Goal: Task Accomplishment & Management: Complete application form

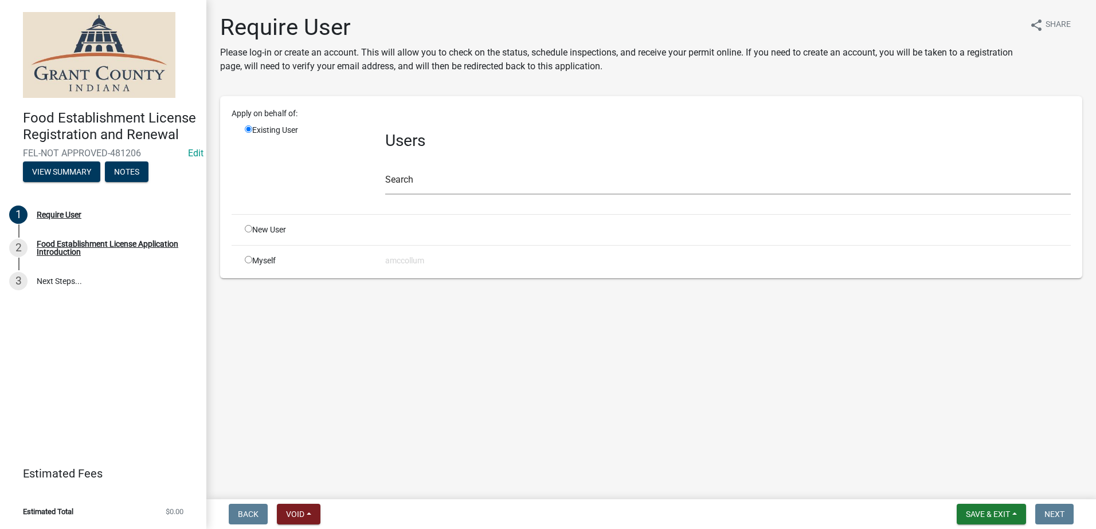
click at [245, 227] on input "radio" at bounding box center [248, 228] width 7 height 7
radio input "true"
radio input "false"
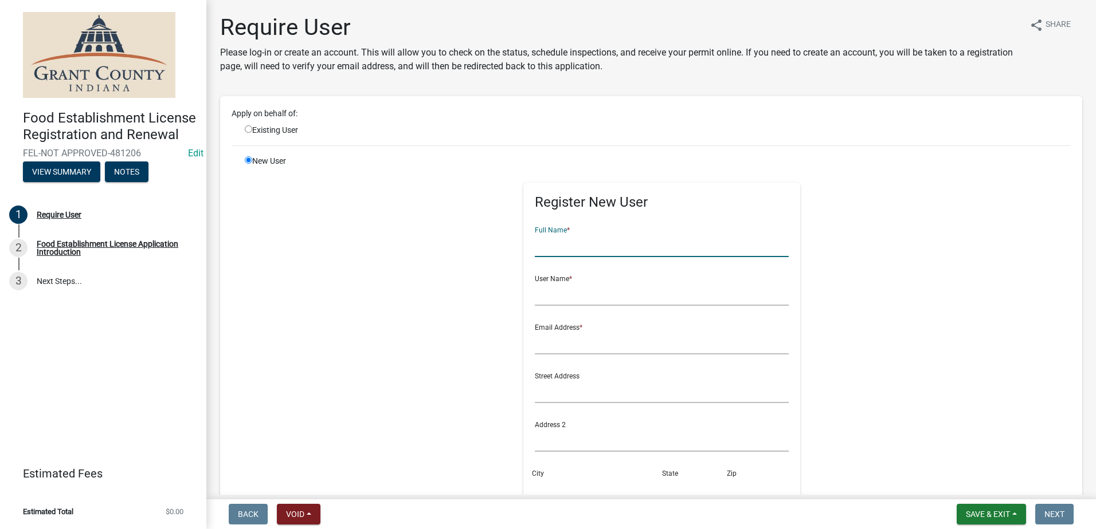
click at [588, 248] on input "text" at bounding box center [662, 245] width 254 height 23
type input "Backyard Butchers"
click at [598, 298] on input "text" at bounding box center [662, 293] width 254 height 23
type input "Erik Miller"
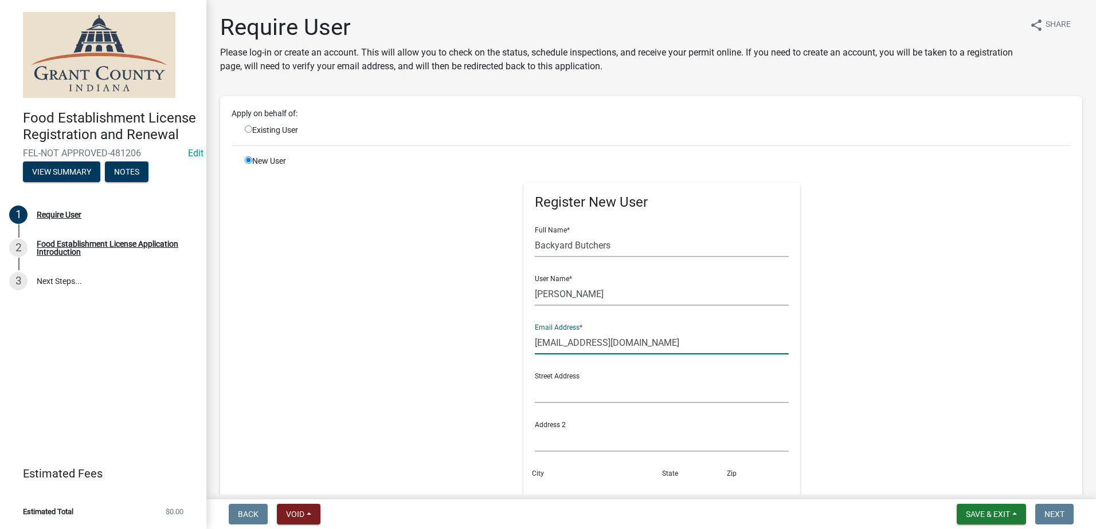
type input "permits@backyardbutchers.com"
drag, startPoint x: 598, startPoint y: 394, endPoint x: 594, endPoint y: 389, distance: 6.1
click at [598, 393] on input "text" at bounding box center [662, 391] width 254 height 23
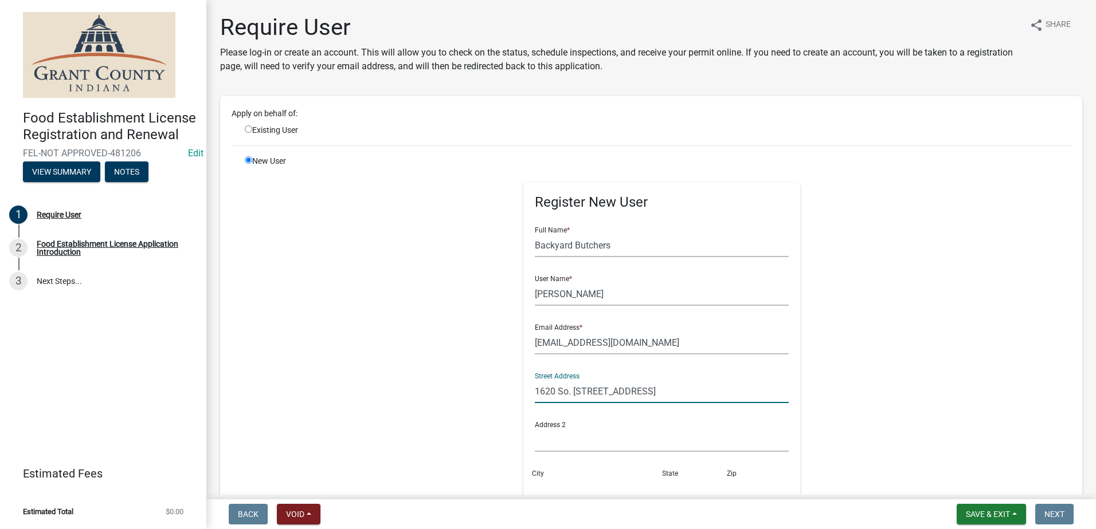
type input "1620 So. Friendswood Dr. Ste #107"
click at [580, 487] on input "City" at bounding box center [597, 488] width 124 height 23
type input "Friendswood"
click at [665, 489] on input "text" at bounding box center [694, 488] width 59 height 23
type input "TX"
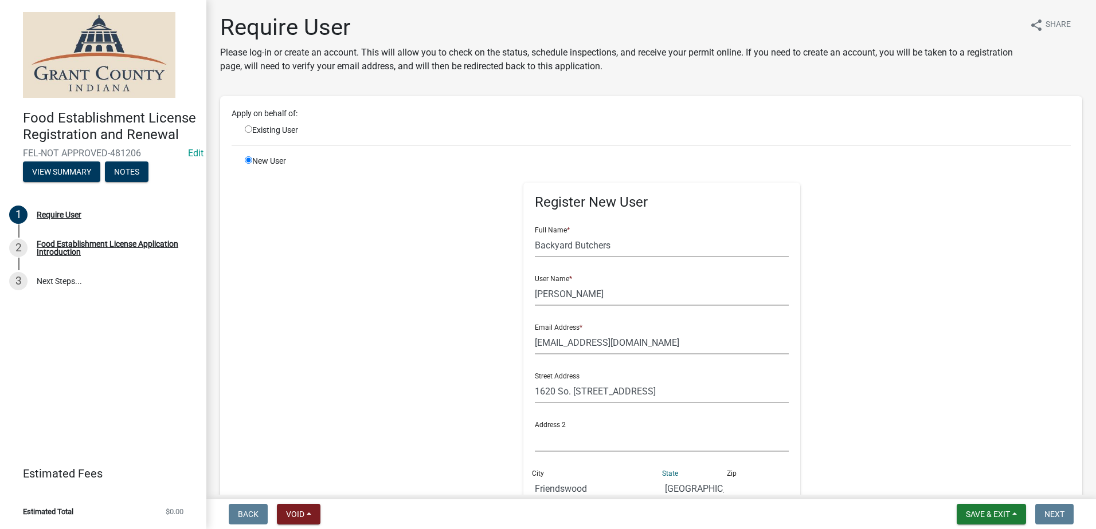
scroll to position [6, 0]
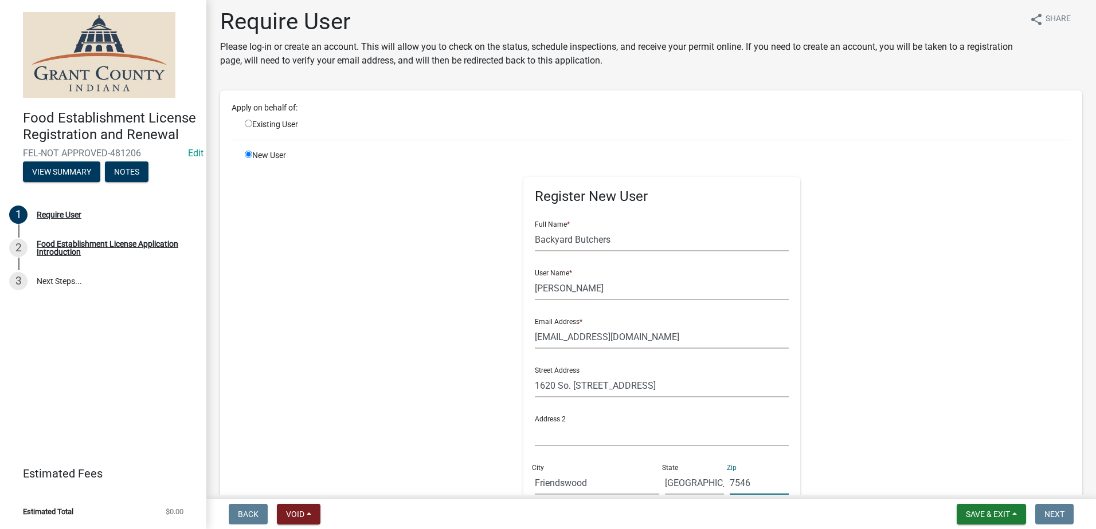
click at [729, 484] on input "7546" at bounding box center [758, 483] width 59 height 23
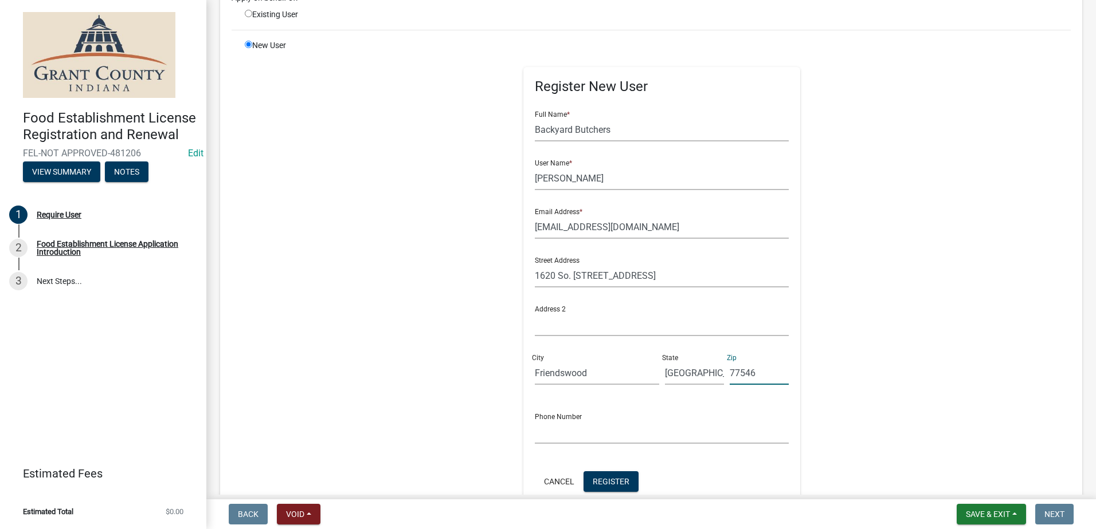
scroll to position [120, 0]
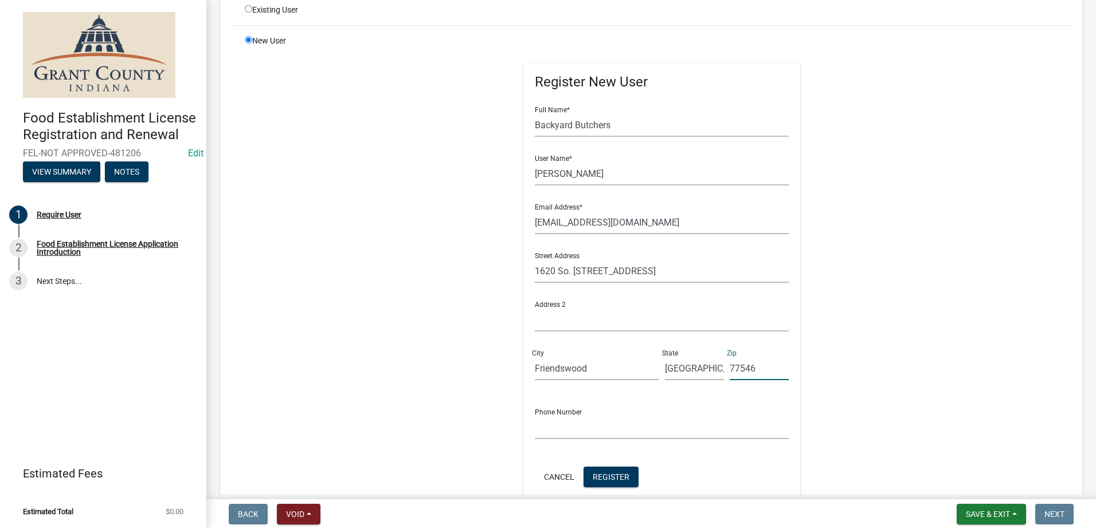
type input "77546"
click at [650, 431] on input "text" at bounding box center [662, 427] width 254 height 23
type input "(330)612-3429"
click at [615, 472] on span "Register" at bounding box center [611, 476] width 37 height 9
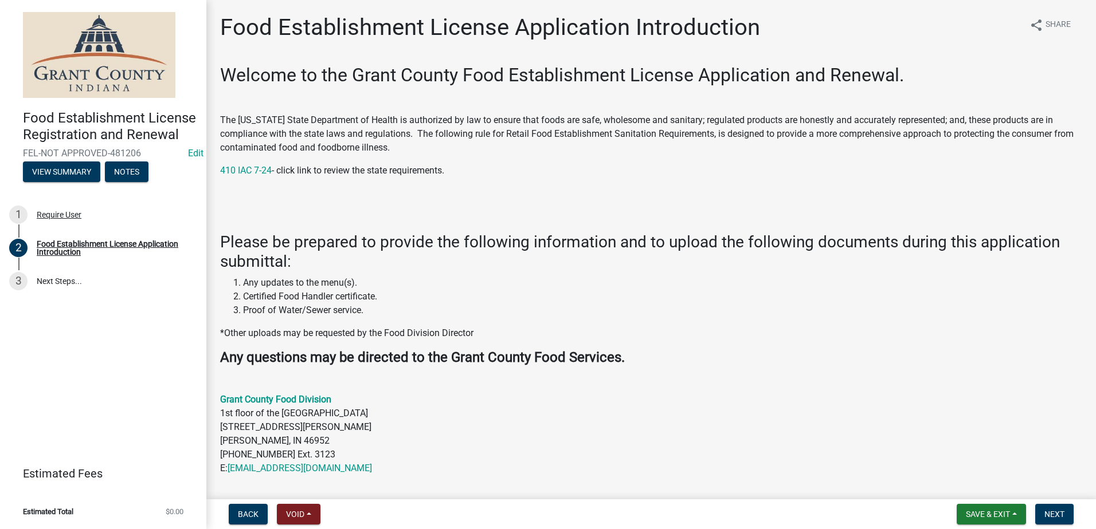
scroll to position [287, 0]
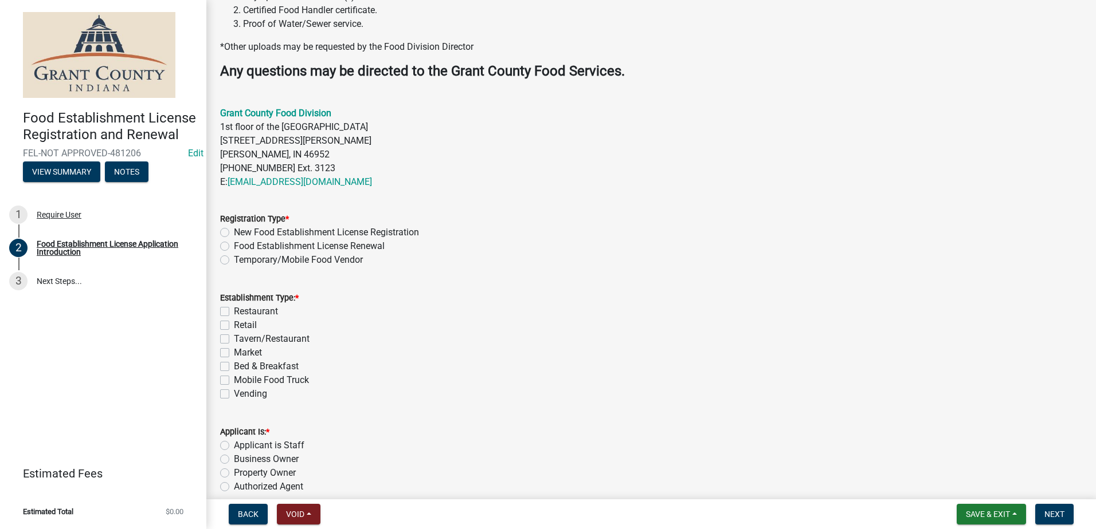
click at [234, 259] on label "Temporary/Mobile Food Vendor" at bounding box center [298, 260] width 129 height 14
click at [234, 259] on input "Temporary/Mobile Food Vendor" at bounding box center [237, 256] width 7 height 7
radio input "true"
click at [234, 378] on label "Mobile Food Truck" at bounding box center [271, 381] width 75 height 14
click at [234, 378] on input "Mobile Food Truck" at bounding box center [237, 377] width 7 height 7
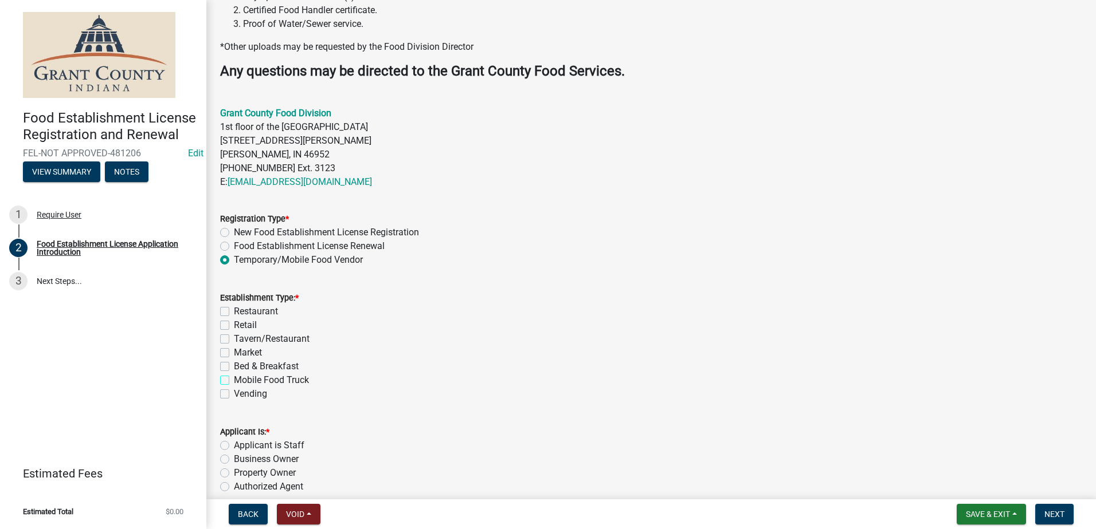
checkbox input "true"
checkbox input "false"
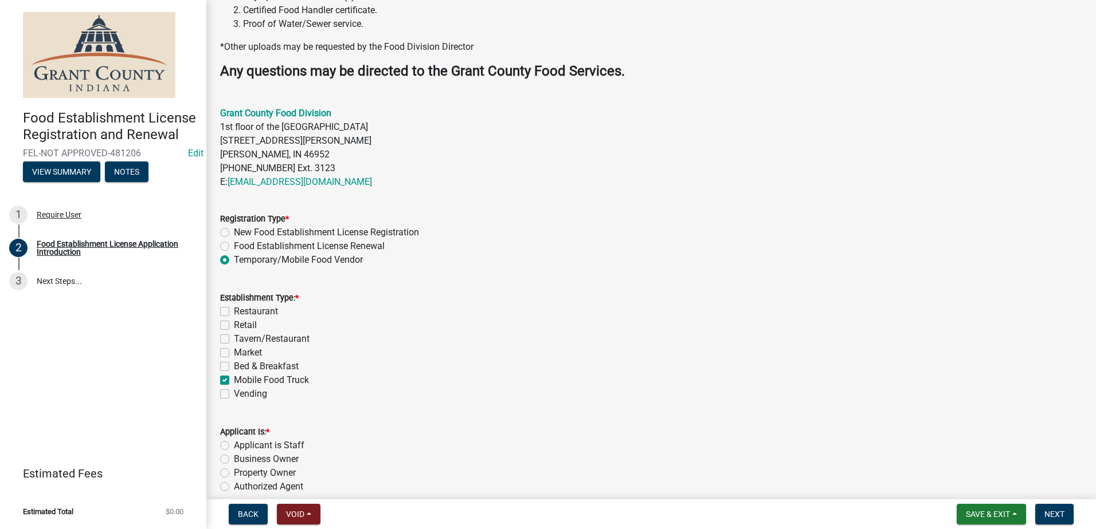
checkbox input "false"
checkbox input "true"
checkbox input "false"
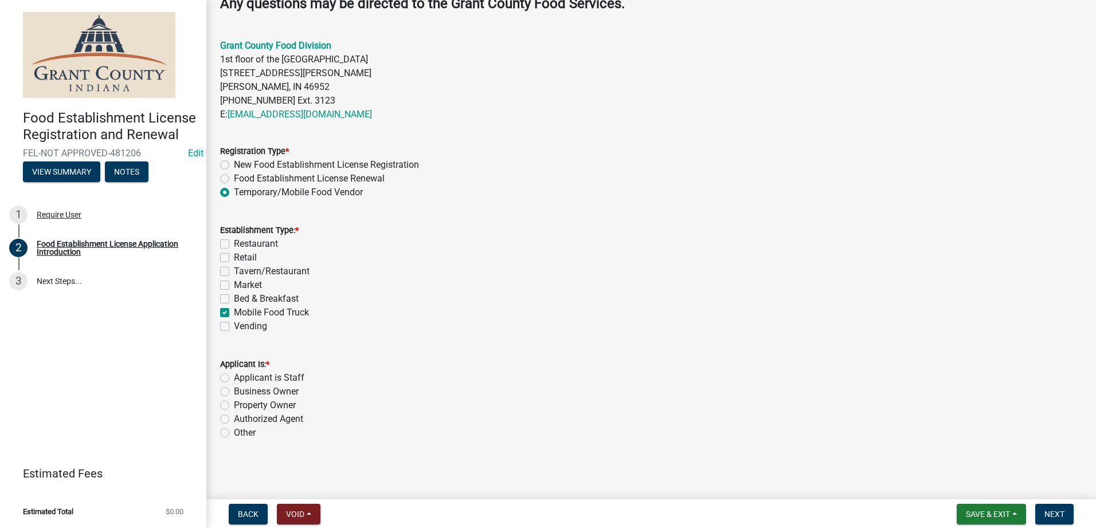
click at [234, 420] on label "Authorized Agent" at bounding box center [268, 420] width 69 height 14
click at [234, 420] on input "Authorized Agent" at bounding box center [237, 416] width 7 height 7
radio input "true"
click at [1057, 511] on span "Next" at bounding box center [1054, 514] width 20 height 9
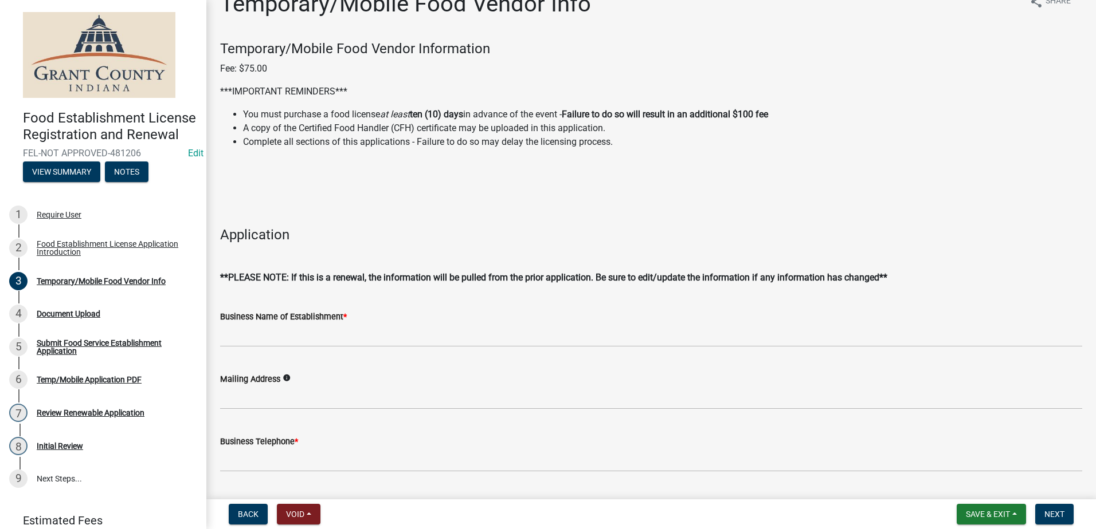
scroll to position [0, 0]
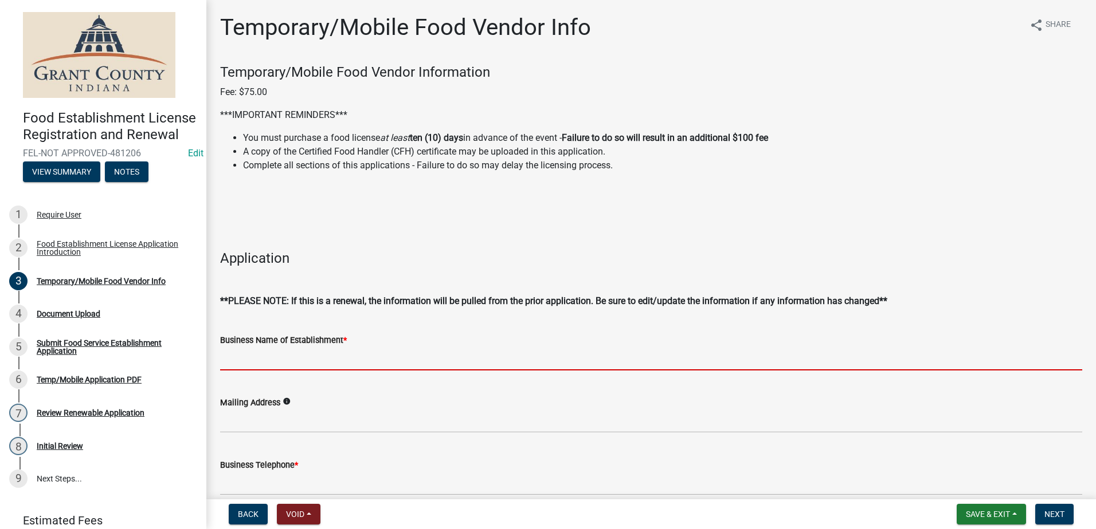
click at [331, 362] on input "Business Name of Establishment *" at bounding box center [651, 358] width 862 height 23
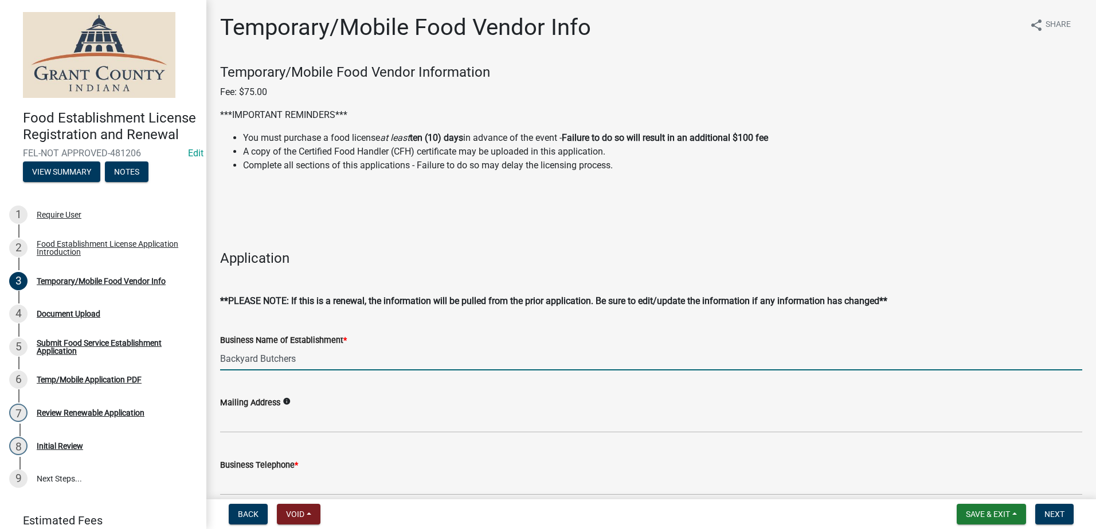
type input "Backyard Butchers"
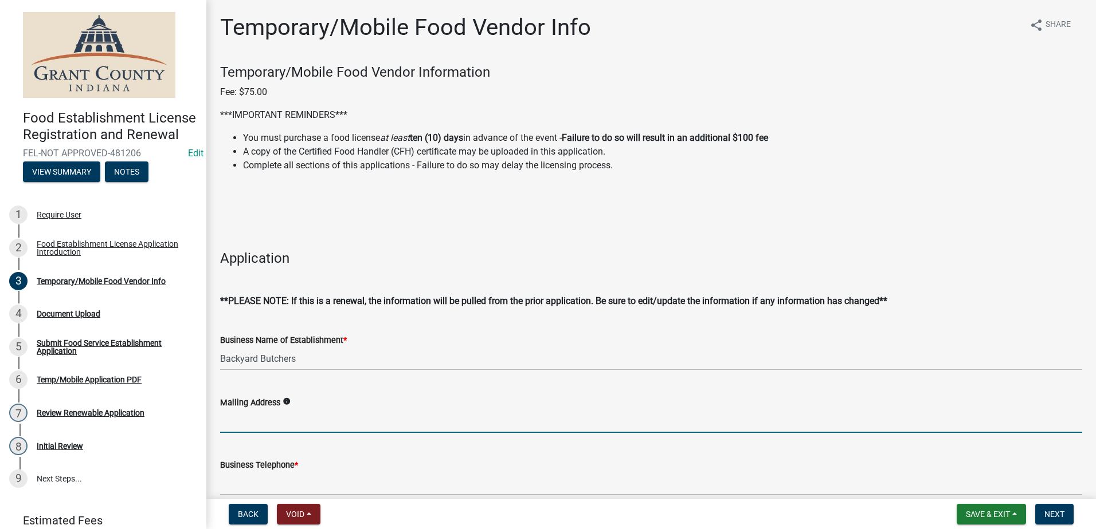
click at [283, 415] on input "Mailing Address" at bounding box center [651, 421] width 862 height 23
type input "1"
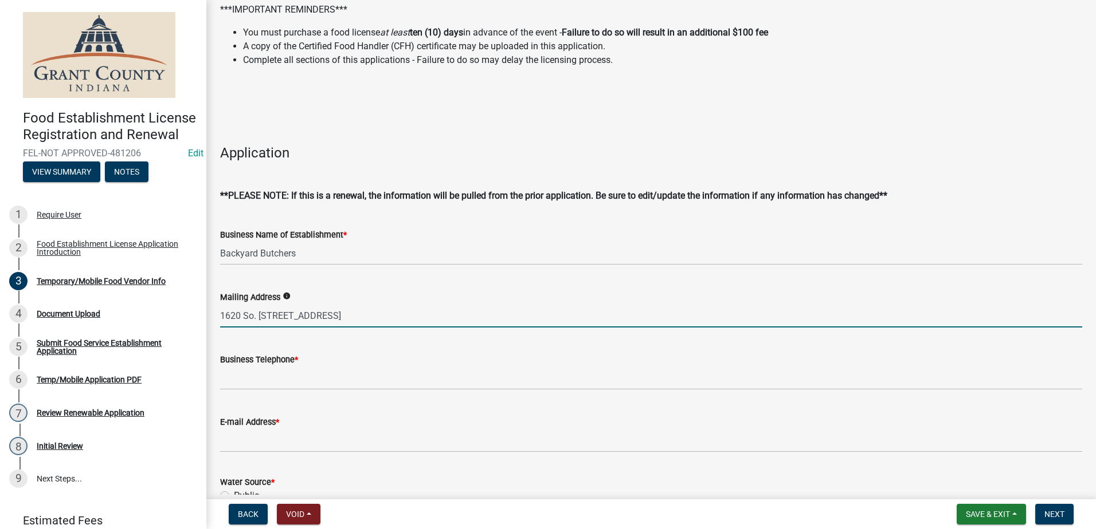
scroll to position [115, 0]
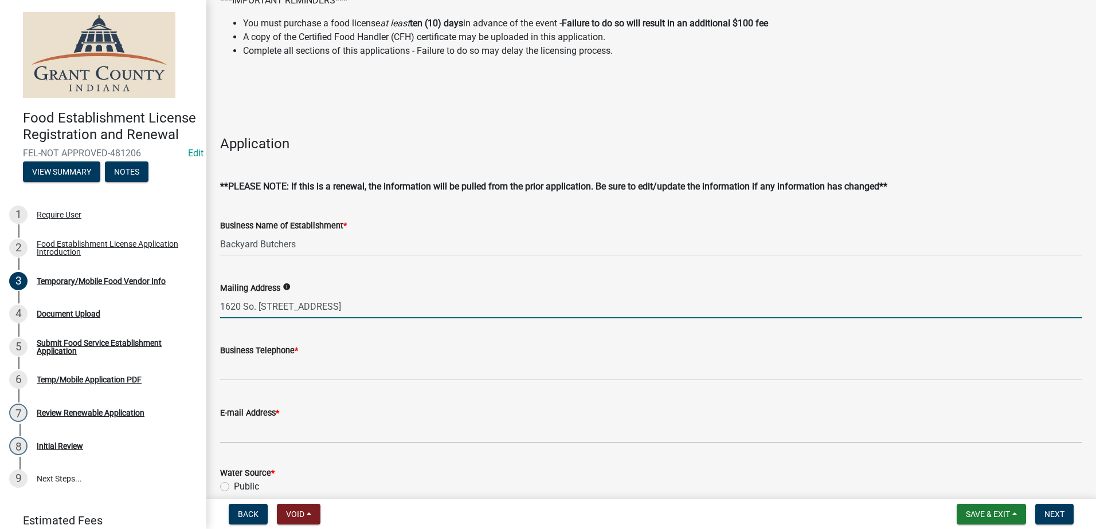
type input "1620 So. Friendswood Dr. Ste #107, Friendswood TX 77546"
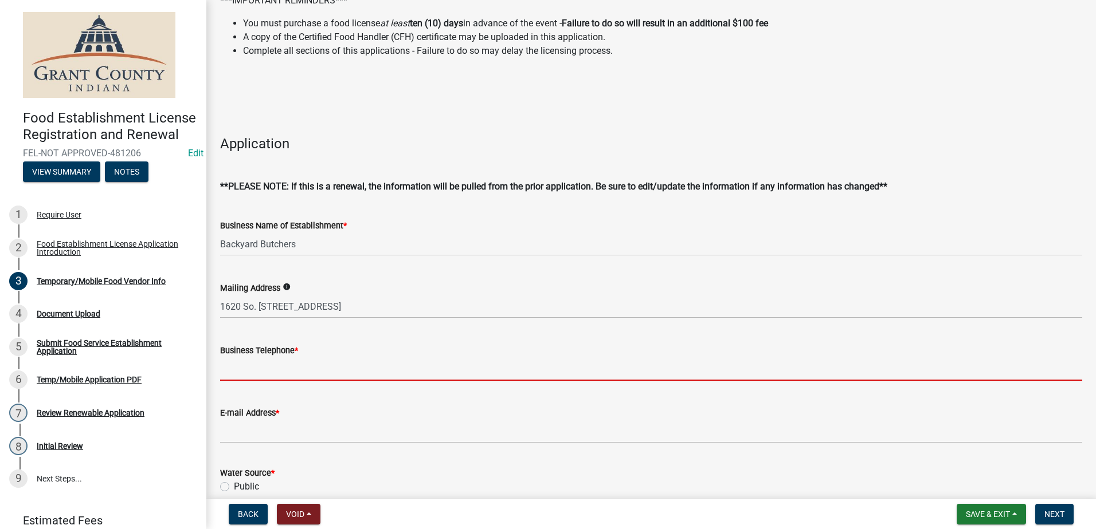
click at [384, 364] on input "Business Telephone *" at bounding box center [651, 369] width 862 height 23
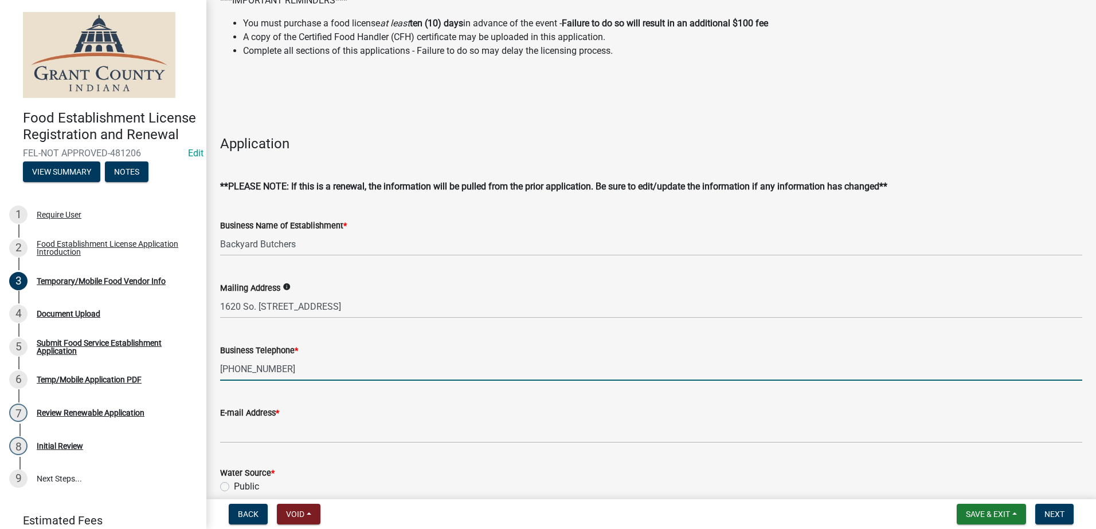
type input "(330)612-3429"
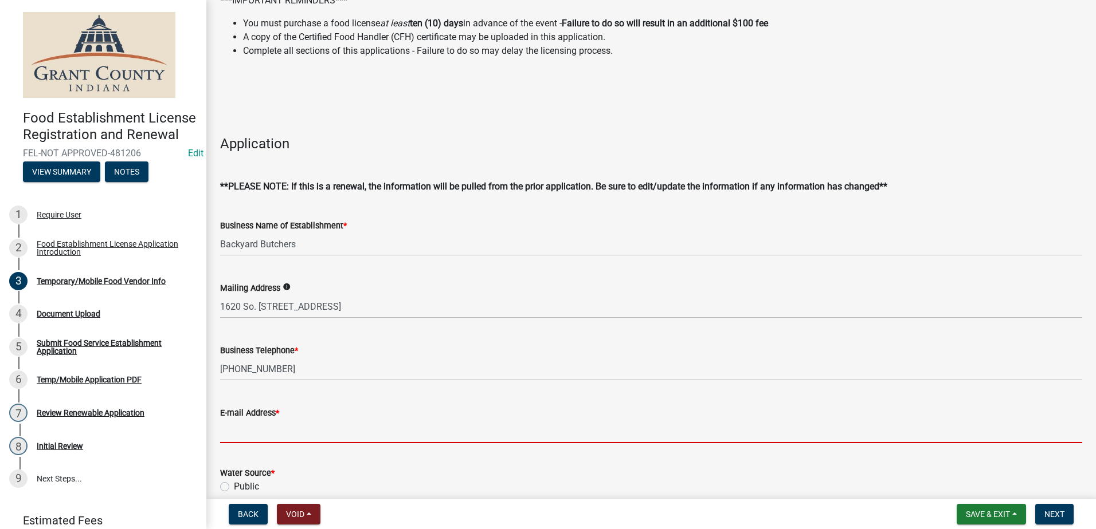
click at [322, 425] on input "E-mail Address *" at bounding box center [651, 431] width 862 height 23
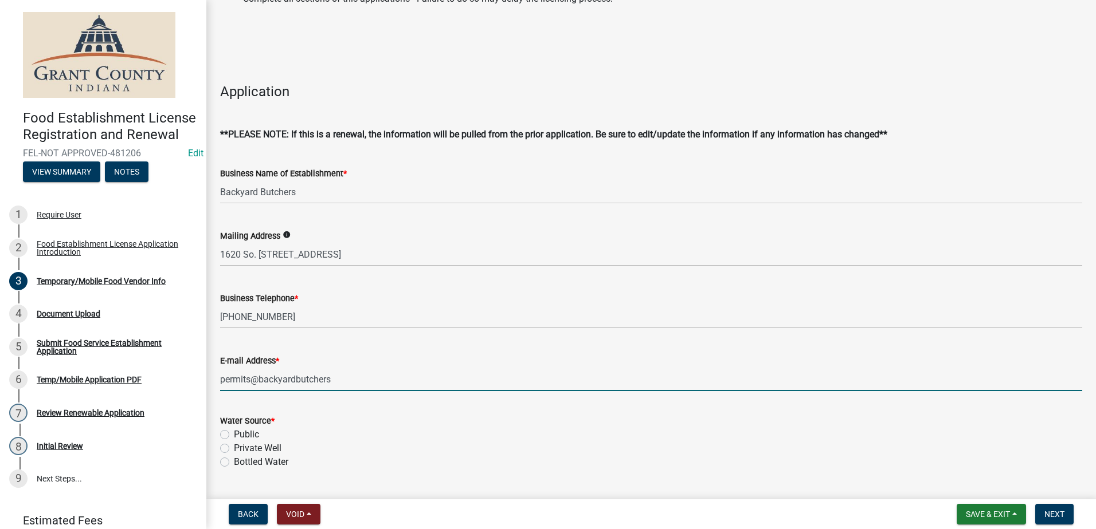
scroll to position [229, 0]
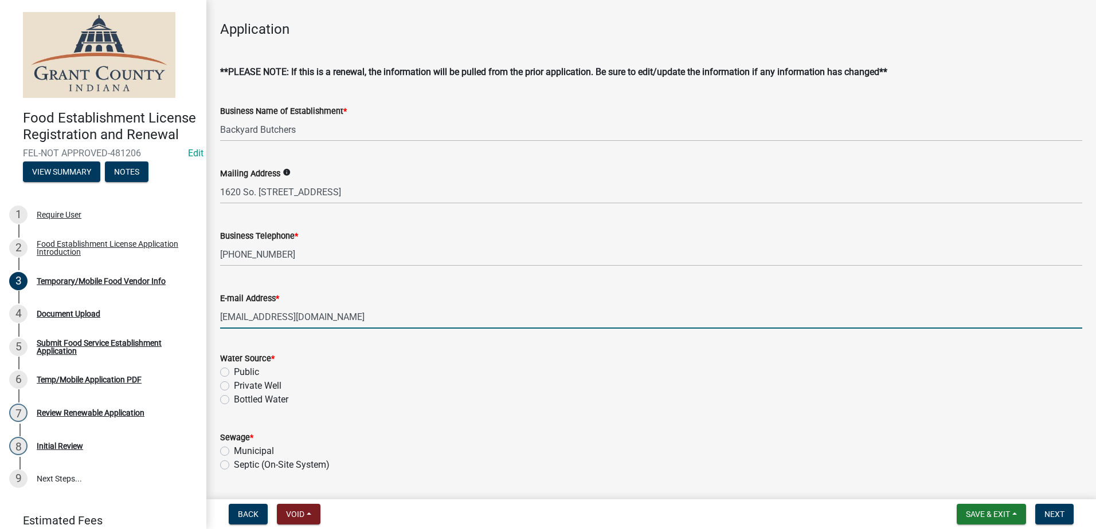
type input "permits@backyardbutchers.com"
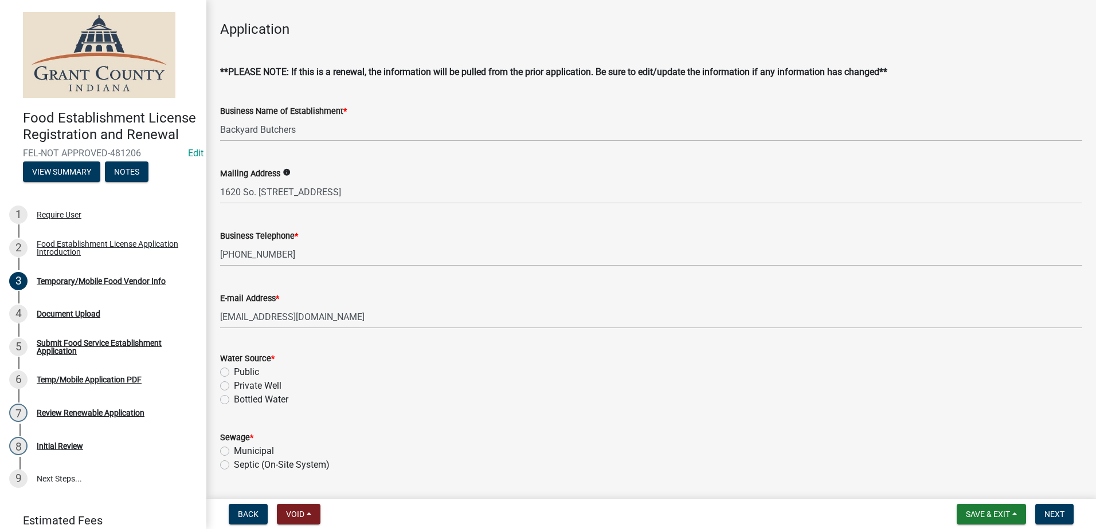
click at [234, 372] on label "Public" at bounding box center [246, 373] width 25 height 14
click at [234, 372] on input "Public" at bounding box center [237, 369] width 7 height 7
radio input "true"
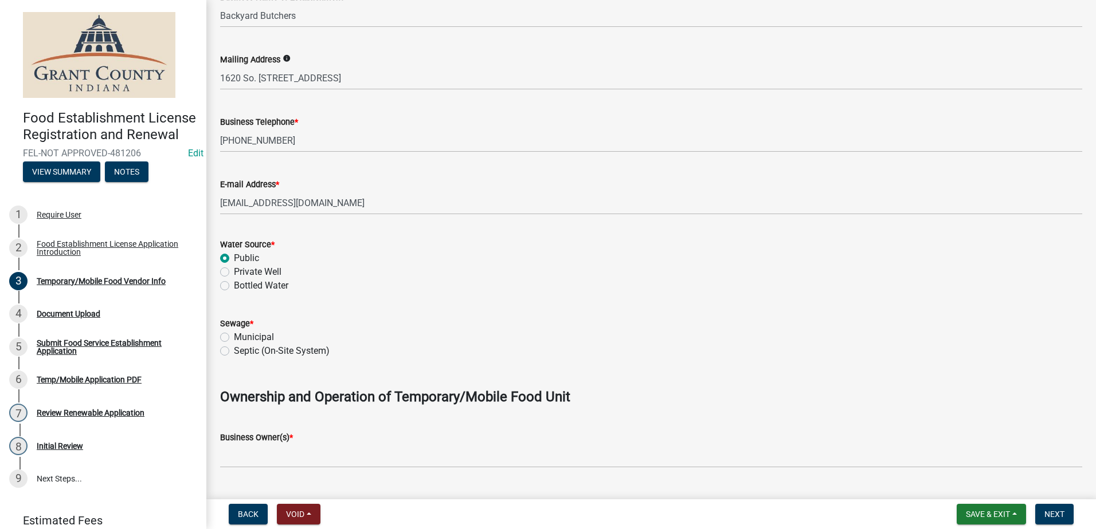
scroll to position [344, 0]
click at [234, 338] on label "Municipal" at bounding box center [254, 337] width 40 height 14
click at [234, 338] on input "Municipal" at bounding box center [237, 333] width 7 height 7
radio input "true"
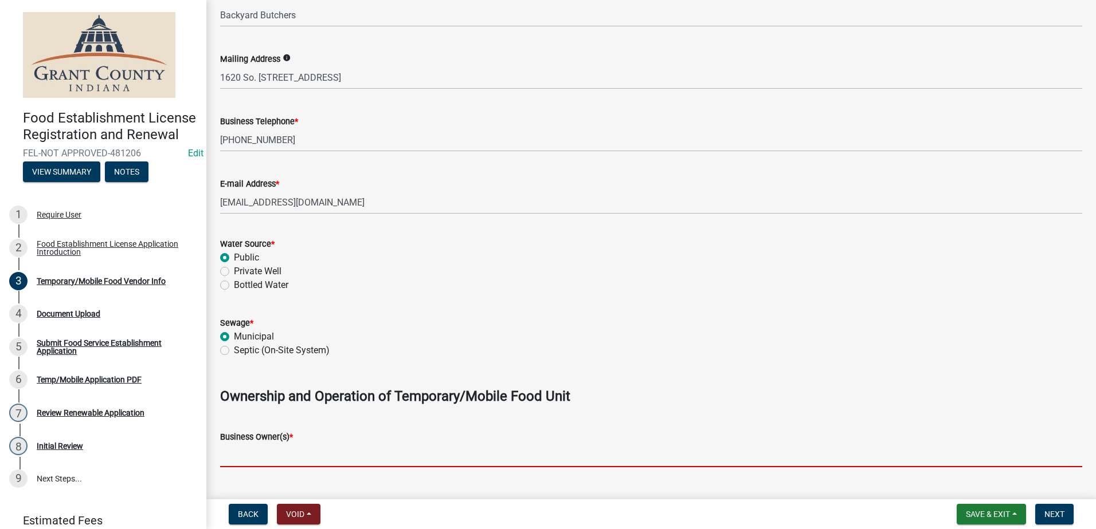
click at [291, 446] on input "Business Owner(s) *" at bounding box center [651, 455] width 862 height 23
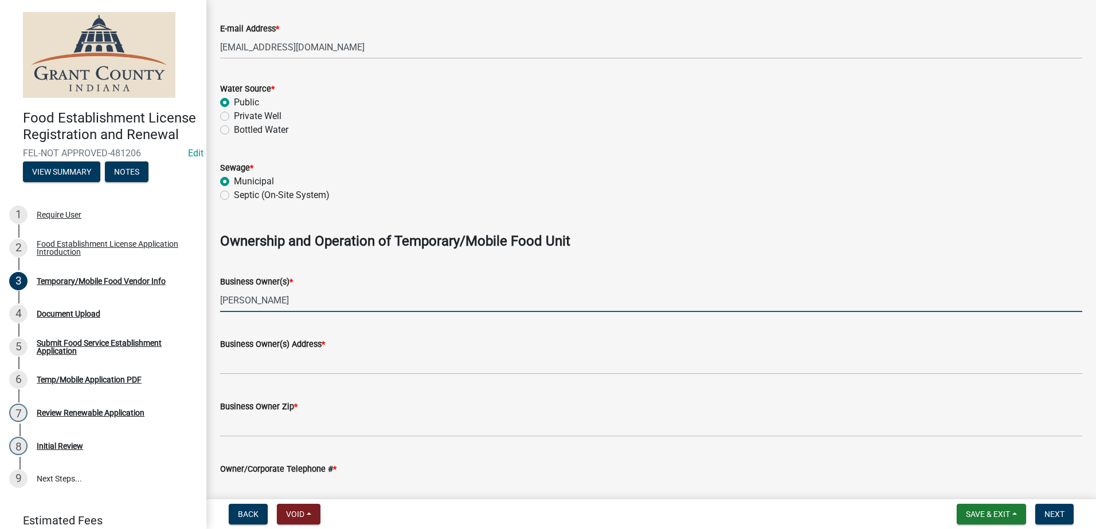
scroll to position [516, 0]
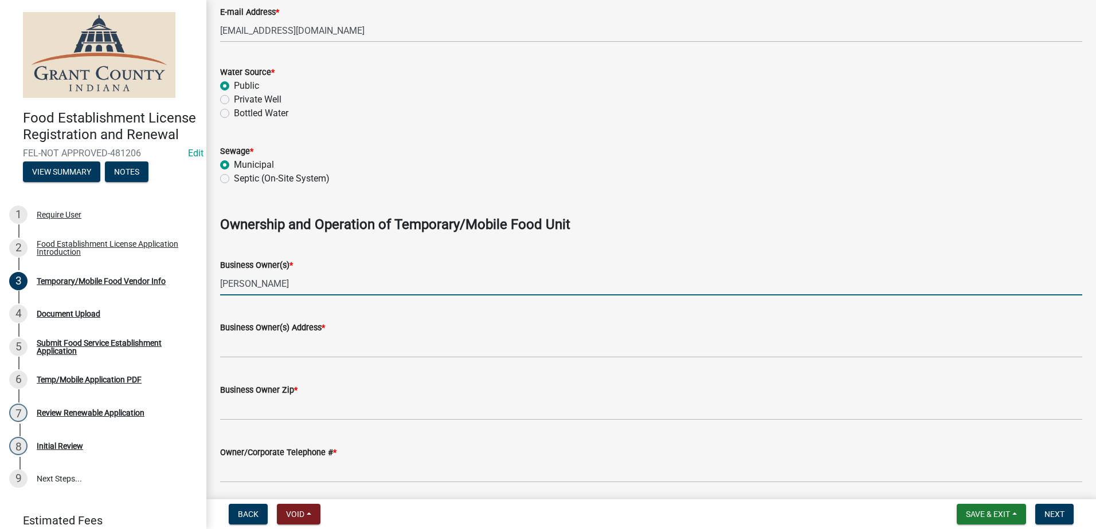
type input "Erik Miller"
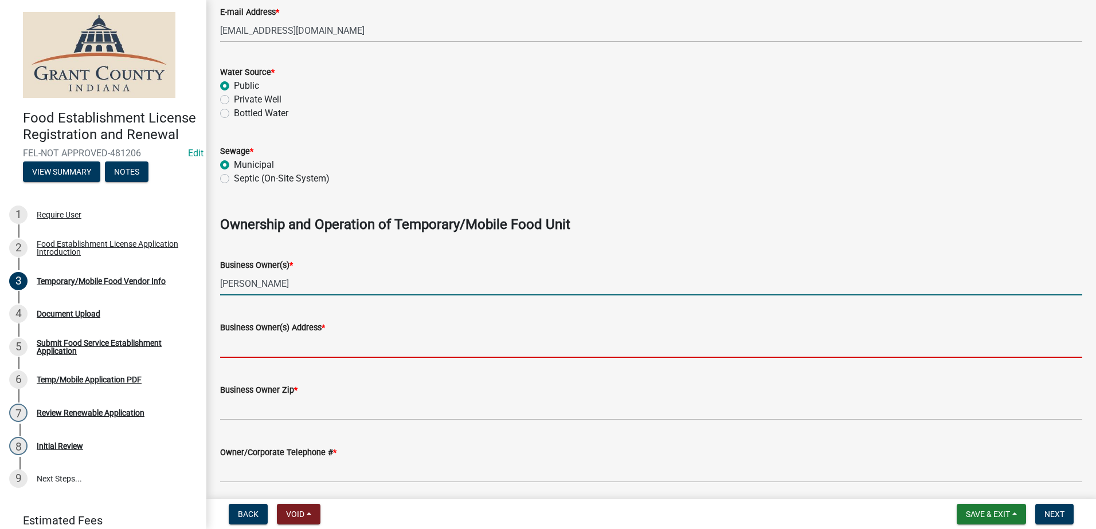
click at [296, 352] on input "Business Owner(s) Address *" at bounding box center [651, 346] width 862 height 23
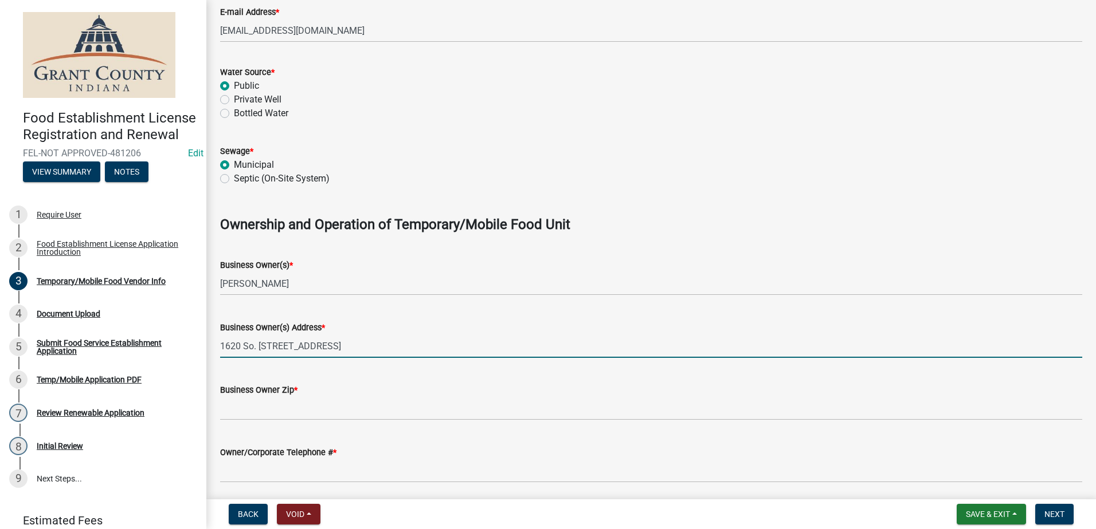
type input "1620 So. Friendswood Dr. Ste #107, Friendswood TX"
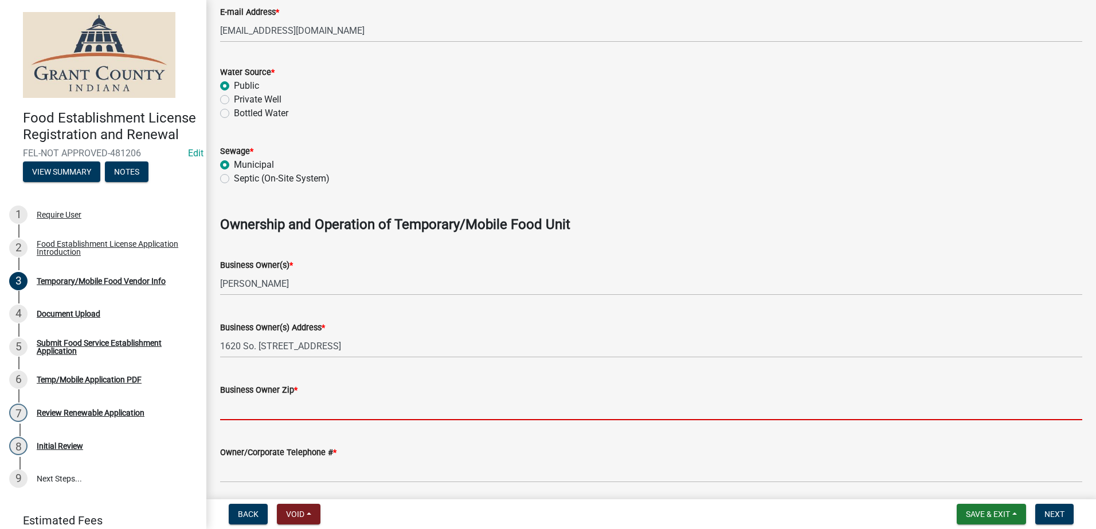
click at [272, 405] on input "Business Owner Zip *" at bounding box center [651, 408] width 862 height 23
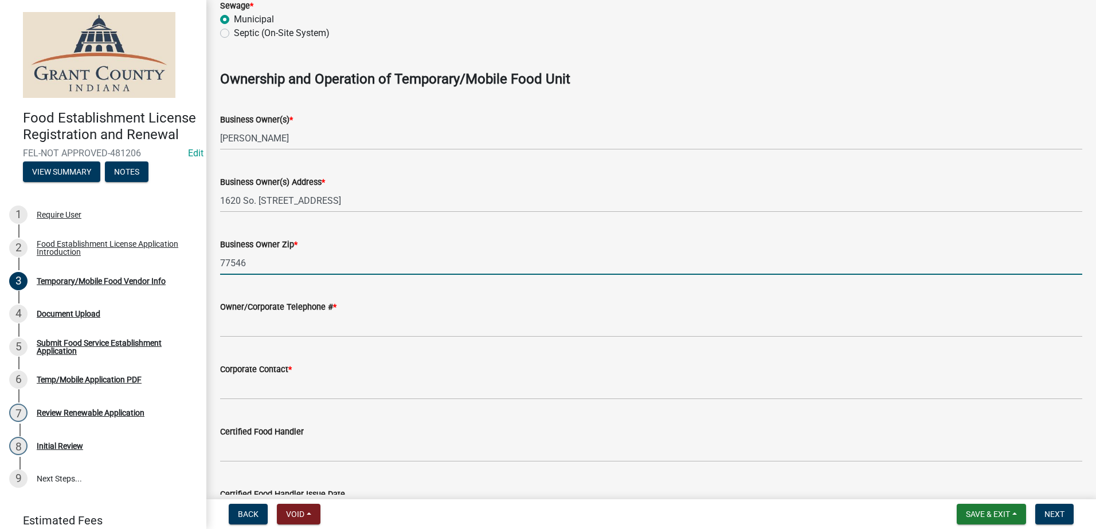
scroll to position [688, 0]
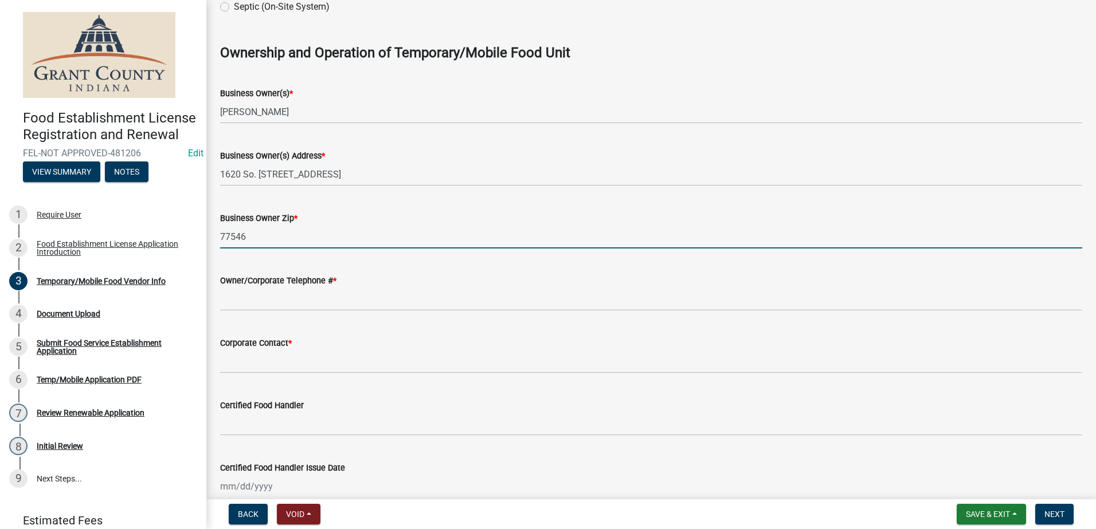
type input "77546"
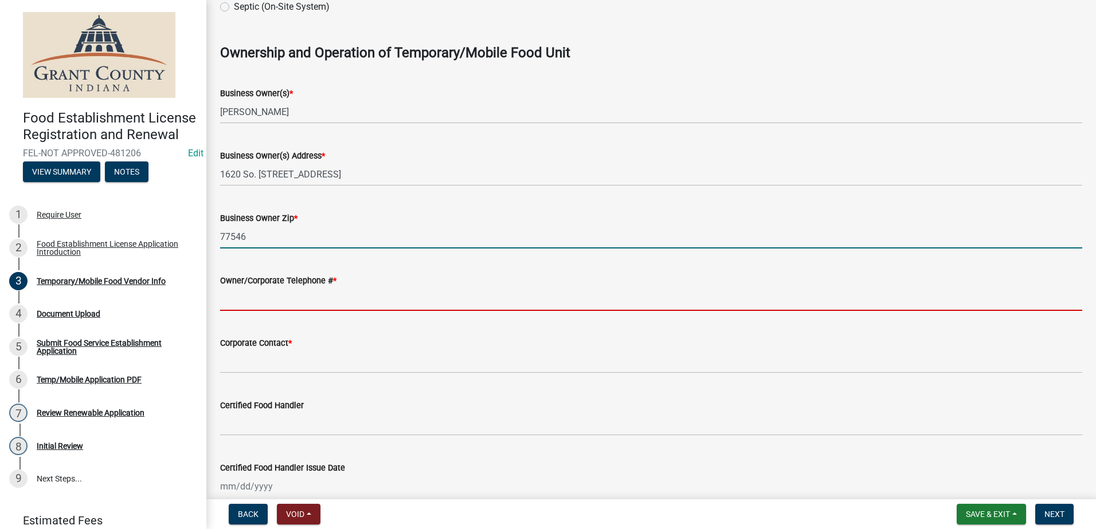
click at [270, 296] on input "Owner/Corporate Telephone # *" at bounding box center [651, 299] width 862 height 23
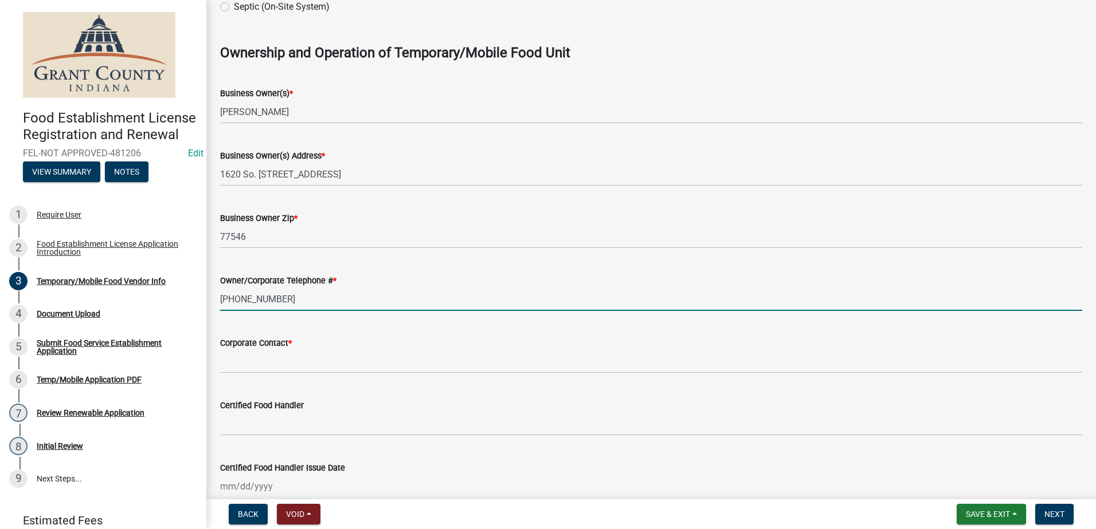
type input "(330)612-3429"
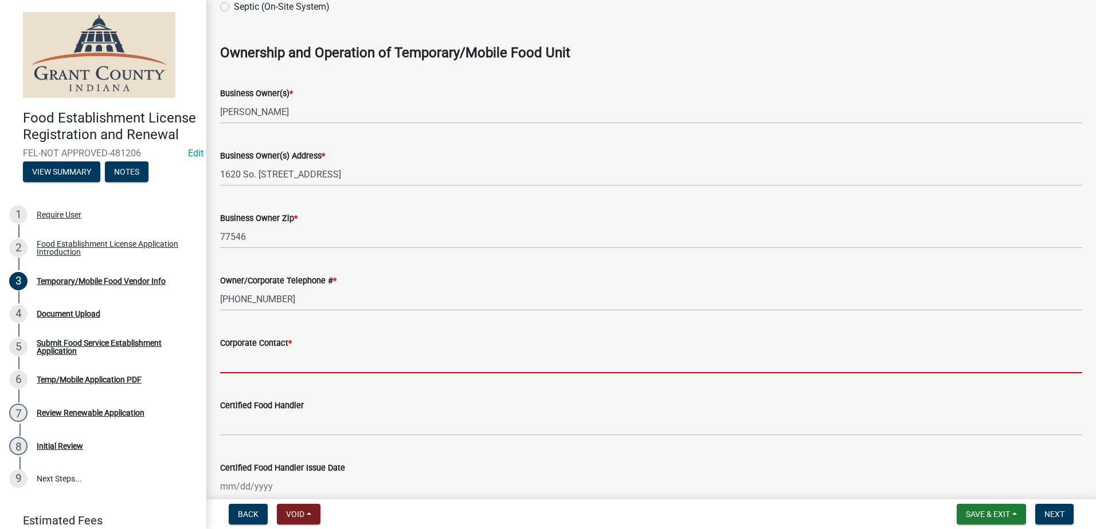
click at [282, 361] on input "Corporate Contact *" at bounding box center [651, 361] width 862 height 23
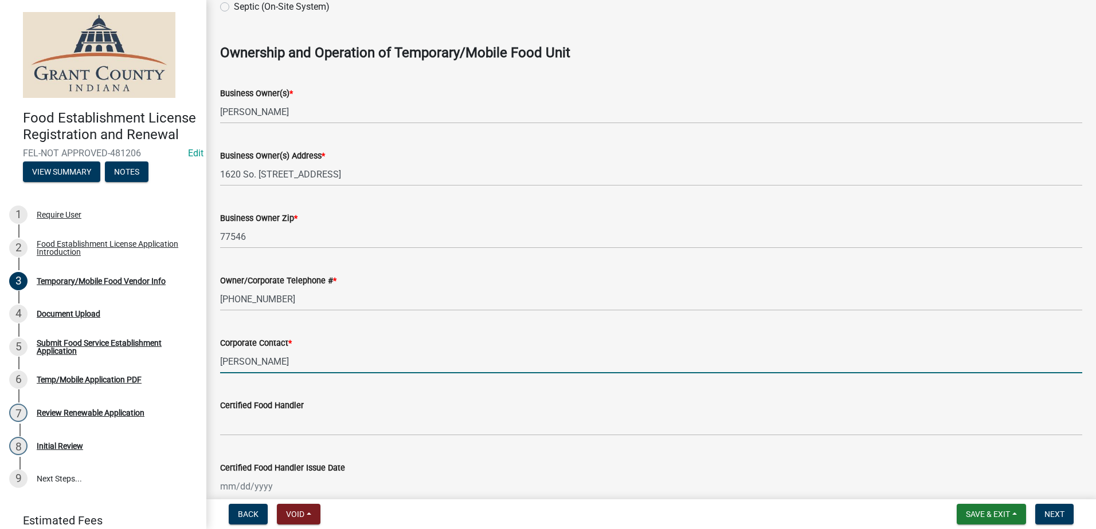
type input "Erik Miller"
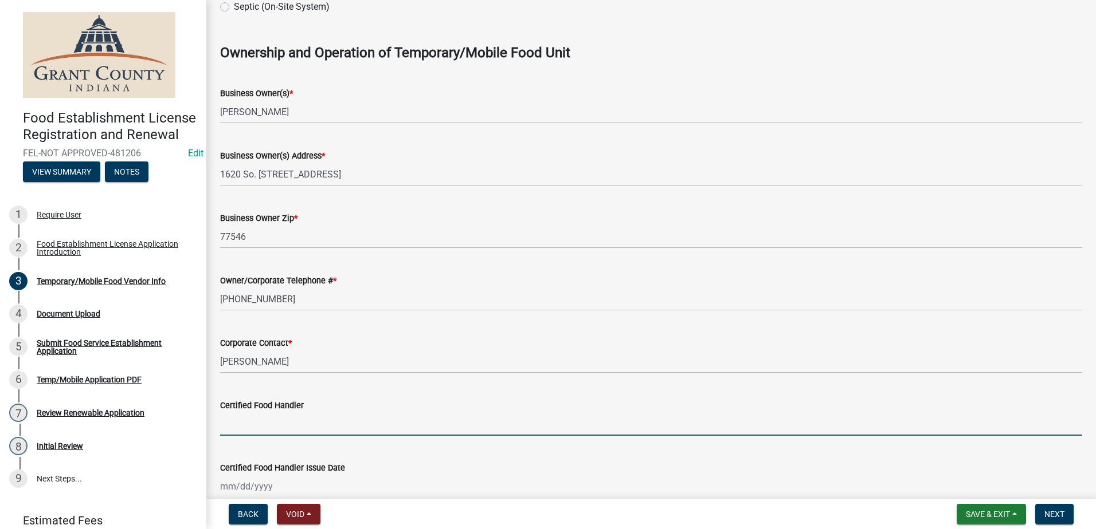
click at [285, 415] on input "Certified Food Handler" at bounding box center [651, 424] width 862 height 23
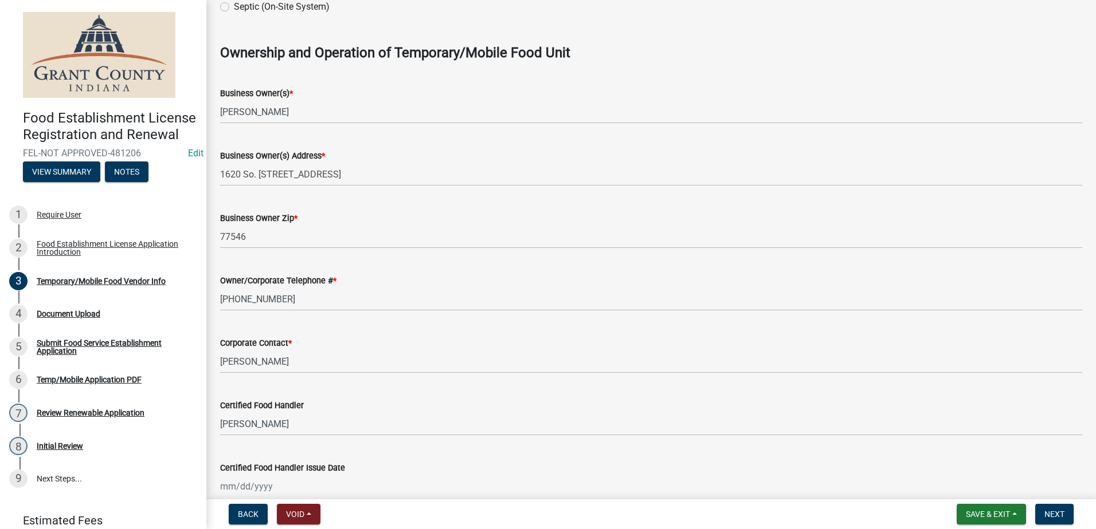
scroll to position [745, 0]
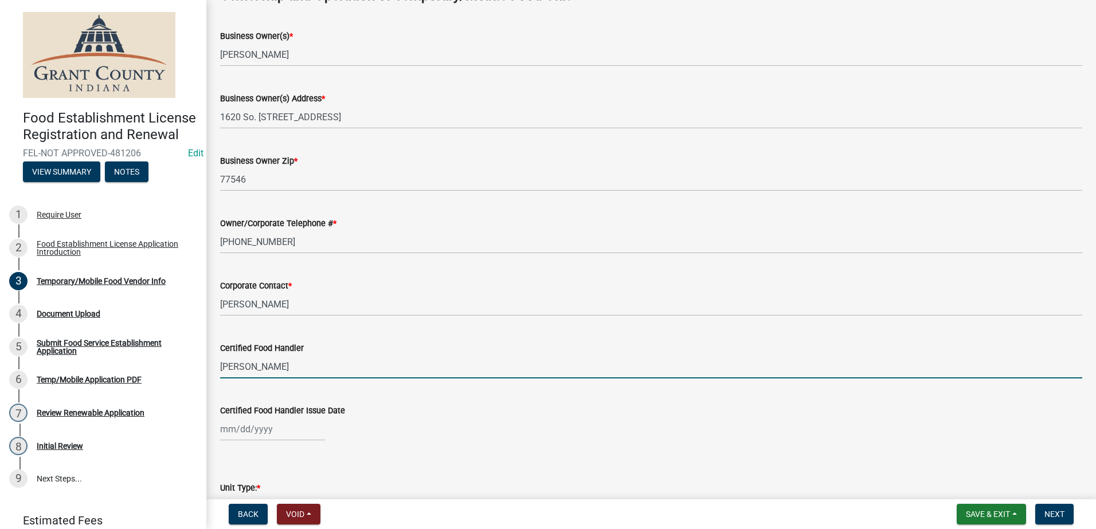
click at [261, 367] on input "Mathew" at bounding box center [651, 366] width 862 height 23
type input "Matthew Moore"
select select "9"
select select "2025"
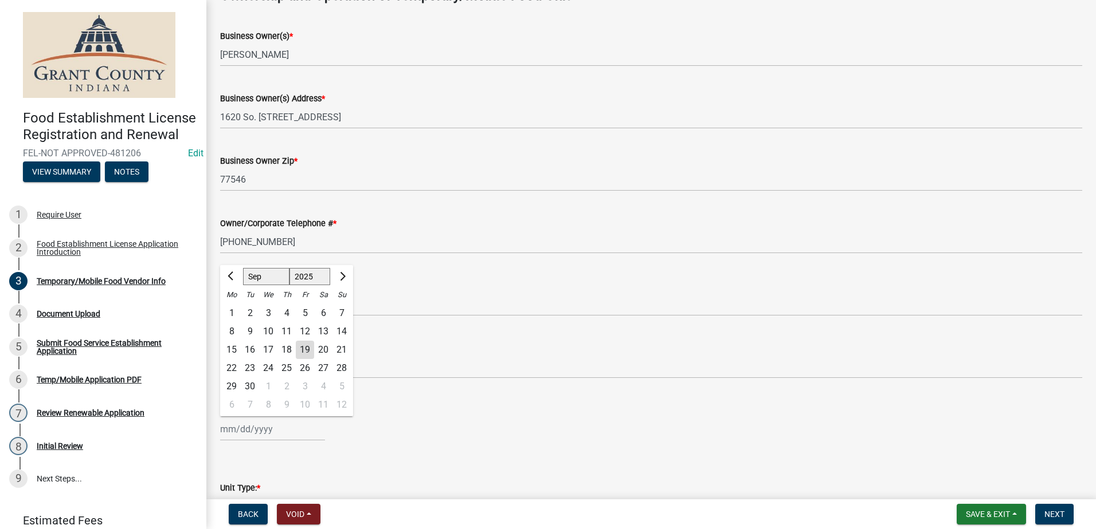
click at [284, 433] on input "Certified Food Handler Issue Date" at bounding box center [272, 429] width 105 height 23
click at [348, 275] on button "Next month" at bounding box center [342, 277] width 14 height 18
select select "10"
click at [319, 276] on select "1525 1526 1527 1528 1529 1530 1531 1532 1533 1534 1535 1536 1537 1538 1539 1540…" at bounding box center [309, 276] width 41 height 17
select select "2023"
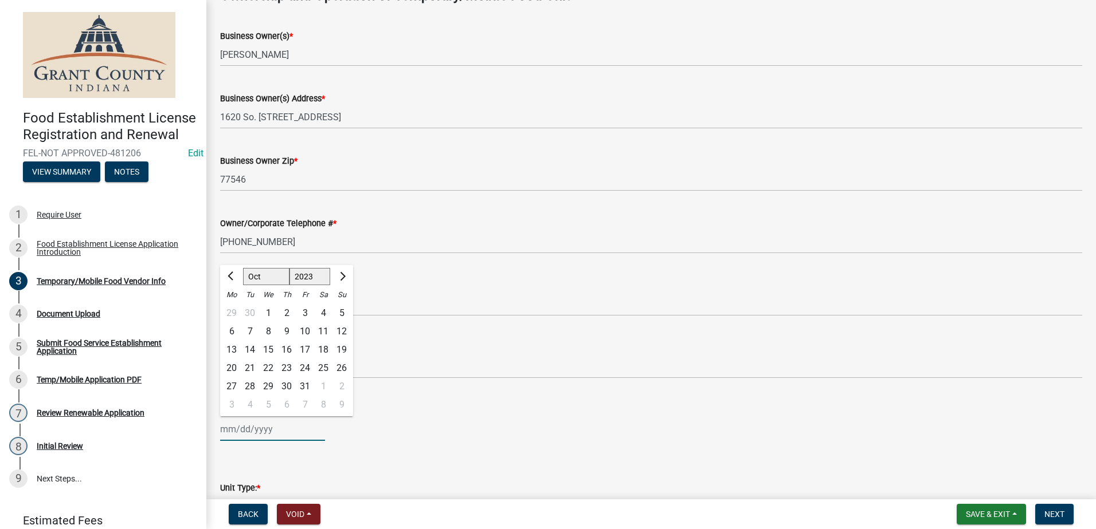
click at [289, 268] on select "1525 1526 1527 1528 1529 1530 1531 1532 1533 1534 1535 1536 1537 1538 1539 1540…" at bounding box center [309, 276] width 41 height 17
click at [266, 346] on div "11" at bounding box center [268, 350] width 18 height 18
type input "10/11/2023"
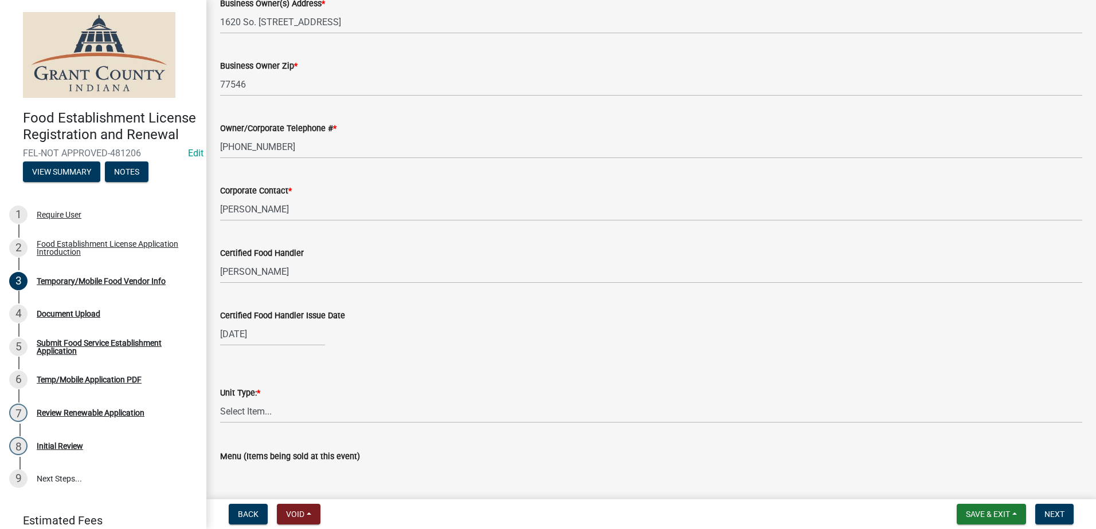
scroll to position [860, 0]
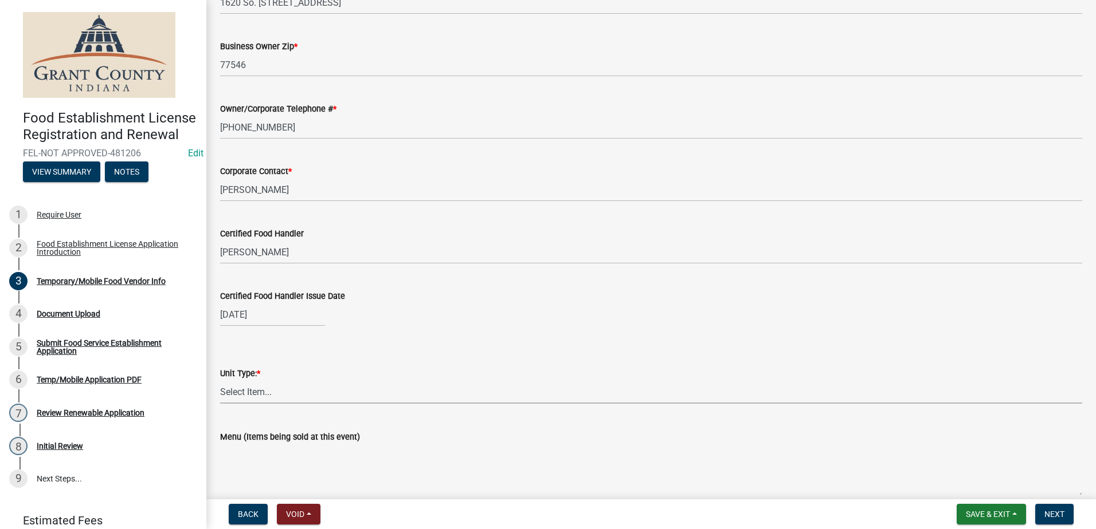
click at [329, 393] on select "Select Item... Mobile Trailer Stand Tent Cart Truck" at bounding box center [651, 391] width 862 height 23
click at [220, 380] on select "Select Item... Mobile Trailer Stand Tent Cart Truck" at bounding box center [651, 391] width 862 height 23
select select "3bb9885e-2350-489f-895e-358cefbf4621"
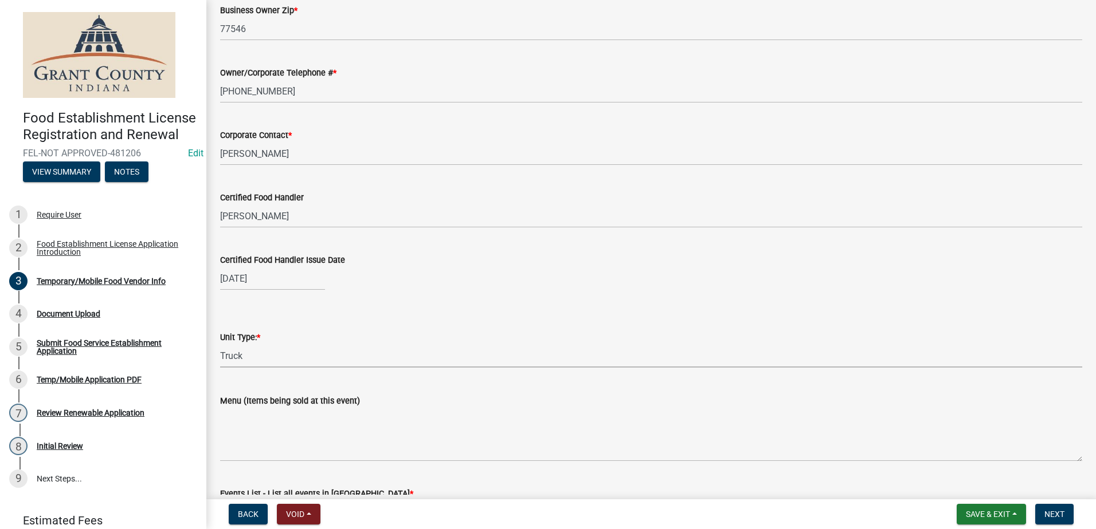
scroll to position [1009, 0]
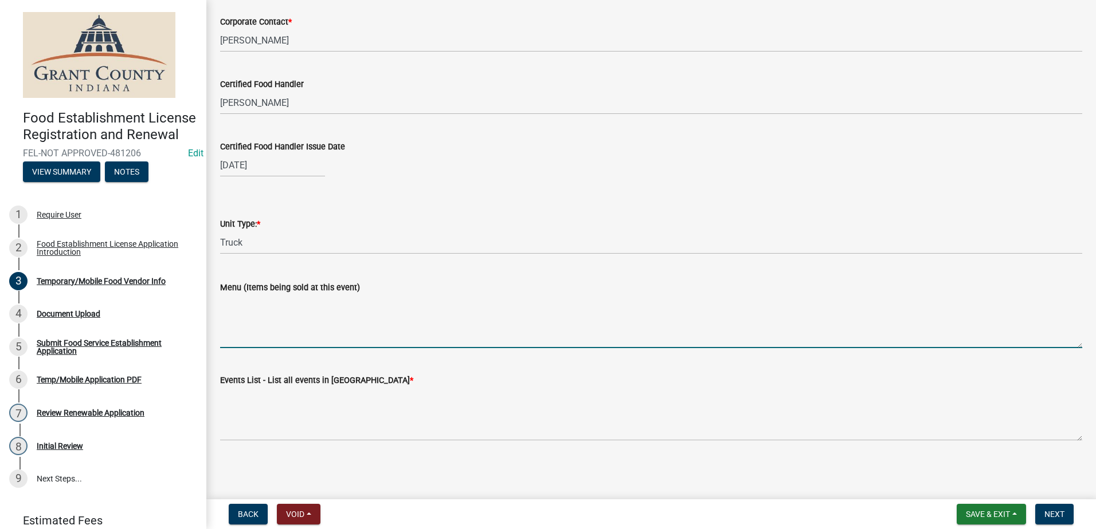
click at [340, 334] on textarea "Menu (Items being sold at this event)" at bounding box center [651, 322] width 862 height 54
type textarea "All Frozen & Prepackaged USDA Meat-Chicken, Beef, Pork"
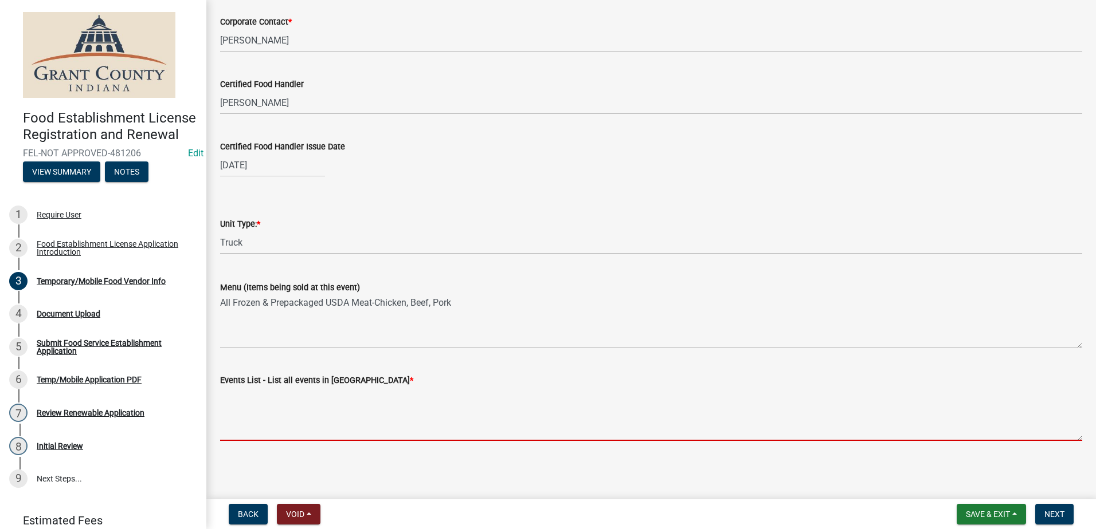
click at [377, 426] on textarea "Events List - List all events in [GEOGRAPHIC_DATA] *" at bounding box center [651, 414] width 862 height 54
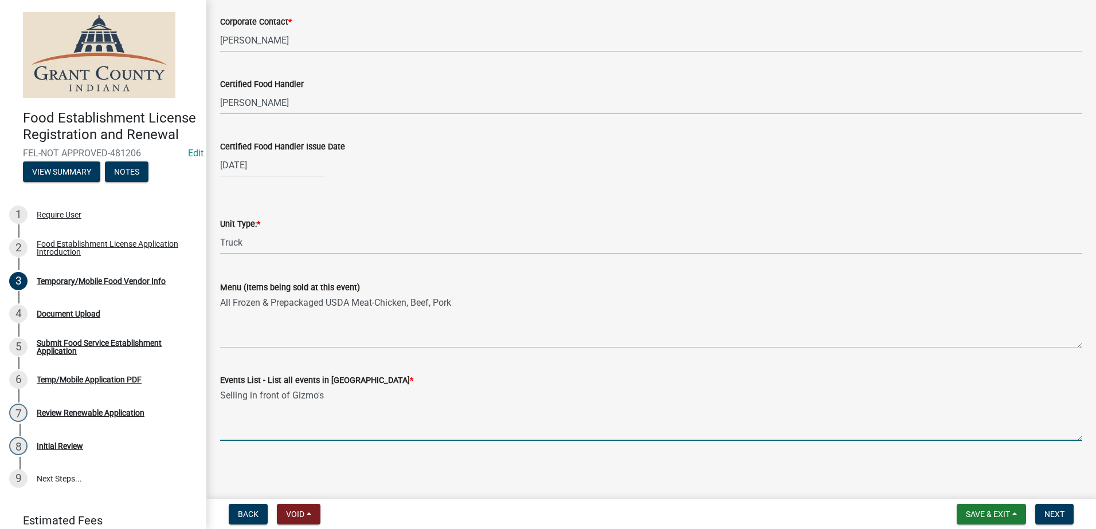
click at [329, 394] on textarea "Selling in front of Gizmo's" at bounding box center [651, 414] width 862 height 54
type textarea "Selling in front of Gizmo's on October 1st 2025"
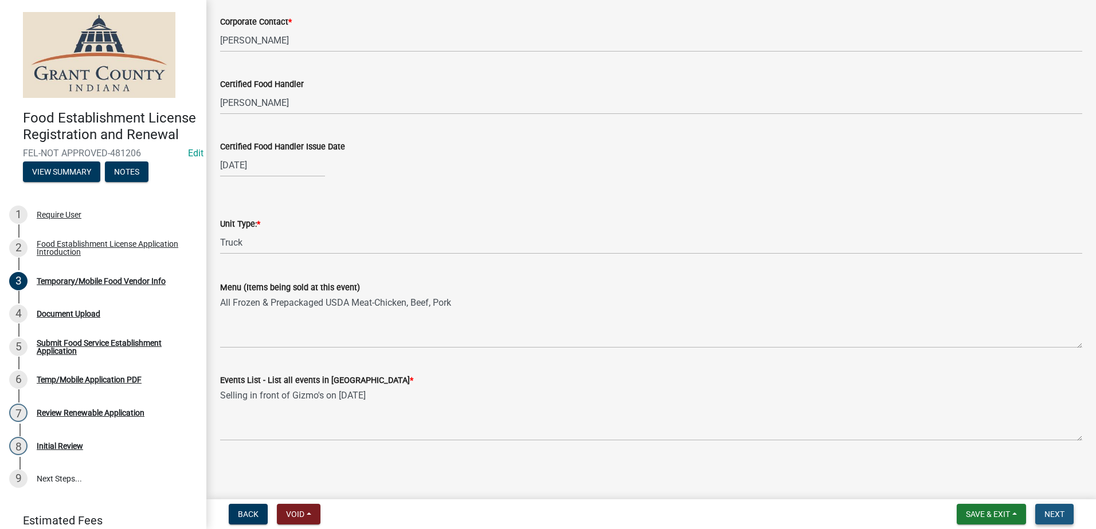
click at [1049, 511] on span "Next" at bounding box center [1054, 514] width 20 height 9
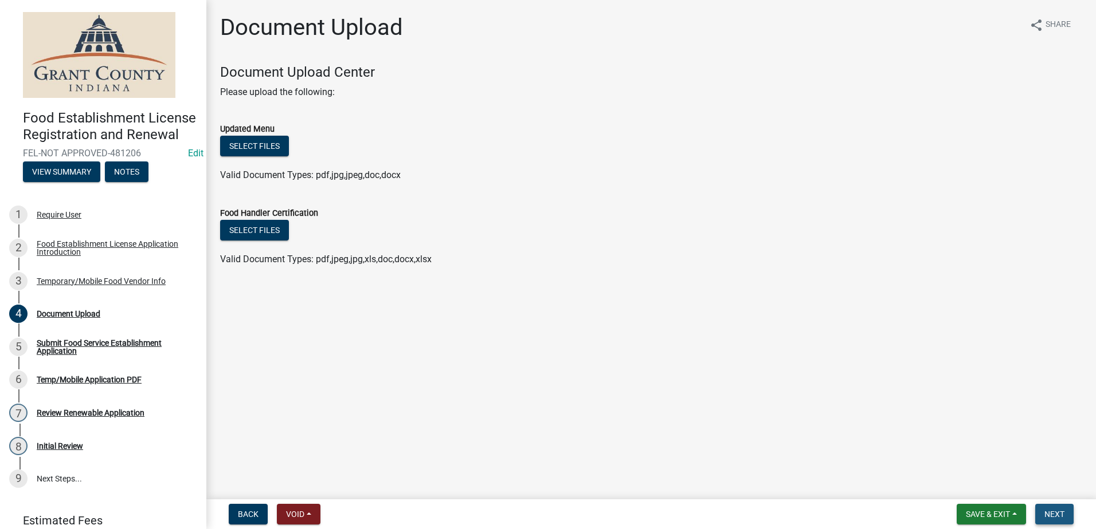
click at [1055, 508] on button "Next" at bounding box center [1054, 514] width 38 height 21
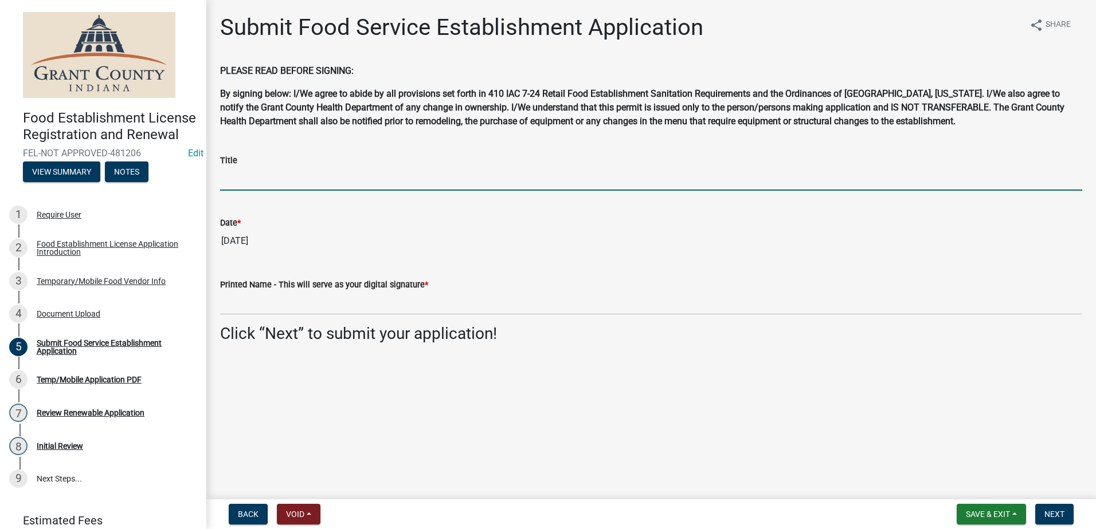
click at [335, 180] on input "Title" at bounding box center [651, 178] width 862 height 23
type input "Owner"
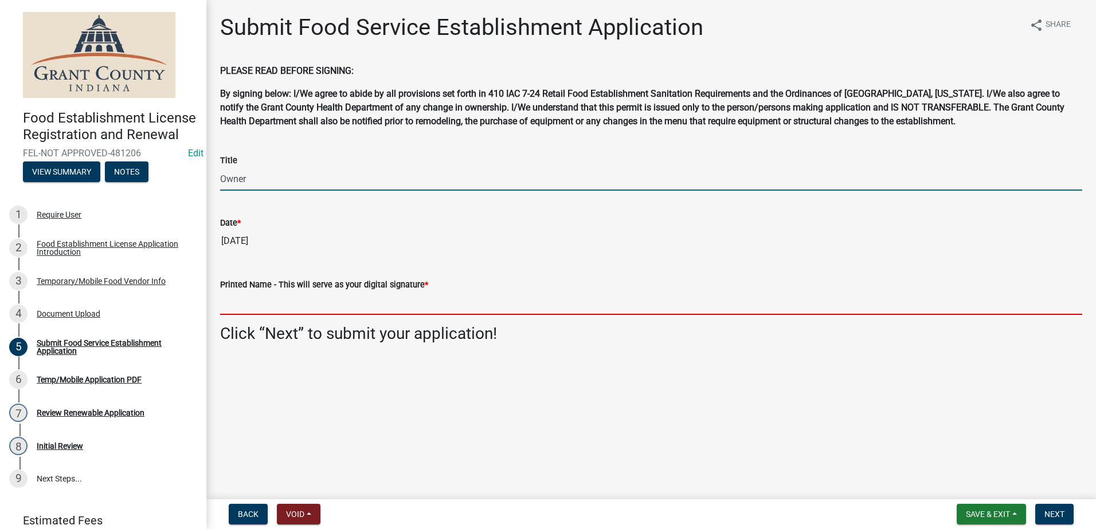
click at [313, 297] on input "Printed Name - This will serve as your digital signature *" at bounding box center [651, 303] width 862 height 23
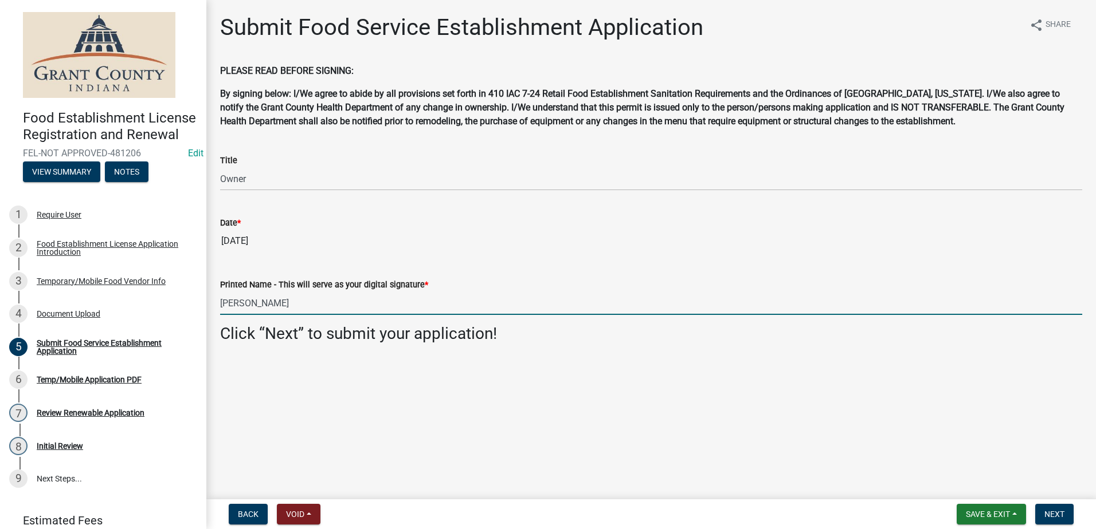
type input "Erik Miller"
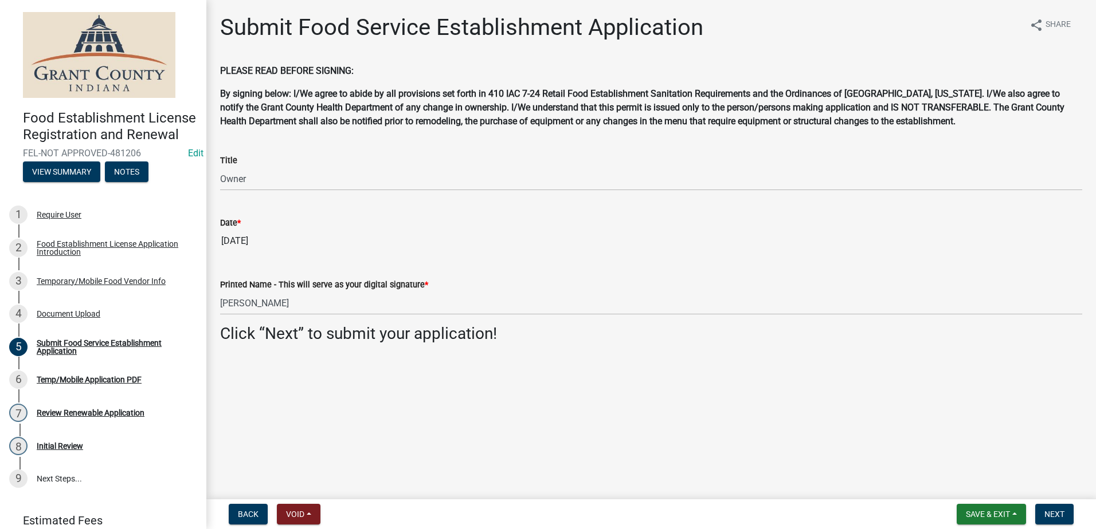
click at [671, 371] on main "Submit Food Service Establishment Application share Share PLEASE READ BEFORE SI…" at bounding box center [650, 247] width 889 height 495
click at [1060, 513] on span "Next" at bounding box center [1054, 514] width 20 height 9
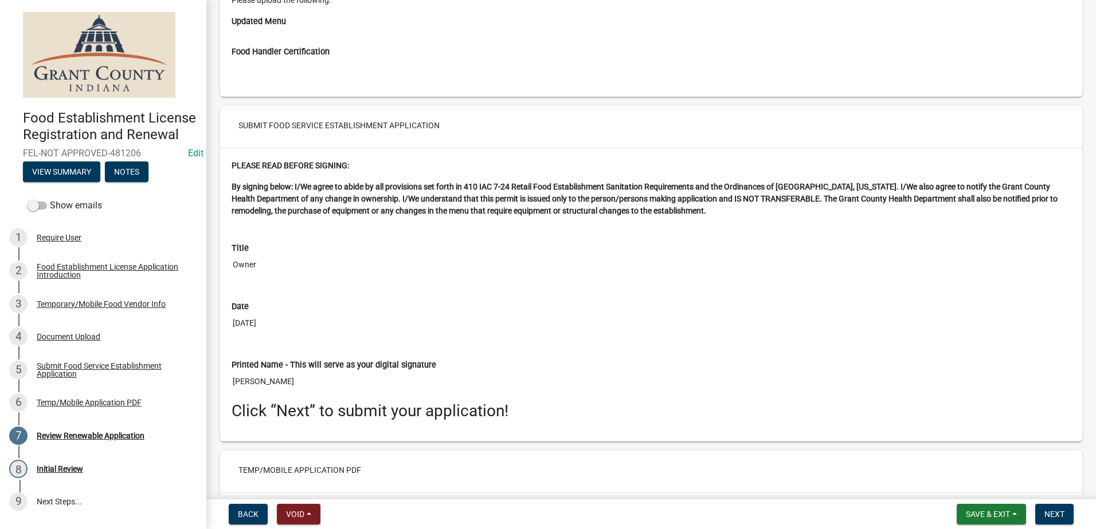
scroll to position [2257, 0]
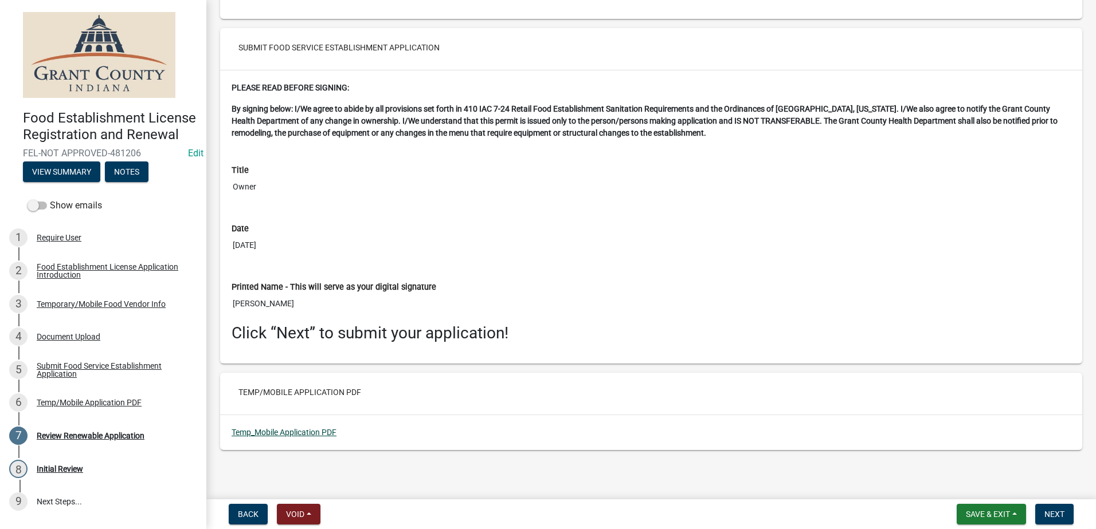
click at [269, 432] on link "Temp_Mobile Application PDF" at bounding box center [283, 432] width 105 height 9
click at [1057, 512] on span "Next" at bounding box center [1054, 514] width 20 height 9
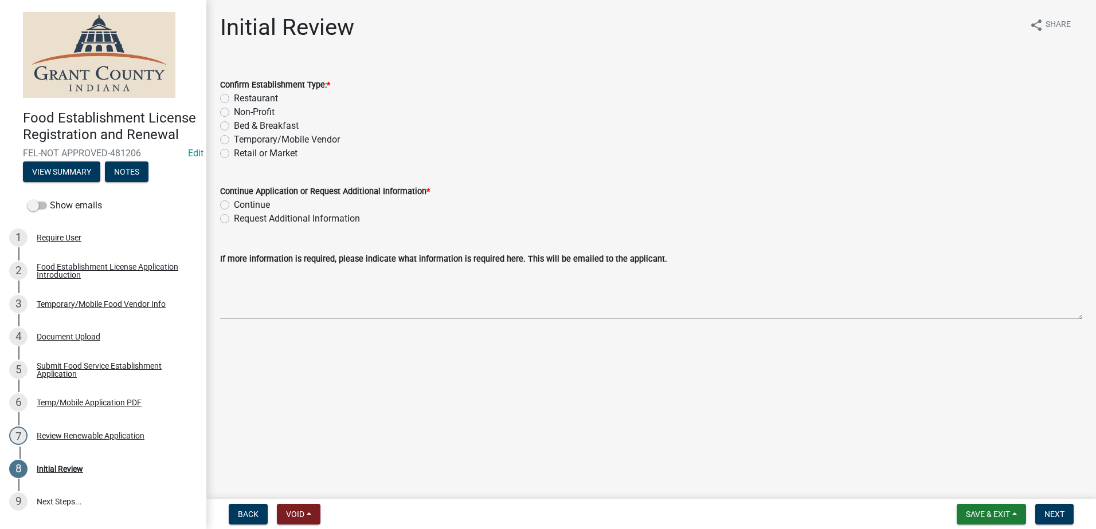
click at [234, 140] on label "Temporary/Mobile Vendor" at bounding box center [287, 140] width 106 height 14
click at [234, 140] on input "Temporary/Mobile Vendor" at bounding box center [237, 136] width 7 height 7
radio input "true"
click at [234, 204] on label "Continue" at bounding box center [252, 205] width 36 height 14
click at [234, 204] on input "Continue" at bounding box center [237, 201] width 7 height 7
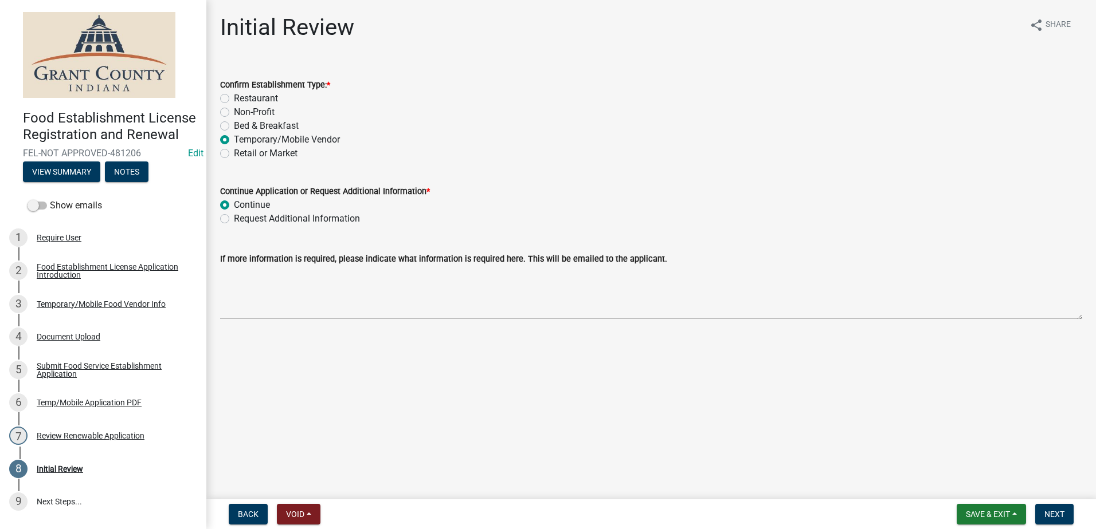
radio input "true"
click at [392, 370] on main "Initial Review share Share Confirm Establishment Type: * Restaurant Non-Profit …" at bounding box center [650, 247] width 889 height 495
click at [1062, 514] on span "Next" at bounding box center [1054, 514] width 20 height 9
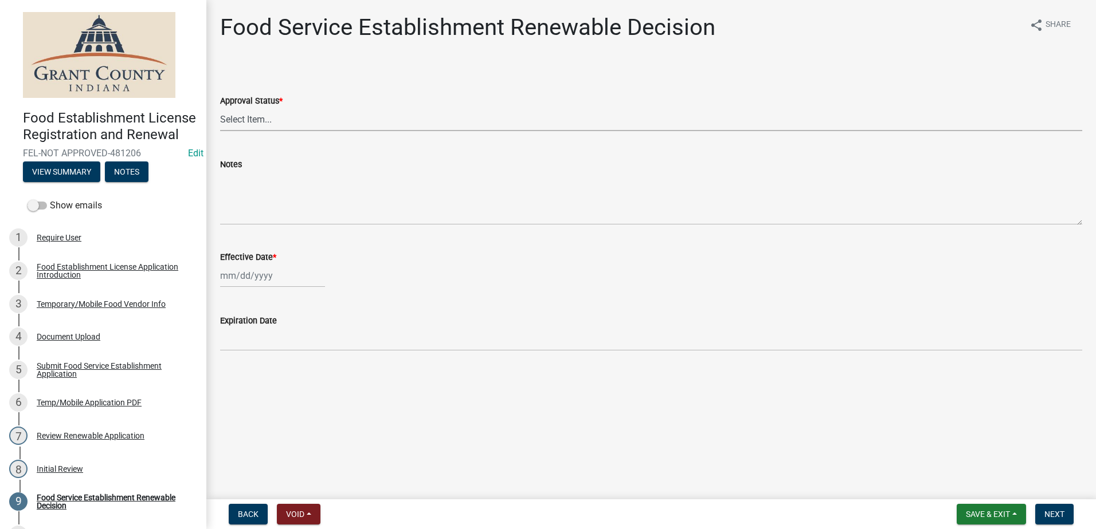
click at [292, 121] on select "Select Item... Approved Denied" at bounding box center [651, 119] width 862 height 23
click at [220, 108] on select "Select Item... Approved Denied" at bounding box center [651, 119] width 862 height 23
select select "f8bc5ebe-de22-4857-900a-5f4c078c3457"
select select "9"
select select "2025"
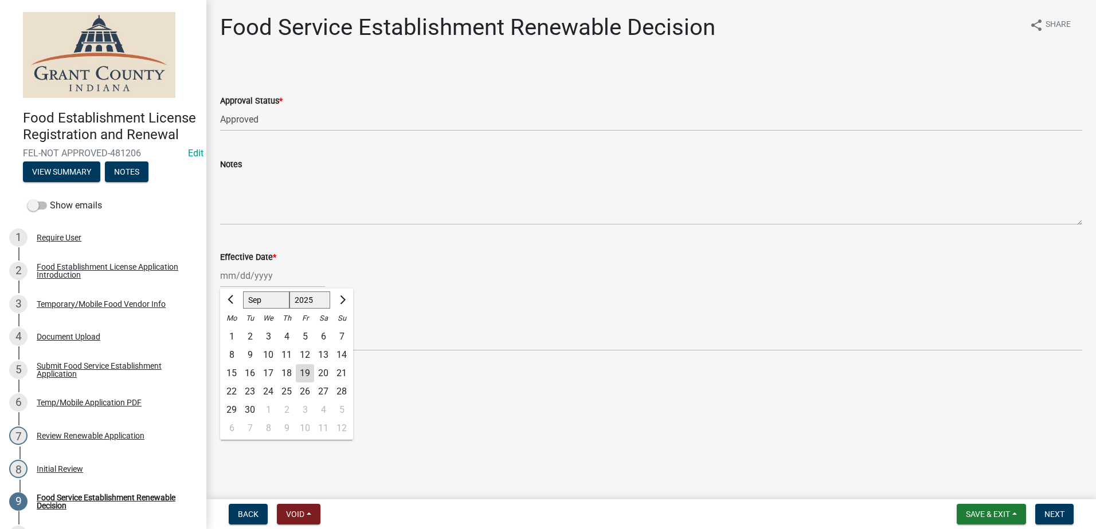
click at [286, 274] on div "Jan Feb Mar Apr May Jun Jul Aug Sep Oct Nov Dec 1525 1526 1527 1528 1529 1530 1…" at bounding box center [272, 275] width 105 height 23
click at [304, 376] on div "19" at bounding box center [305, 373] width 18 height 18
type input "09/19/2025"
click at [483, 404] on main "Food Service Establishment Renewable Decision share Share Approval Status * Sel…" at bounding box center [650, 247] width 889 height 495
click at [1057, 508] on button "Next" at bounding box center [1054, 514] width 38 height 21
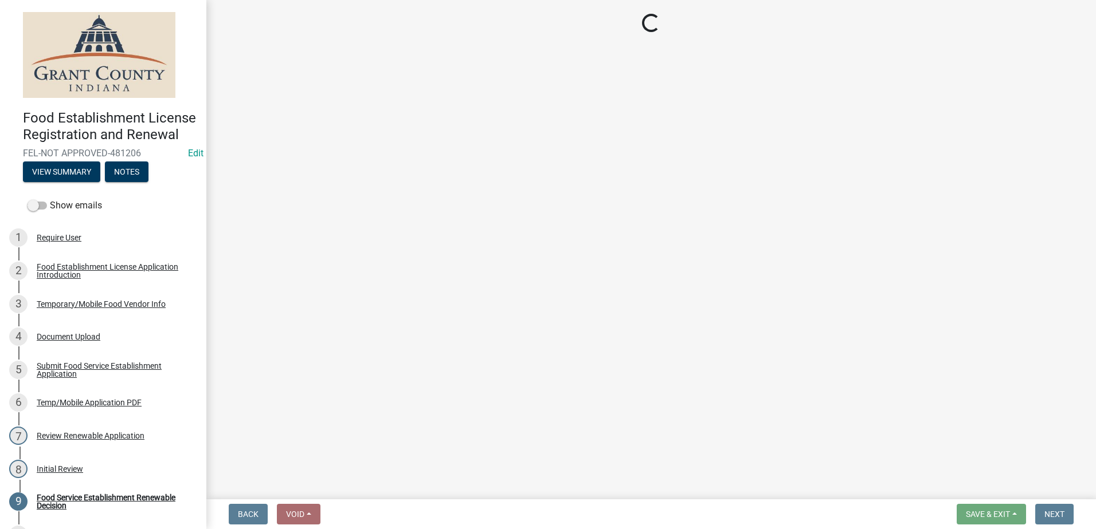
select select "f8bc5ebe-de22-4857-900a-5f4c078c3457"
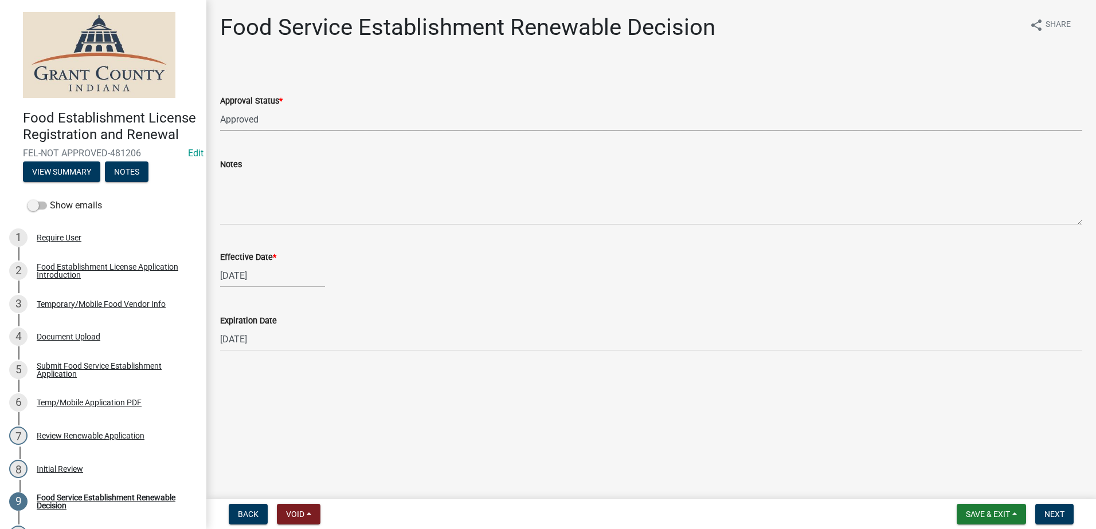
click at [284, 118] on select "Select Item... Approved Denied" at bounding box center [651, 119] width 862 height 23
click at [424, 422] on main "Food Service Establishment Renewable Decision share Share Approval Status * Sel…" at bounding box center [650, 247] width 889 height 495
click at [1045, 512] on span "Next" at bounding box center [1054, 514] width 20 height 9
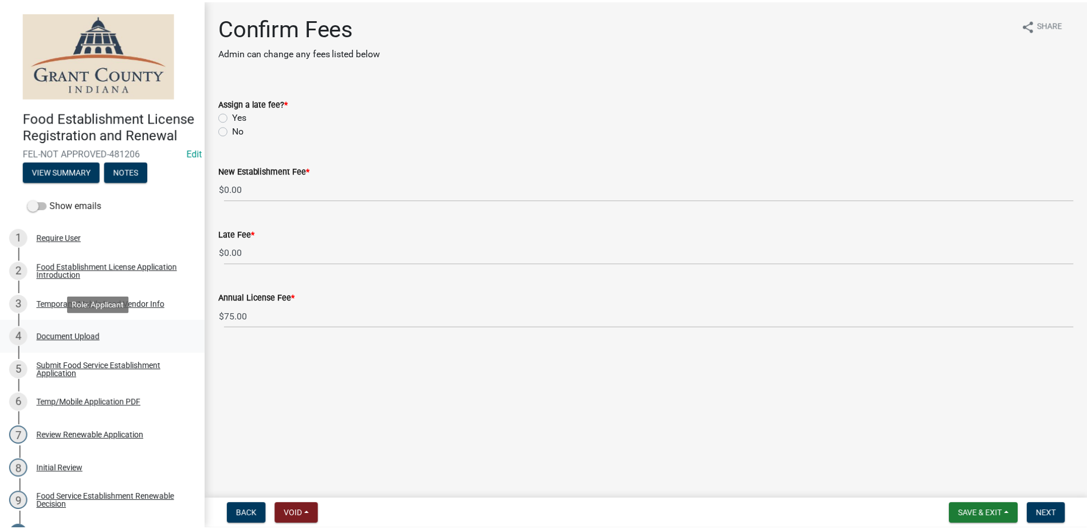
scroll to position [218, 0]
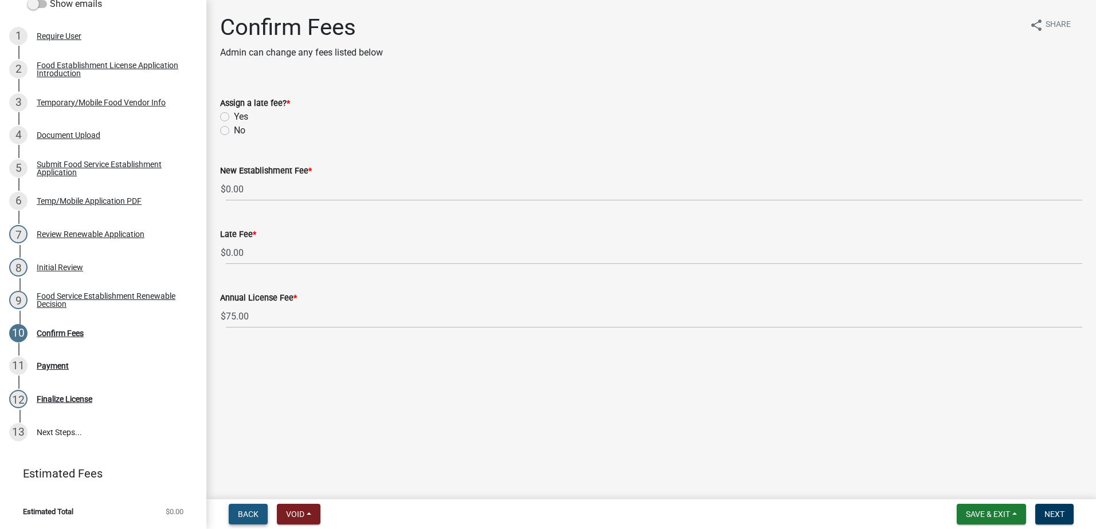
click at [242, 508] on button "Back" at bounding box center [248, 514] width 39 height 21
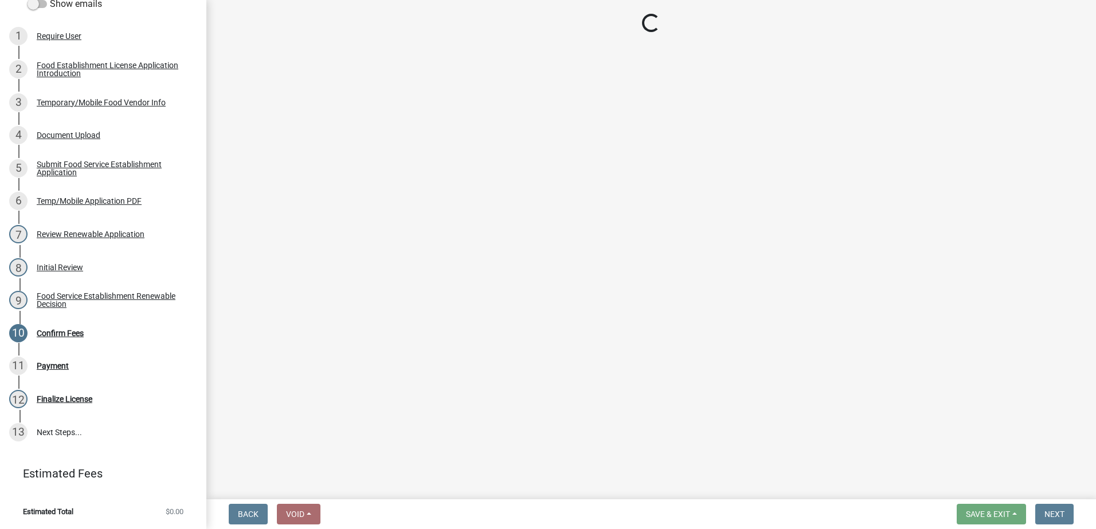
select select "f8bc5ebe-de22-4857-900a-5f4c078c3457"
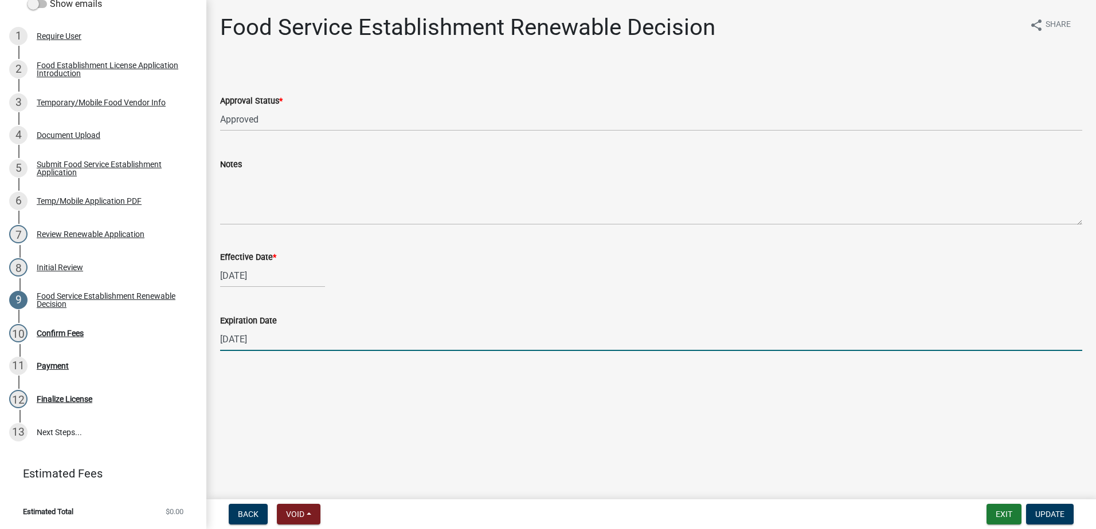
click at [546, 338] on input "12/31/2025" at bounding box center [651, 339] width 862 height 23
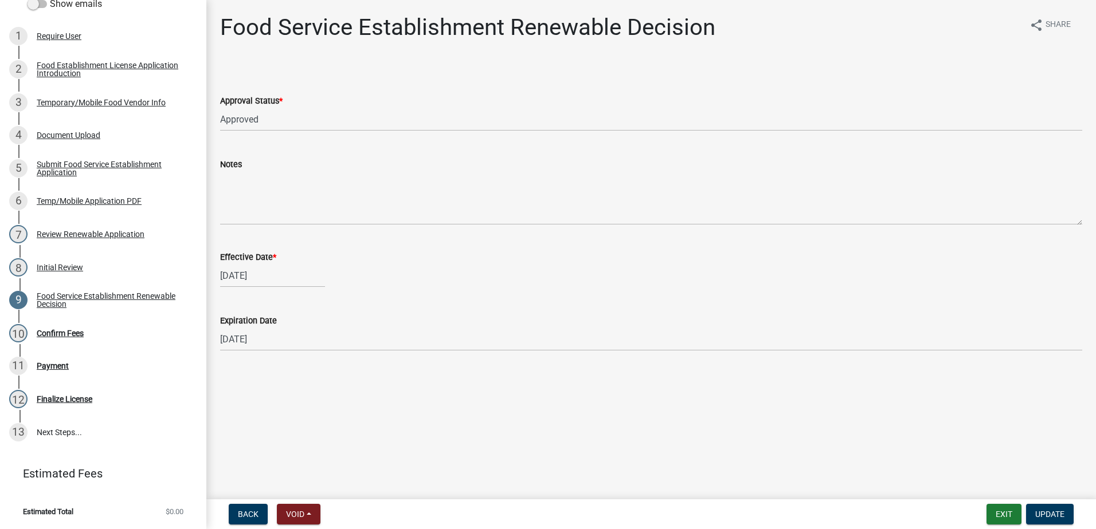
drag, startPoint x: 563, startPoint y: 422, endPoint x: 587, endPoint y: 415, distance: 24.6
click at [580, 416] on main "Food Service Establishment Renewable Decision share Share Approval Status * Sel…" at bounding box center [650, 247] width 889 height 495
click at [1045, 513] on span "Update" at bounding box center [1049, 514] width 29 height 9
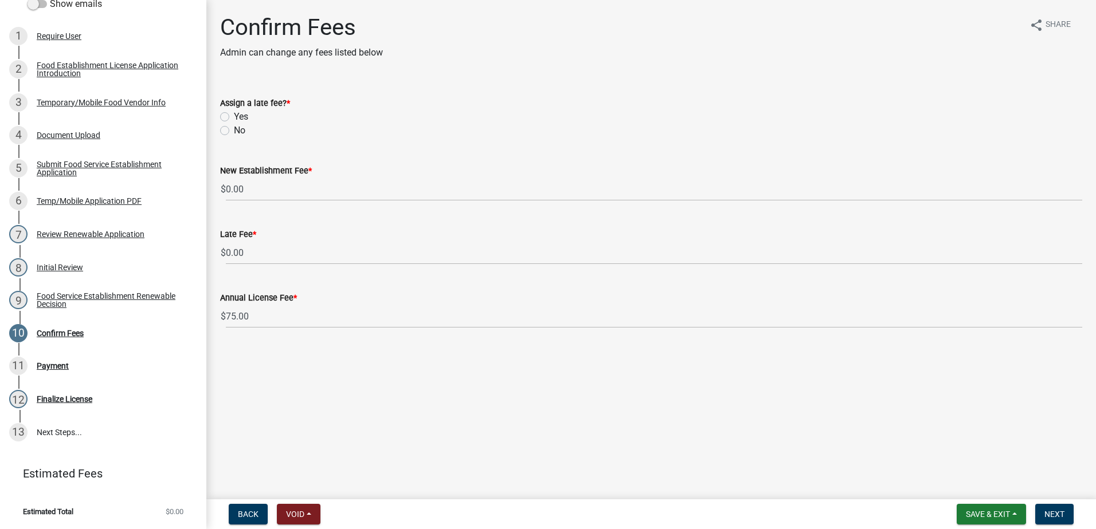
click at [234, 129] on label "No" at bounding box center [239, 131] width 11 height 14
click at [234, 129] on input "No" at bounding box center [237, 127] width 7 height 7
radio input "true"
click at [317, 350] on main "Confirm Fees Admin can change any fees listed below share Share Assign a late f…" at bounding box center [650, 247] width 889 height 495
click at [1043, 511] on button "Next" at bounding box center [1054, 514] width 38 height 21
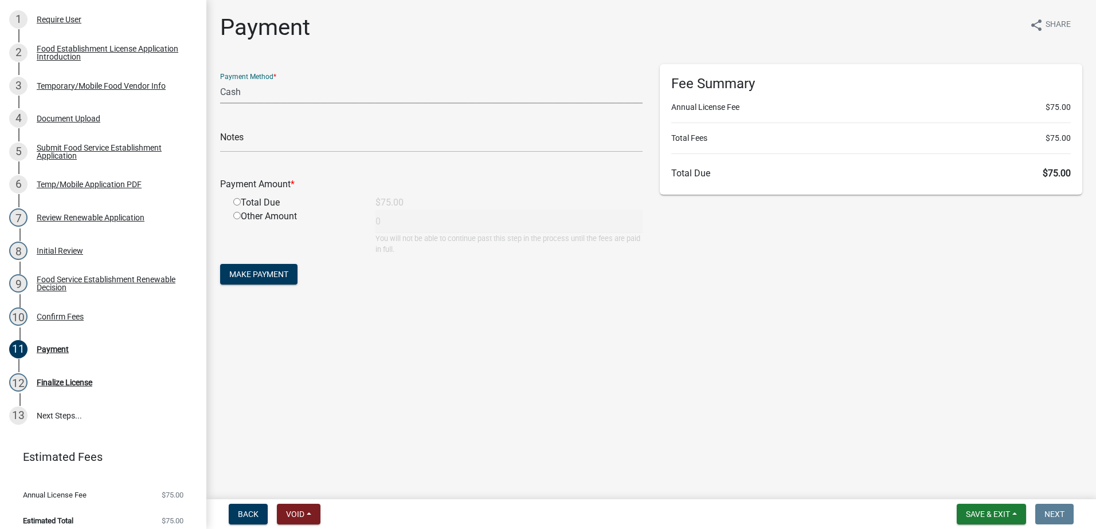
click at [230, 90] on select "Credit Card POS Check Cash" at bounding box center [431, 91] width 422 height 23
select select "0: 2"
click at [220, 80] on select "Credit Card POS Check Cash" at bounding box center [431, 91] width 422 height 23
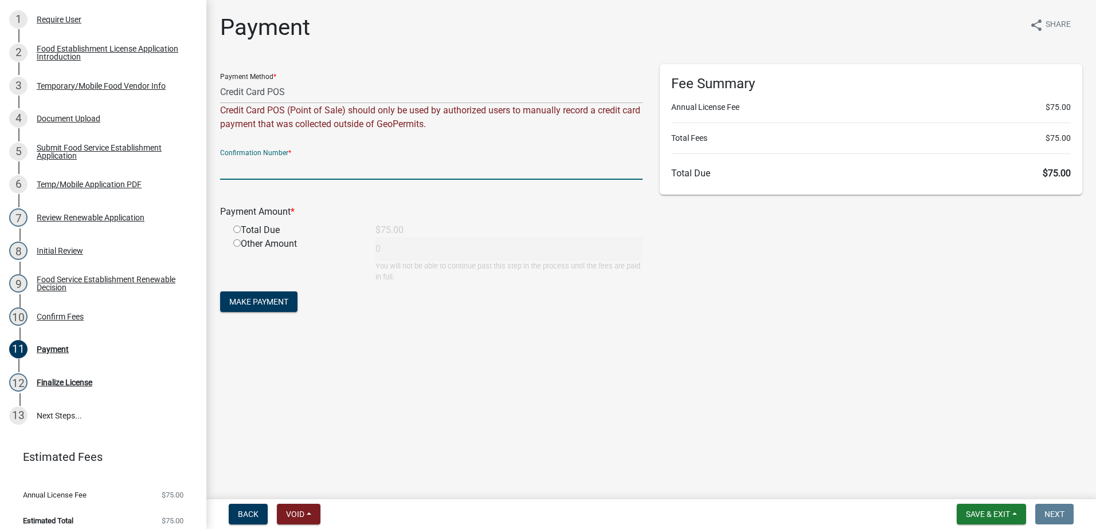
click at [373, 165] on input "text" at bounding box center [431, 167] width 422 height 23
type input "15002550"
click at [235, 229] on input "radio" at bounding box center [236, 229] width 7 height 7
radio input "true"
type input "75"
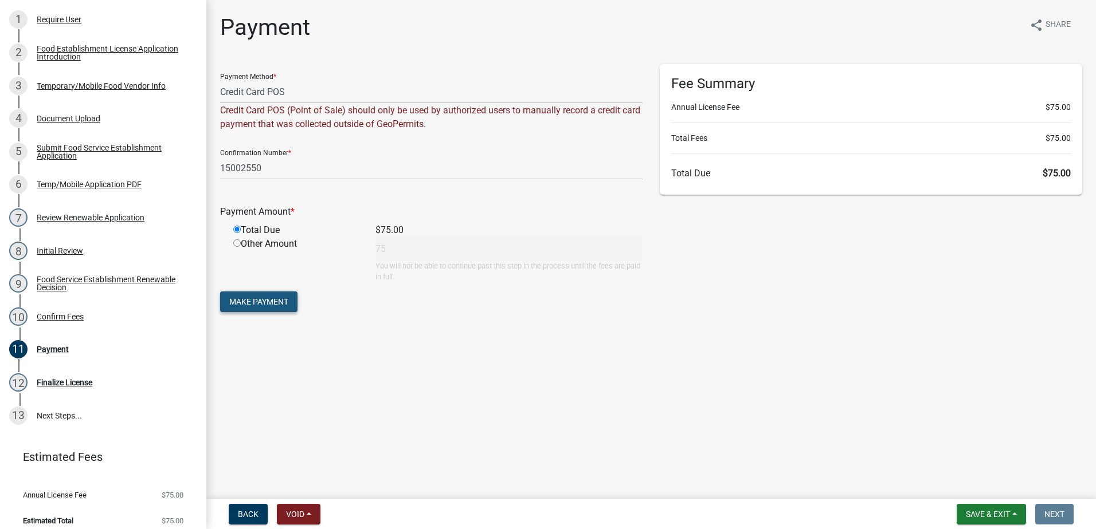
click at [256, 303] on span "Make Payment" at bounding box center [258, 301] width 59 height 9
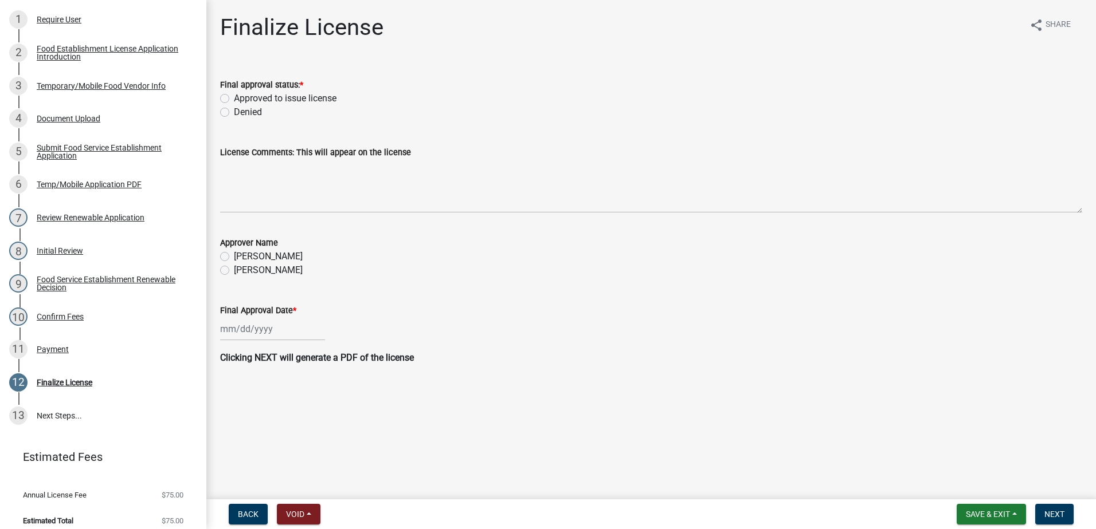
click at [234, 95] on label "Approved to issue license" at bounding box center [285, 99] width 103 height 14
click at [234, 95] on input "Approved to issue license" at bounding box center [237, 95] width 7 height 7
radio input "true"
click at [234, 269] on label "Angela McCollum" at bounding box center [268, 271] width 69 height 14
click at [234, 269] on input "Angela McCollum" at bounding box center [237, 267] width 7 height 7
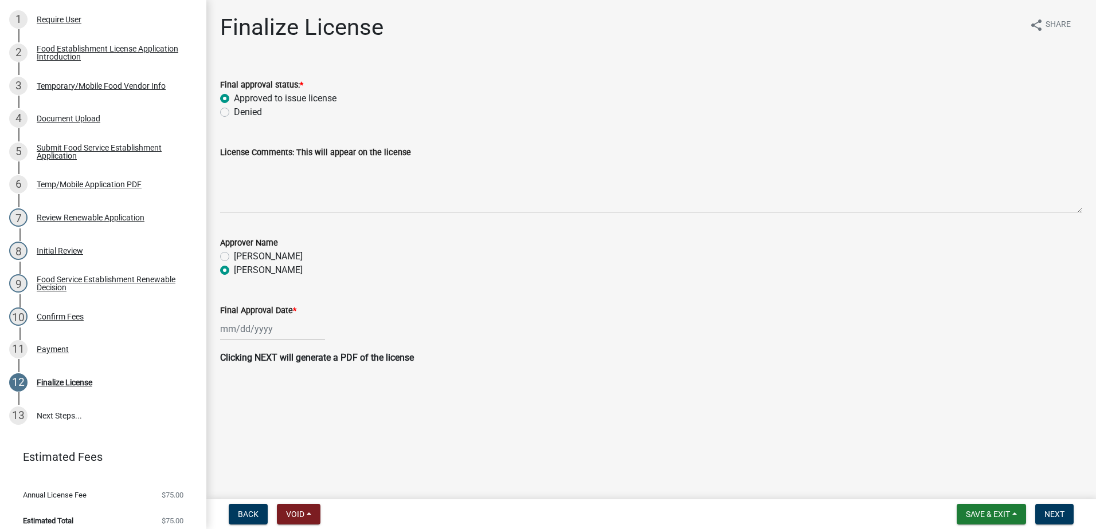
radio input "true"
select select "9"
select select "2025"
click at [252, 321] on input "Final Approval Date *" at bounding box center [272, 328] width 105 height 23
click at [304, 422] on div "19" at bounding box center [305, 427] width 18 height 18
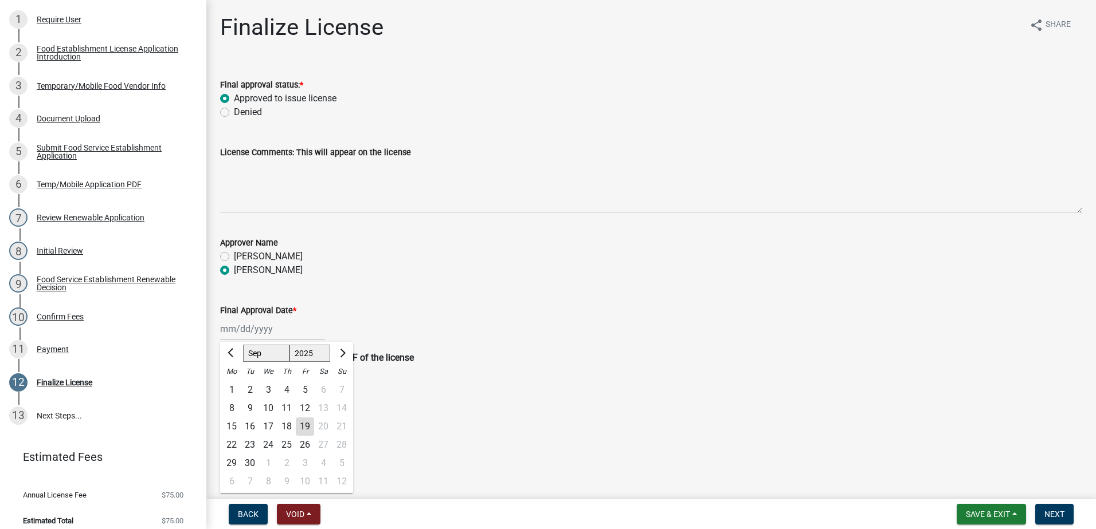
type input "09/19/2025"
click at [708, 355] on p "Clicking NEXT will generate a PDF of the license" at bounding box center [651, 358] width 862 height 14
click at [1054, 513] on span "Next" at bounding box center [1054, 514] width 20 height 9
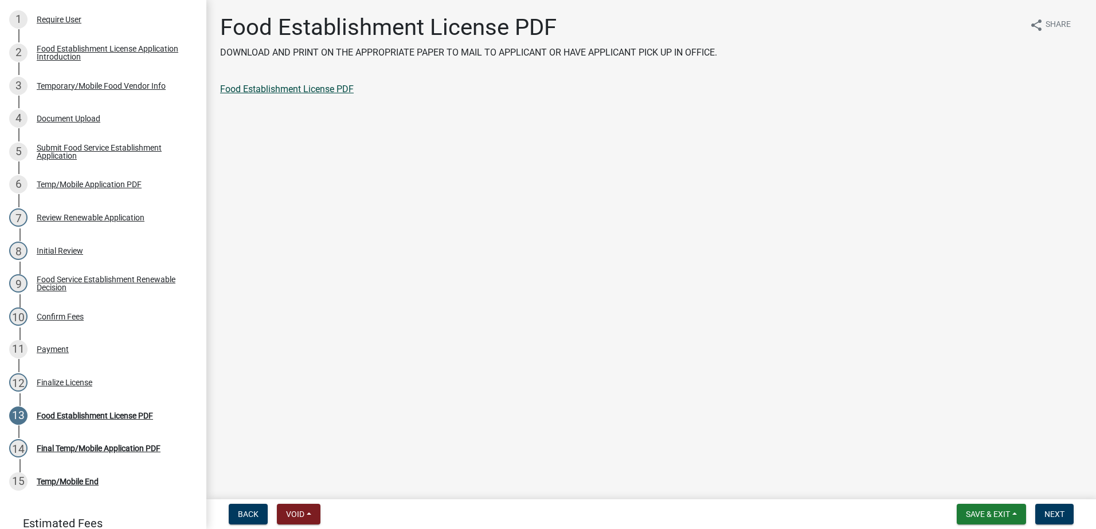
click at [280, 87] on link "Food Establishment License PDF" at bounding box center [287, 89] width 134 height 11
click at [1055, 509] on button "Next" at bounding box center [1054, 514] width 38 height 21
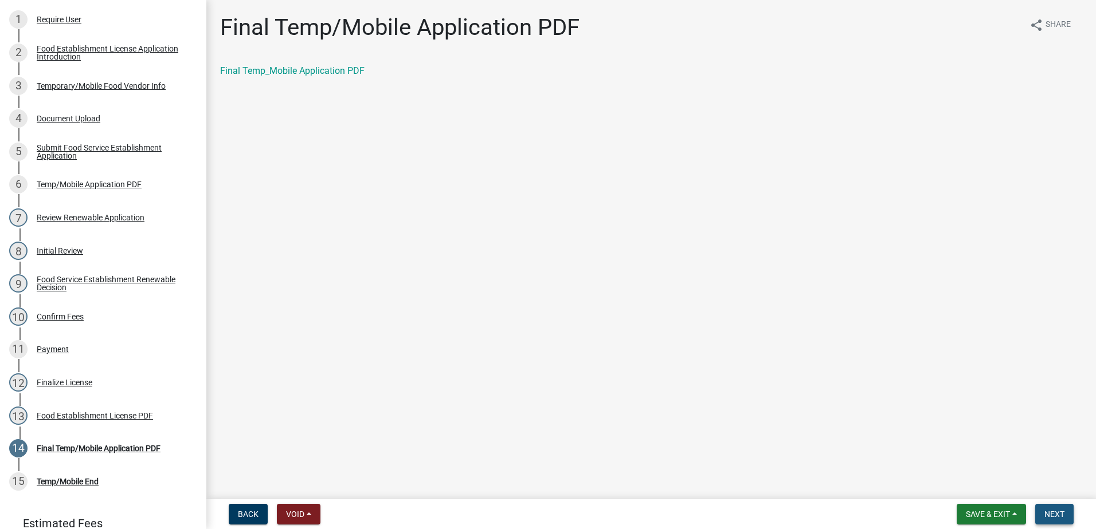
click at [1049, 508] on button "Next" at bounding box center [1054, 514] width 38 height 21
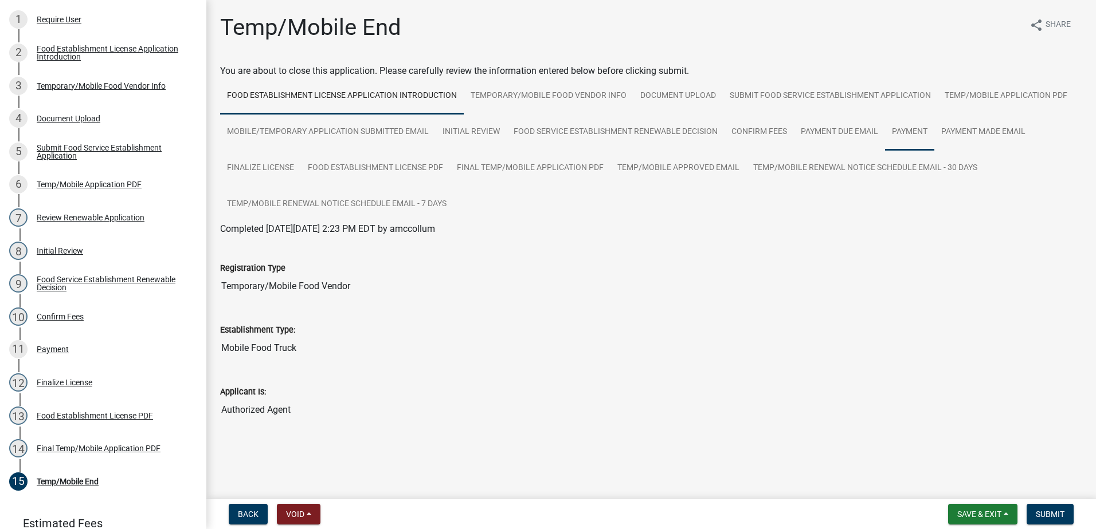
click at [898, 131] on link "Payment" at bounding box center [909, 132] width 49 height 37
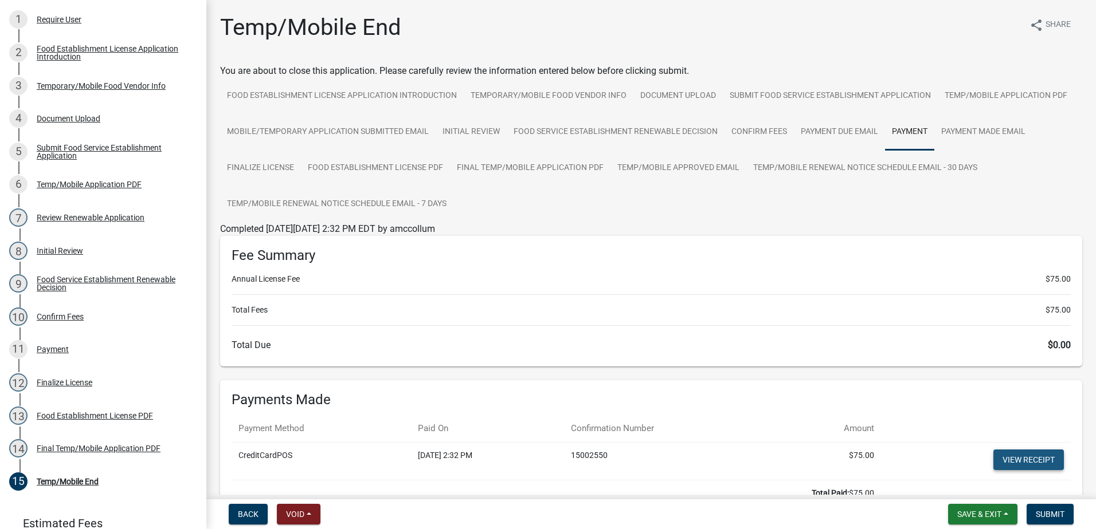
click at [1007, 456] on link "View receipt" at bounding box center [1028, 460] width 70 height 21
click at [1049, 513] on span "Submit" at bounding box center [1049, 514] width 29 height 9
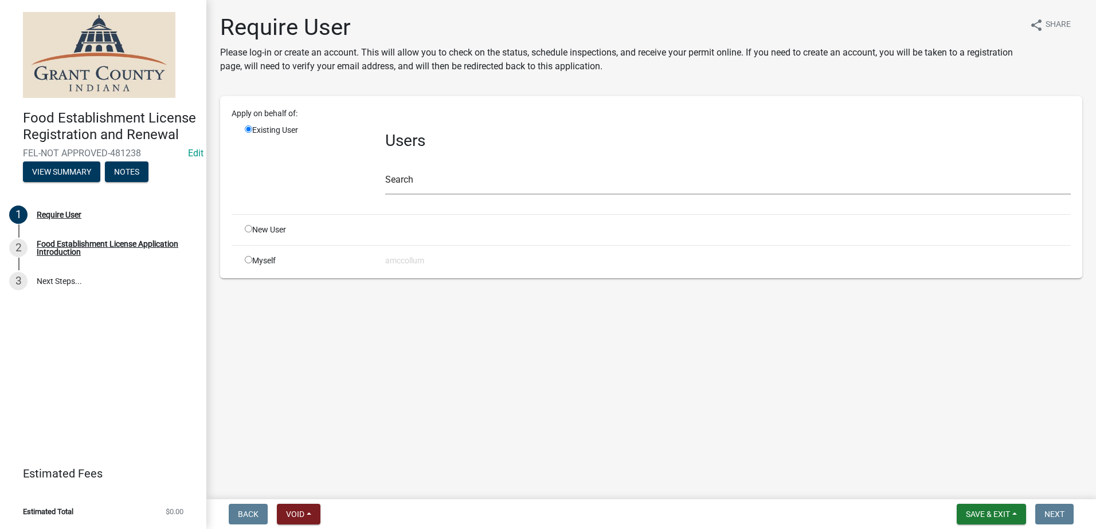
click at [249, 226] on input "radio" at bounding box center [248, 228] width 7 height 7
radio input "true"
radio input "false"
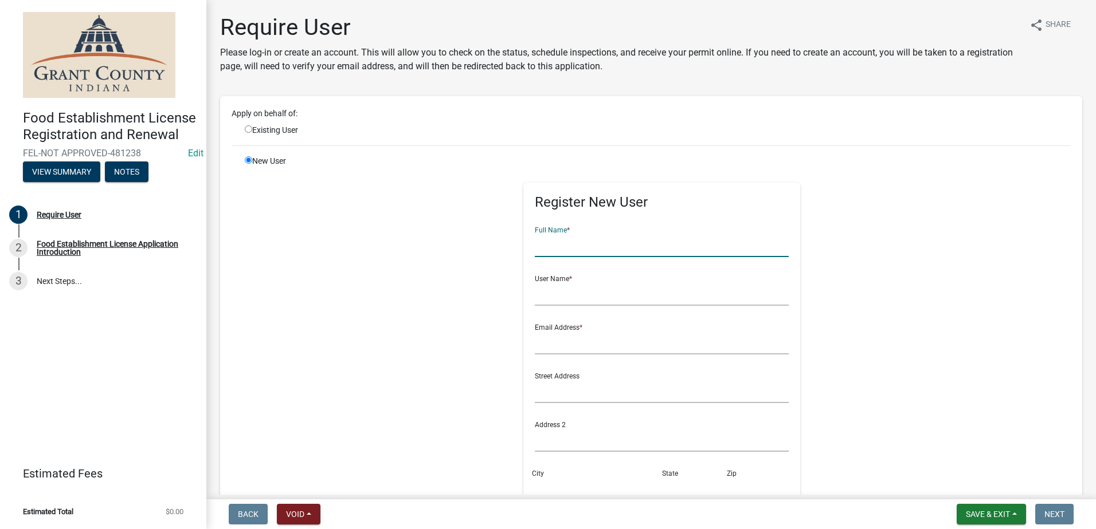
click at [571, 252] on input "text" at bounding box center [662, 245] width 254 height 23
type input "The Oriental Cookery"
click at [574, 289] on input "text" at bounding box center [662, 293] width 254 height 23
type input "Jenny Crawley"
click at [568, 344] on input "text" at bounding box center [662, 342] width 254 height 23
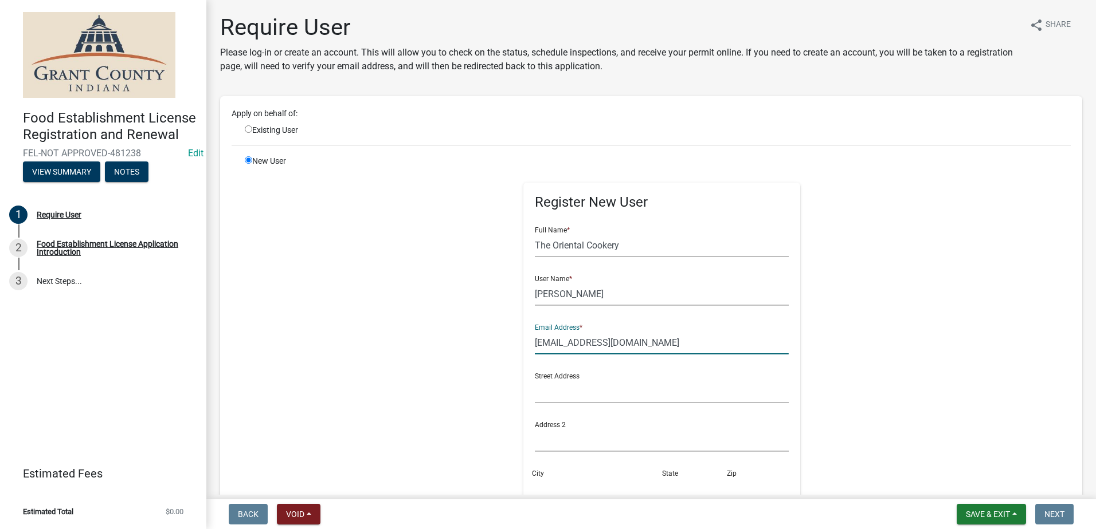
type input "jencraw@frontier.com"
click at [576, 387] on input "text" at bounding box center [662, 391] width 254 height 23
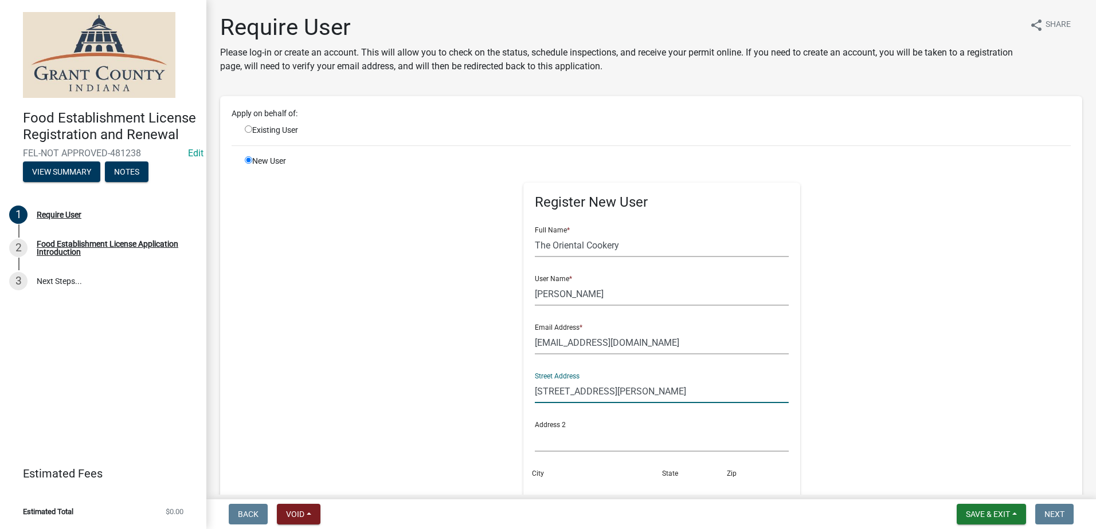
type input "22366 Overdorf Rd."
click at [576, 445] on input "text" at bounding box center [662, 440] width 254 height 23
click at [575, 478] on input "City" at bounding box center [597, 488] width 124 height 23
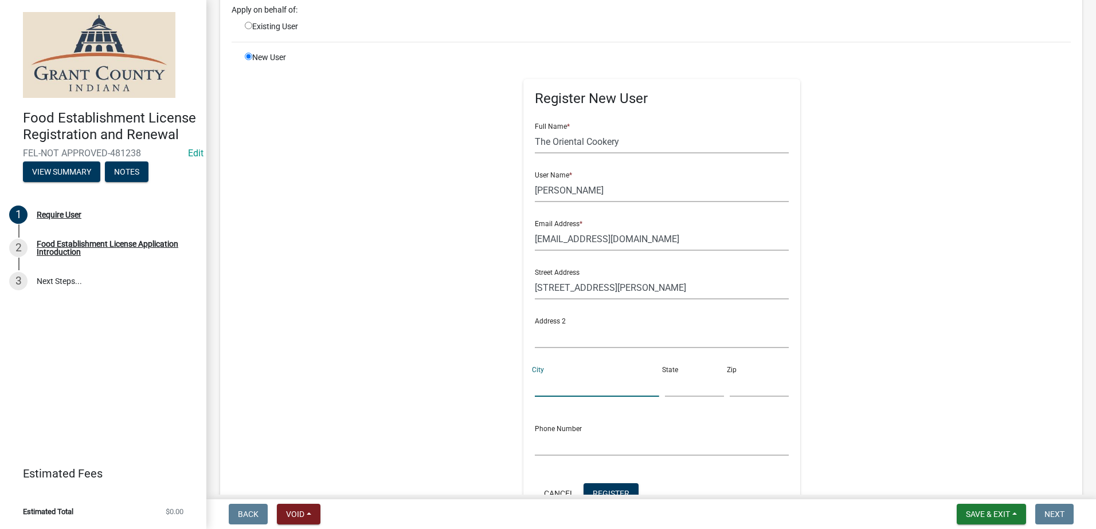
scroll to position [229, 0]
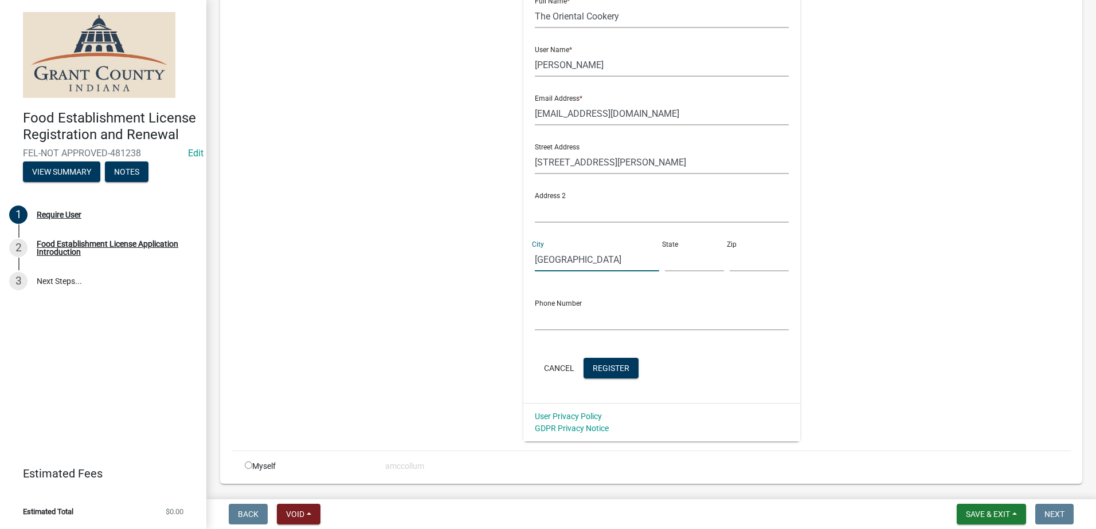
type input "Noblesville"
click at [681, 257] on input "text" at bounding box center [694, 259] width 59 height 23
type input "iN"
type input "46062"
click at [623, 327] on input "text" at bounding box center [662, 318] width 254 height 23
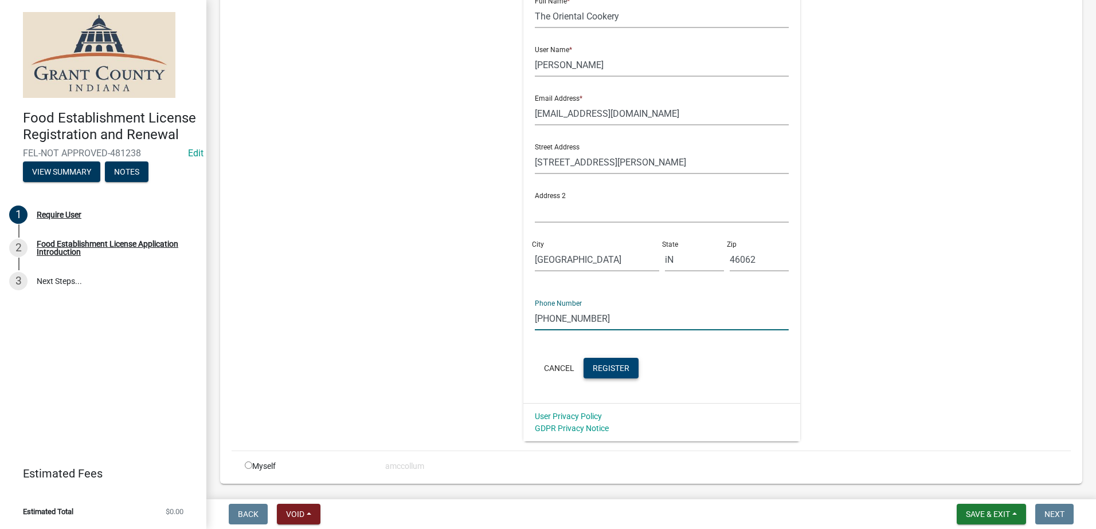
type input "(317)900-2973"
click at [603, 363] on button "Register" at bounding box center [610, 368] width 55 height 21
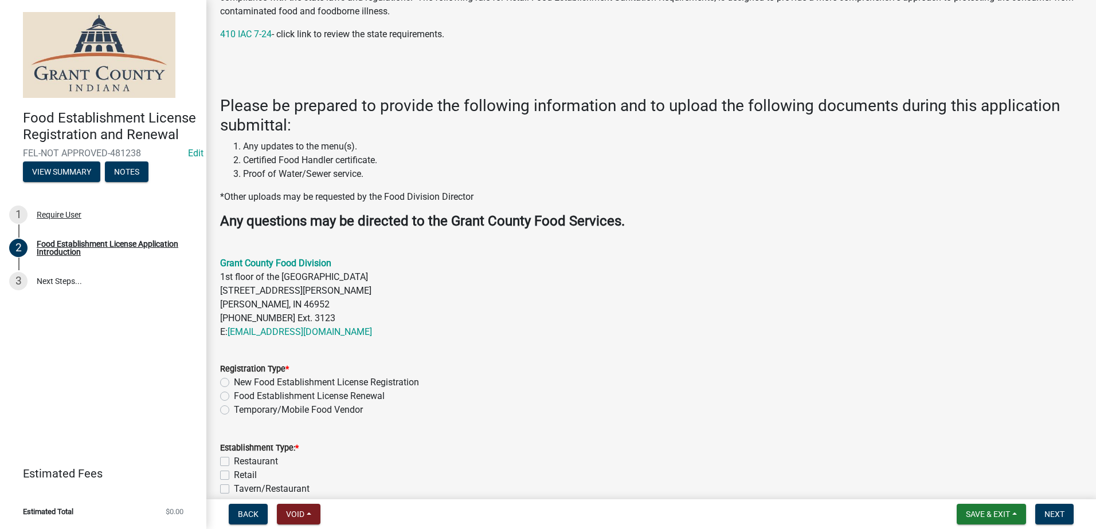
scroll to position [287, 0]
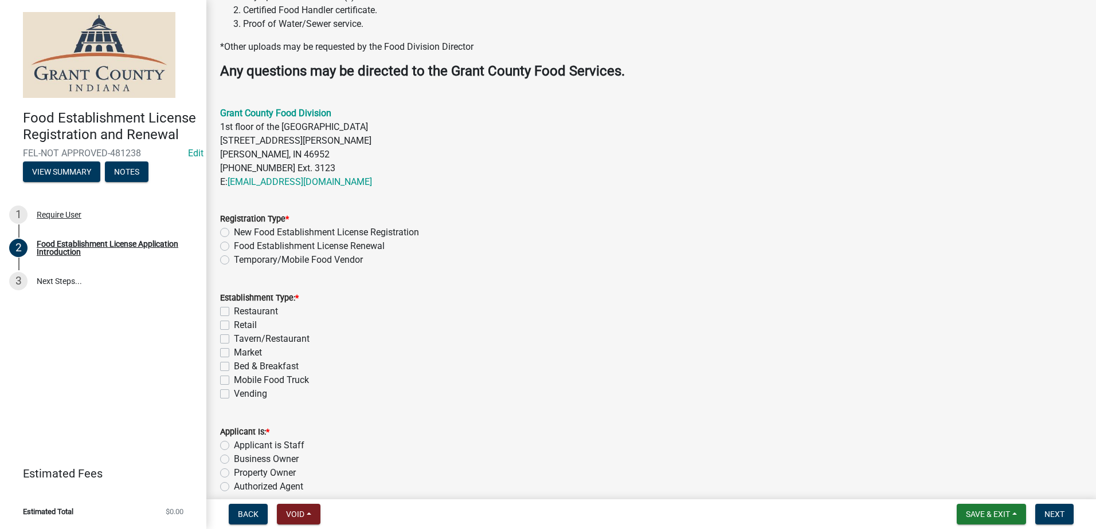
click at [234, 260] on label "Temporary/Mobile Food Vendor" at bounding box center [298, 260] width 129 height 14
click at [234, 260] on input "Temporary/Mobile Food Vendor" at bounding box center [237, 256] width 7 height 7
radio input "true"
click at [234, 380] on label "Mobile Food Truck" at bounding box center [271, 381] width 75 height 14
click at [234, 380] on input "Mobile Food Truck" at bounding box center [237, 377] width 7 height 7
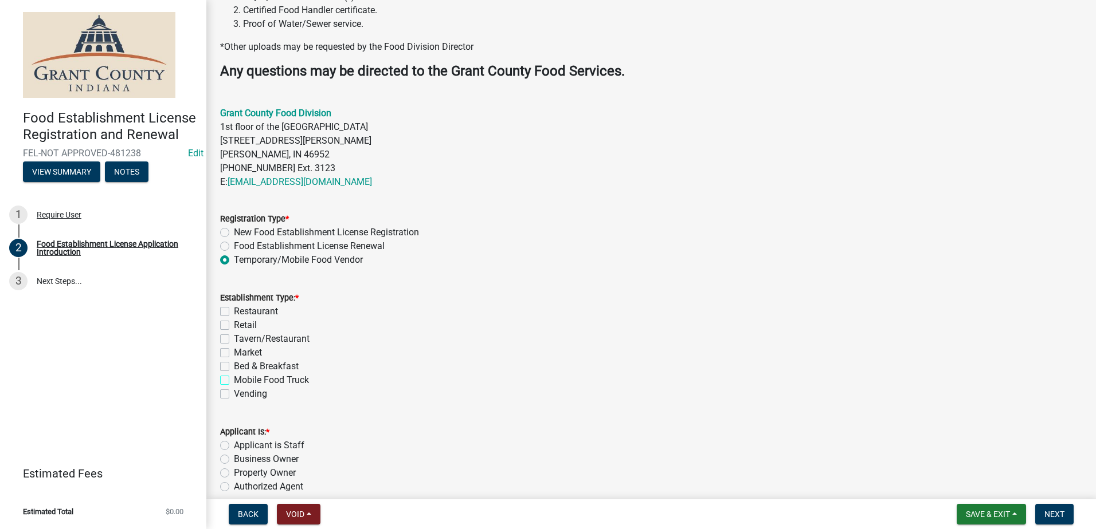
checkbox input "true"
checkbox input "false"
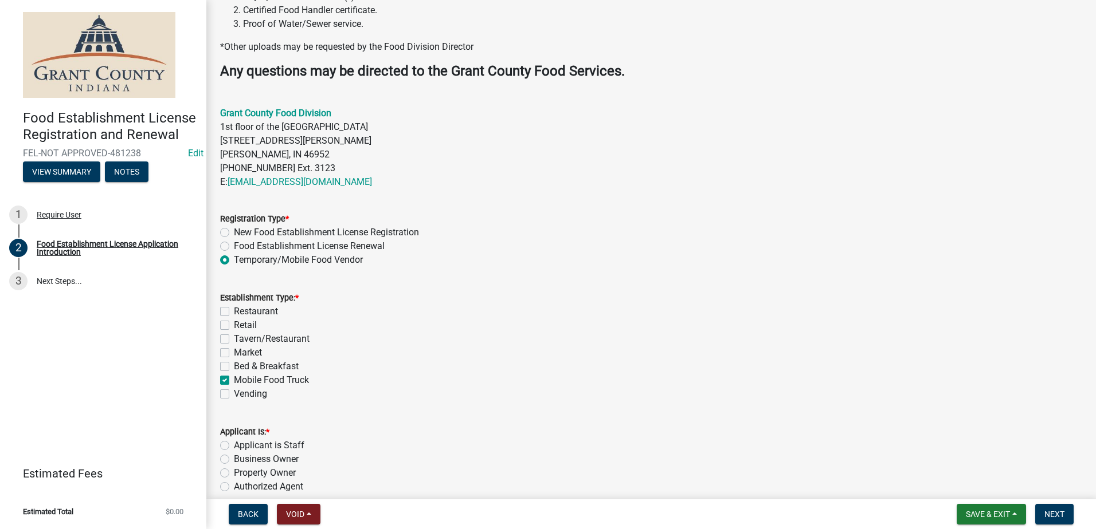
checkbox input "false"
checkbox input "true"
checkbox input "false"
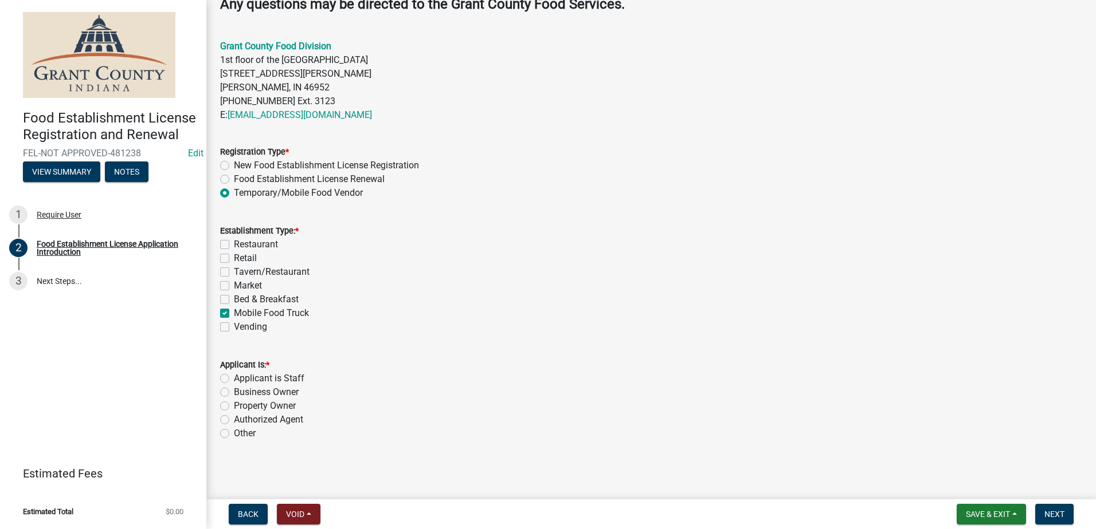
scroll to position [354, 0]
click at [234, 422] on label "Authorized Agent" at bounding box center [268, 420] width 69 height 14
click at [234, 420] on input "Authorized Agent" at bounding box center [237, 416] width 7 height 7
radio input "true"
click at [1049, 512] on span "Next" at bounding box center [1054, 514] width 20 height 9
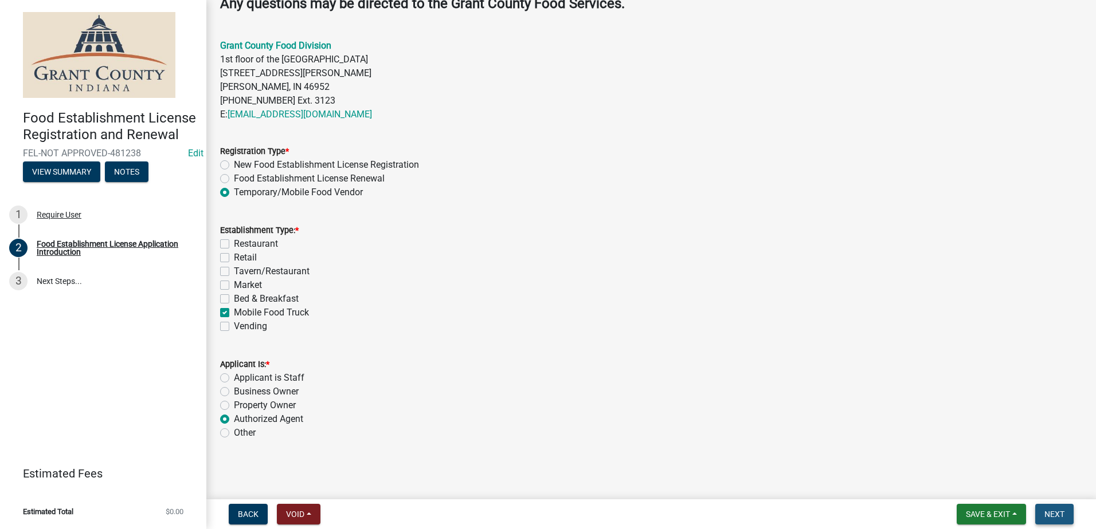
scroll to position [0, 0]
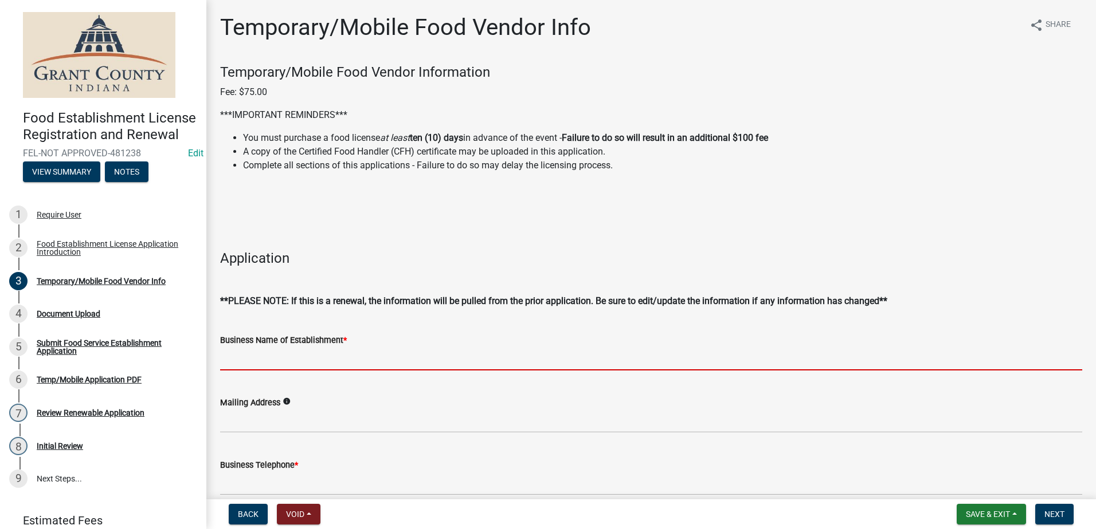
click at [422, 360] on input "Business Name of Establishment *" at bounding box center [651, 358] width 862 height 23
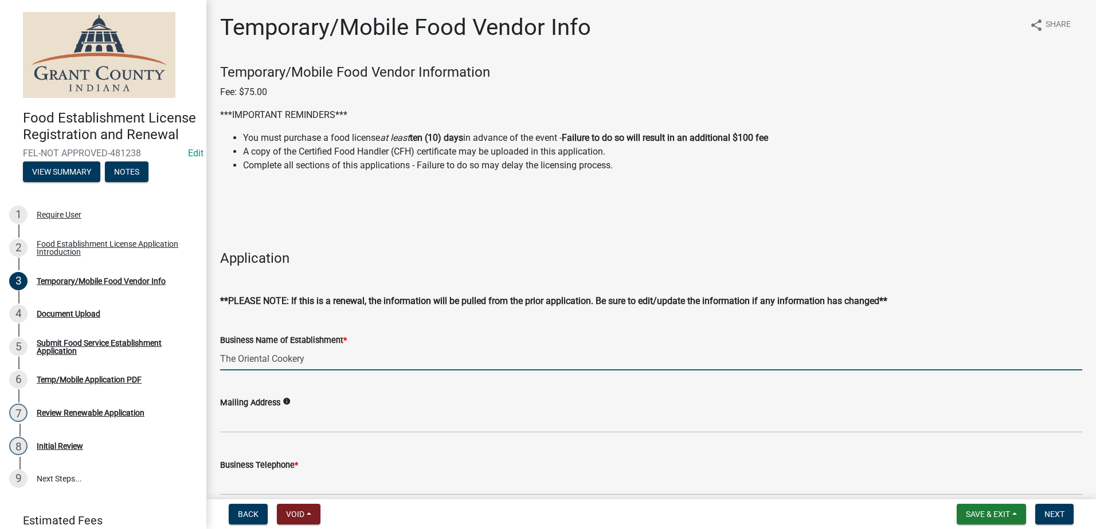
type input "The Oriental Cookery"
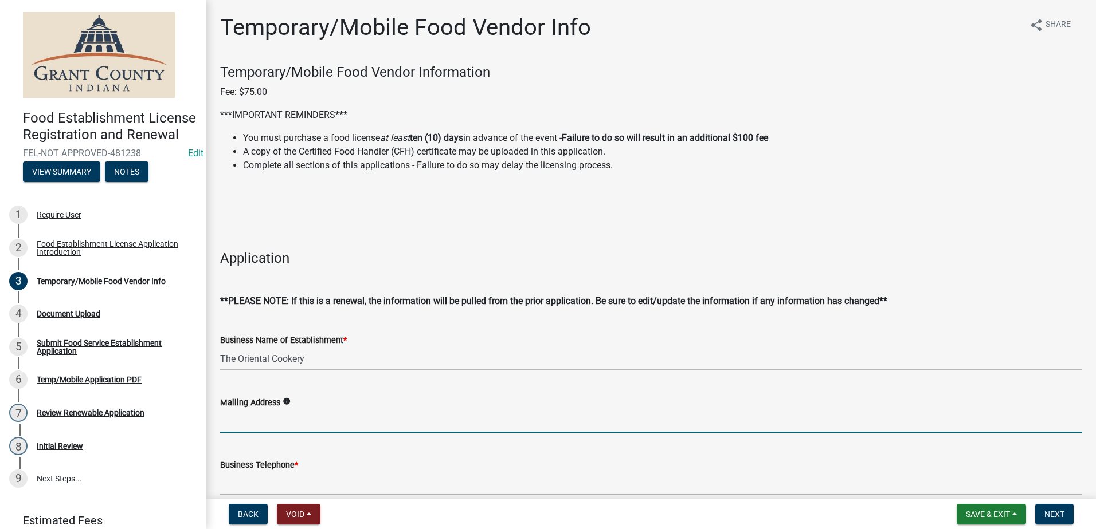
click at [387, 417] on input "Mailing Address" at bounding box center [651, 421] width 862 height 23
type input "22366 Overdorf Rd., Noblesville IN 46062"
click at [288, 486] on input "Business Telephone *" at bounding box center [651, 483] width 862 height 23
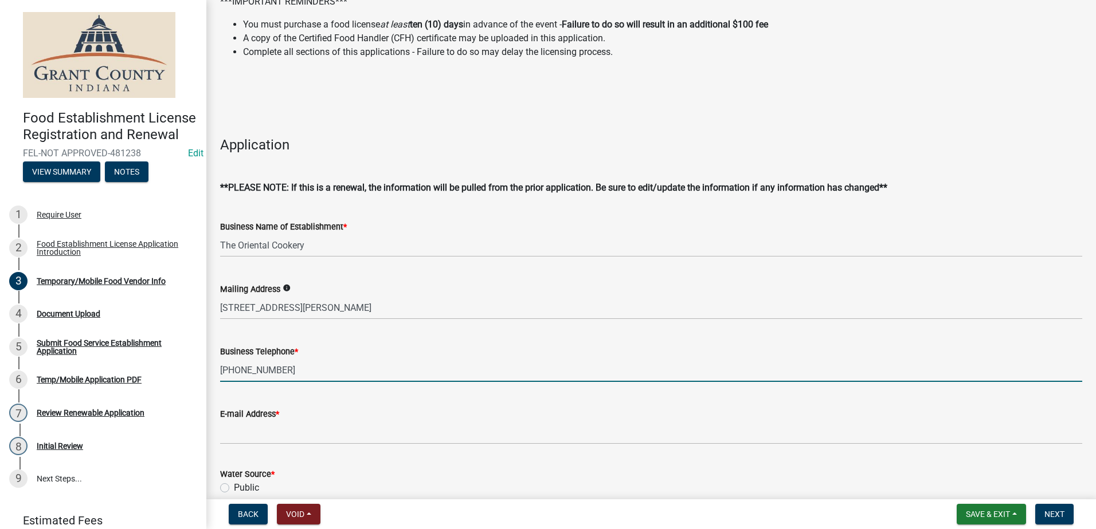
scroll to position [115, 0]
type input "(317)900-2973"
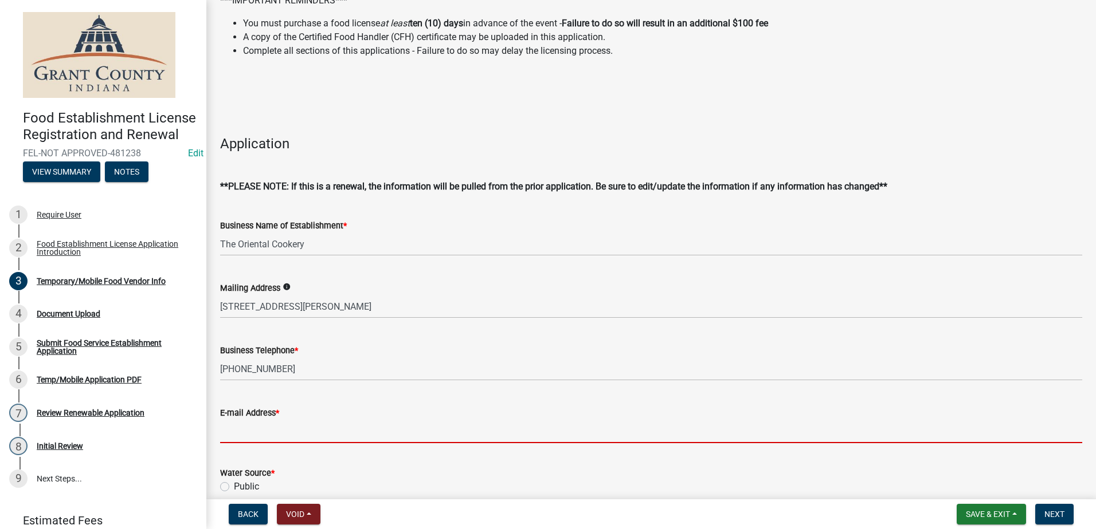
click at [308, 433] on input "E-mail Address *" at bounding box center [651, 431] width 862 height 23
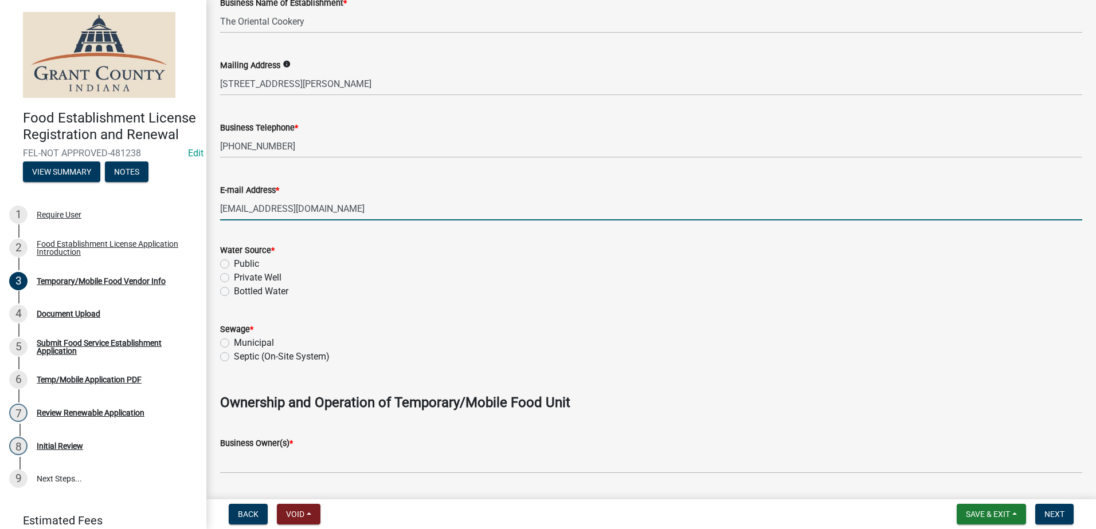
scroll to position [344, 0]
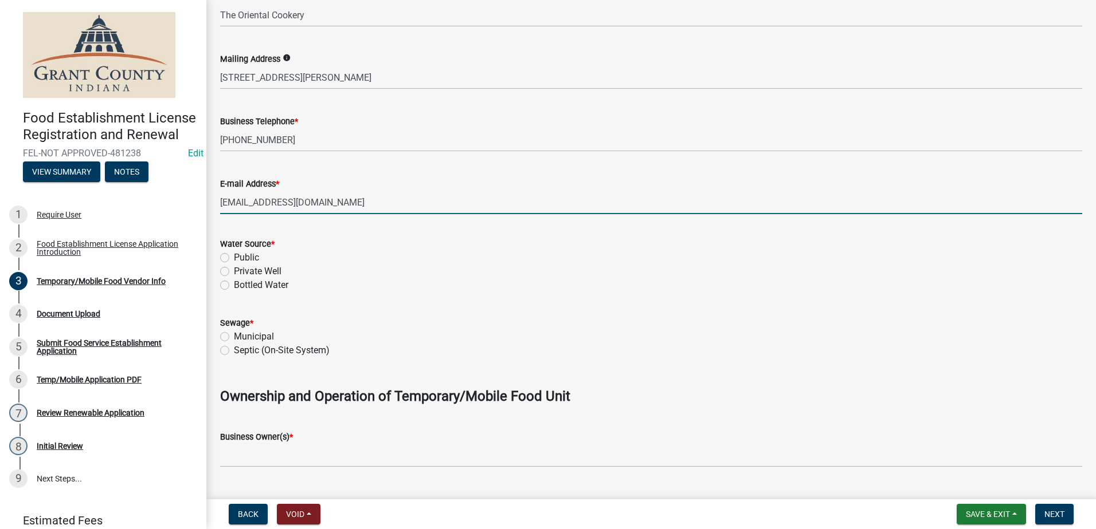
type input "jencraw@frontier.com"
click at [234, 261] on label "Public" at bounding box center [246, 258] width 25 height 14
click at [234, 258] on input "Public" at bounding box center [237, 254] width 7 height 7
radio input "true"
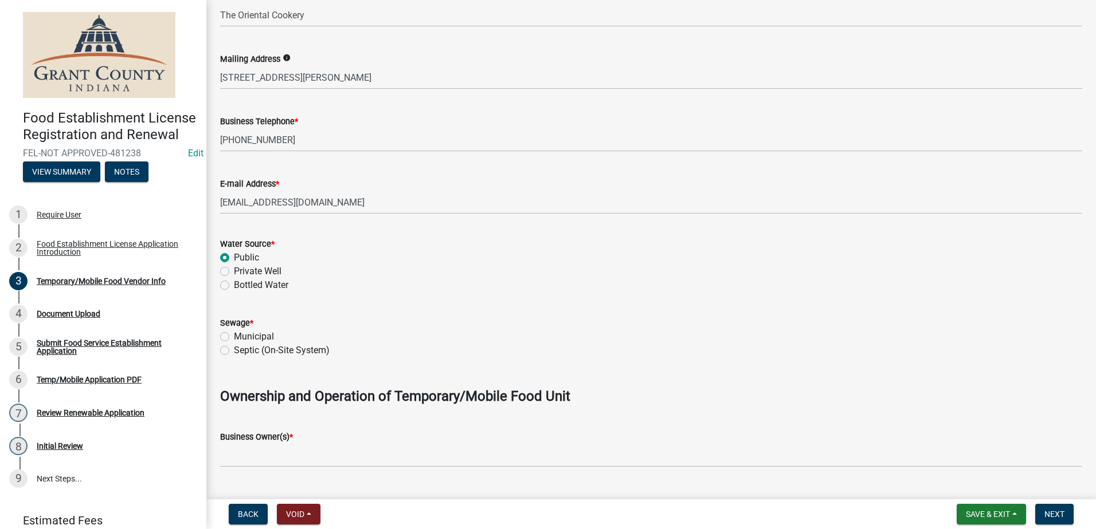
click at [234, 336] on label "Municipal" at bounding box center [254, 337] width 40 height 14
click at [234, 336] on input "Municipal" at bounding box center [237, 333] width 7 height 7
radio input "true"
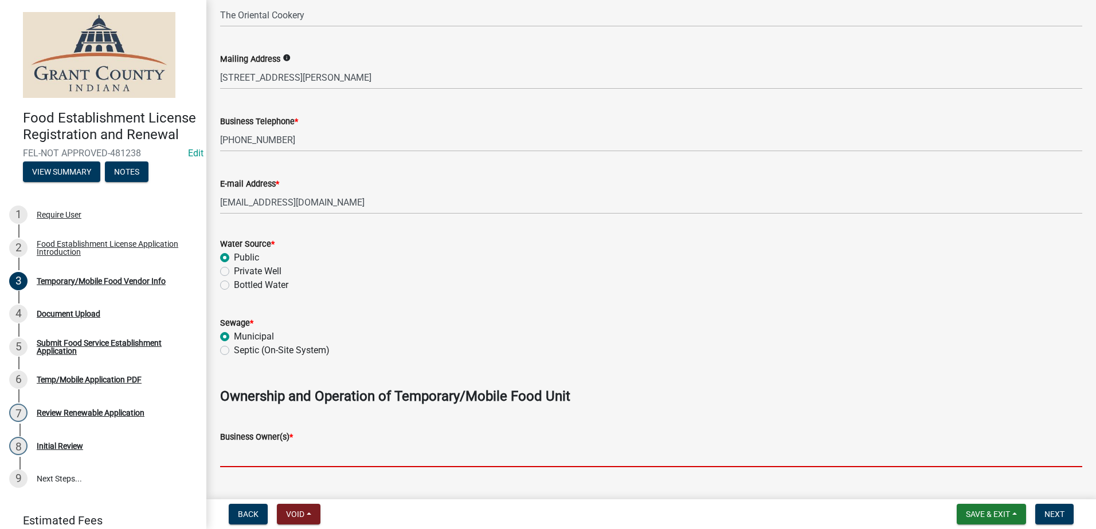
click at [283, 446] on input "Business Owner(s) *" at bounding box center [651, 455] width 862 height 23
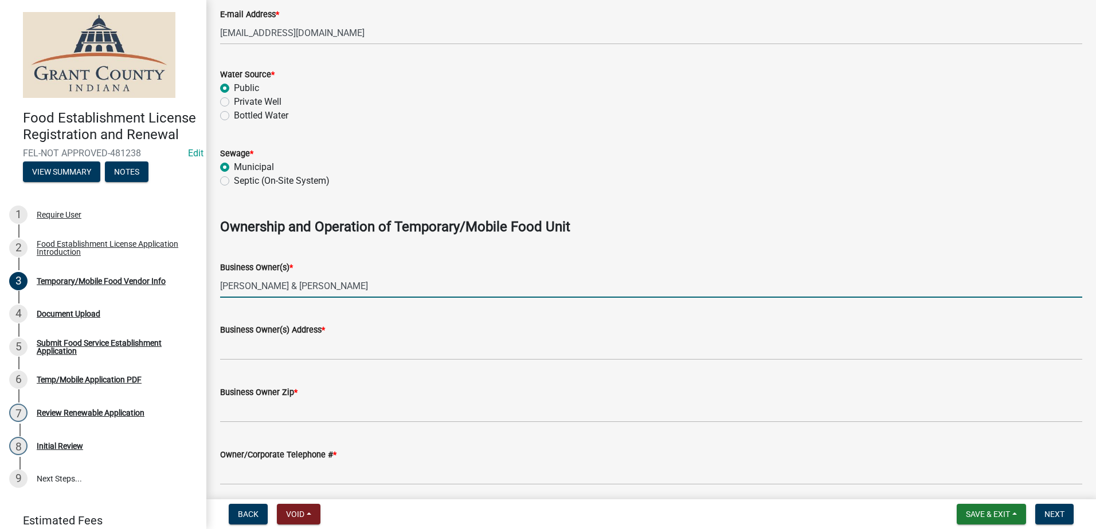
scroll to position [516, 0]
type input "Jenny & Davis Crawley"
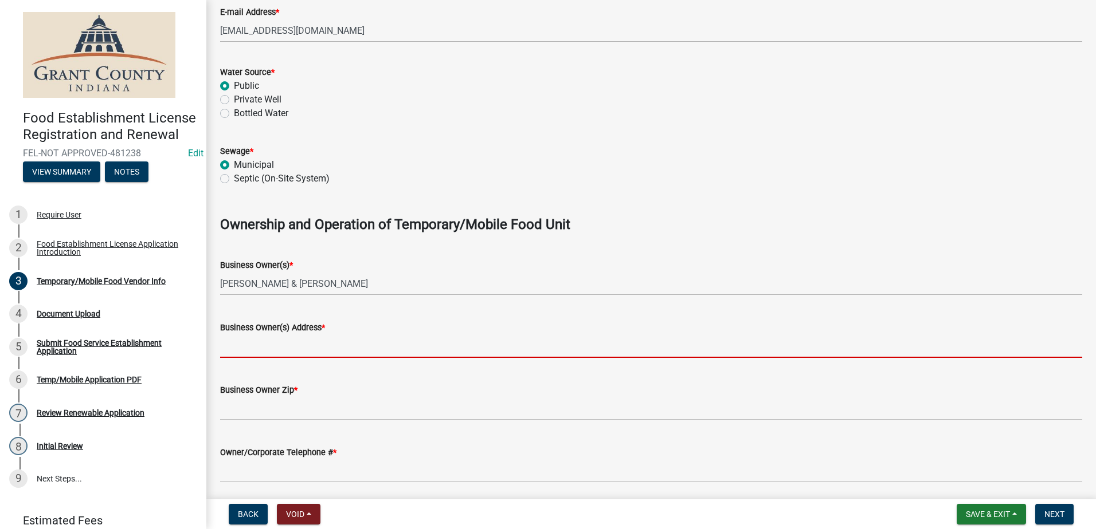
click at [280, 344] on input "Business Owner(s) Address *" at bounding box center [651, 346] width 862 height 23
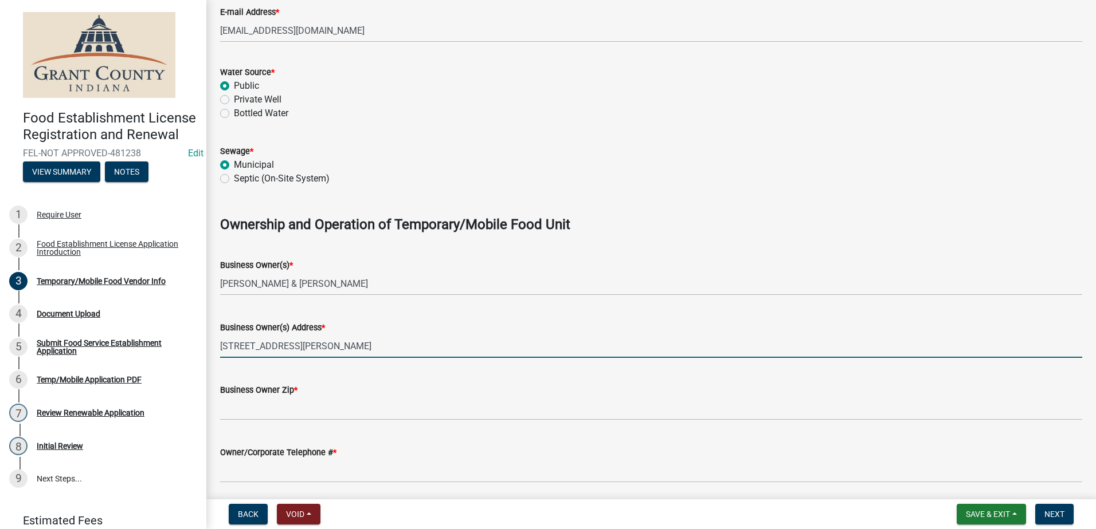
type input "22366 Overdorf Rd., Noblesville IN"
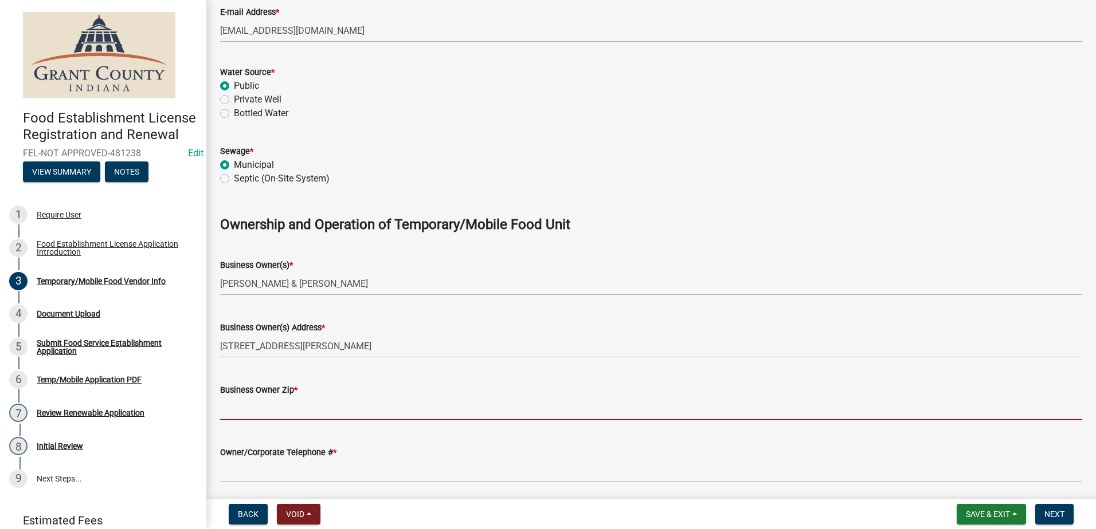
click at [291, 406] on input "Business Owner Zip *" at bounding box center [651, 408] width 862 height 23
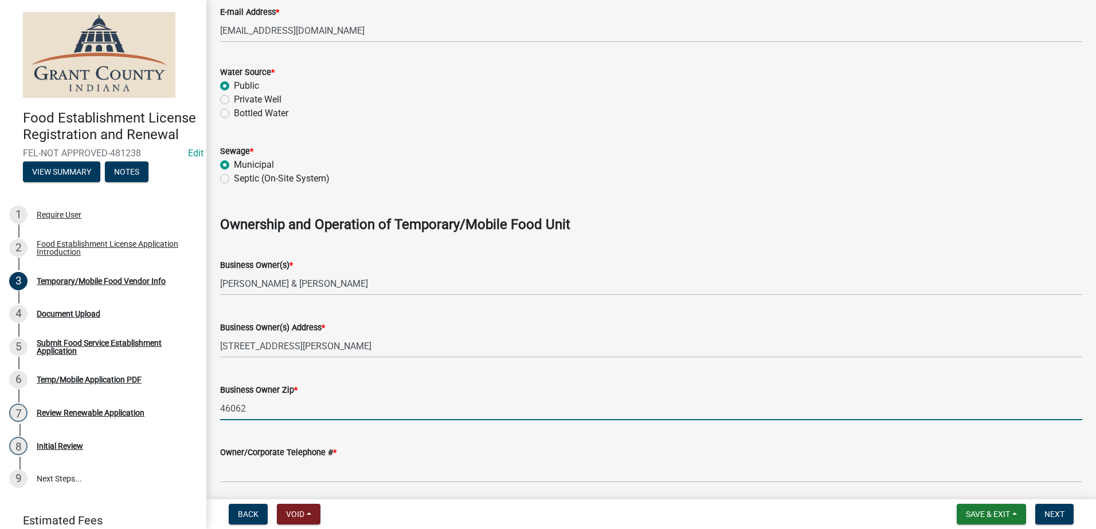
type input "46062"
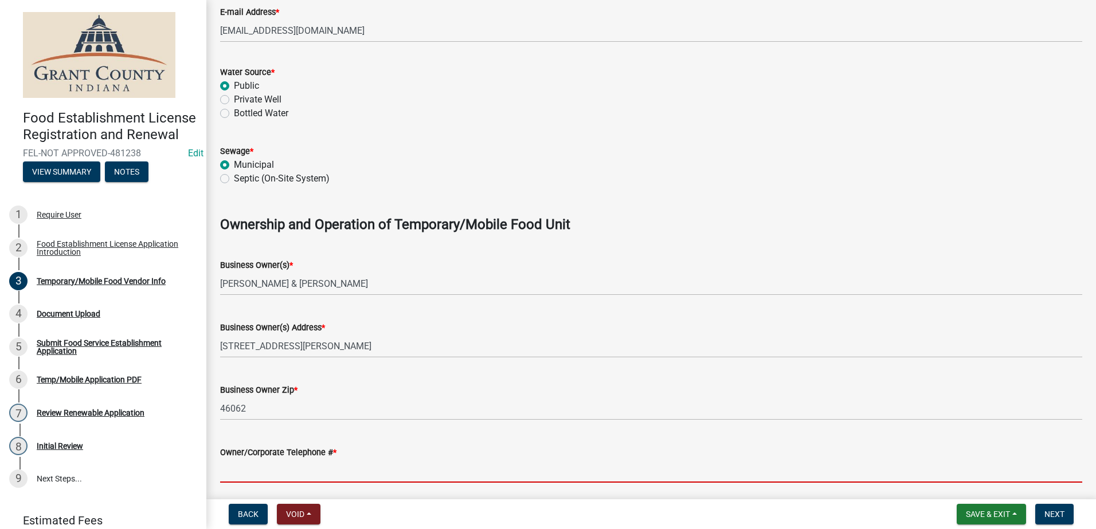
click at [299, 472] on input "Owner/Corporate Telephone # *" at bounding box center [651, 471] width 862 height 23
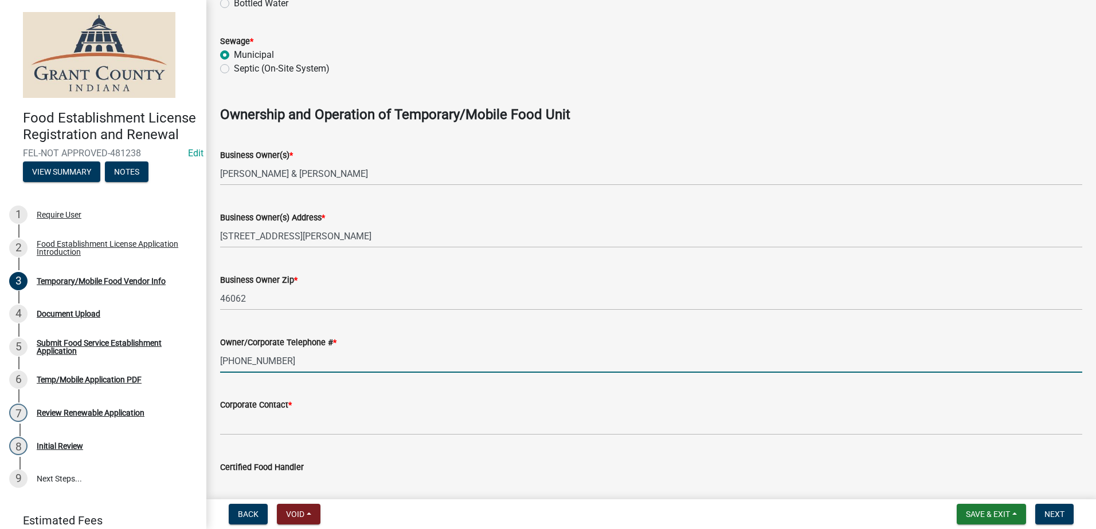
scroll to position [630, 0]
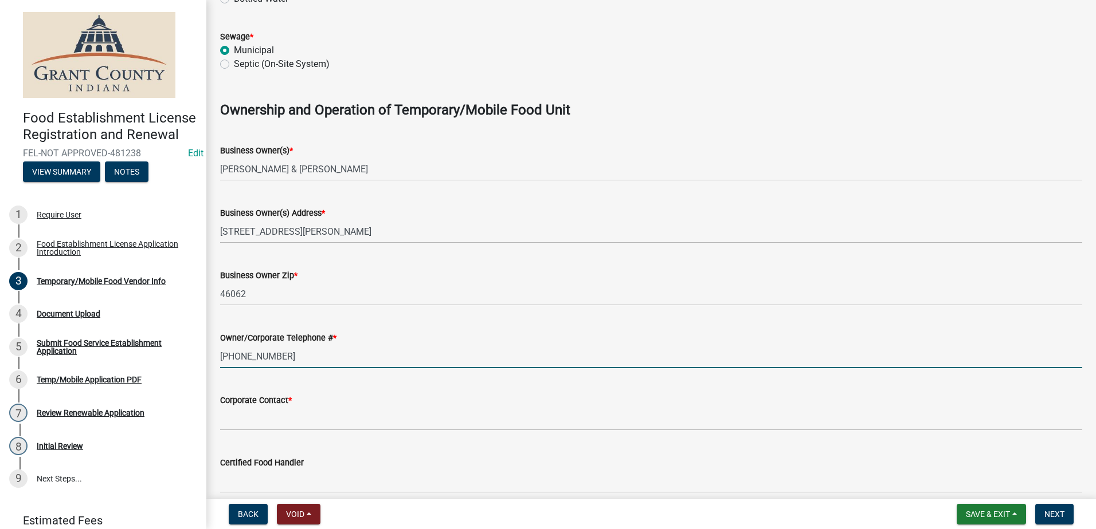
type input "(317)900-2973"
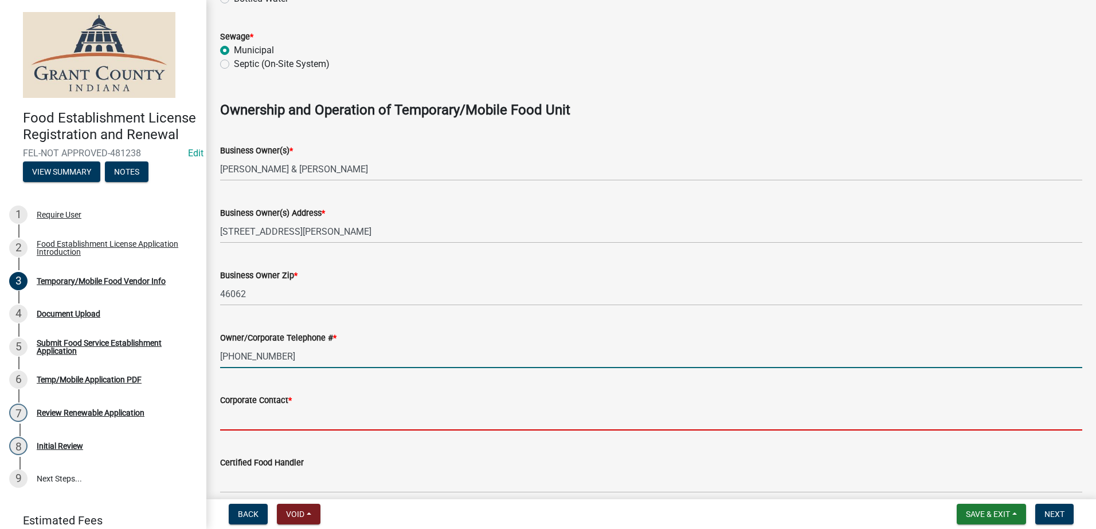
click at [274, 422] on input "Corporate Contact *" at bounding box center [651, 418] width 862 height 23
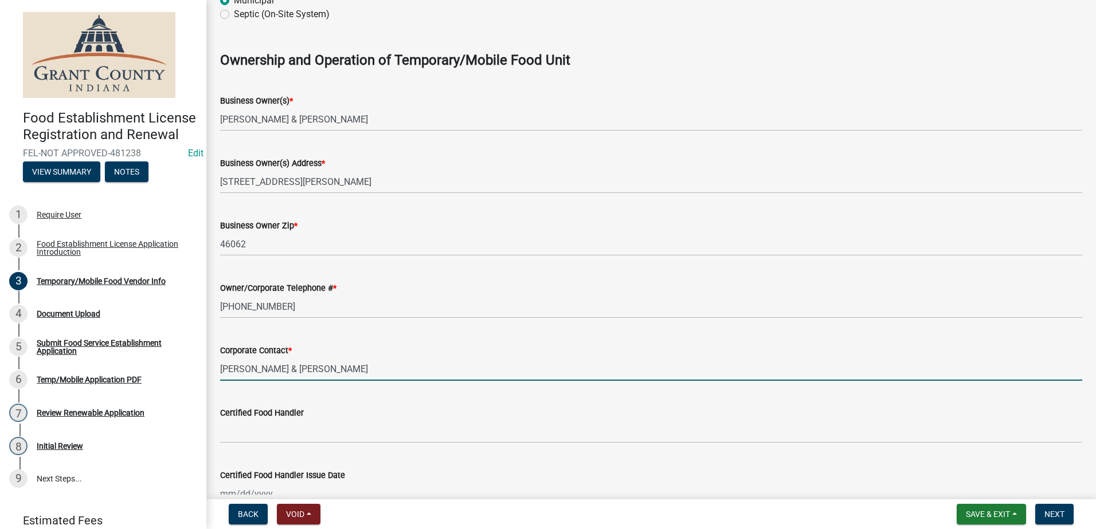
scroll to position [745, 0]
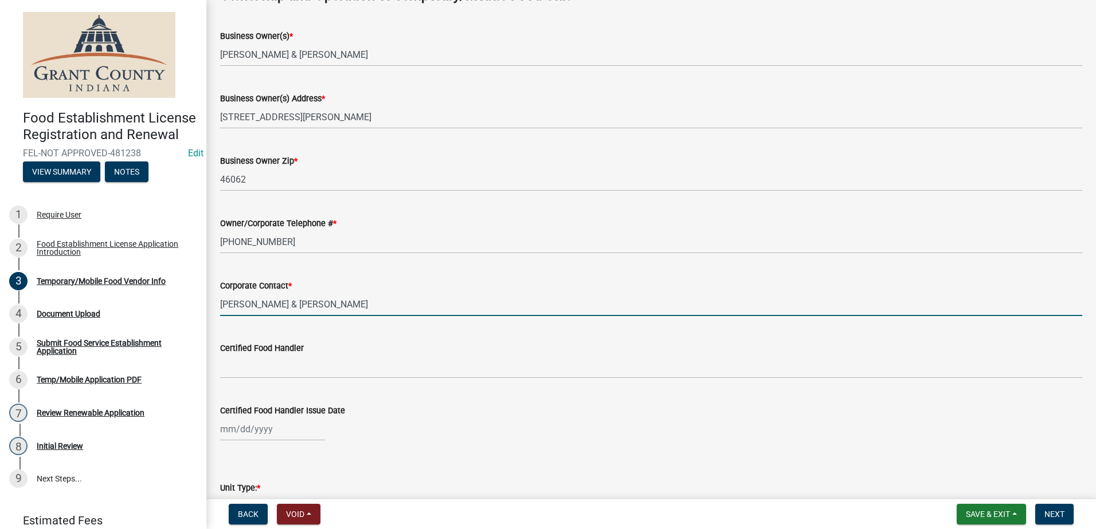
type input "Jenny & David Crawley"
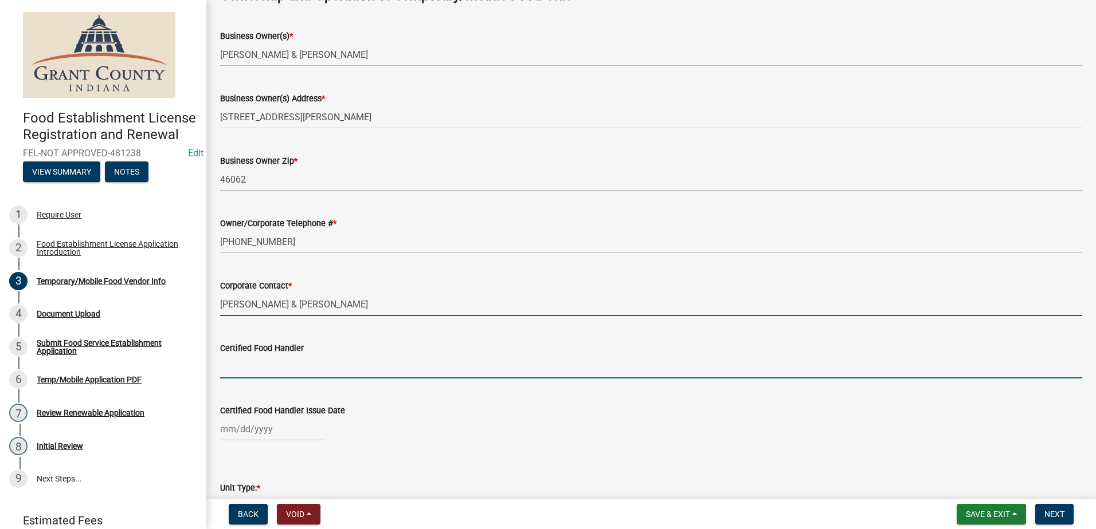
click at [291, 371] on input "Certified Food Handler" at bounding box center [651, 366] width 862 height 23
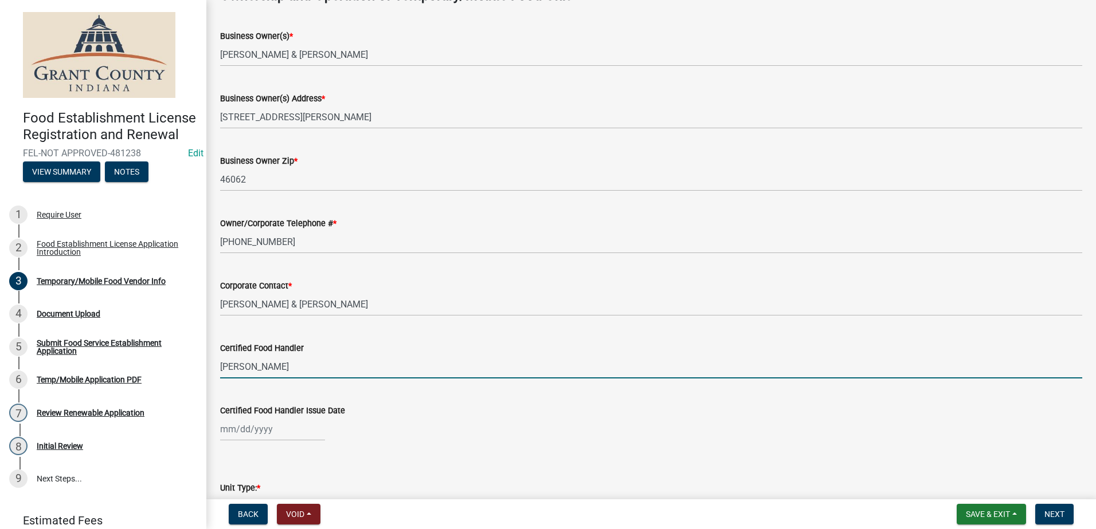
type input "Jenny Crawley"
select select "9"
select select "2025"
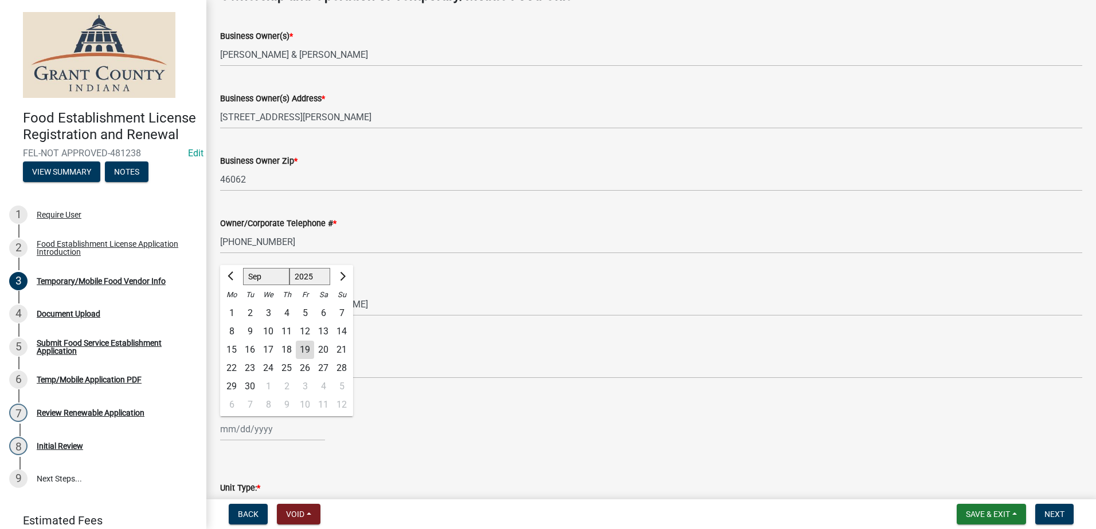
click at [272, 427] on input "Certified Food Handler Issue Date" at bounding box center [272, 429] width 105 height 23
click at [229, 274] on span "Previous month" at bounding box center [231, 276] width 9 height 9
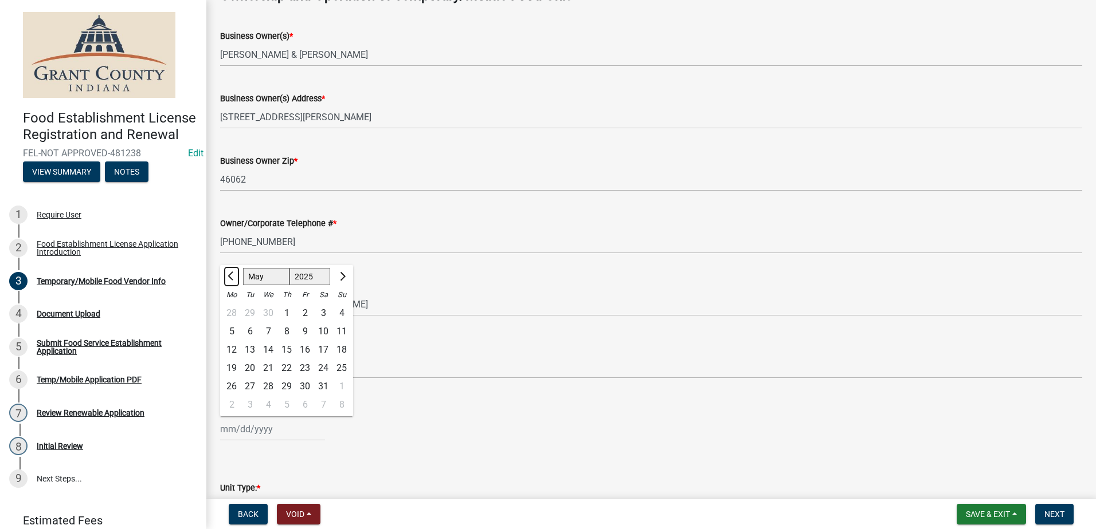
click at [229, 274] on span "Previous month" at bounding box center [231, 276] width 9 height 9
select select "4"
click at [325, 272] on select "1525 1526 1527 1528 1529 1530 1531 1532 1533 1534 1535 1536 1537 1538 1539 1540…" at bounding box center [309, 276] width 41 height 17
select select "2023"
click at [289, 268] on select "1525 1526 1527 1528 1529 1530 1531 1532 1533 1534 1535 1536 1537 1538 1539 1540…" at bounding box center [309, 276] width 41 height 17
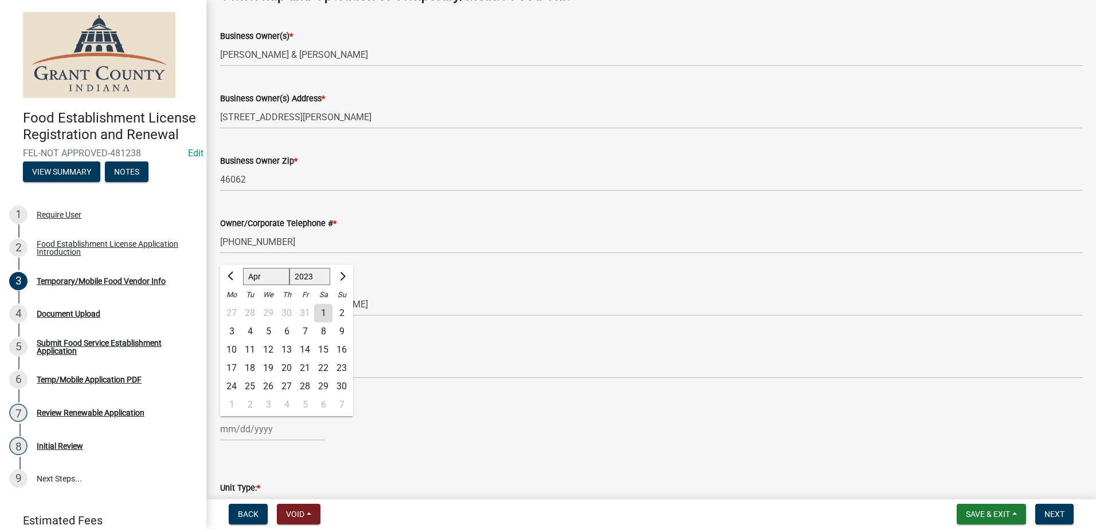
click at [233, 348] on div "10" at bounding box center [231, 350] width 18 height 18
type input "04/10/2023"
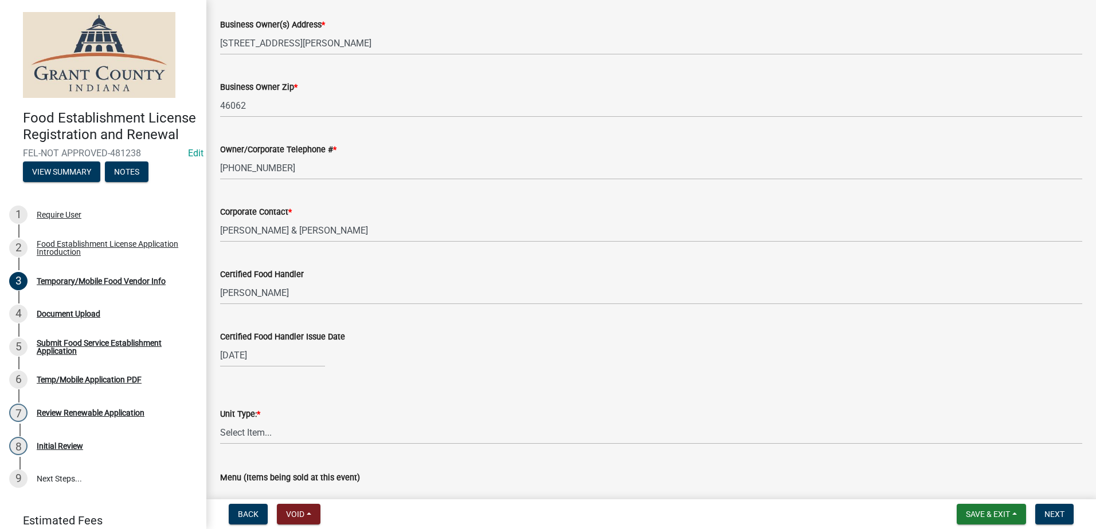
scroll to position [917, 0]
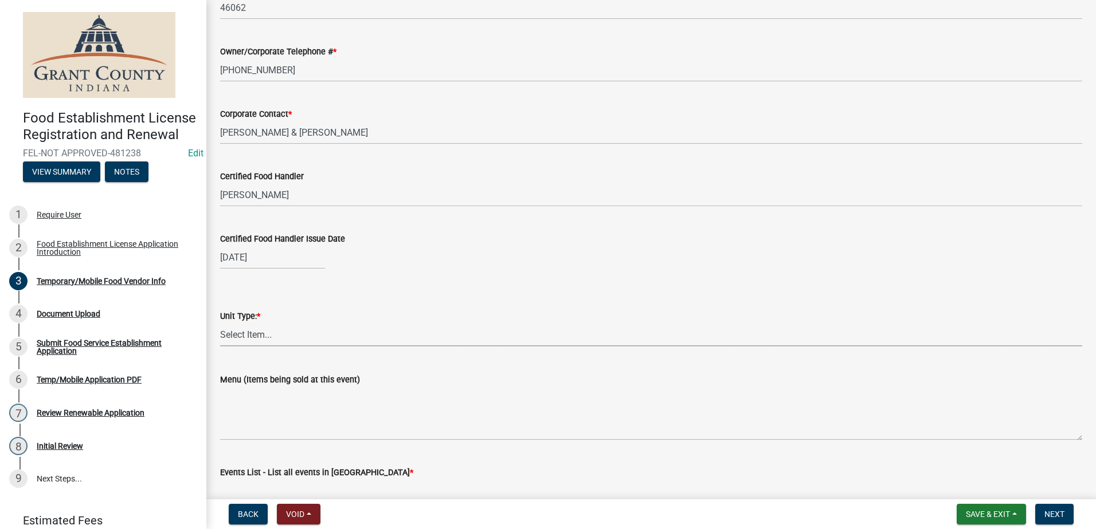
click at [284, 336] on select "Select Item... Mobile Trailer Stand Tent Cart Truck" at bounding box center [651, 334] width 862 height 23
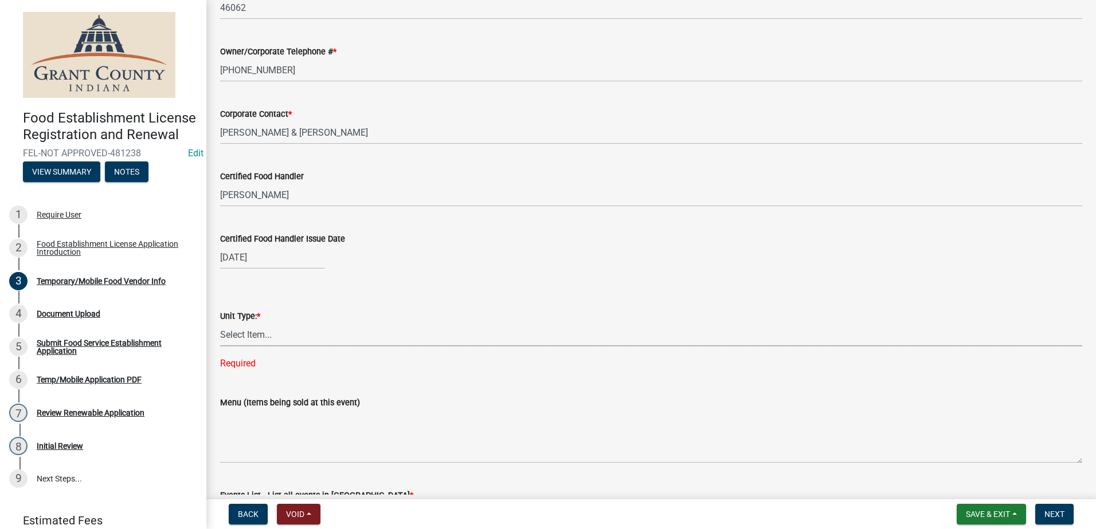
click at [270, 331] on select "Select Item... Mobile Trailer Stand Tent Cart Truck" at bounding box center [651, 334] width 862 height 23
click at [220, 323] on select "Select Item... Mobile Trailer Stand Tent Cart Truck" at bounding box center [651, 334] width 862 height 23
select select "986694ba-6a39-4309-ba8e-cbcd507728d3"
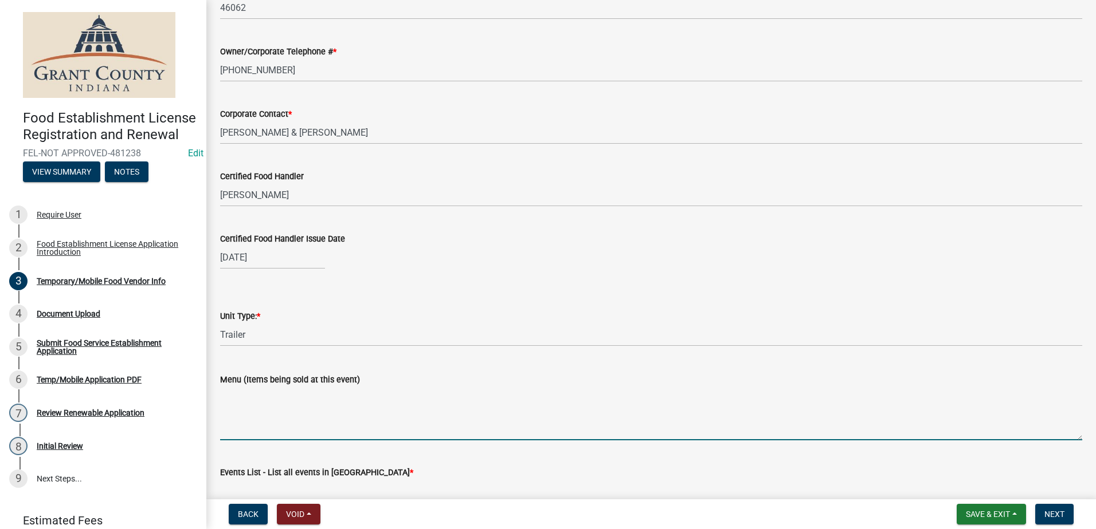
click at [260, 424] on textarea "Menu (Items being sold at this event)" at bounding box center [651, 414] width 862 height 54
type textarea "H"
click at [220, 392] on textarea "Kobo, Rice, Noodles, Swt/Spicy Chix, Drinks" at bounding box center [651, 414] width 862 height 54
click at [275, 393] on textarea "See Menu: Kobo, Rice, Noodles, Swt/Spicy Chix, Drinks" at bounding box center [651, 414] width 862 height 54
click at [288, 394] on textarea "See Menu: Kabo, Rice, Noodles, Swt/Spicy Chix, Drinks" at bounding box center [651, 414] width 862 height 54
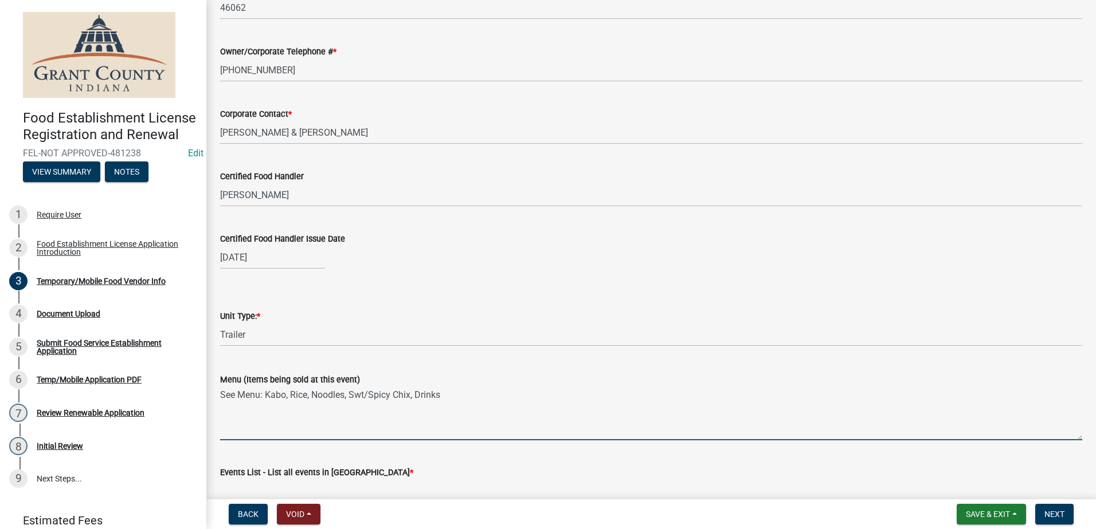
click at [286, 394] on textarea "See Menu: Kabo, Rice, Noodles, Swt/Spicy Chix, Drinks" at bounding box center [651, 414] width 862 height 54
click at [463, 401] on textarea "See Menu: Kabob, Rice, Noodles, Swt/Spicy Chix, Drinks" at bounding box center [651, 414] width 862 height 54
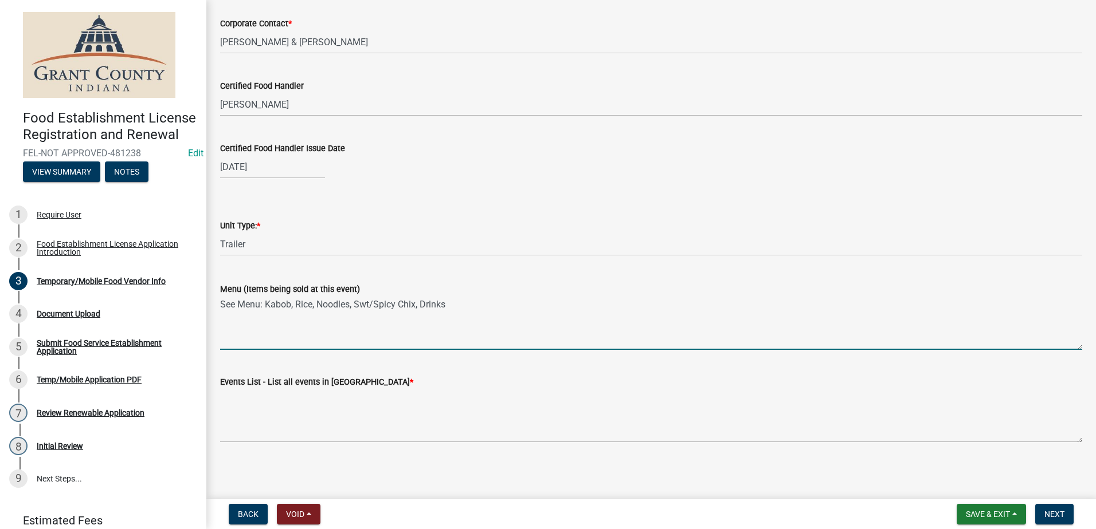
scroll to position [1009, 0]
type textarea "See Menu: Kabob, Rice, Noodles, Swt/Spicy Chix, Drinks"
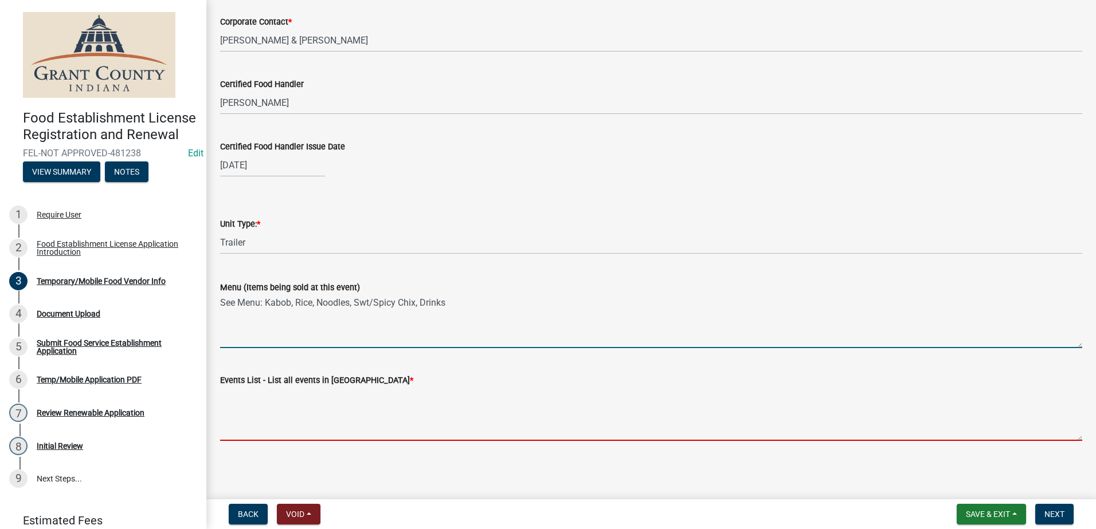
click at [323, 423] on textarea "Events List - List all events in [GEOGRAPHIC_DATA] *" at bounding box center [651, 414] width 862 height 54
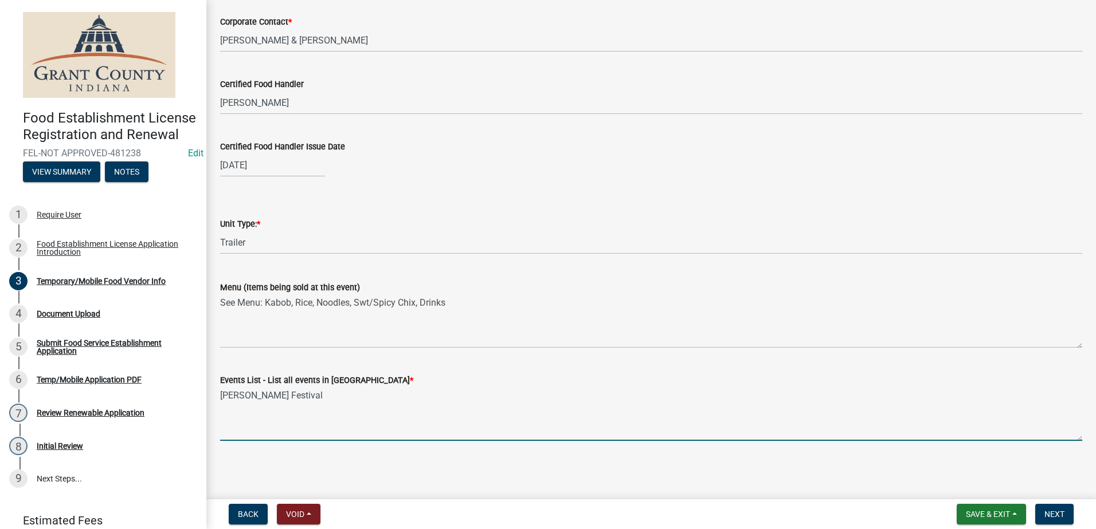
click at [383, 413] on textarea "James Dean Festival" at bounding box center [651, 414] width 862 height 54
type textarea "James Dean Festival"
click at [1059, 515] on span "Next" at bounding box center [1054, 514] width 20 height 9
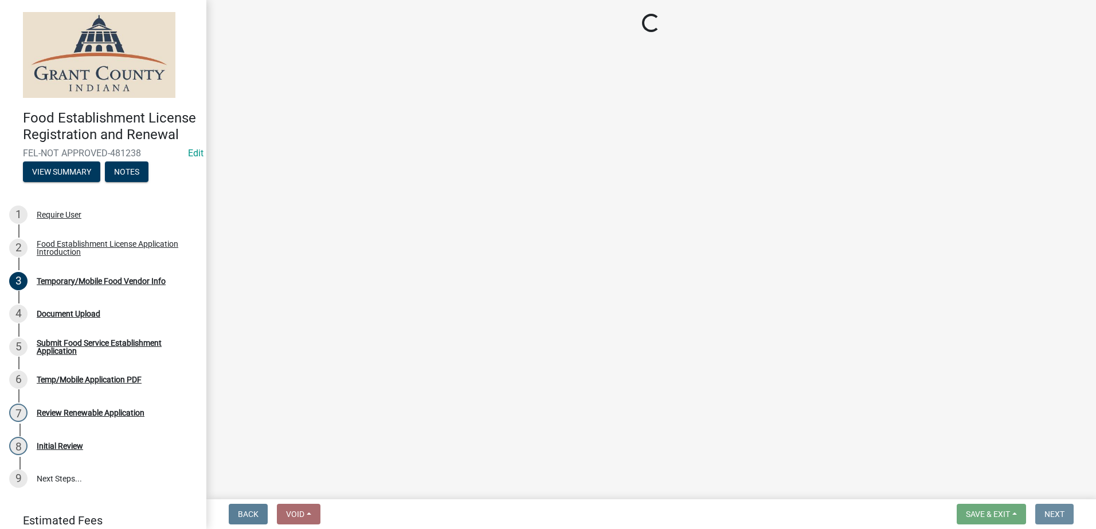
scroll to position [0, 0]
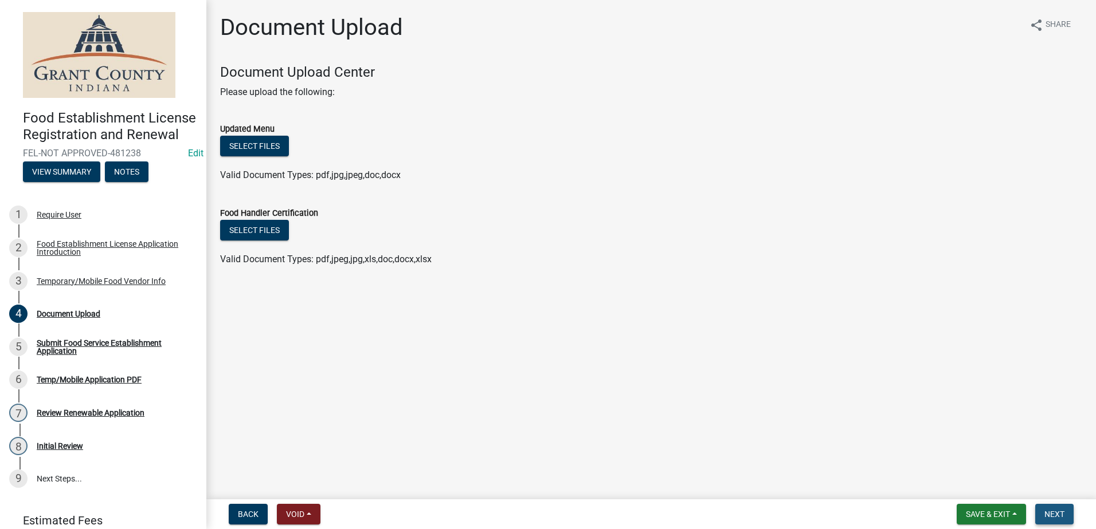
click at [1042, 507] on button "Next" at bounding box center [1054, 514] width 38 height 21
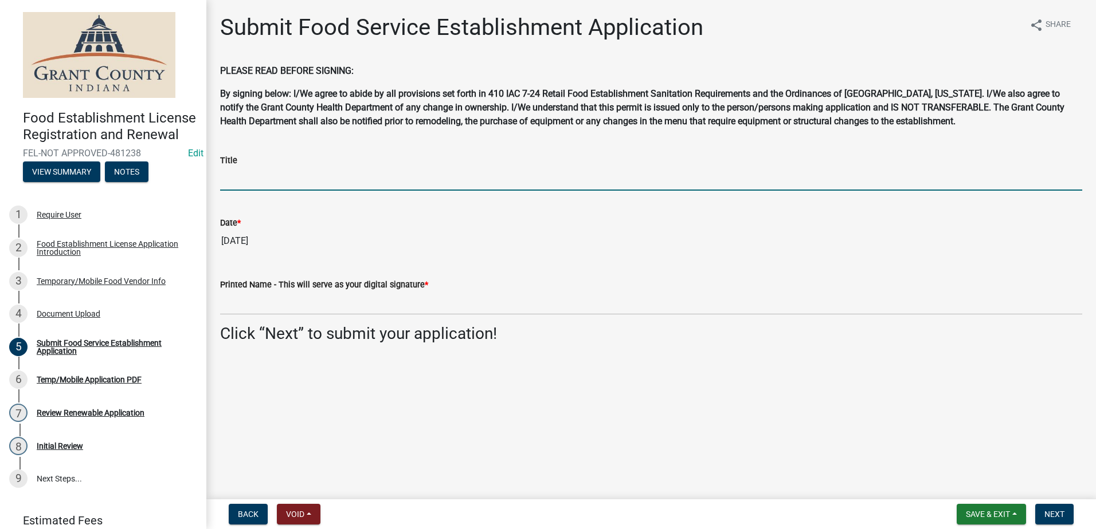
click at [240, 189] on input "Title" at bounding box center [651, 178] width 862 height 23
type input "Owner"
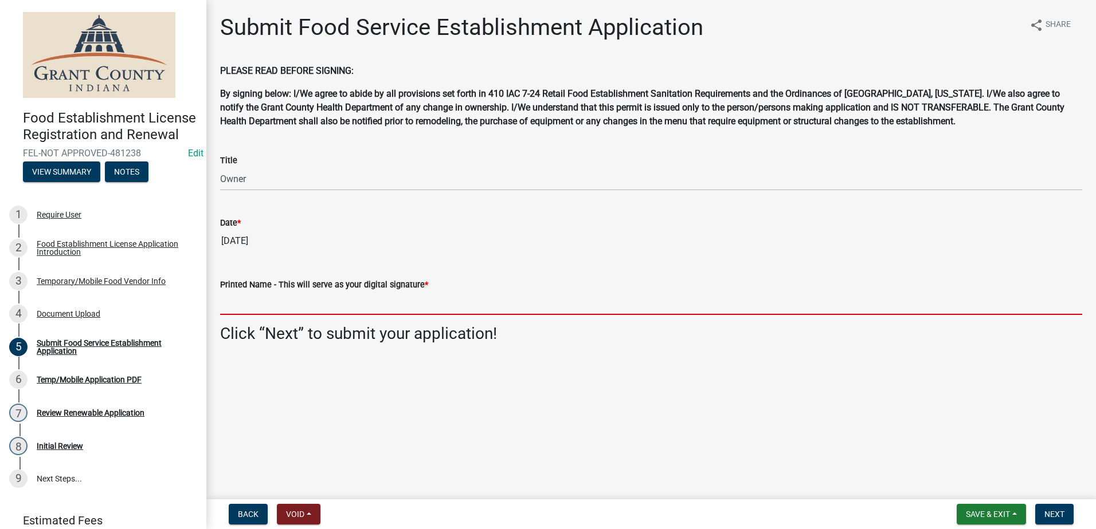
click at [296, 301] on input "Printed Name - This will serve as your digital signature *" at bounding box center [651, 303] width 862 height 23
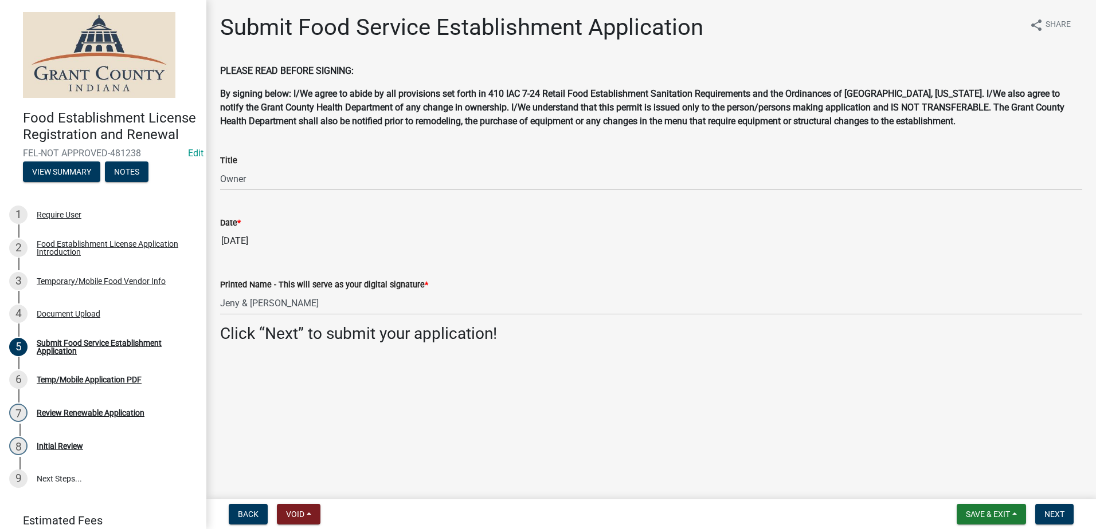
click at [835, 408] on main "Submit Food Service Establishment Application share Share PLEASE READ BEFORE SI…" at bounding box center [650, 247] width 889 height 495
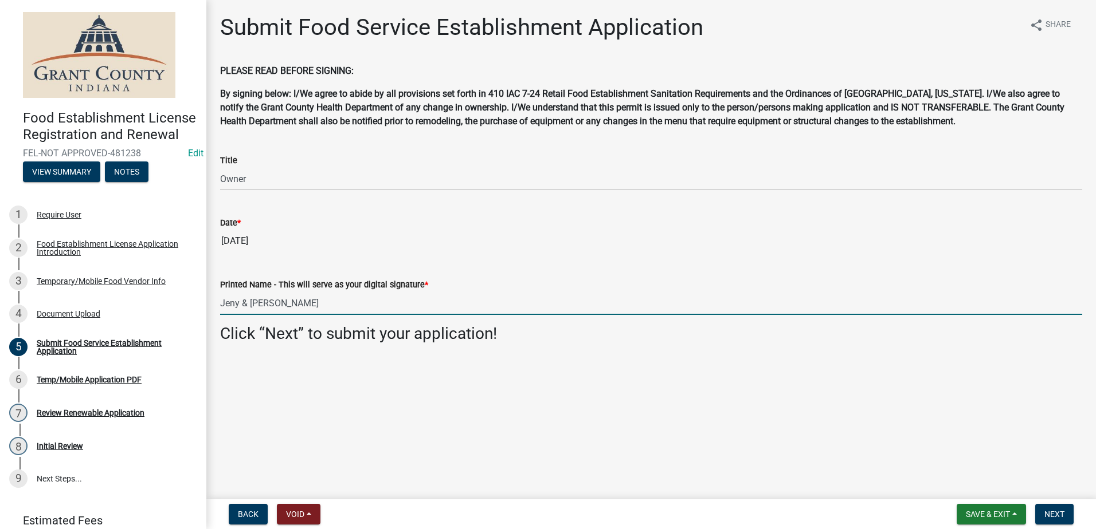
click at [232, 303] on input "Jeny & David Crawley" at bounding box center [651, 303] width 862 height 23
type input "Jenny & David Crawley"
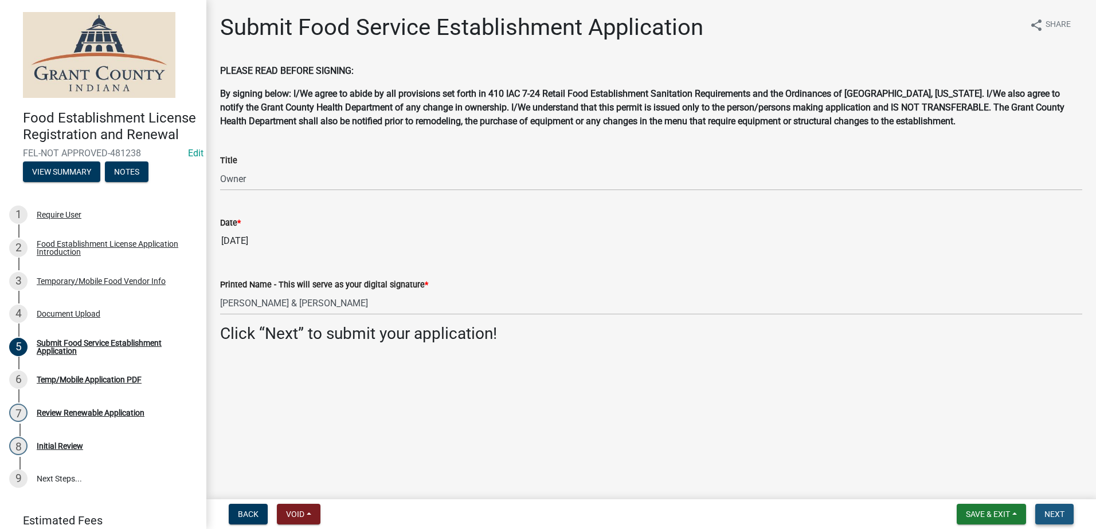
click at [1042, 507] on button "Next" at bounding box center [1054, 514] width 38 height 21
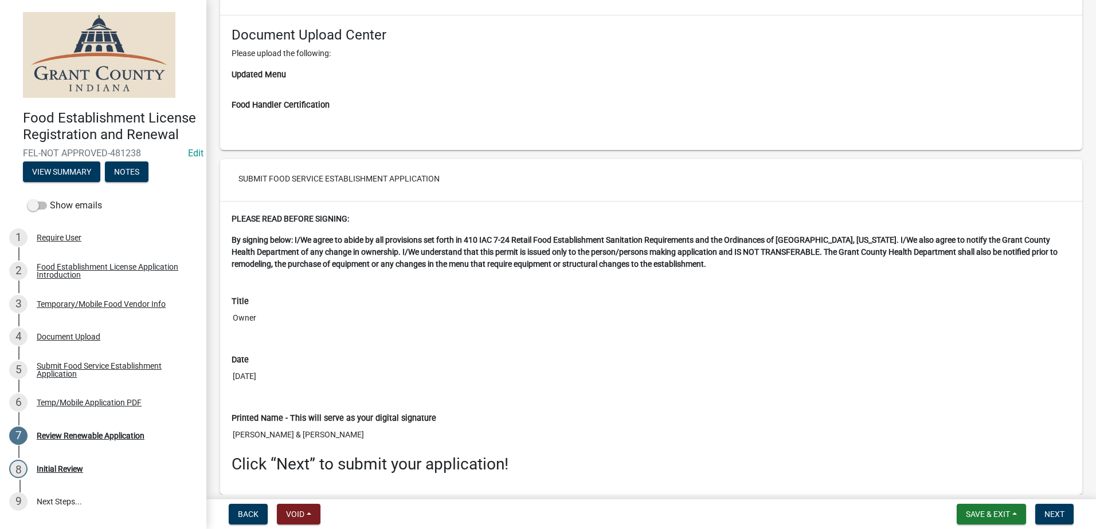
scroll to position [2257, 0]
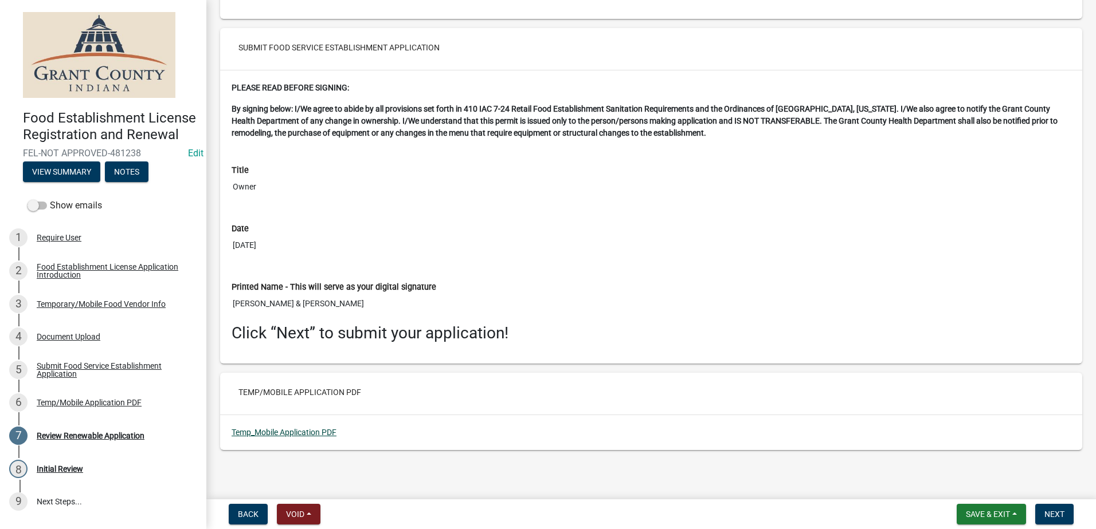
click at [300, 428] on link "Temp_Mobile Application PDF" at bounding box center [283, 432] width 105 height 9
click at [1054, 511] on span "Next" at bounding box center [1054, 514] width 20 height 9
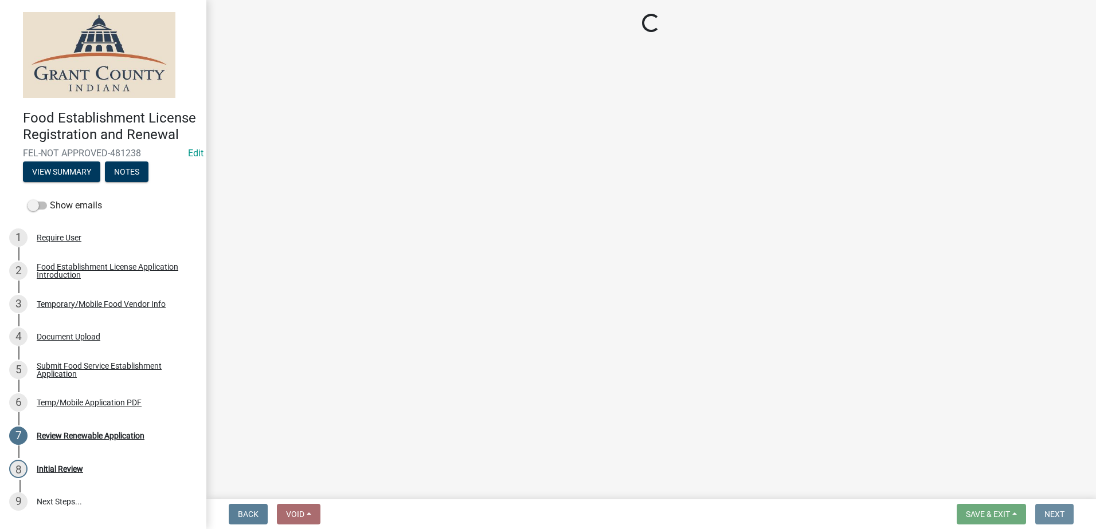
scroll to position [0, 0]
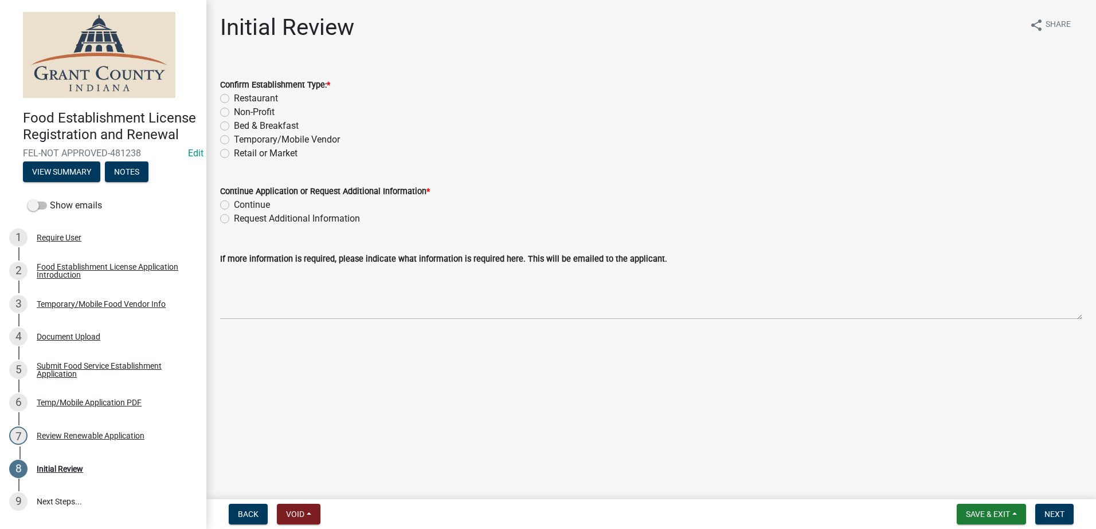
click at [234, 139] on label "Temporary/Mobile Vendor" at bounding box center [287, 140] width 106 height 14
click at [234, 139] on input "Temporary/Mobile Vendor" at bounding box center [237, 136] width 7 height 7
radio input "true"
click at [234, 204] on label "Continue" at bounding box center [252, 205] width 36 height 14
click at [234, 204] on input "Continue" at bounding box center [237, 201] width 7 height 7
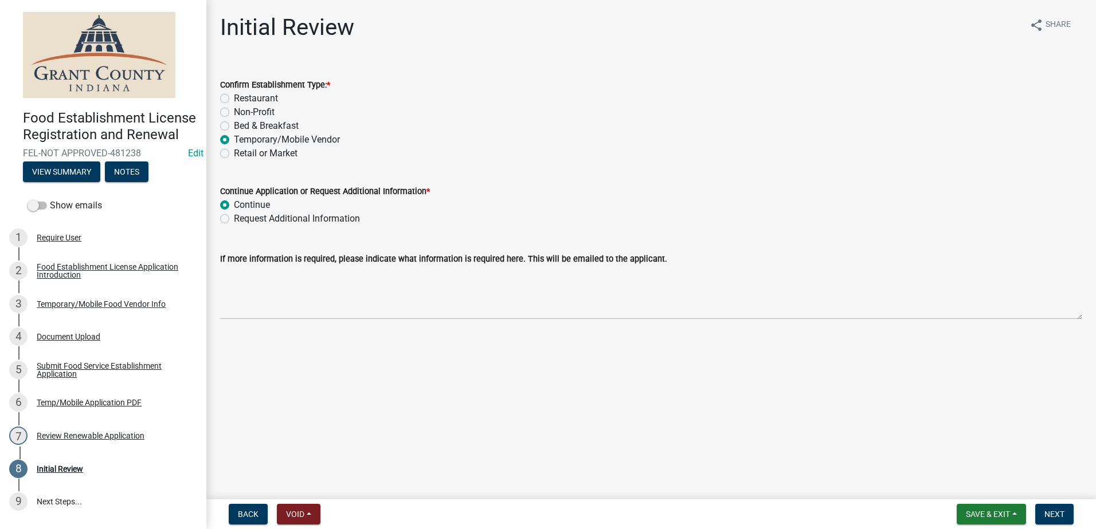
radio input "true"
click at [435, 362] on main "Initial Review share Share Confirm Establishment Type: * Restaurant Non-Profit …" at bounding box center [650, 247] width 889 height 495
click at [1049, 512] on span "Next" at bounding box center [1054, 514] width 20 height 9
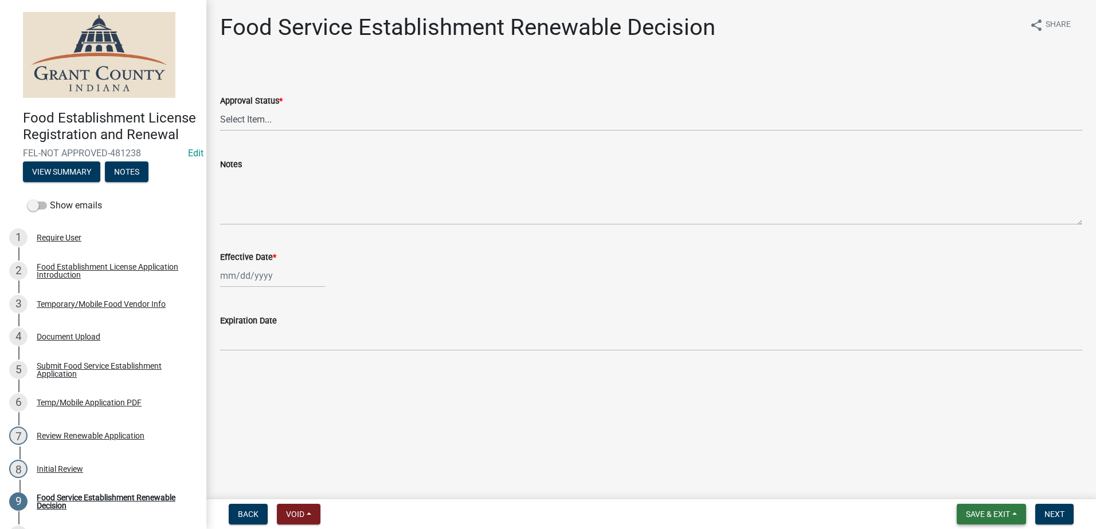
click at [991, 513] on span "Save & Exit" at bounding box center [988, 514] width 44 height 9
click at [975, 482] on button "Save & Exit" at bounding box center [980, 485] width 92 height 28
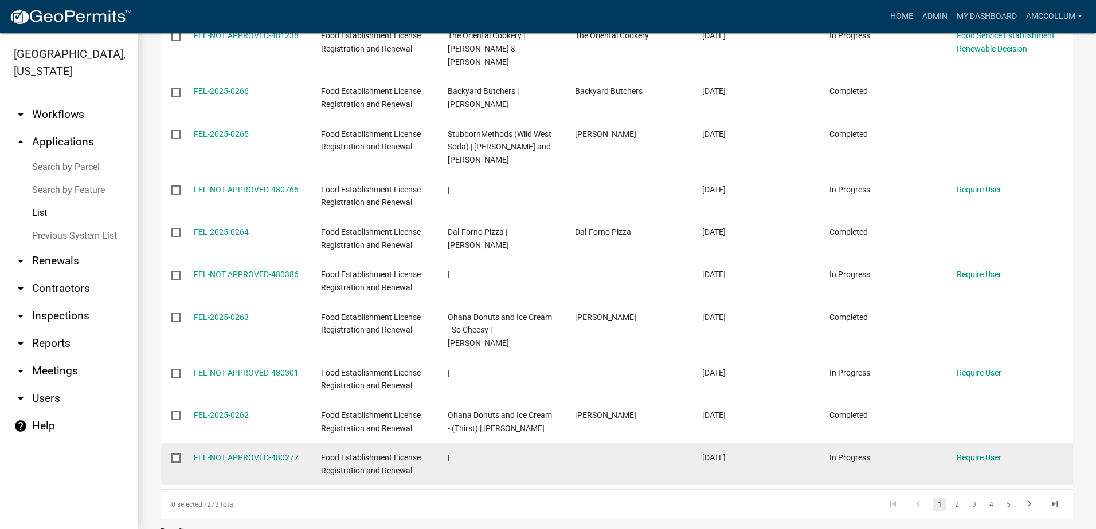
scroll to position [266, 0]
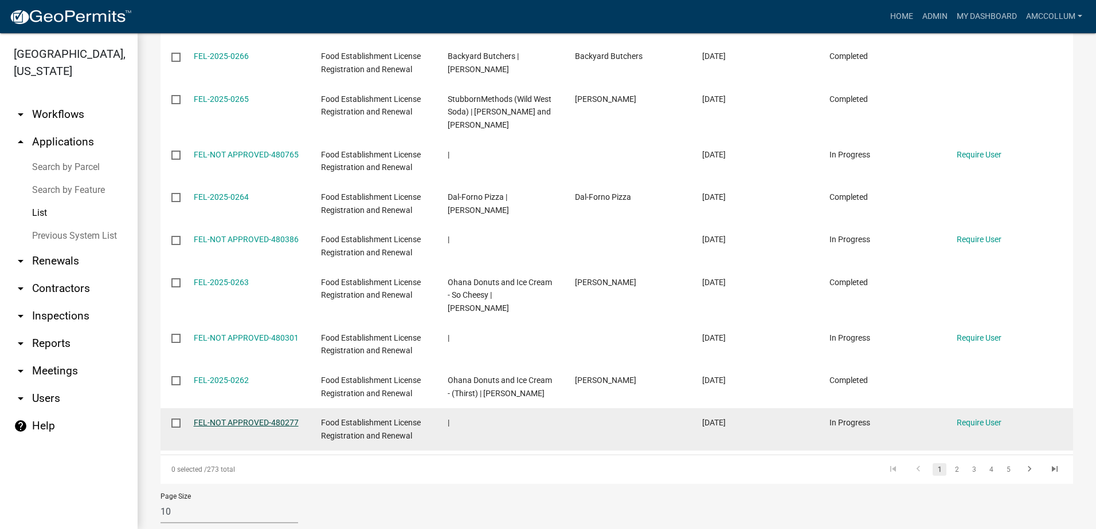
click at [219, 418] on link "FEL-NOT APPROVED-480277" at bounding box center [246, 422] width 105 height 9
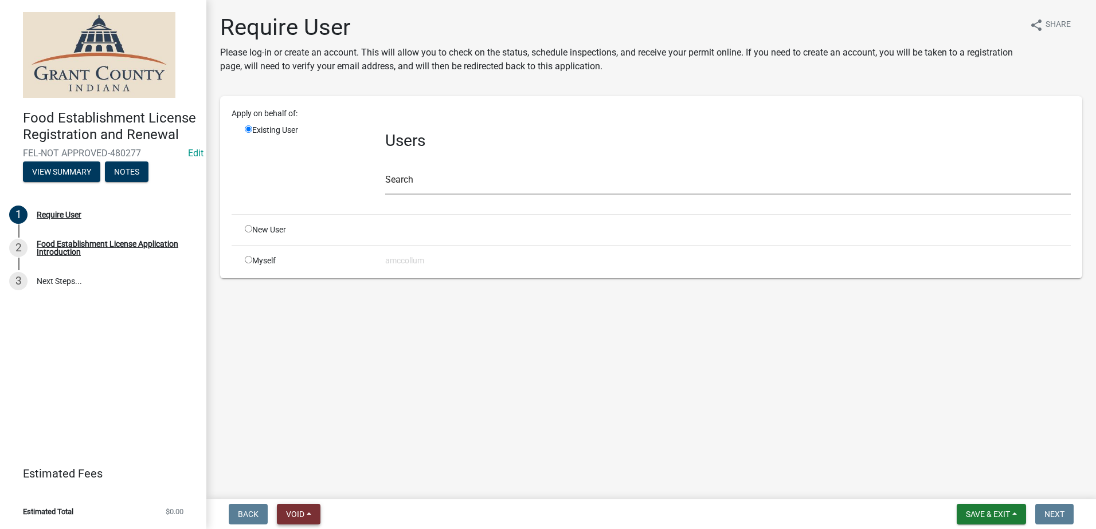
click at [307, 515] on button "Void" at bounding box center [299, 514] width 44 height 21
click at [302, 485] on button "Void" at bounding box center [323, 485] width 92 height 28
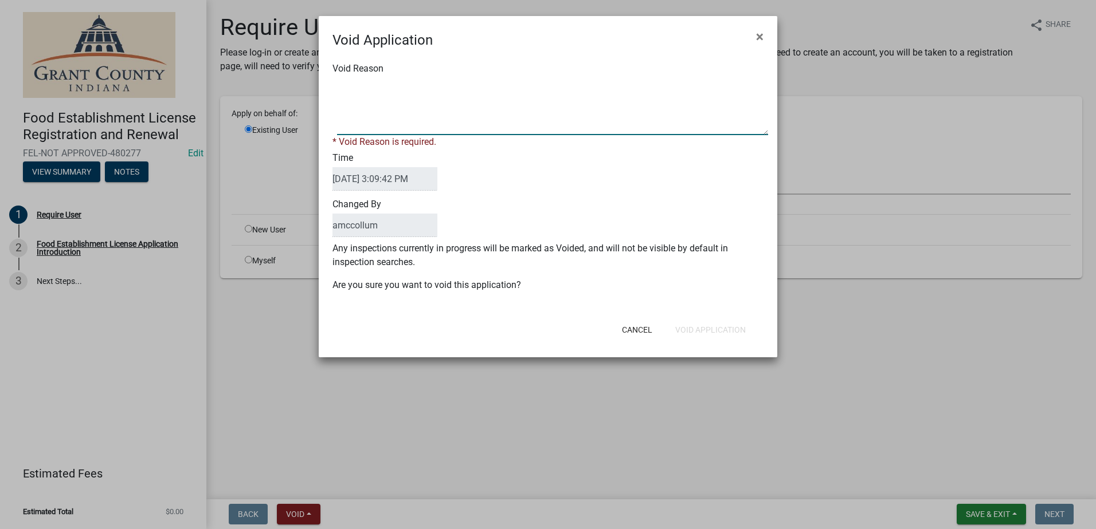
click at [380, 104] on textarea "Void Reason" at bounding box center [552, 106] width 431 height 57
type textarea "Unkown"
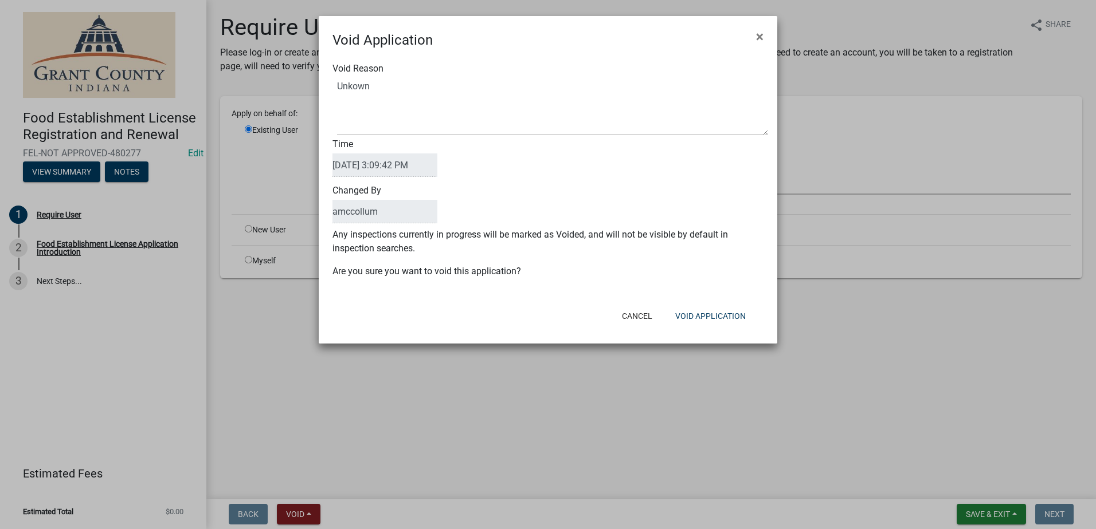
click at [658, 288] on div "Void Reason Time 09/19/2025 3:09:42 PM Changed By amccollum Any inspections cur…" at bounding box center [548, 175] width 458 height 251
click at [701, 312] on button "Void Application" at bounding box center [710, 316] width 89 height 21
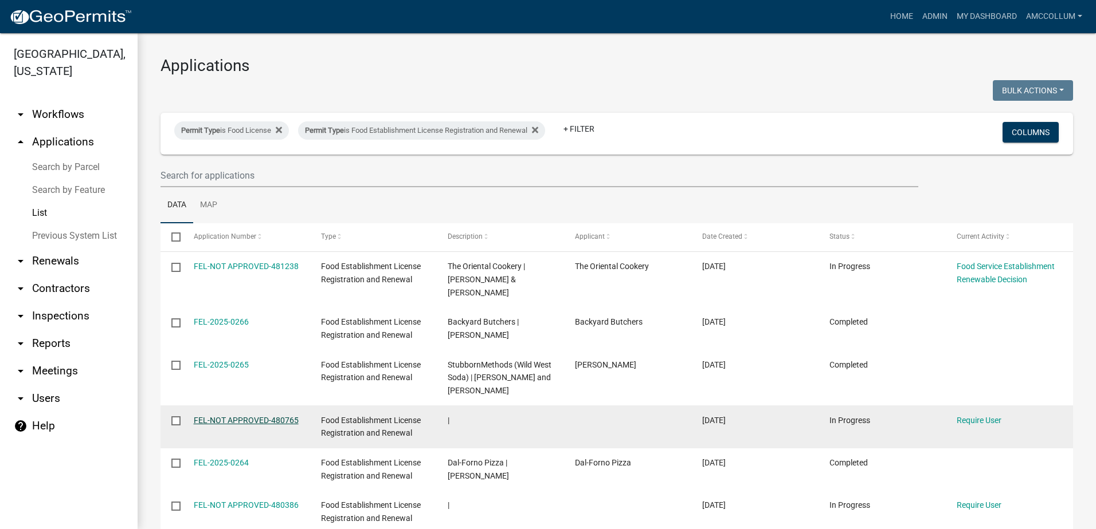
click at [250, 416] on link "FEL-NOT APPROVED-480765" at bounding box center [246, 420] width 105 height 9
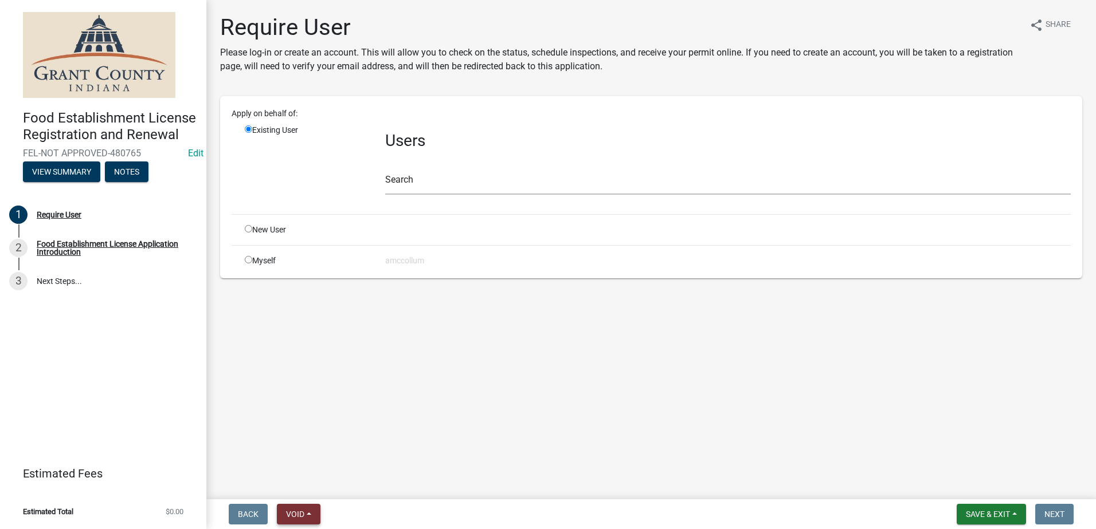
click at [300, 516] on span "Void" at bounding box center [295, 514] width 18 height 9
click at [301, 483] on button "Void" at bounding box center [323, 485] width 92 height 28
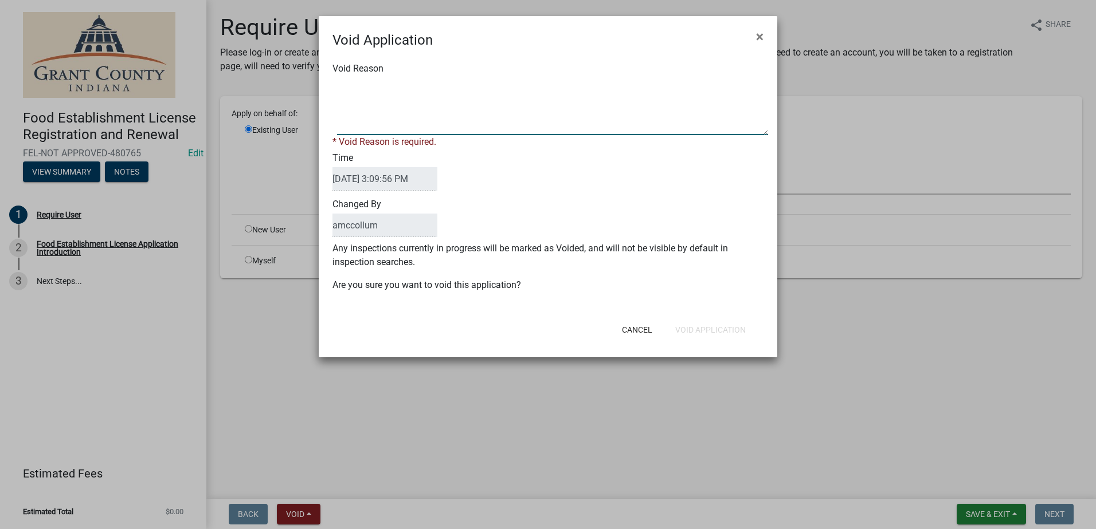
click at [365, 83] on textarea "Void Reason" at bounding box center [552, 106] width 431 height 57
type textarea "Unkown"
click at [554, 331] on form "Void Application × Void Reason * Void Reason is required. Time 09/19/2025 3:09:…" at bounding box center [548, 181] width 458 height 331
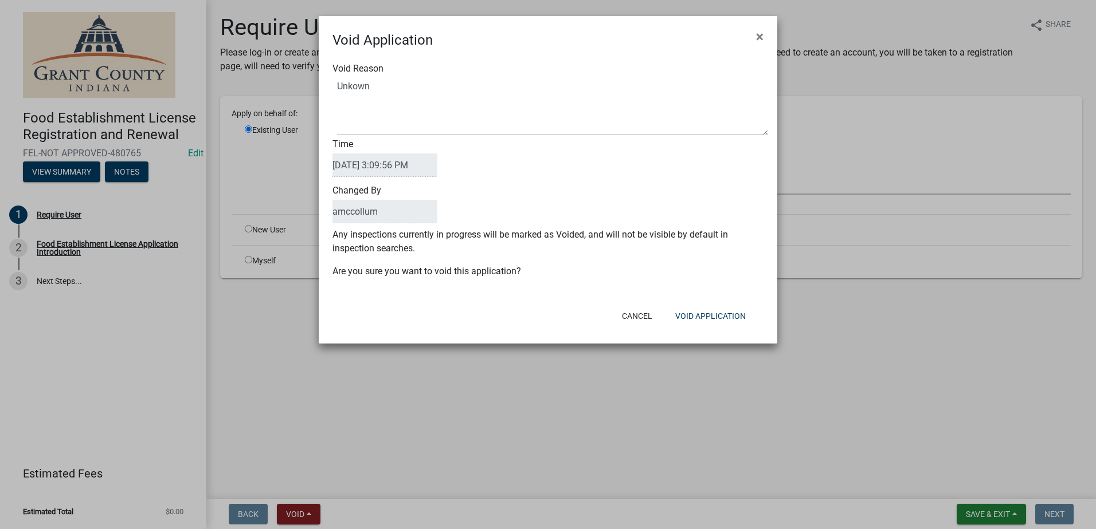
click at [692, 289] on div "Void Reason Time 09/19/2025 3:09:56 PM Changed By amccollum Any inspections cur…" at bounding box center [548, 175] width 458 height 251
click at [707, 312] on button "Void Application" at bounding box center [710, 316] width 89 height 21
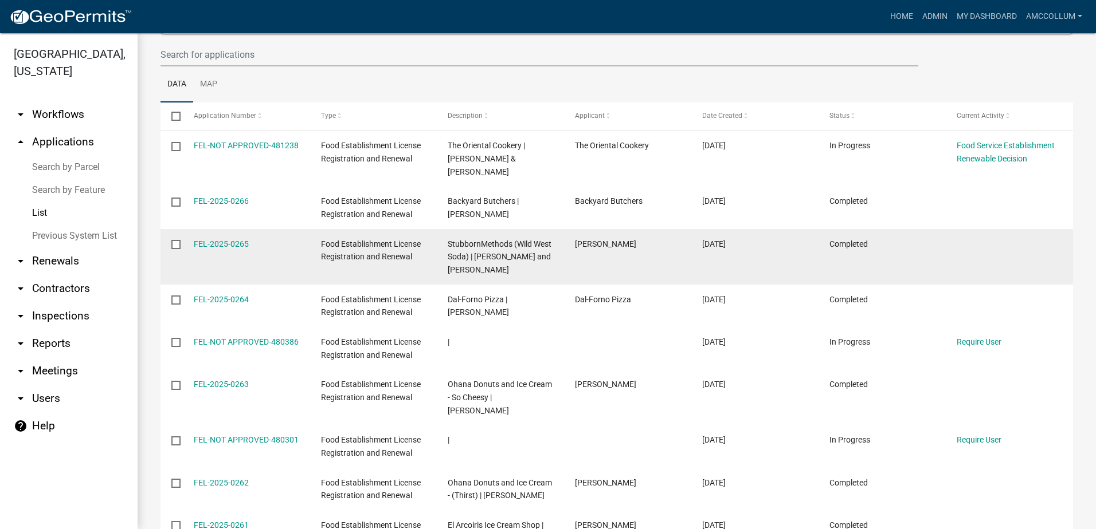
scroll to position [172, 0]
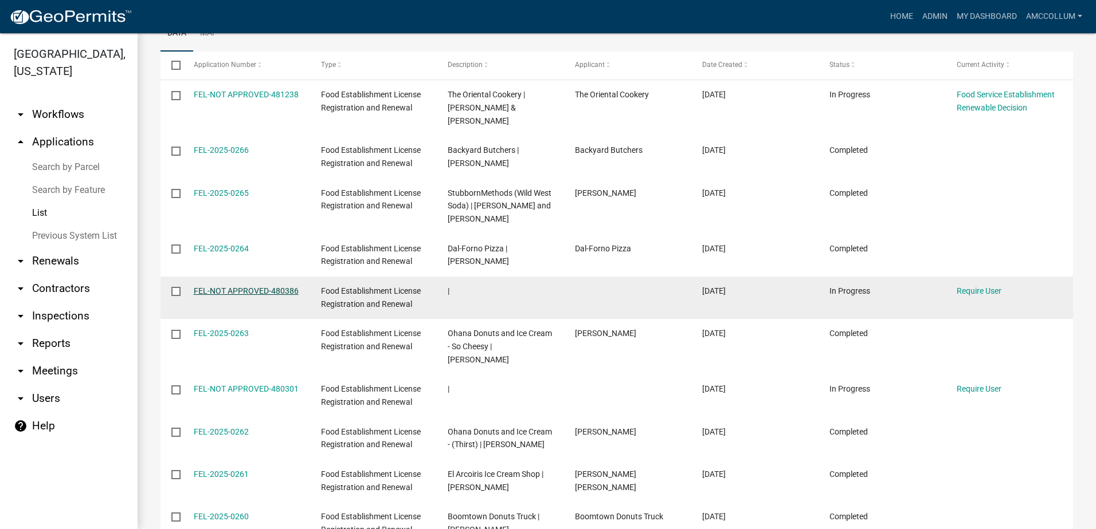
click at [233, 287] on link "FEL-NOT APPROVED-480386" at bounding box center [246, 291] width 105 height 9
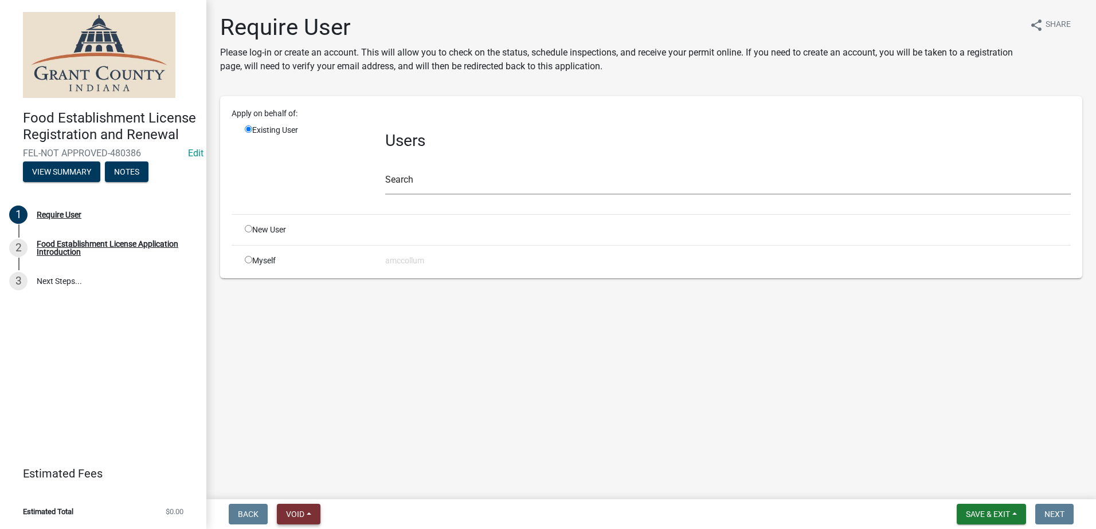
click at [297, 515] on span "Void" at bounding box center [295, 514] width 18 height 9
click at [298, 486] on button "Void" at bounding box center [323, 485] width 92 height 28
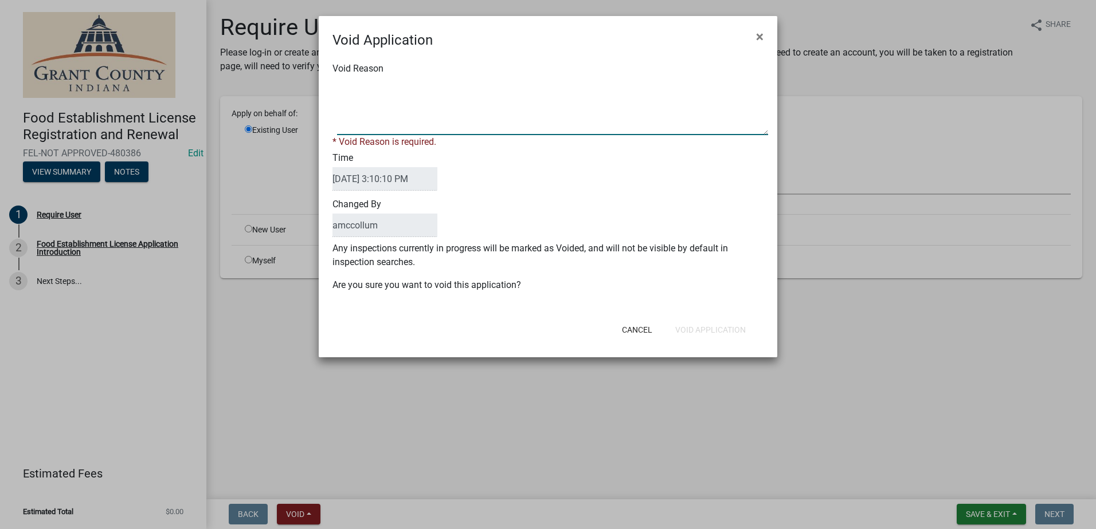
click at [390, 90] on textarea "Void Reason" at bounding box center [552, 106] width 431 height 57
type textarea "Unkown"
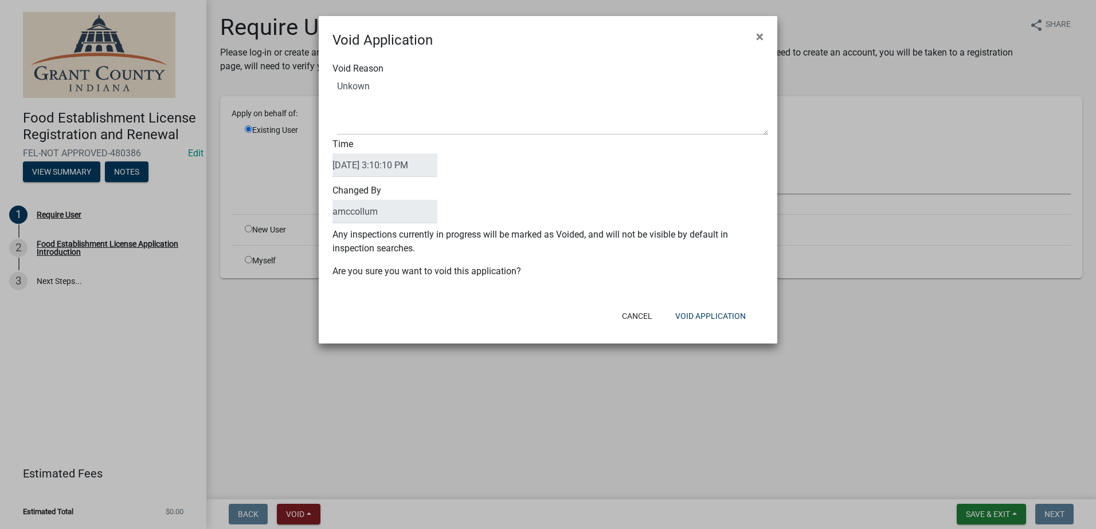
click at [707, 301] on div "Void Reason Time 09/19/2025 3:10:10 PM Changed By amccollum Any inspections cur…" at bounding box center [548, 175] width 458 height 251
click at [714, 312] on button "Void Application" at bounding box center [710, 316] width 89 height 21
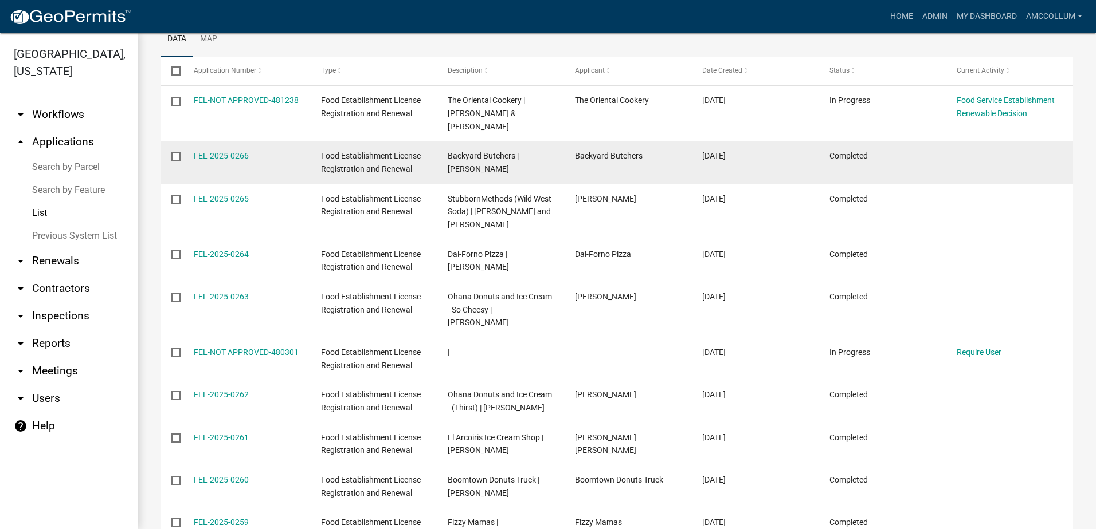
scroll to position [172, 0]
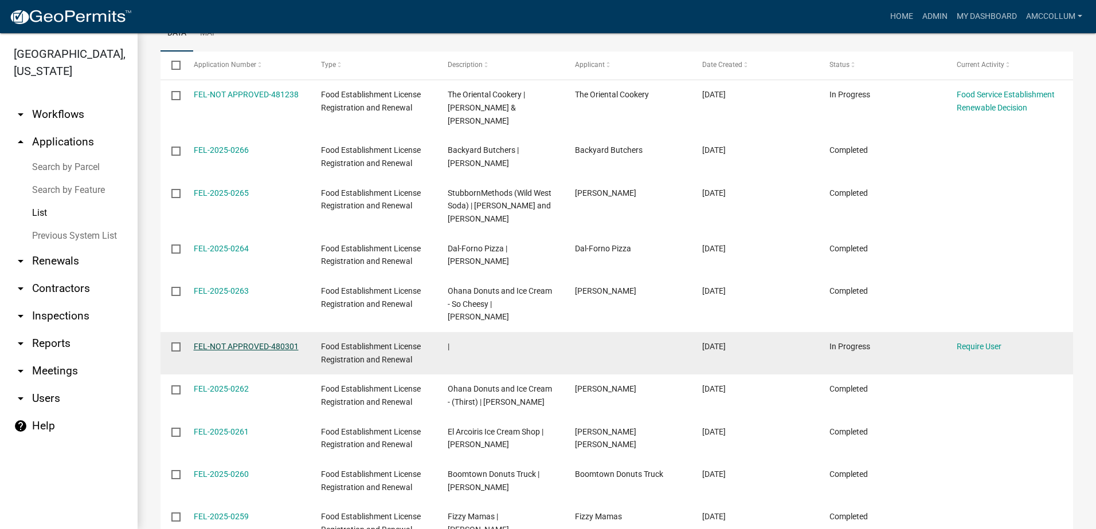
click at [239, 342] on link "FEL-NOT APPROVED-480301" at bounding box center [246, 346] width 105 height 9
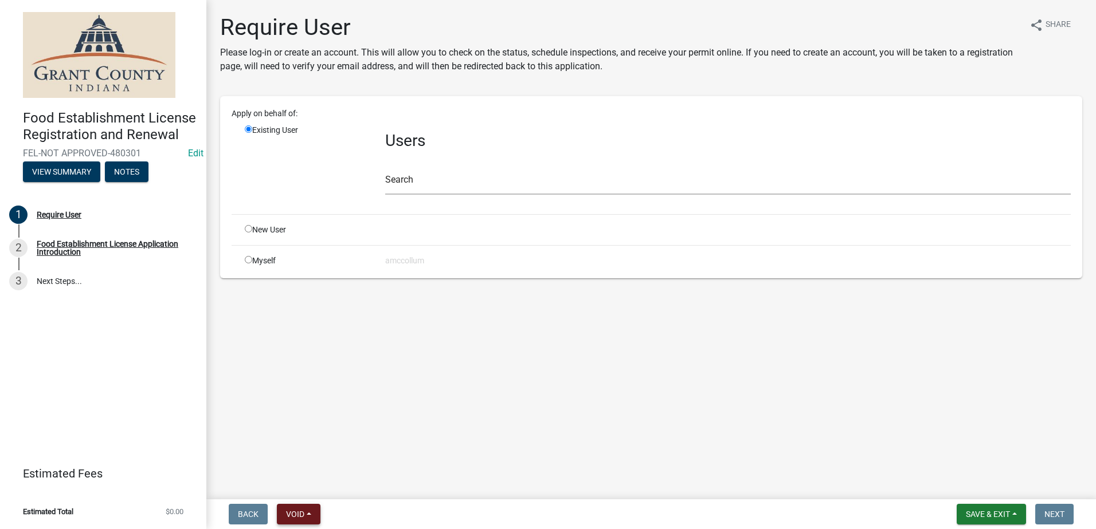
click at [307, 512] on button "Void" at bounding box center [299, 514] width 44 height 21
click at [311, 488] on button "Void" at bounding box center [323, 485] width 92 height 28
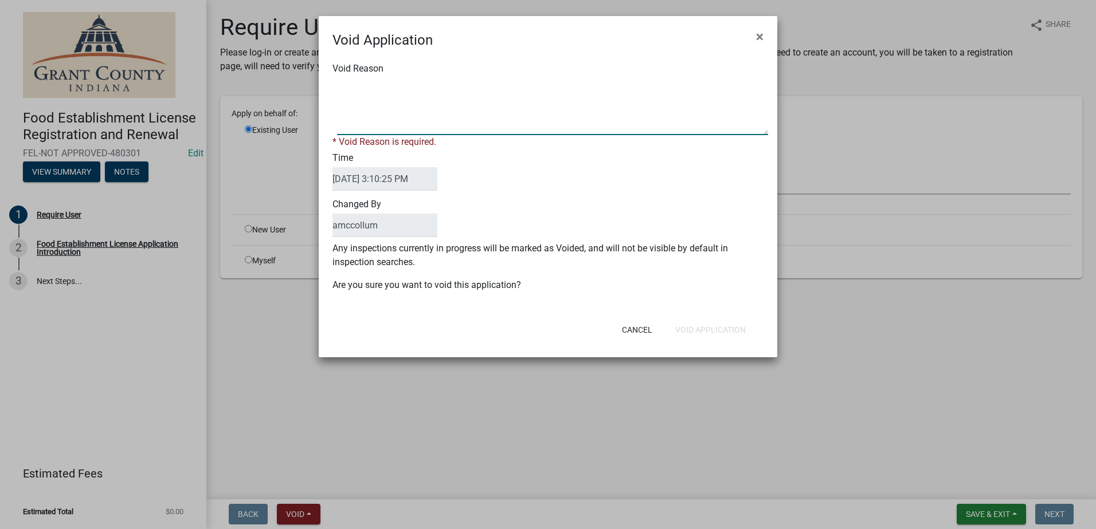
click at [466, 109] on textarea "Void Reason" at bounding box center [552, 106] width 431 height 57
click at [511, 112] on textarea "Void Reason" at bounding box center [552, 106] width 431 height 57
type textarea "Unkown"
click at [684, 287] on div "Void Reason * Void Reason is required. Time 09/19/2025 3:10:25 PM Changed By am…" at bounding box center [548, 182] width 458 height 265
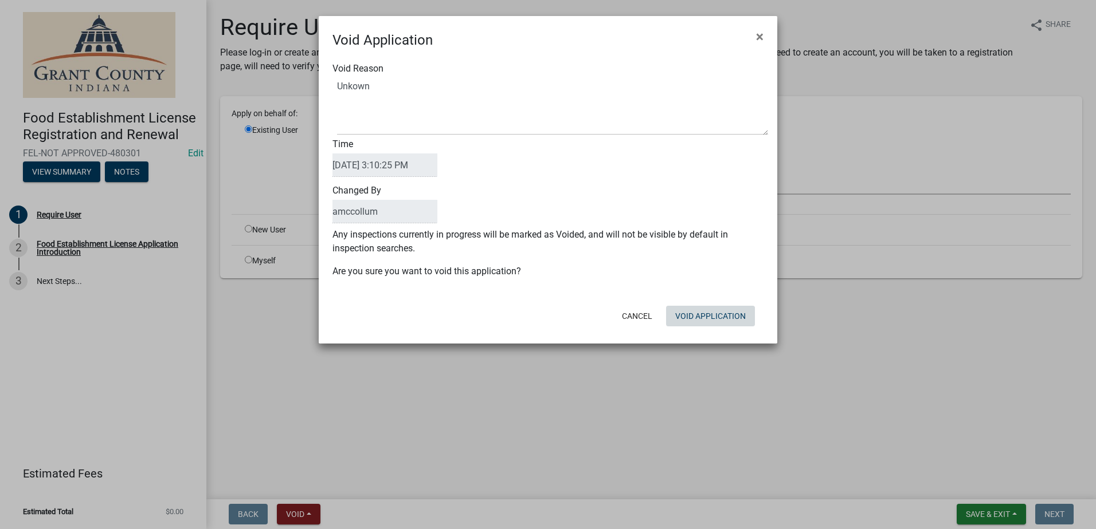
click at [695, 316] on button "Void Application" at bounding box center [710, 316] width 89 height 21
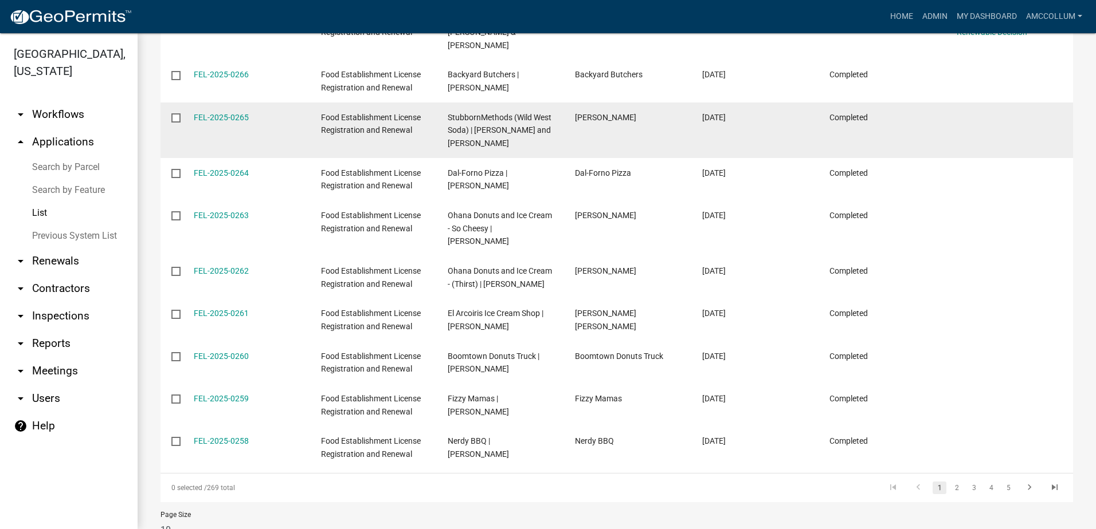
scroll to position [266, 0]
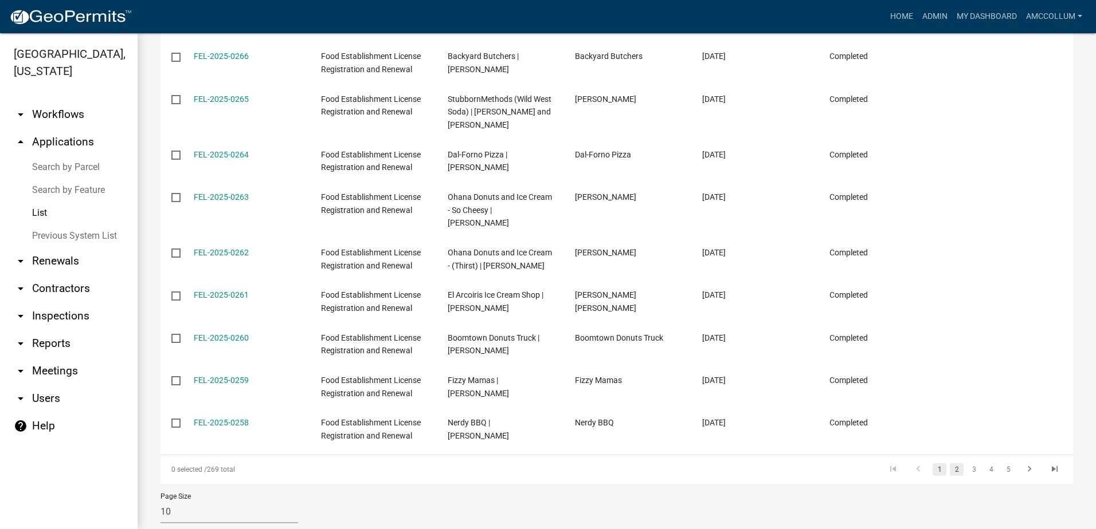
click at [949, 464] on link "2" at bounding box center [956, 470] width 14 height 13
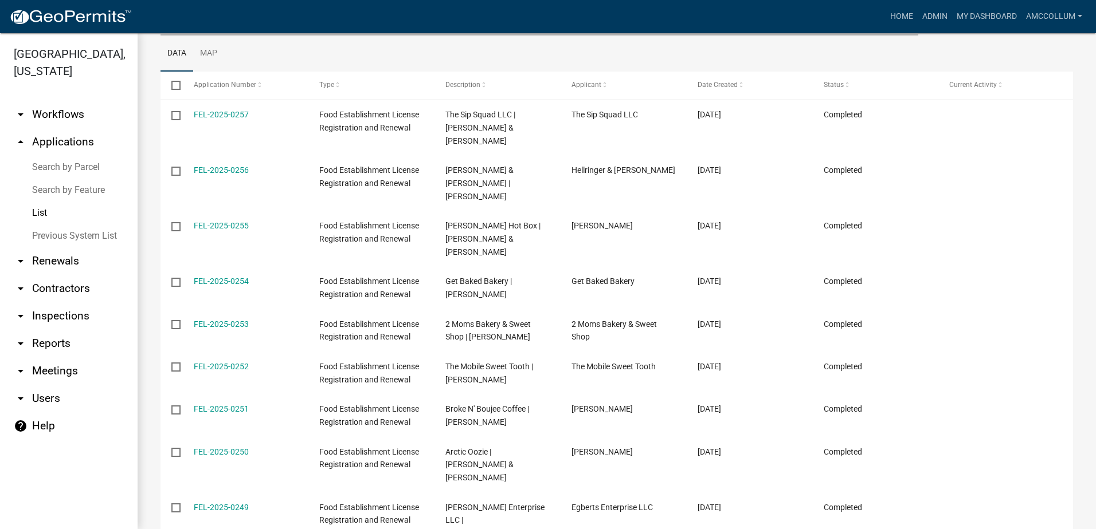
scroll to position [253, 0]
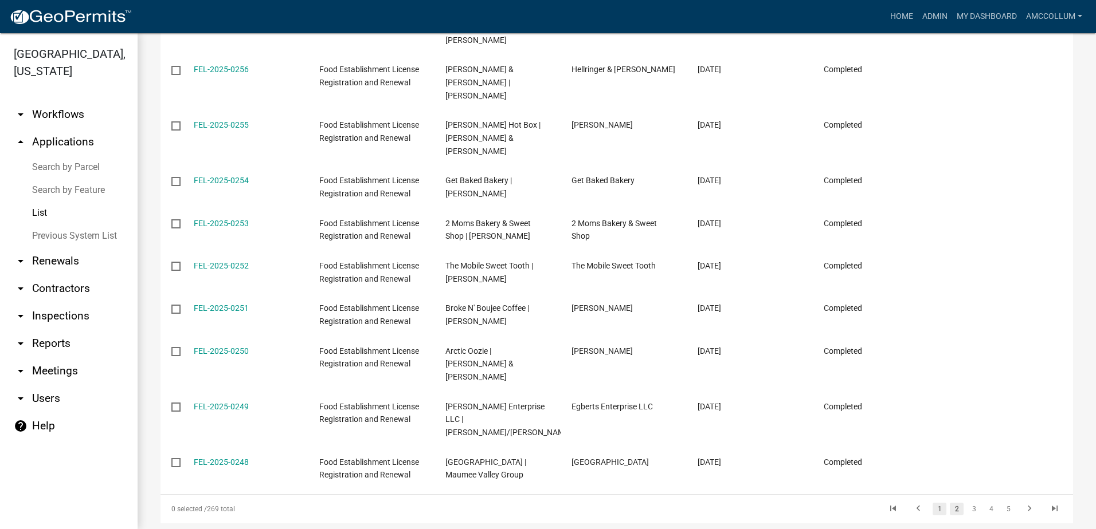
click at [932, 503] on link "1" at bounding box center [939, 509] width 14 height 13
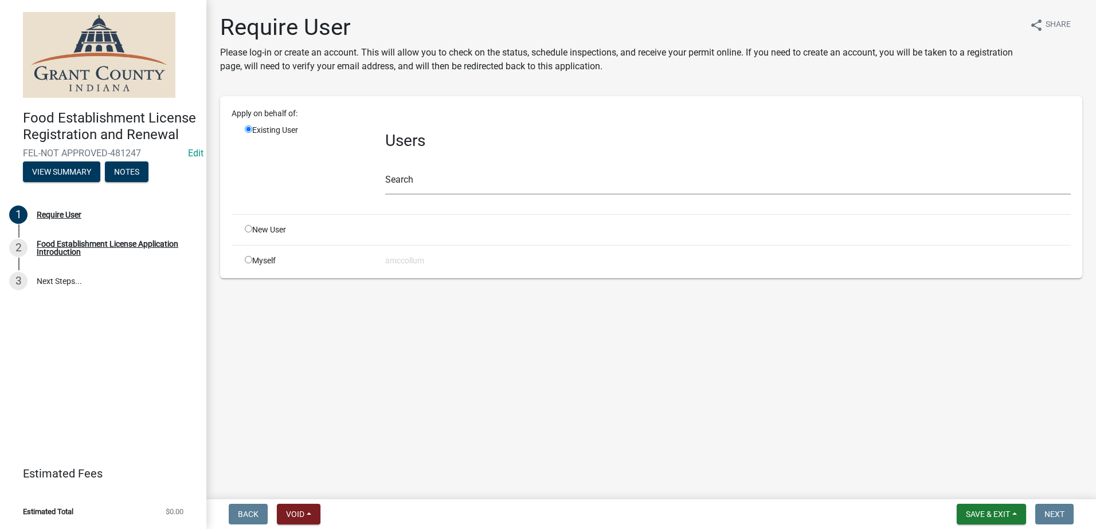
click at [248, 225] on input "radio" at bounding box center [248, 228] width 7 height 7
radio input "true"
radio input "false"
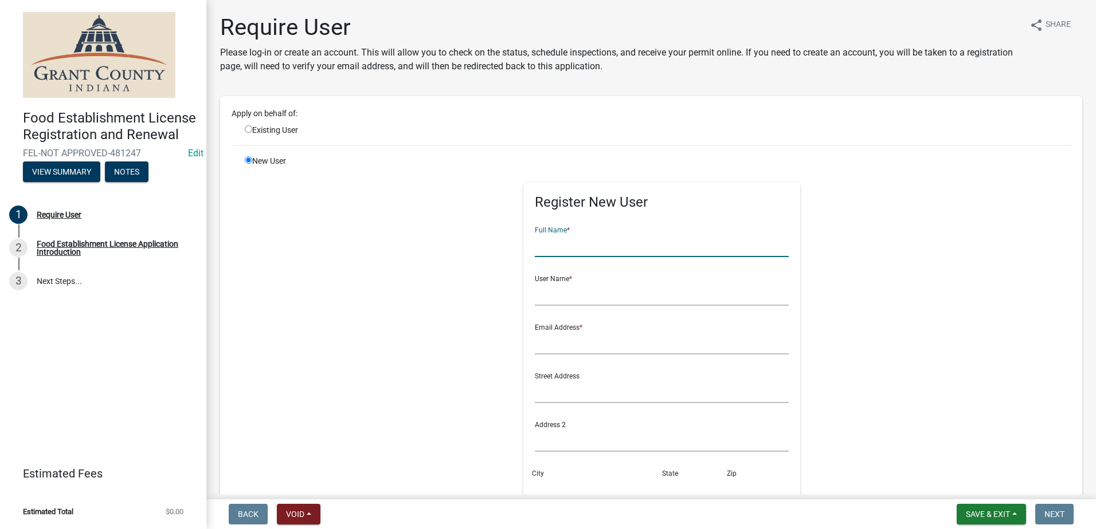
click at [536, 245] on input "text" at bounding box center [662, 245] width 254 height 23
click at [627, 246] on input "Twisted Drinks & Food" at bounding box center [662, 245] width 254 height 23
type input "Twisted Drinks & Food"
click at [606, 295] on input "text" at bounding box center [662, 293] width 254 height 23
type input "[PERSON_NAME]"
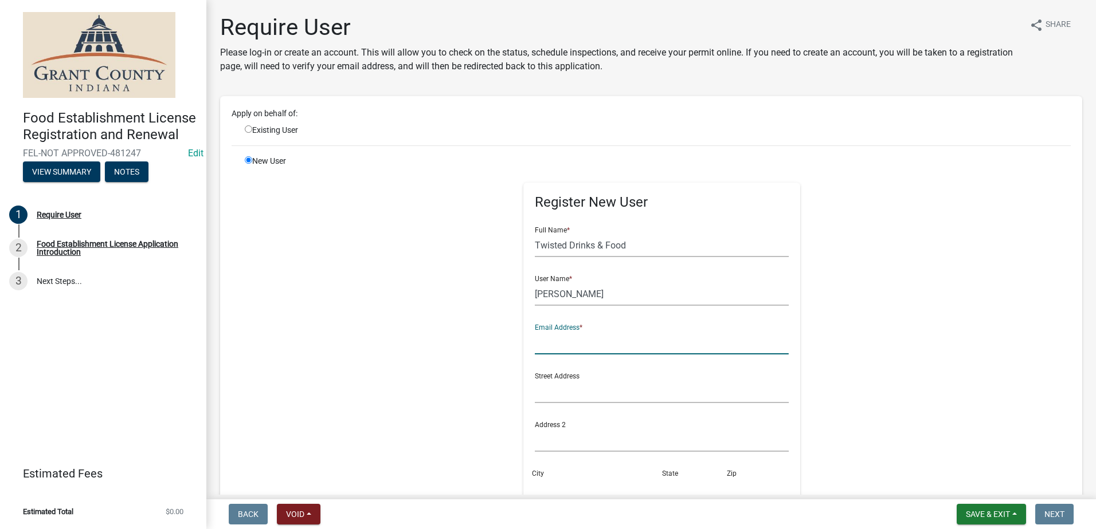
click at [612, 343] on input "text" at bounding box center [662, 342] width 254 height 23
type input "[EMAIL_ADDRESS][DOMAIN_NAME]"
click at [597, 244] on input "Twisted Drinks & Food" at bounding box center [662, 245] width 254 height 23
type input "Twisted Drinks and Food"
click at [595, 394] on input "text" at bounding box center [662, 391] width 254 height 23
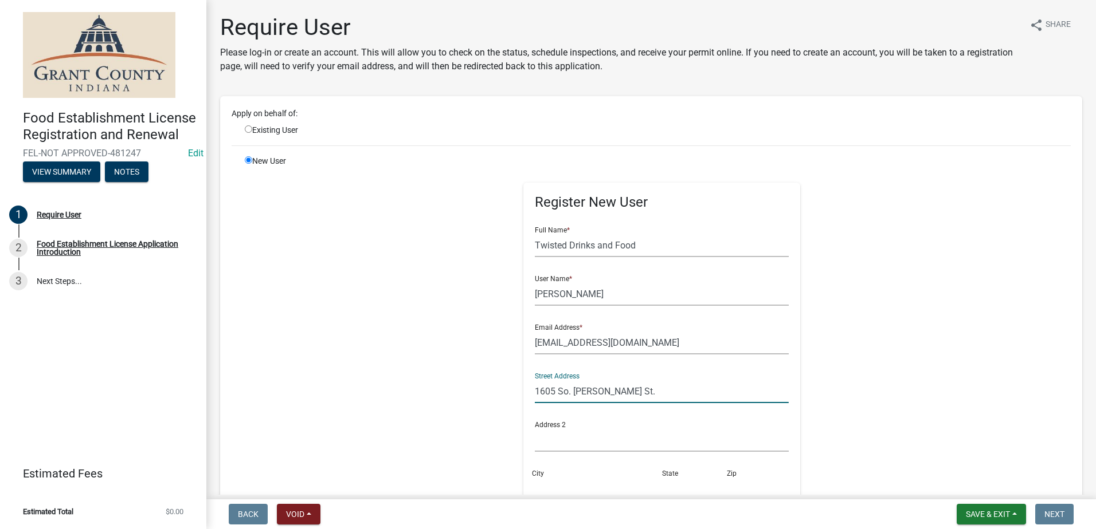
click at [572, 390] on input "1605 So. pierce St." at bounding box center [662, 391] width 254 height 23
type input "1605 So. Pierce St."
click at [591, 468] on div "City" at bounding box center [597, 481] width 130 height 40
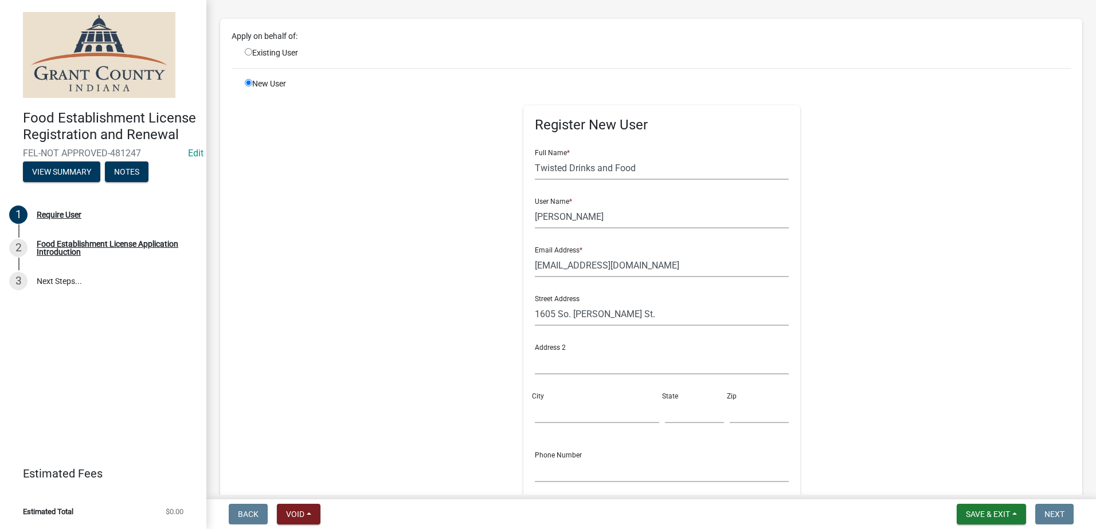
scroll to position [172, 0]
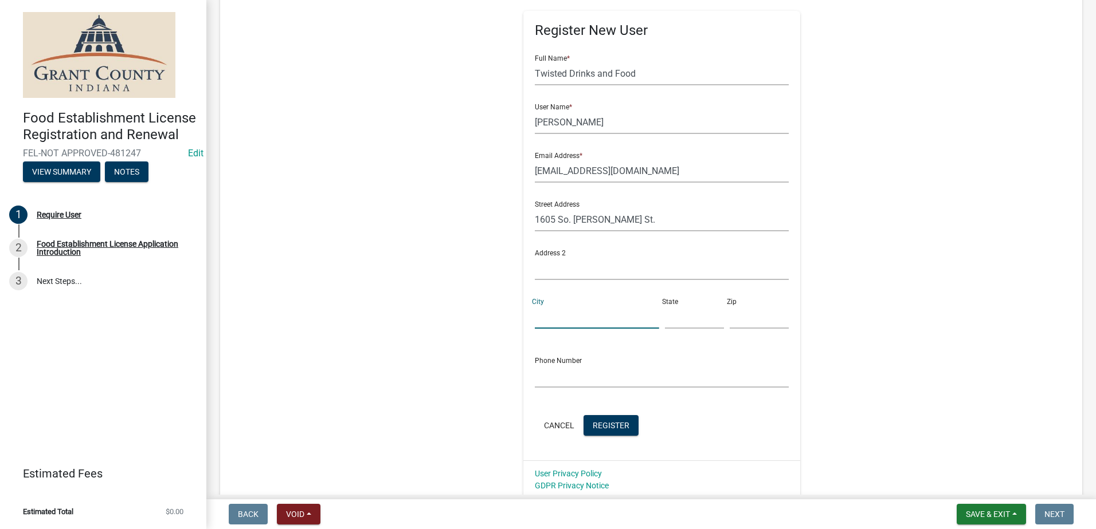
click at [563, 313] on input "City" at bounding box center [597, 316] width 124 height 23
type input "Muncie"
click at [666, 317] on input "text" at bounding box center [694, 316] width 59 height 23
type input "IN"
type input "47302"
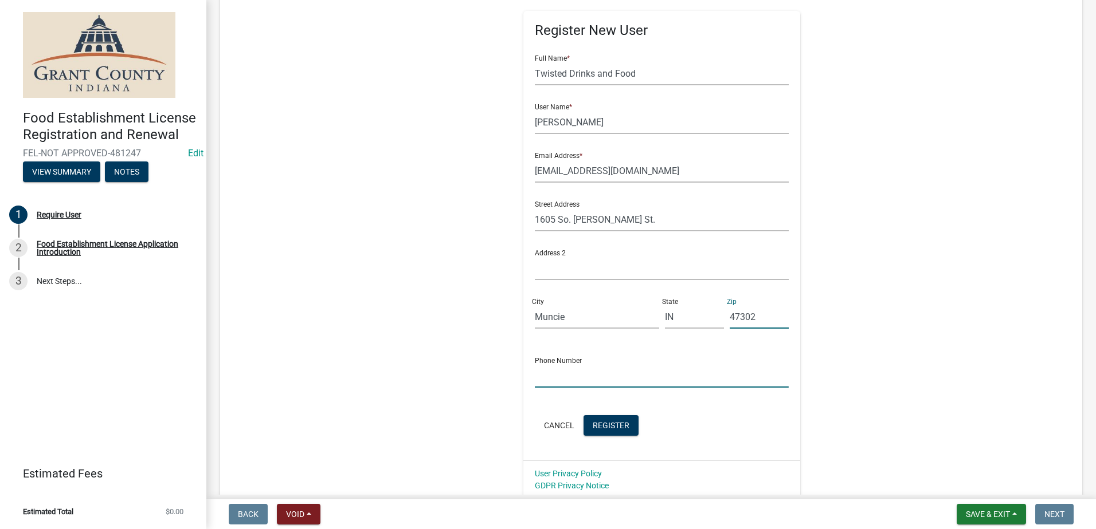
drag, startPoint x: 615, startPoint y: 379, endPoint x: 608, endPoint y: 370, distance: 11.0
click at [613, 376] on input "text" at bounding box center [662, 375] width 254 height 23
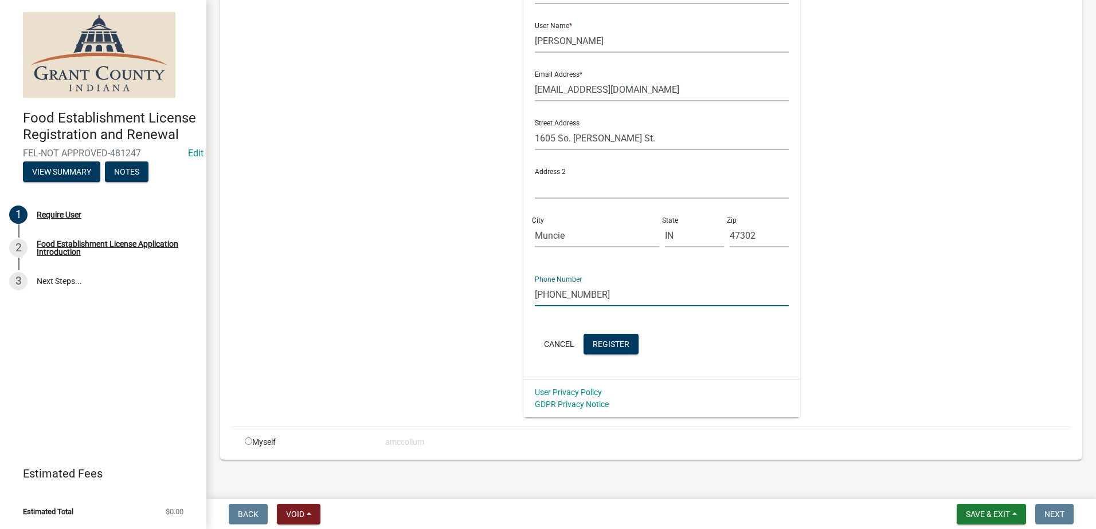
scroll to position [263, 0]
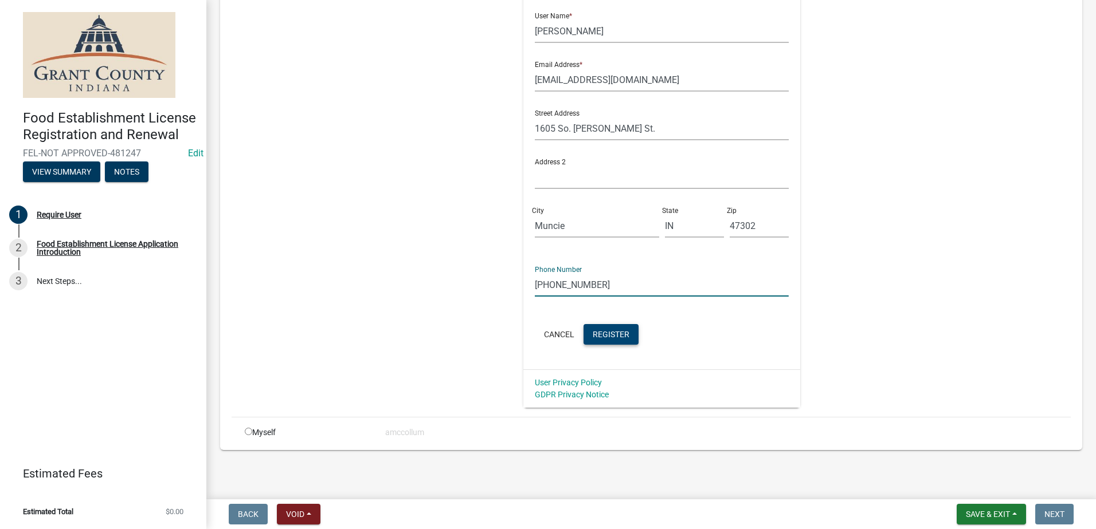
type input "[PHONE_NUMBER]"
click at [599, 332] on span "Register" at bounding box center [611, 333] width 37 height 9
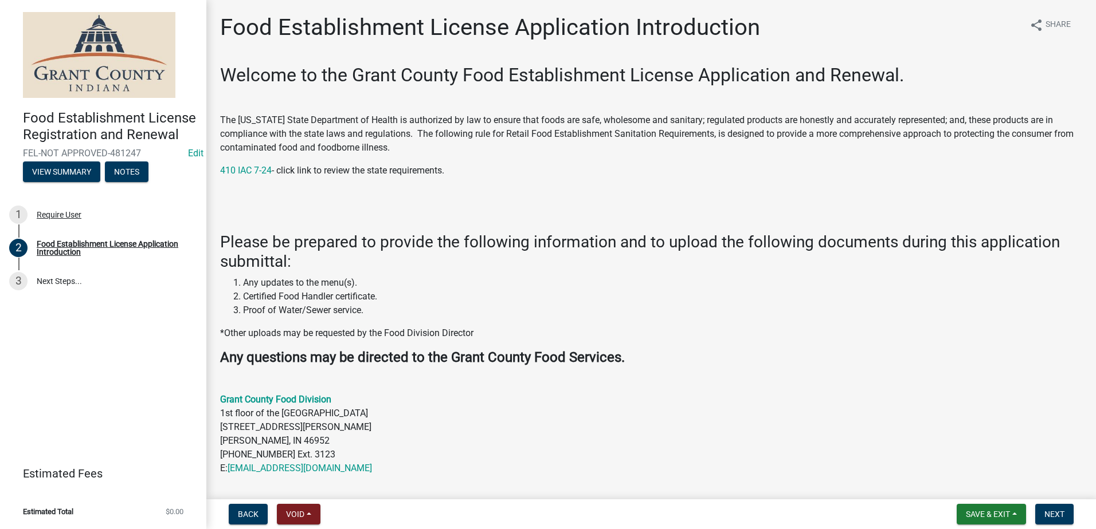
scroll to position [344, 0]
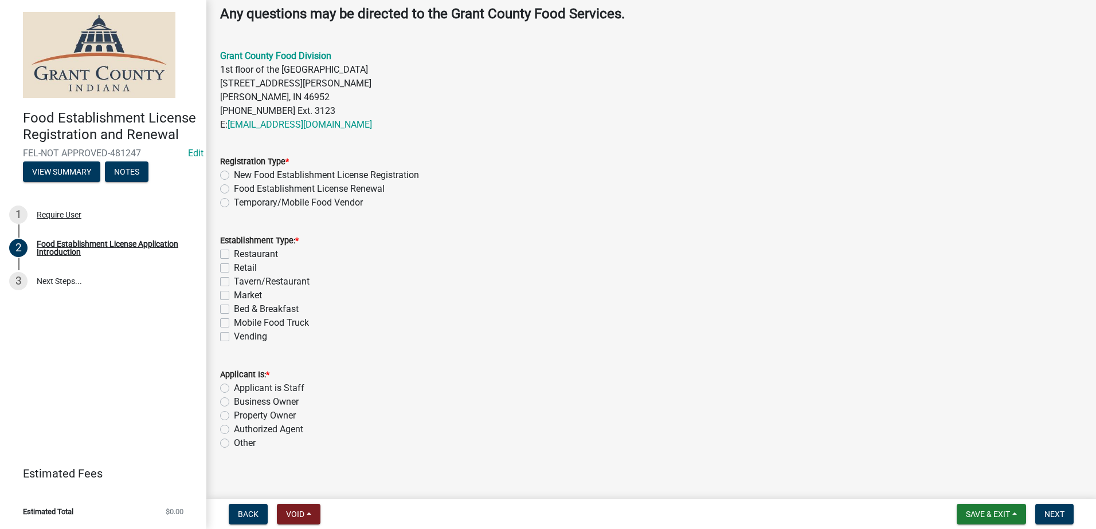
click at [234, 324] on label "Mobile Food Truck" at bounding box center [271, 323] width 75 height 14
click at [234, 324] on input "Mobile Food Truck" at bounding box center [237, 319] width 7 height 7
checkbox input "true"
checkbox input "false"
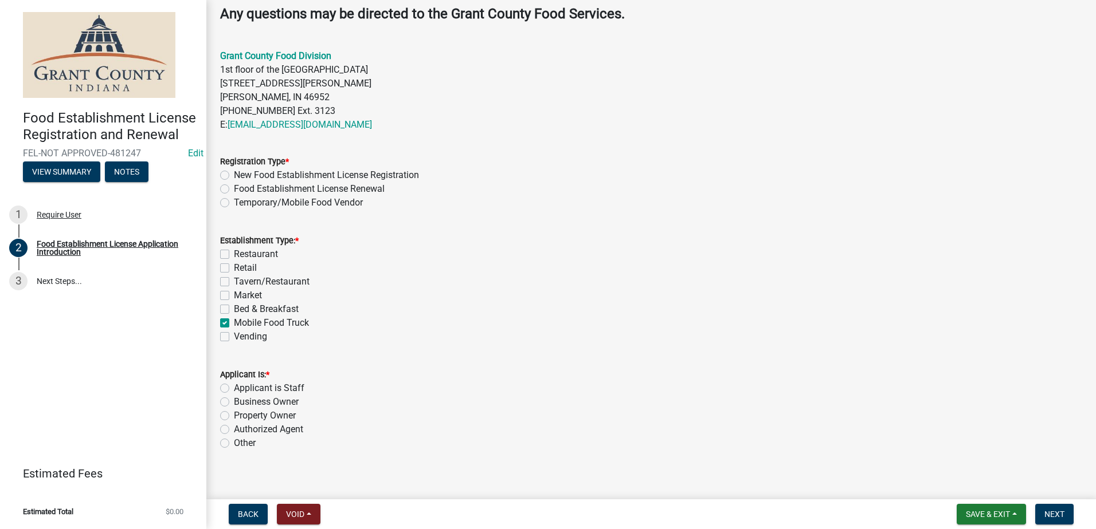
checkbox input "false"
checkbox input "true"
checkbox input "false"
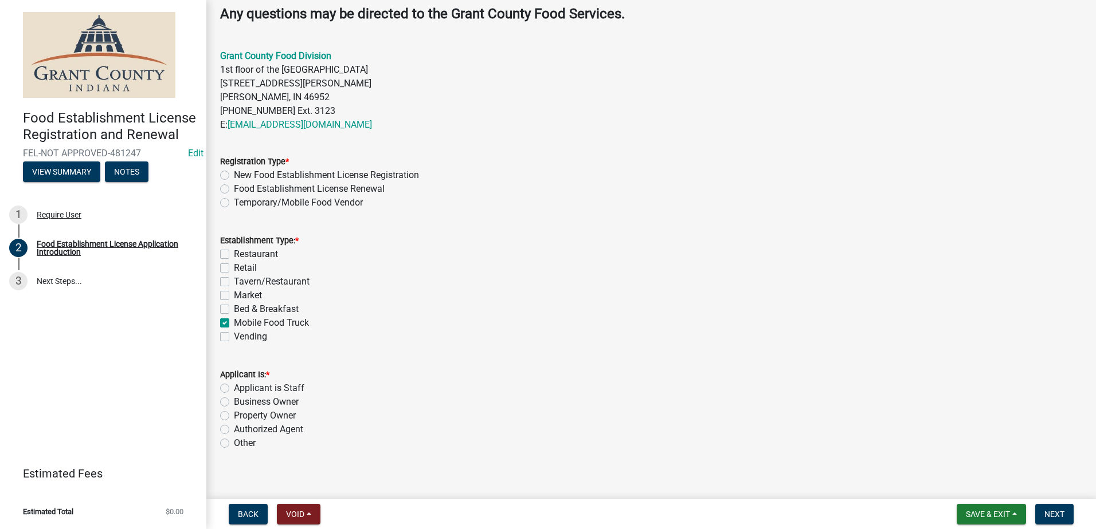
click at [222, 196] on div "Temporary/Mobile Food Vendor" at bounding box center [651, 203] width 862 height 14
click at [234, 203] on label "Temporary/Mobile Food Vendor" at bounding box center [298, 203] width 129 height 14
click at [234, 203] on input "Temporary/Mobile Food Vendor" at bounding box center [237, 199] width 7 height 7
radio input "true"
click at [234, 428] on label "Authorized Agent" at bounding box center [268, 430] width 69 height 14
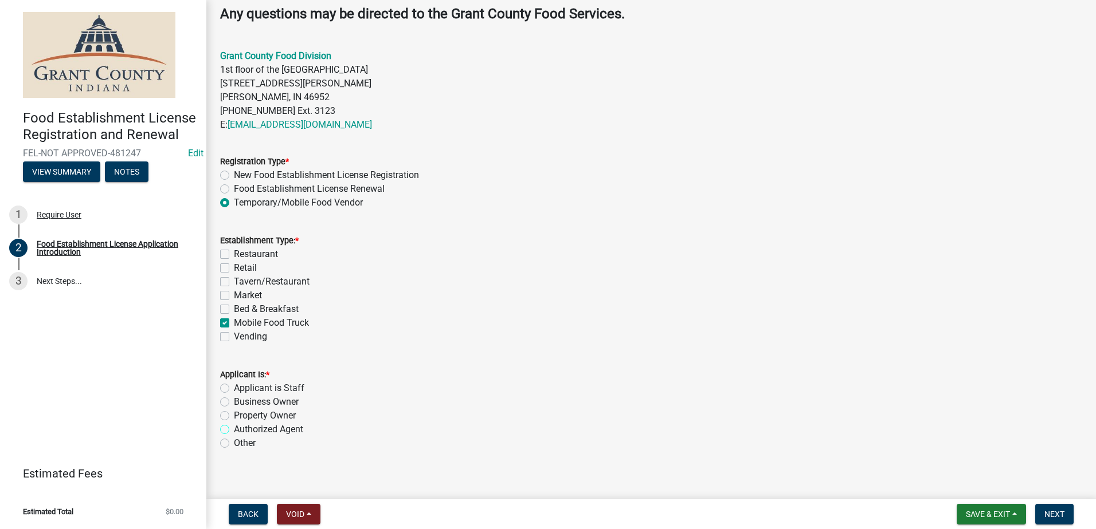
click at [234, 428] on input "Authorized Agent" at bounding box center [237, 426] width 7 height 7
radio input "true"
click at [1054, 511] on span "Next" at bounding box center [1054, 514] width 20 height 9
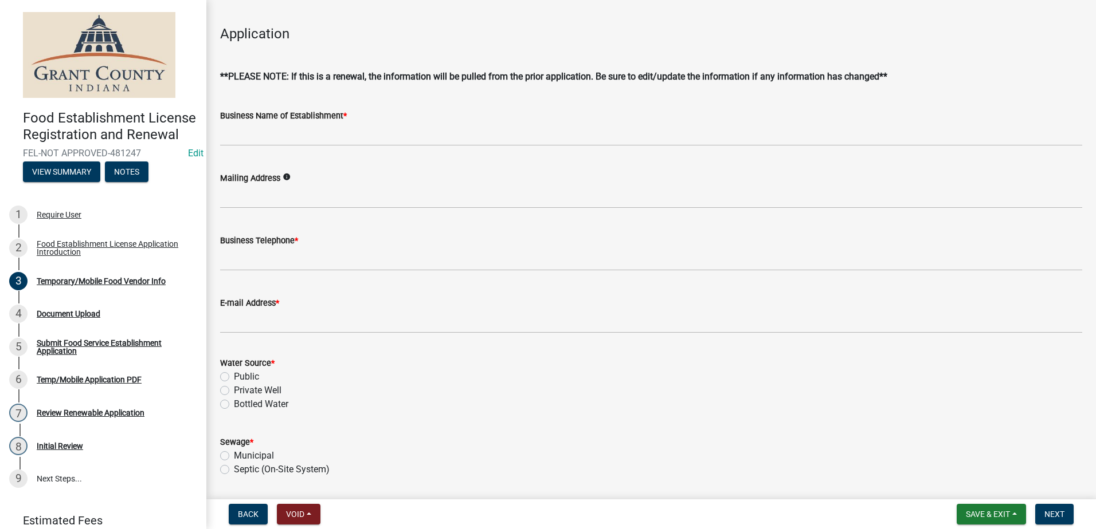
scroll to position [229, 0]
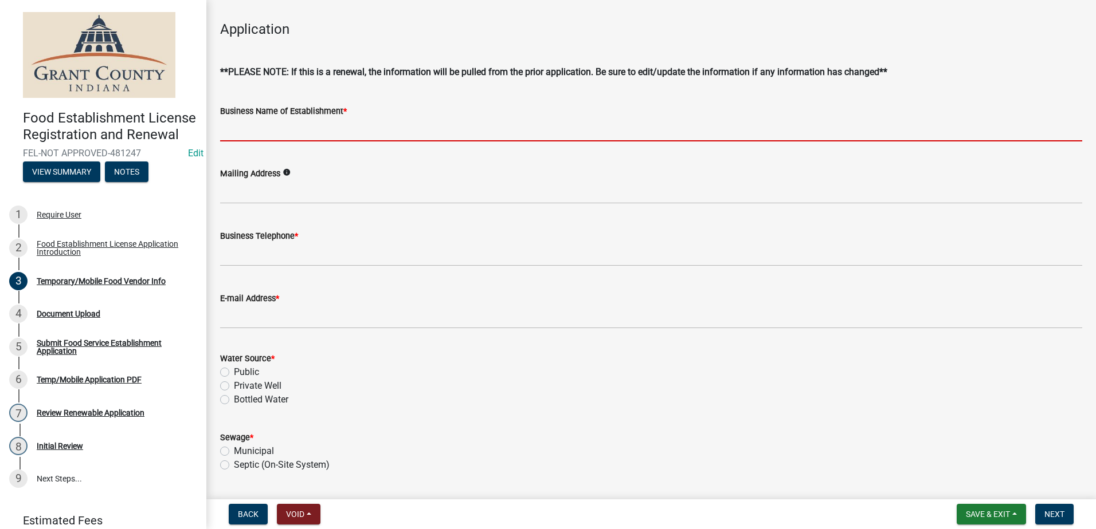
click at [328, 128] on input "Business Name of Establishment *" at bounding box center [651, 129] width 862 height 23
type input "S"
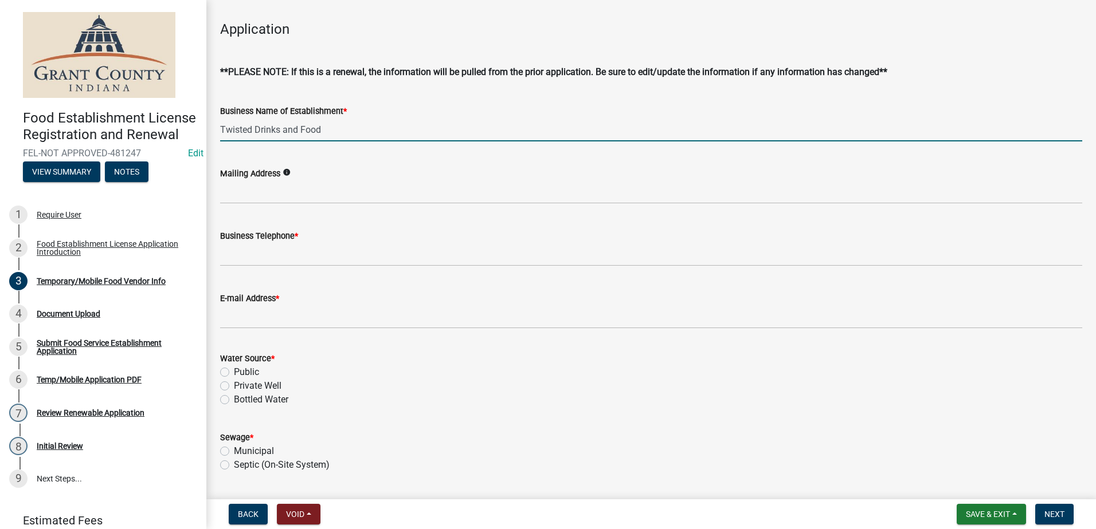
type input "Twisted Drinks and Food"
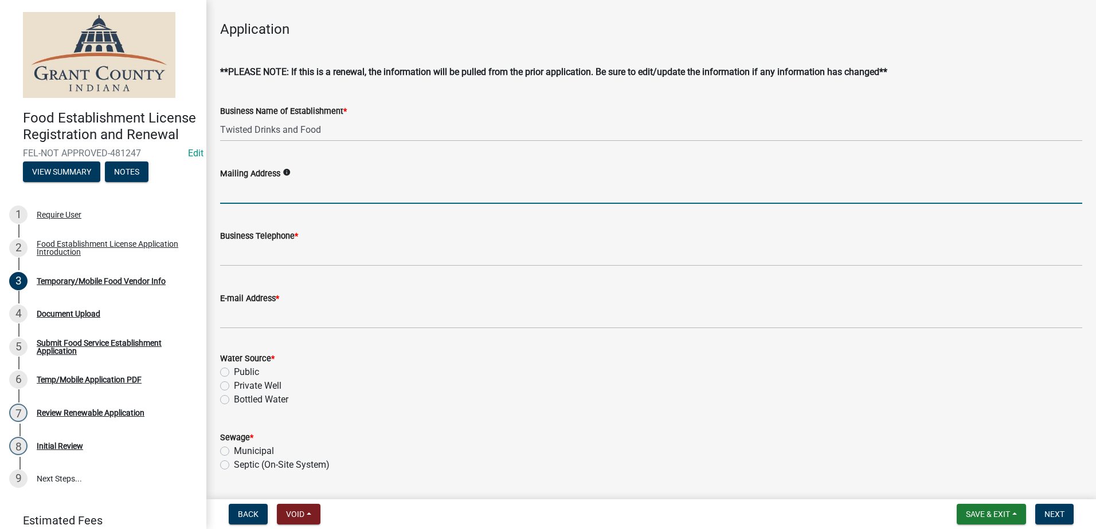
click at [314, 194] on input "Mailing Address" at bounding box center [651, 192] width 862 height 23
type input "1604 So. [PERSON_NAME][STREET_ADDRESS]"
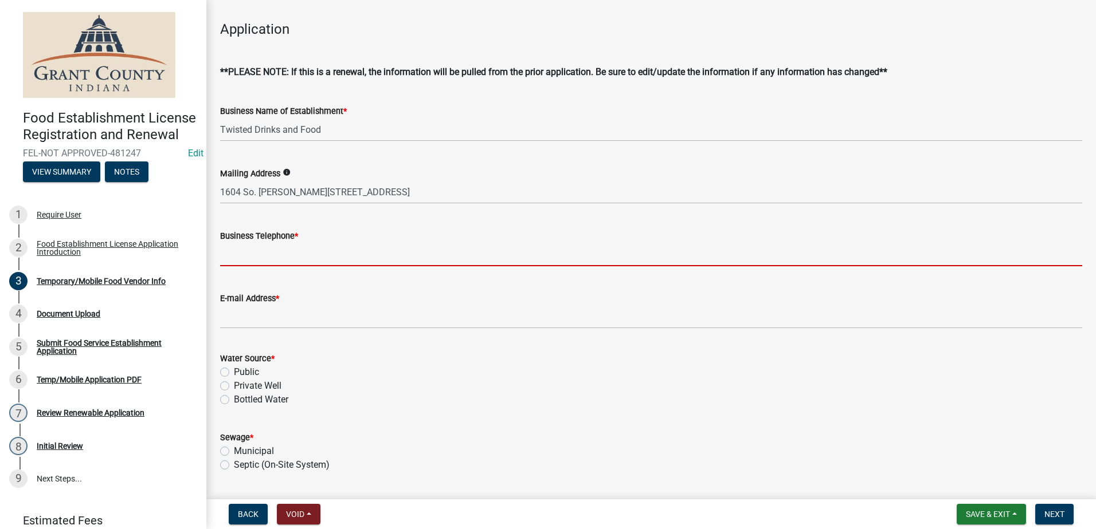
click at [287, 252] on input "Business Telephone *" at bounding box center [651, 254] width 862 height 23
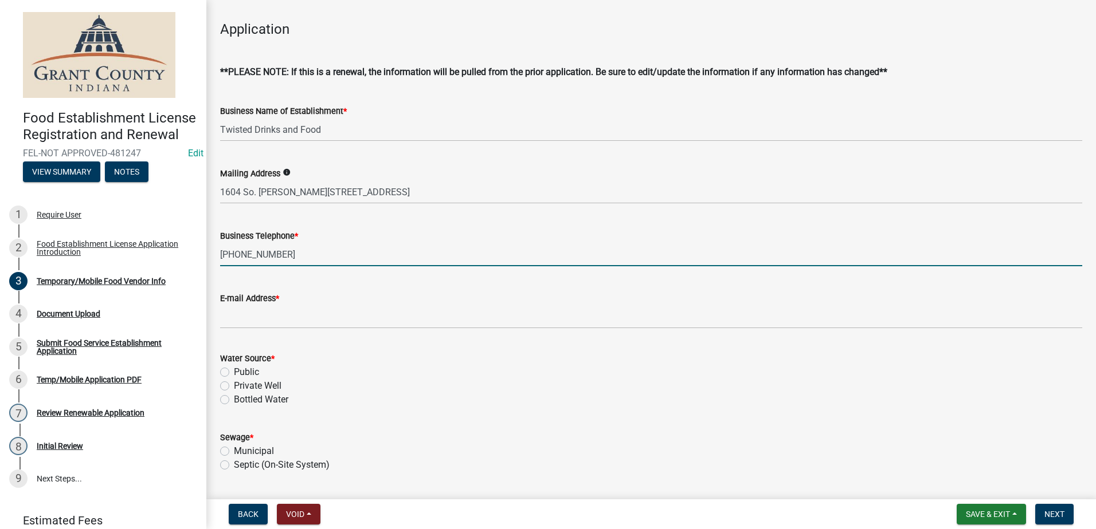
type input "[PHONE_NUMBER]"
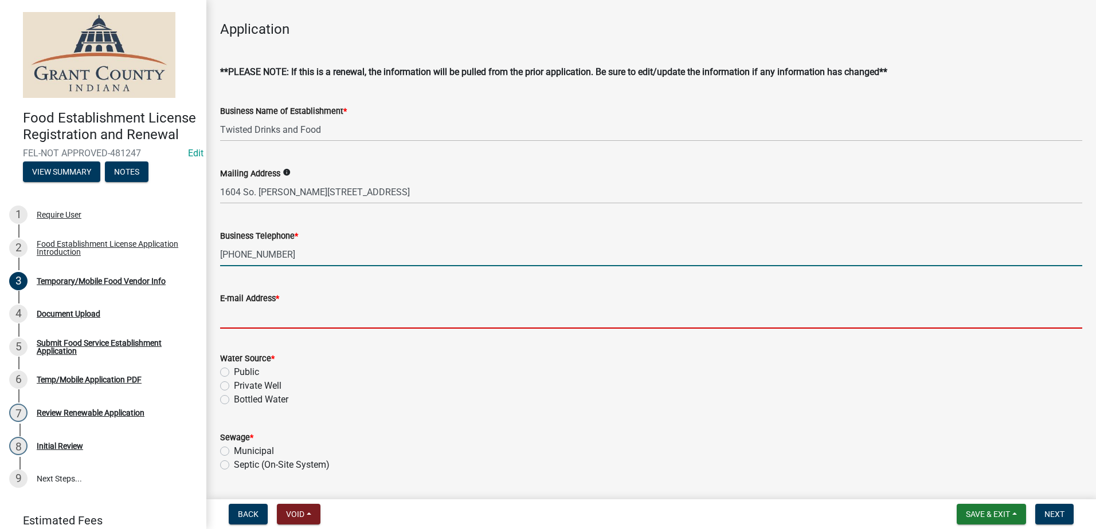
click at [275, 314] on input "E-mail Address *" at bounding box center [651, 316] width 862 height 23
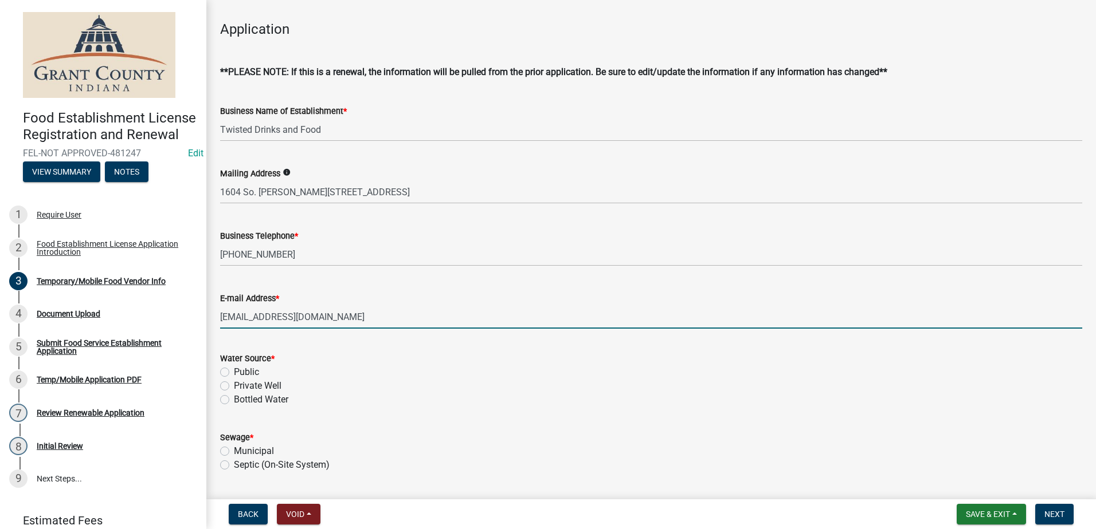
scroll to position [287, 0]
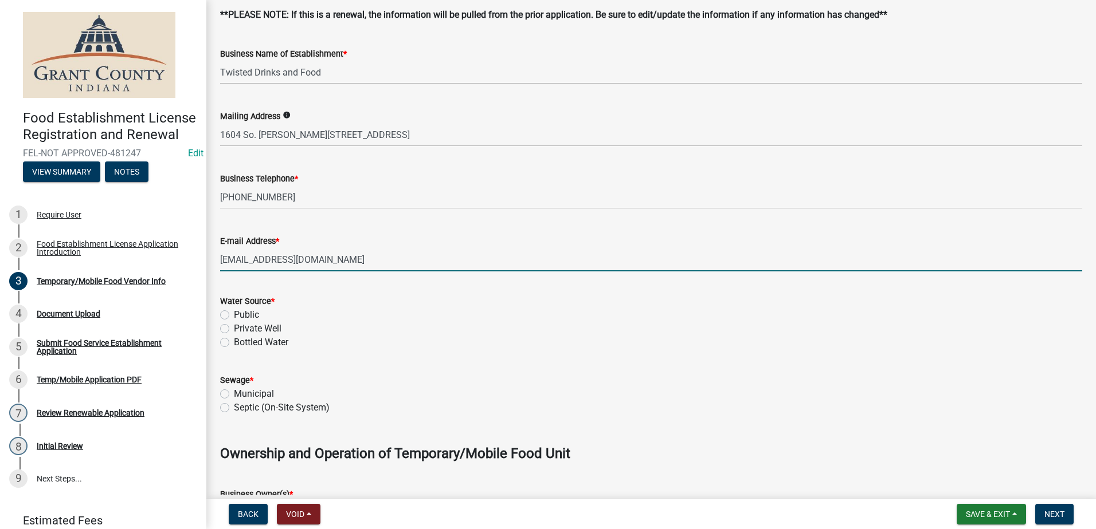
type input "[EMAIL_ADDRESS][DOMAIN_NAME]"
click at [234, 311] on label "Public" at bounding box center [246, 315] width 25 height 14
click at [234, 311] on input "Public" at bounding box center [237, 311] width 7 height 7
radio input "true"
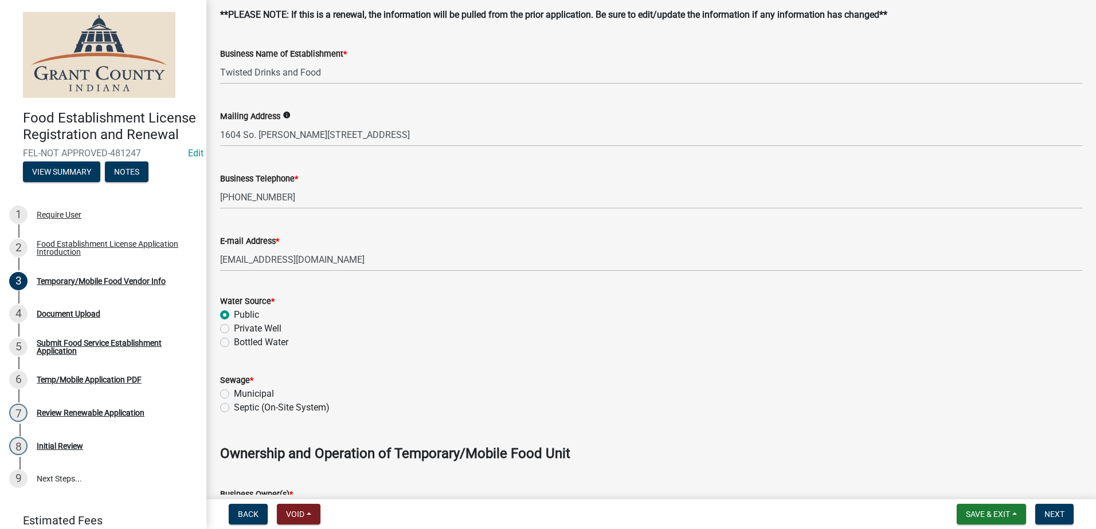
click at [234, 394] on label "Municipal" at bounding box center [254, 394] width 40 height 14
click at [234, 394] on input "Municipal" at bounding box center [237, 390] width 7 height 7
radio input "true"
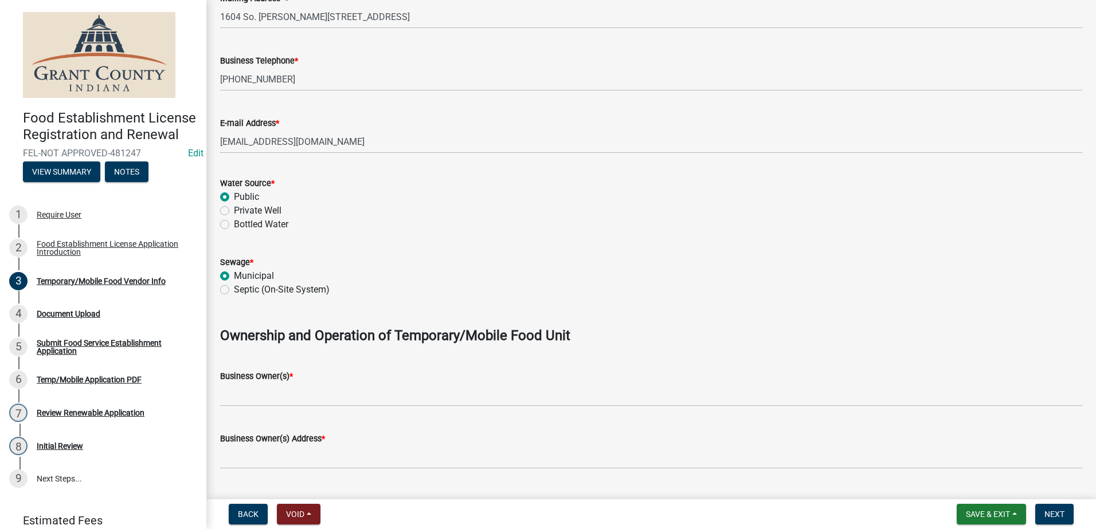
scroll to position [516, 0]
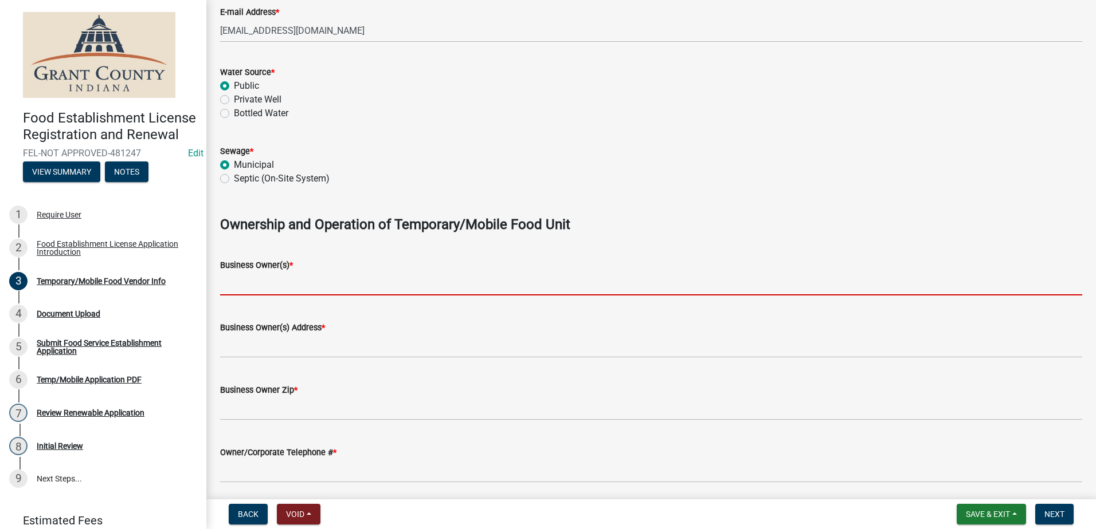
click at [279, 292] on input "Business Owner(s) *" at bounding box center [651, 283] width 862 height 23
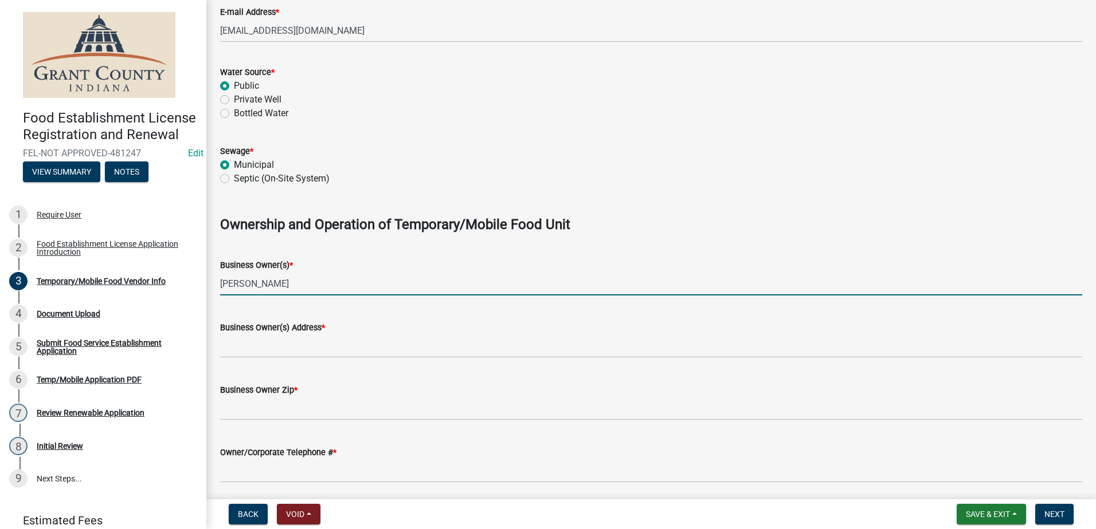
type input "[PERSON_NAME]"
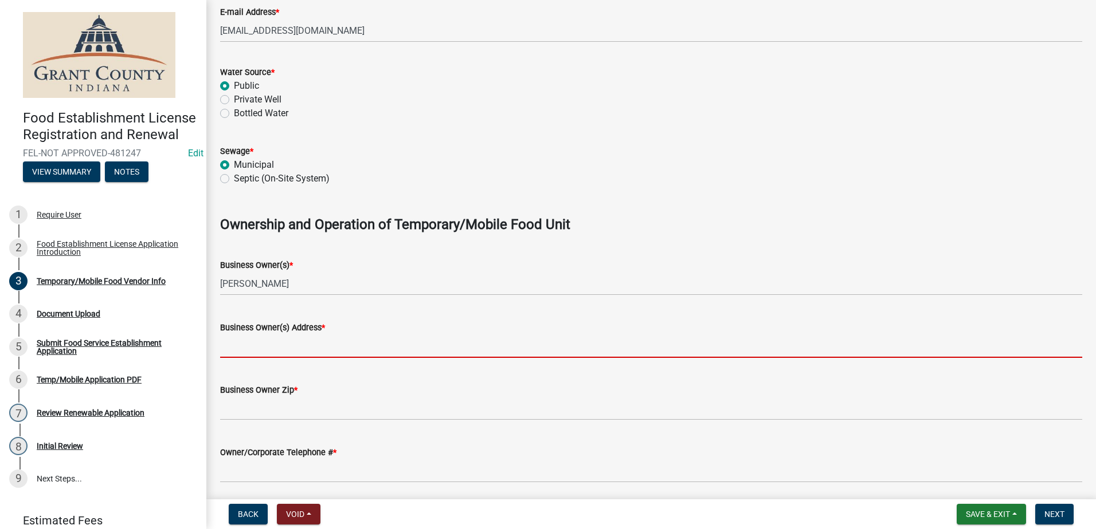
click at [278, 340] on input "Business Owner(s) Address *" at bounding box center [651, 346] width 862 height 23
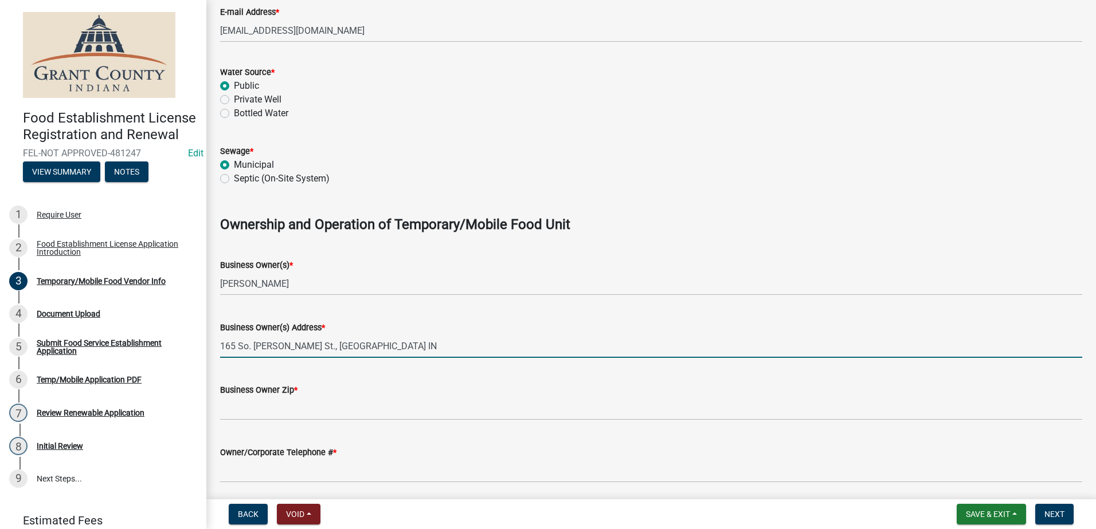
type input "165 So. [PERSON_NAME] St., [GEOGRAPHIC_DATA] IN"
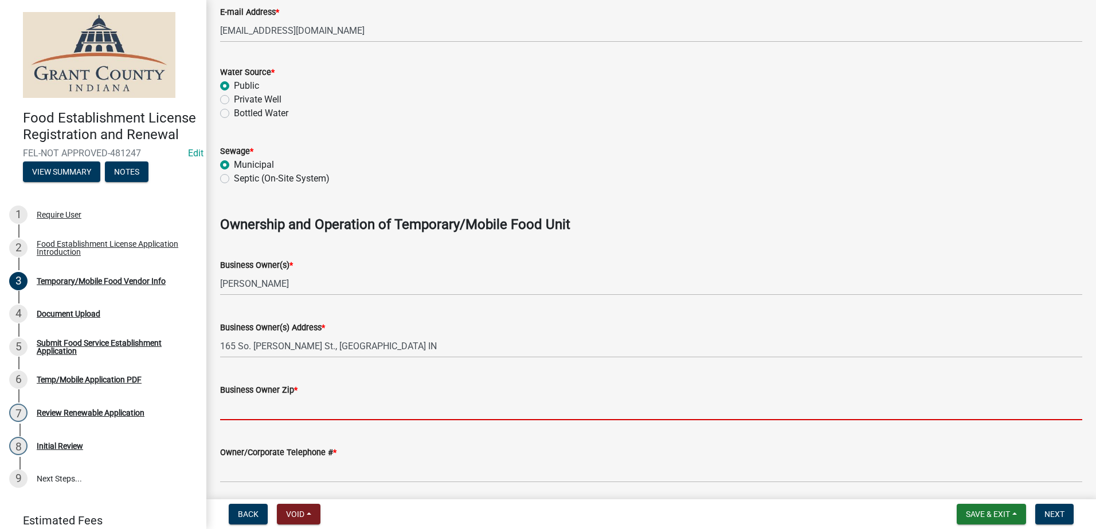
click at [293, 403] on input "Business Owner Zip *" at bounding box center [651, 408] width 862 height 23
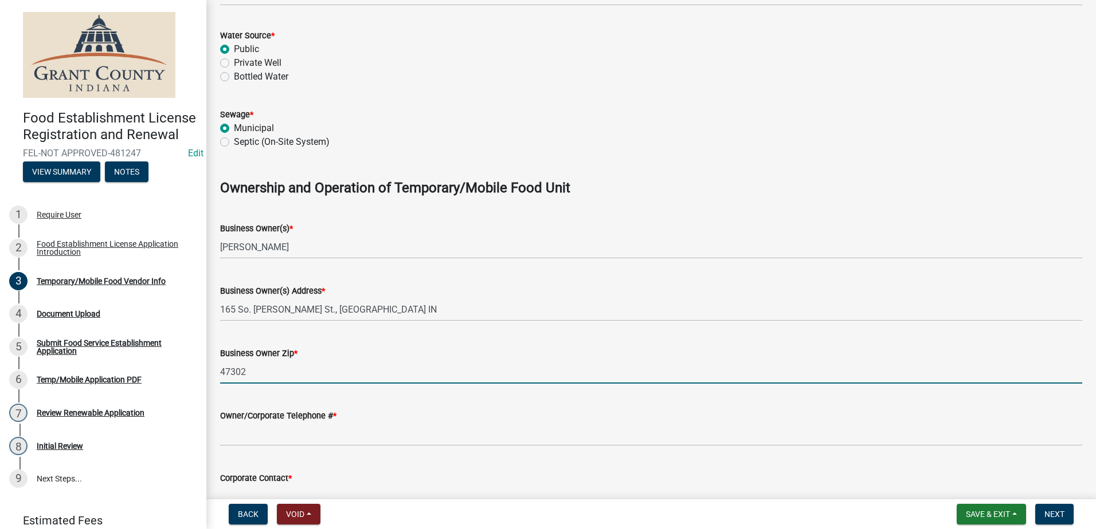
scroll to position [573, 0]
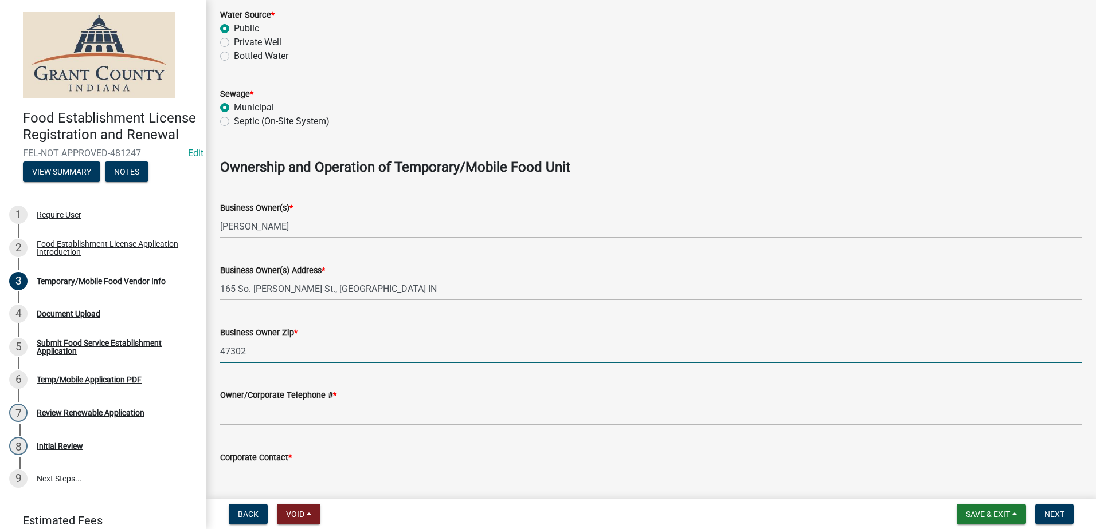
type input "47302"
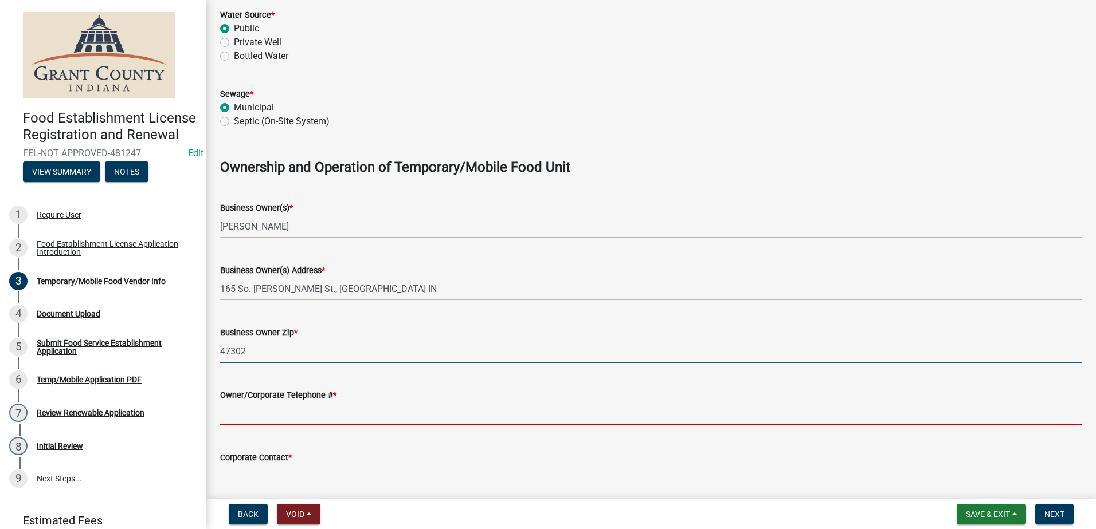
click at [284, 415] on input "Owner/Corporate Telephone # *" at bounding box center [651, 413] width 862 height 23
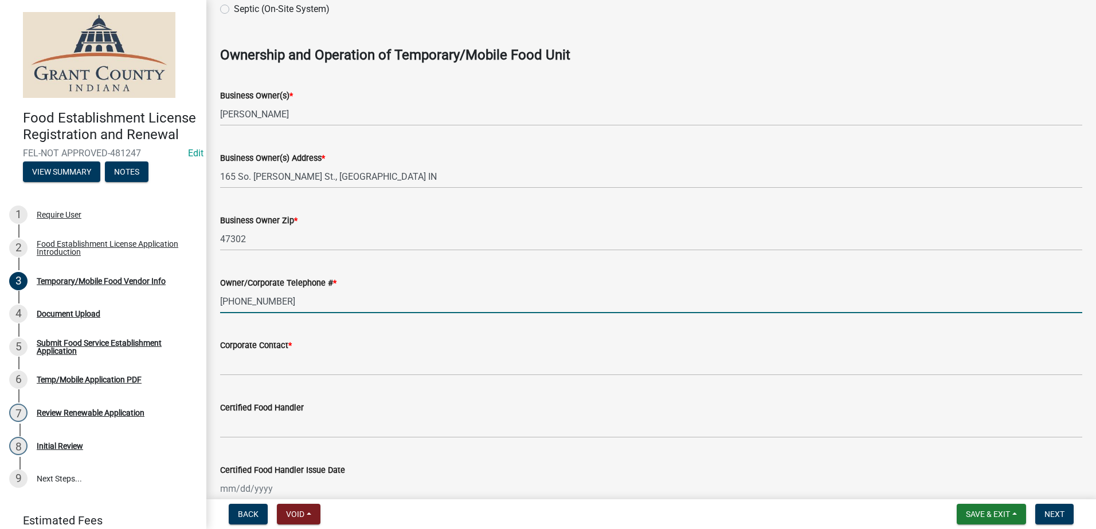
scroll to position [688, 0]
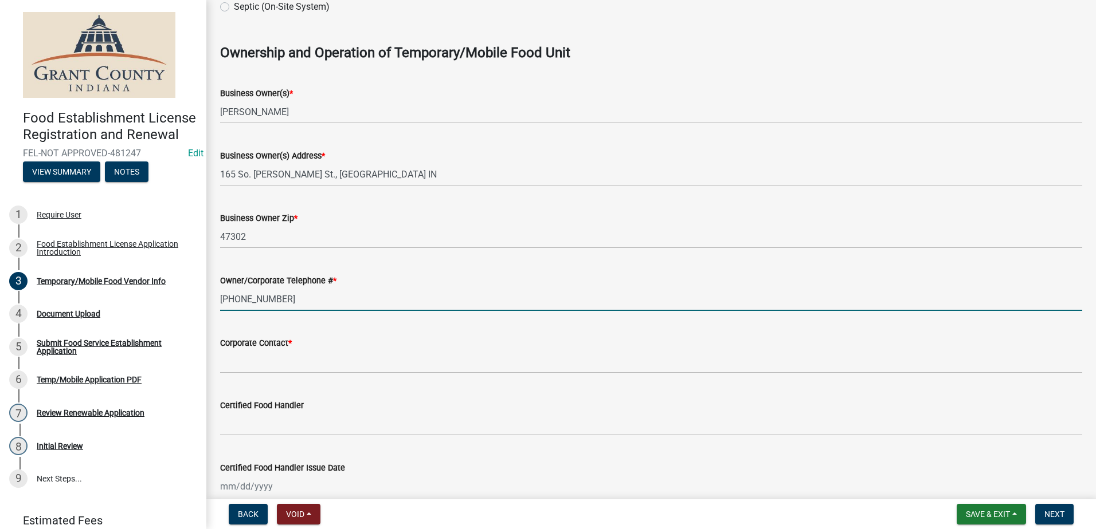
type input "[PHONE_NUMBER]"
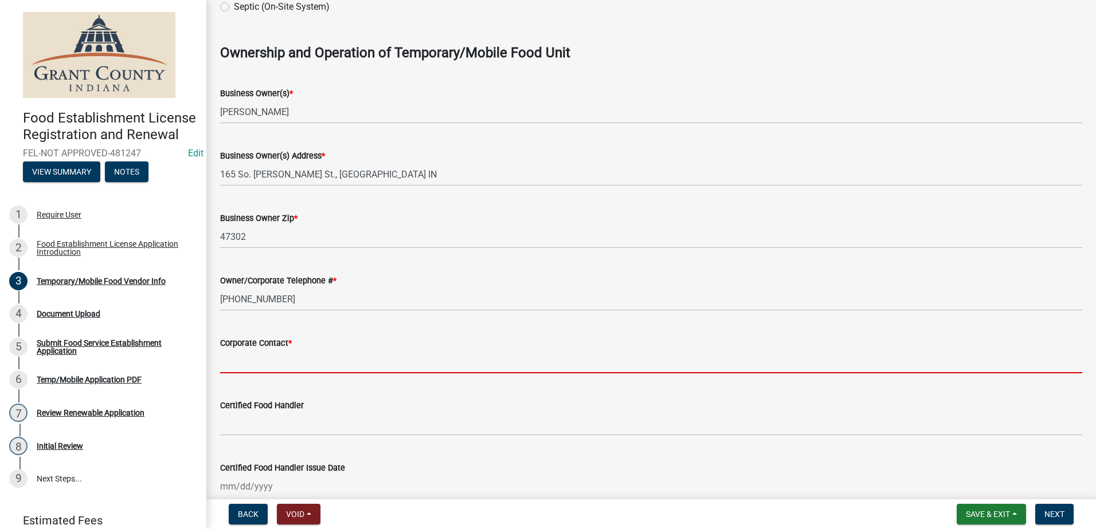
click at [267, 364] on input "Corporate Contact *" at bounding box center [651, 361] width 862 height 23
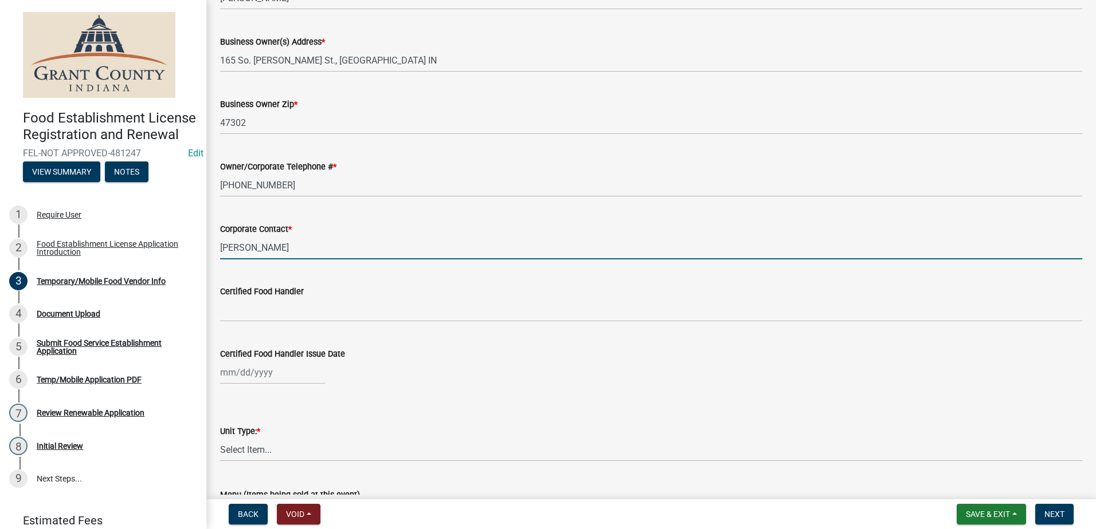
scroll to position [802, 0]
type input "[PERSON_NAME]"
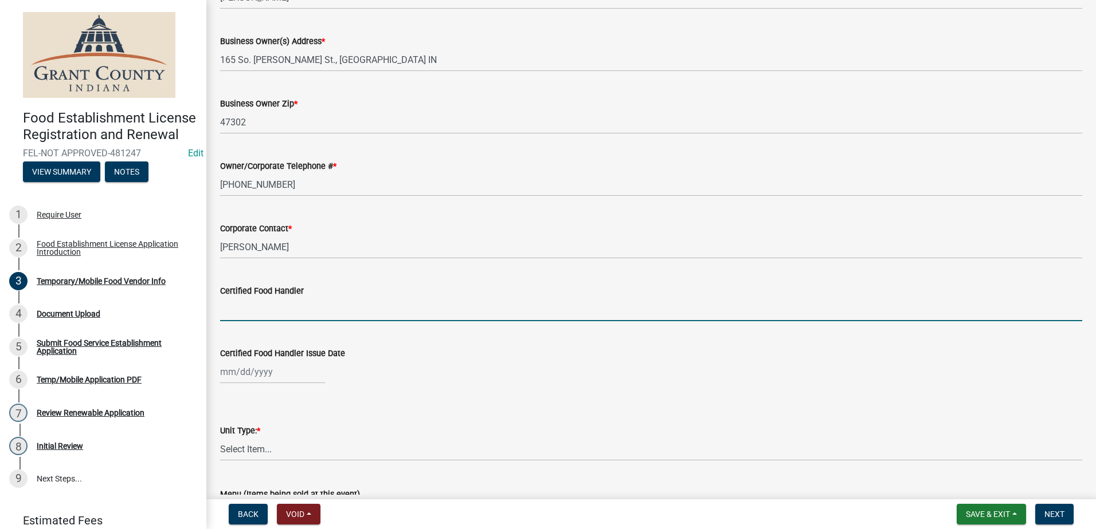
click at [268, 310] on input "Certified Food Handler" at bounding box center [651, 309] width 862 height 23
type input "[PERSON_NAME]"
click at [270, 371] on div at bounding box center [272, 371] width 105 height 23
select select "9"
select select "2025"
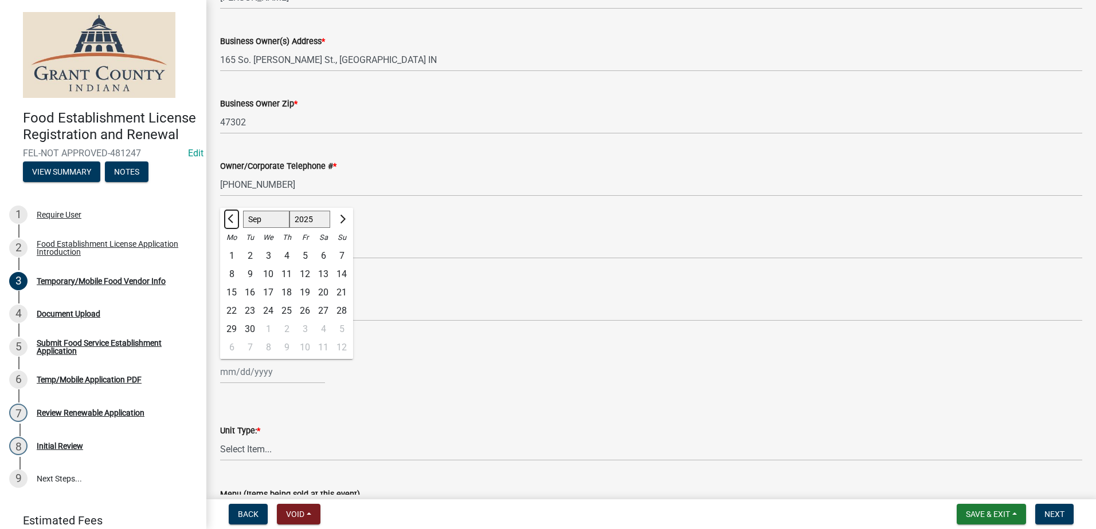
click at [231, 219] on span "Previous month" at bounding box center [231, 219] width 9 height 9
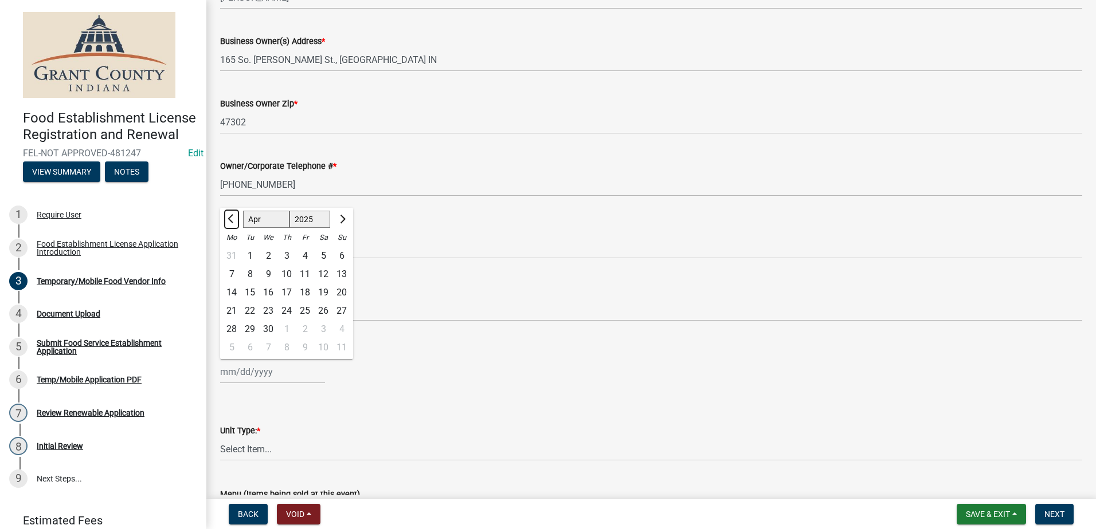
click at [231, 219] on span "Previous month" at bounding box center [231, 219] width 9 height 9
select select "3"
click at [308, 219] on select "1525 1526 1527 1528 1529 1530 1531 1532 1533 1534 1535 1536 1537 1538 1539 1540…" at bounding box center [309, 219] width 41 height 17
select select "2021"
click at [289, 211] on select "1525 1526 1527 1528 1529 1530 1531 1532 1533 1534 1535 1536 1537 1538 1539 1540…" at bounding box center [309, 219] width 41 height 17
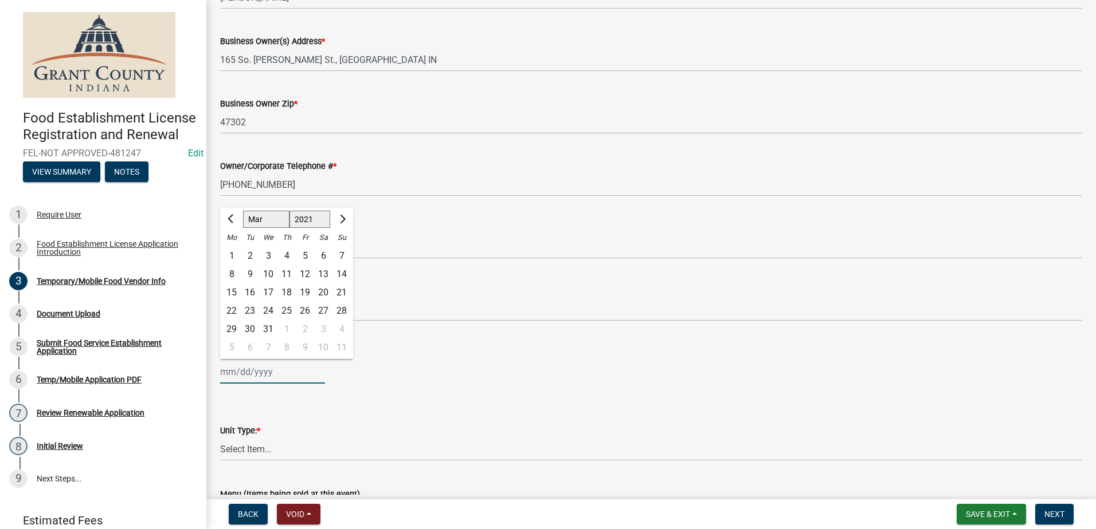
click at [285, 253] on div "4" at bounding box center [286, 256] width 18 height 18
type input "[DATE]"
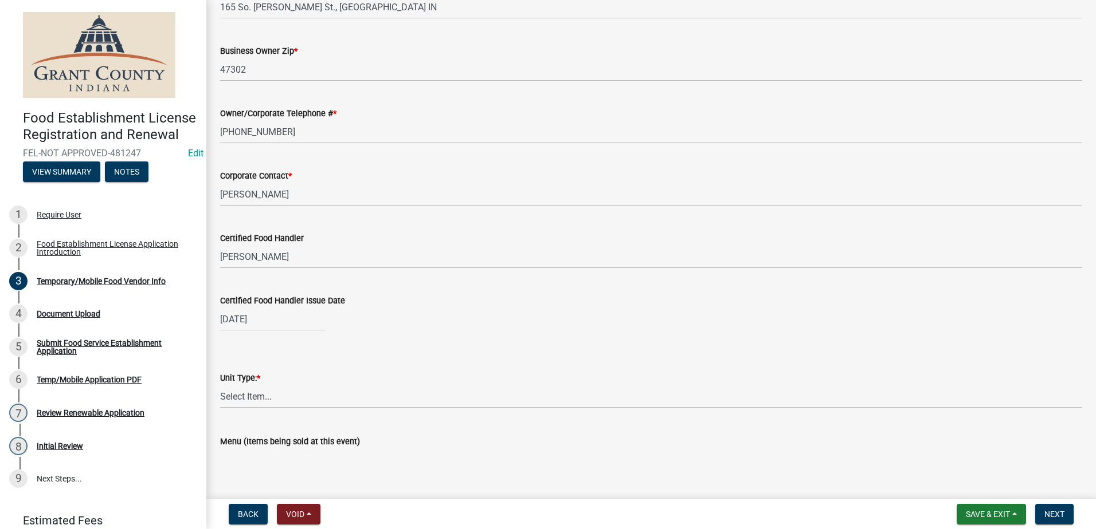
scroll to position [917, 0]
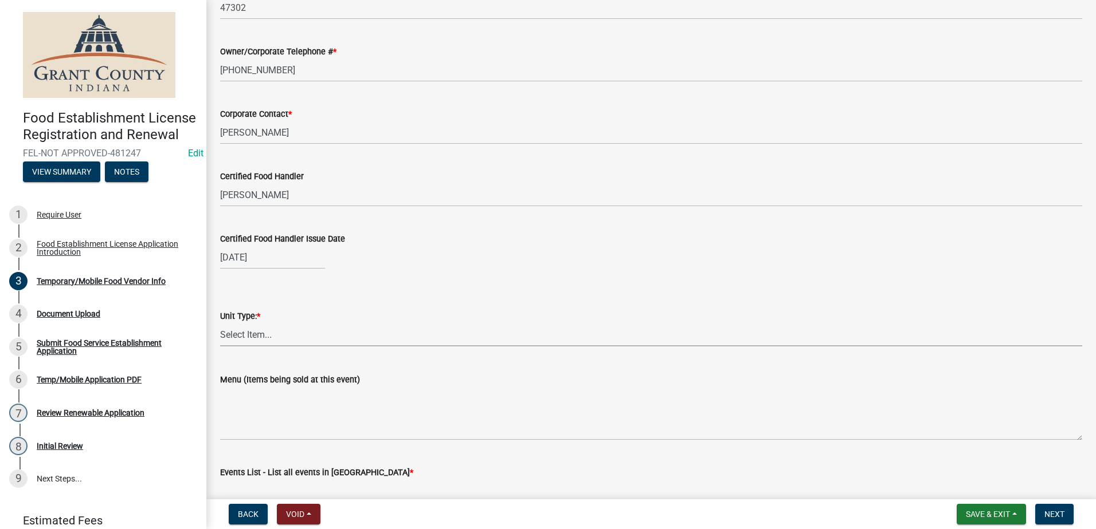
click at [232, 328] on select "Select Item... Mobile Trailer Stand Tent Cart Truck" at bounding box center [651, 334] width 862 height 23
click at [220, 323] on select "Select Item... Mobile Trailer Stand Tent Cart Truck" at bounding box center [651, 334] width 862 height 23
select select "3a899312-7fa3-4622-8b1a-2a020229fd86"
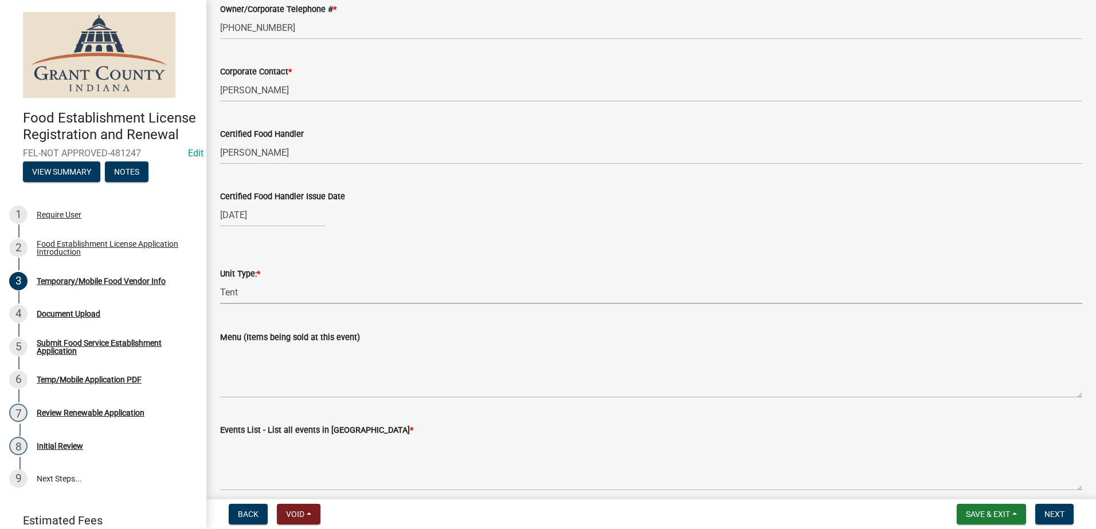
scroll to position [1009, 0]
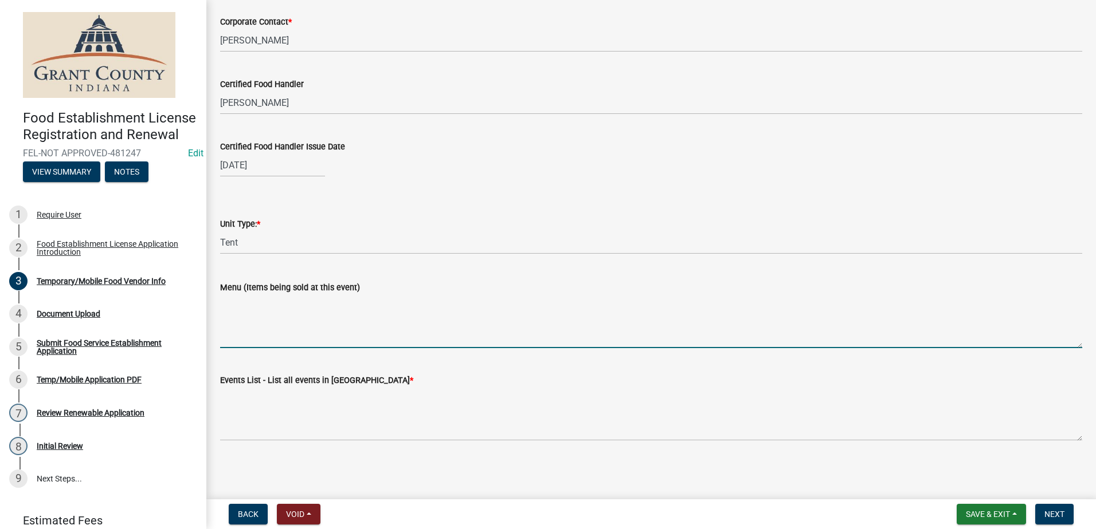
click at [318, 319] on textarea "Menu (Items being sold at this event)" at bounding box center [651, 322] width 862 height 54
type textarea "Pork Rinds, Pork Chop, Fruit Drinks"
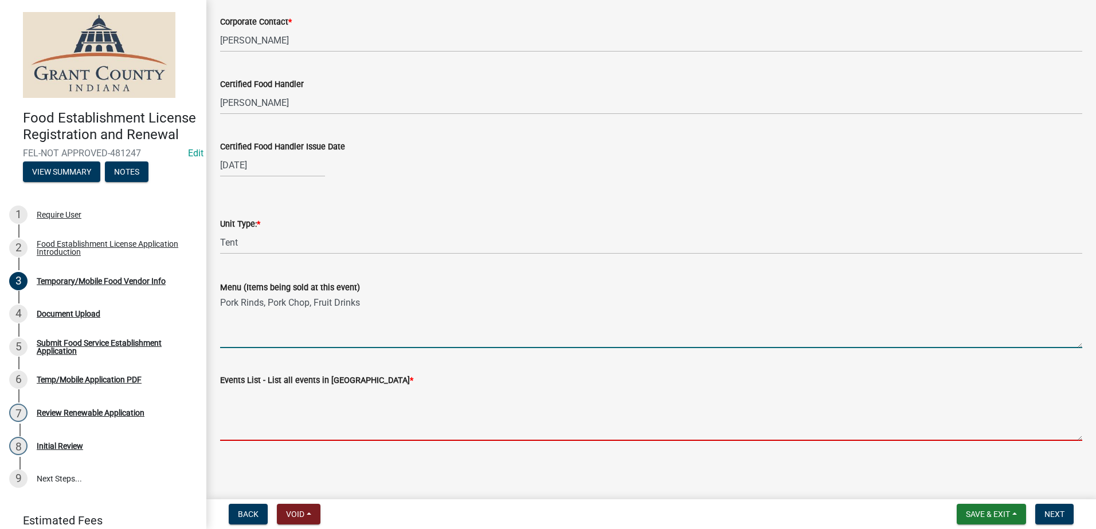
click at [348, 426] on textarea "Events List - List all events in [GEOGRAPHIC_DATA] *" at bounding box center [651, 414] width 862 height 54
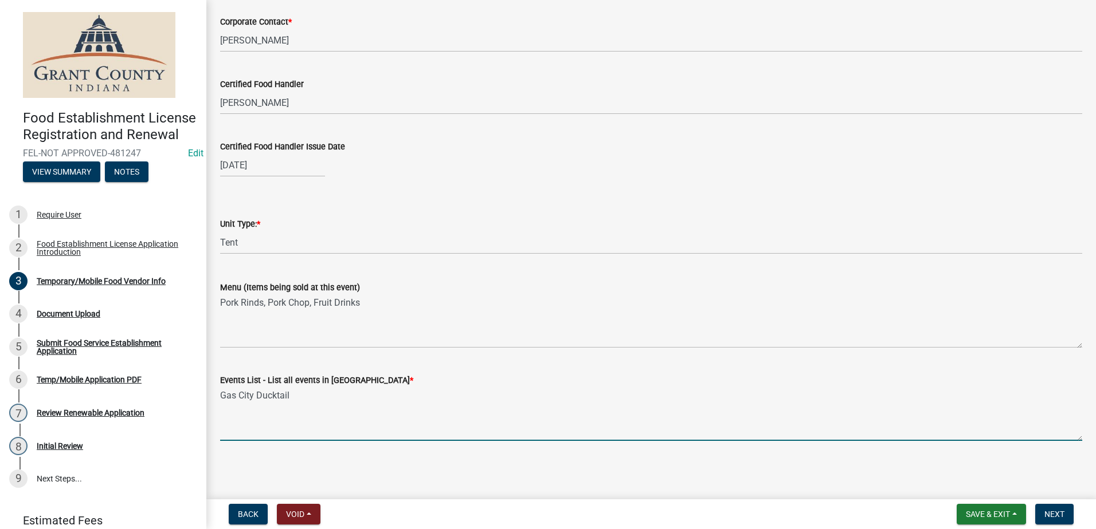
click at [333, 416] on textarea "Gas City Ducktail" at bounding box center [651, 414] width 862 height 54
type textarea "Gas City Ducktail"
click at [1053, 511] on span "Next" at bounding box center [1054, 514] width 20 height 9
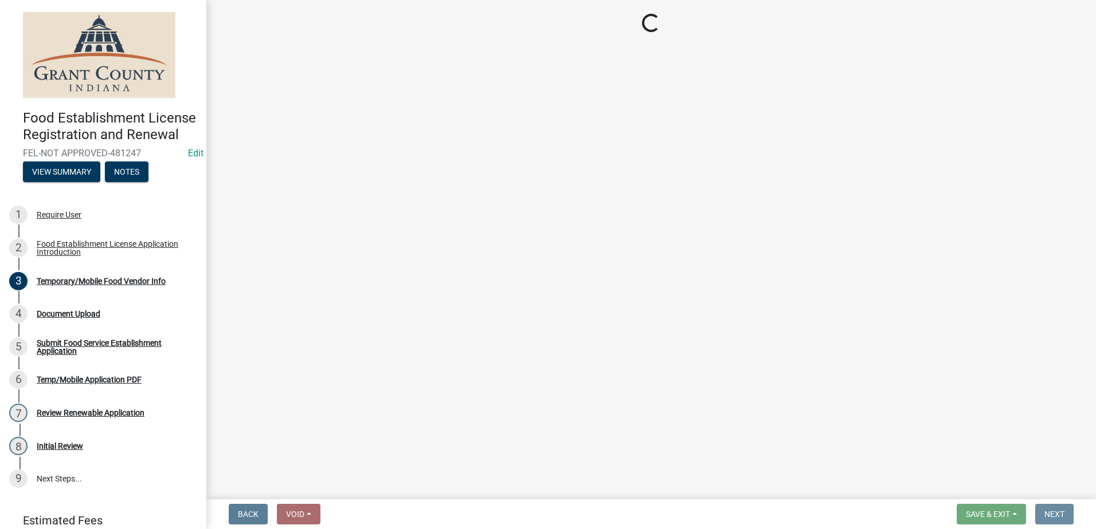
scroll to position [0, 0]
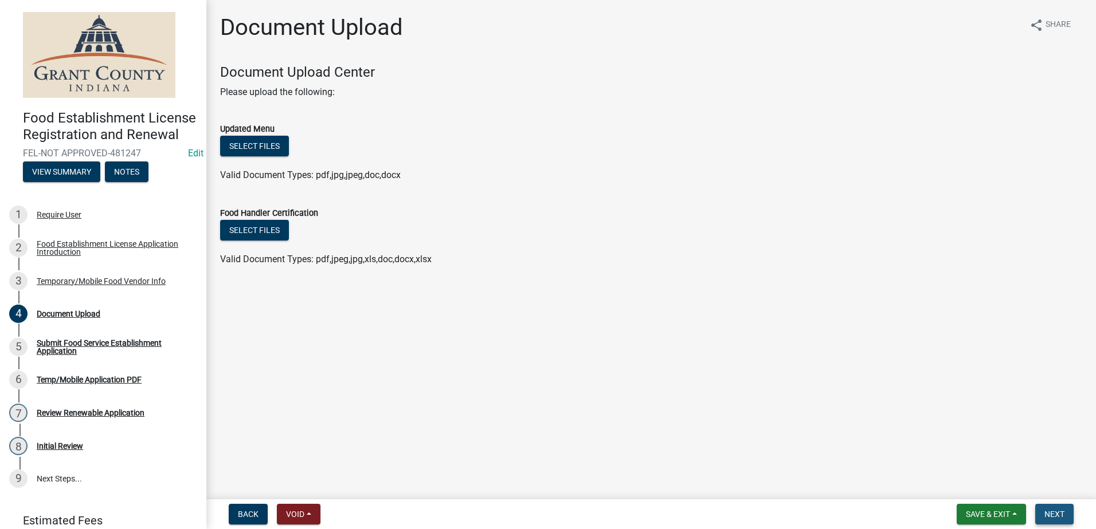
click at [1051, 509] on button "Next" at bounding box center [1054, 514] width 38 height 21
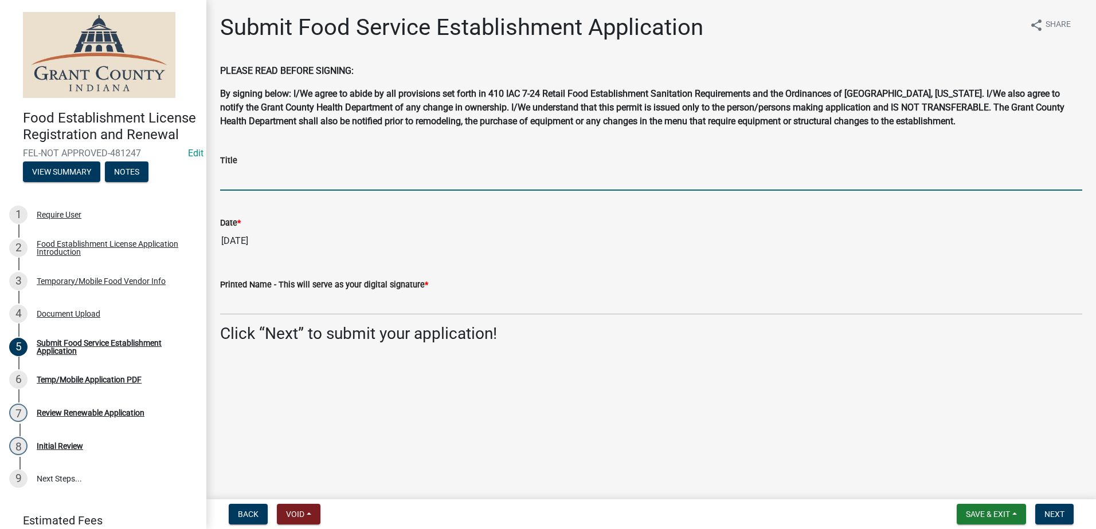
click at [311, 181] on input "Title" at bounding box center [651, 178] width 862 height 23
type input "Owner"
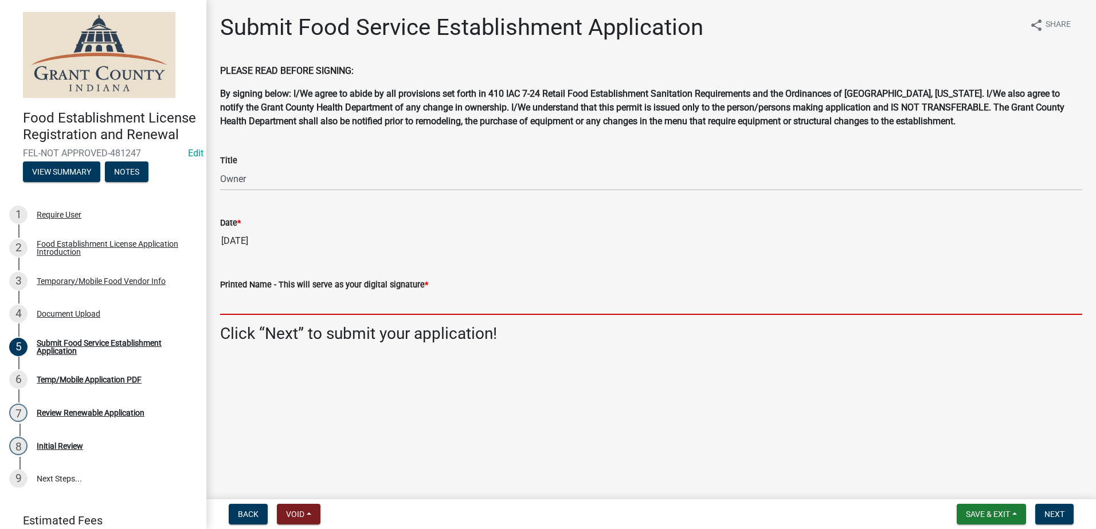
click at [329, 295] on input "Printed Name - This will serve as your digital signature *" at bounding box center [651, 303] width 862 height 23
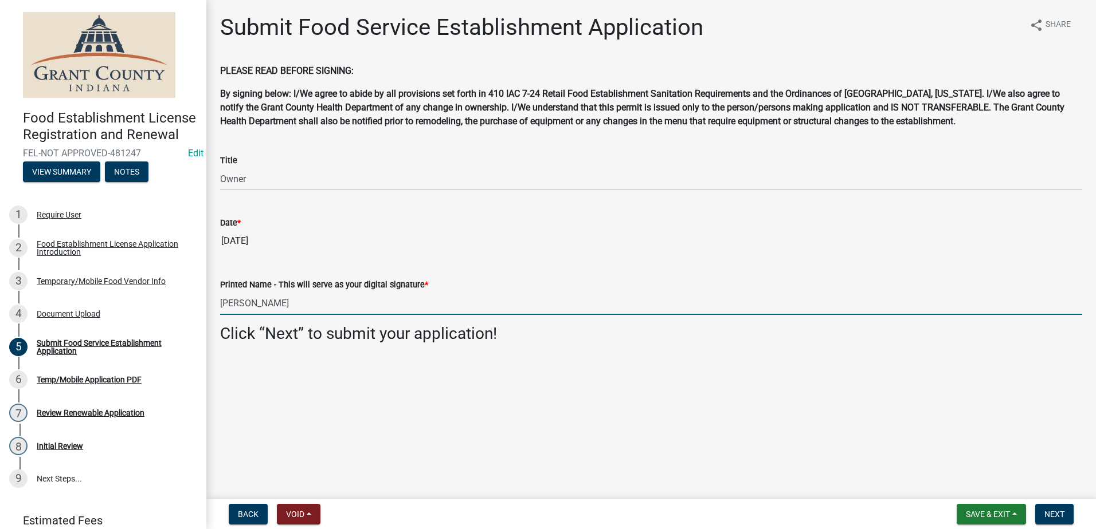
type input "[PERSON_NAME]"
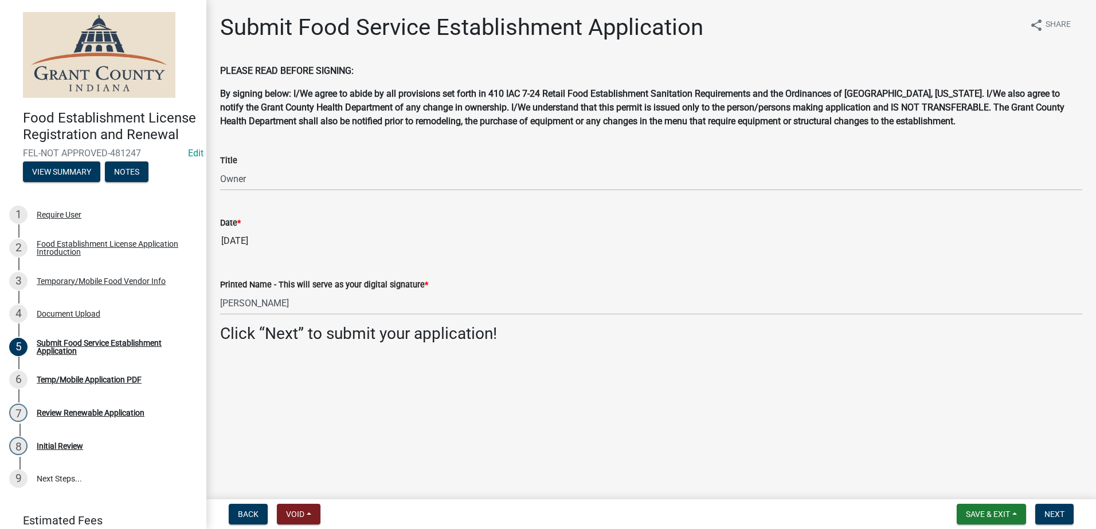
click at [332, 395] on main "Submit Food Service Establishment Application share Share PLEASE READ BEFORE SI…" at bounding box center [650, 247] width 889 height 495
click at [1047, 513] on span "Next" at bounding box center [1054, 514] width 20 height 9
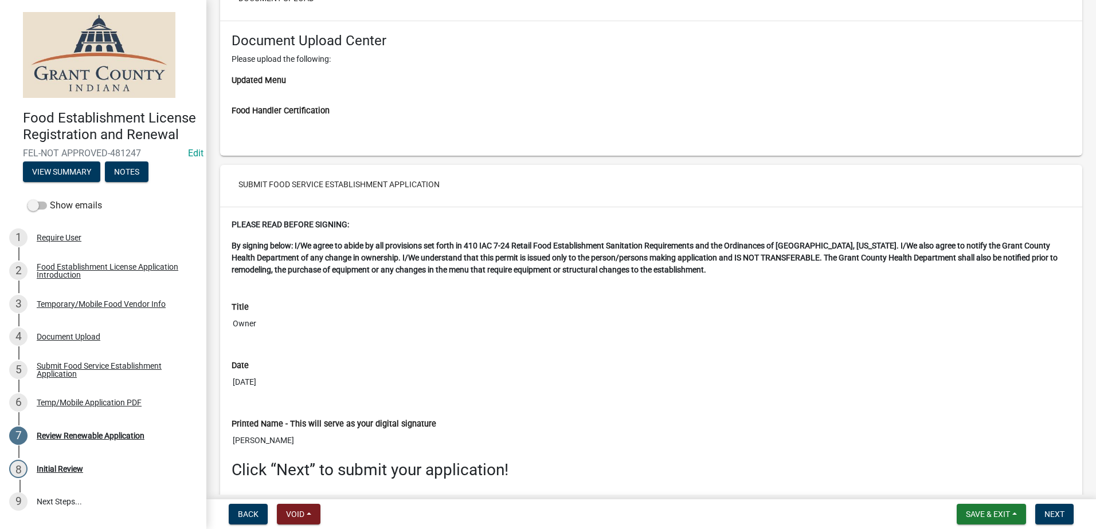
scroll to position [2257, 0]
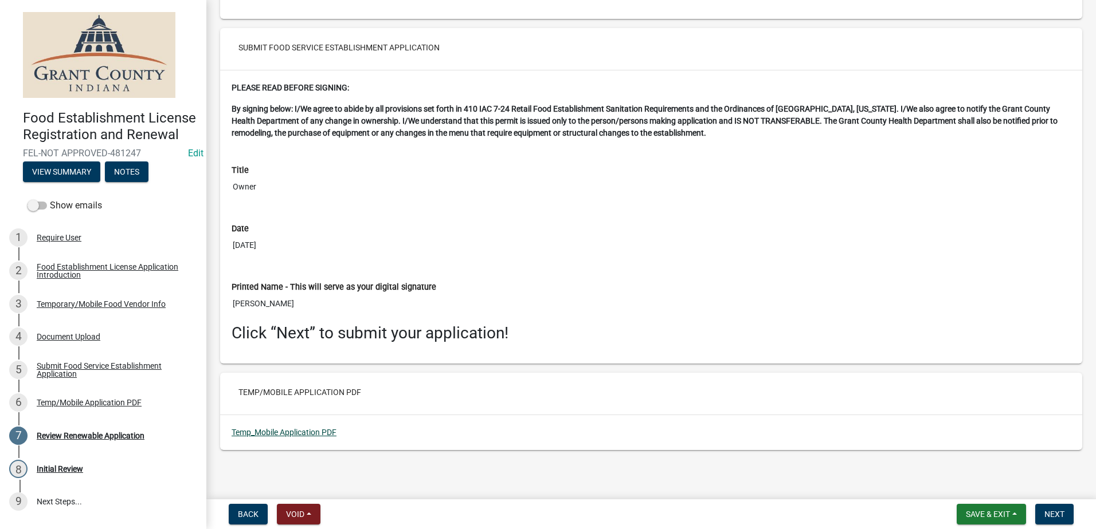
click at [278, 430] on link "Temp_Mobile Application PDF" at bounding box center [283, 432] width 105 height 9
click at [1047, 513] on span "Next" at bounding box center [1054, 514] width 20 height 9
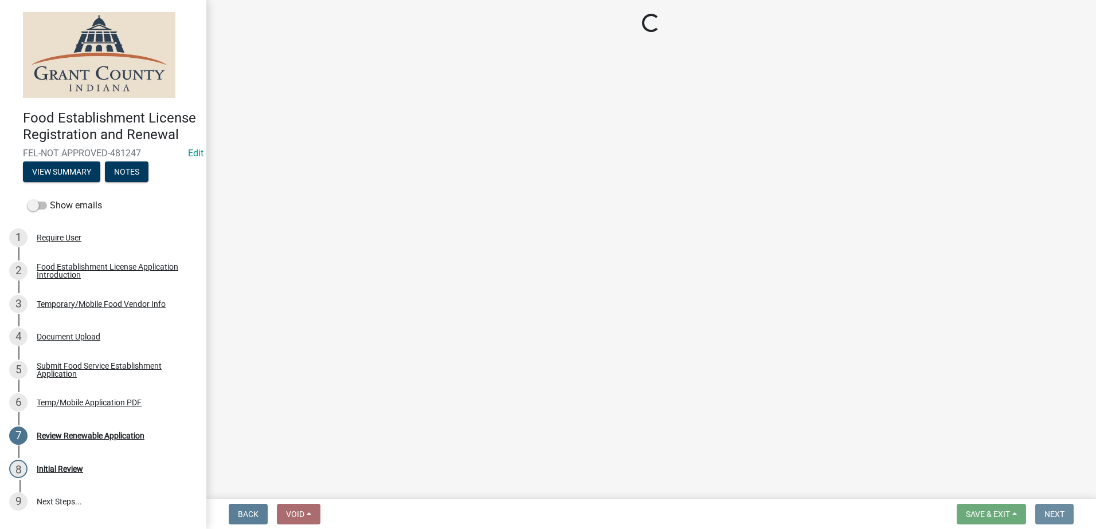
scroll to position [0, 0]
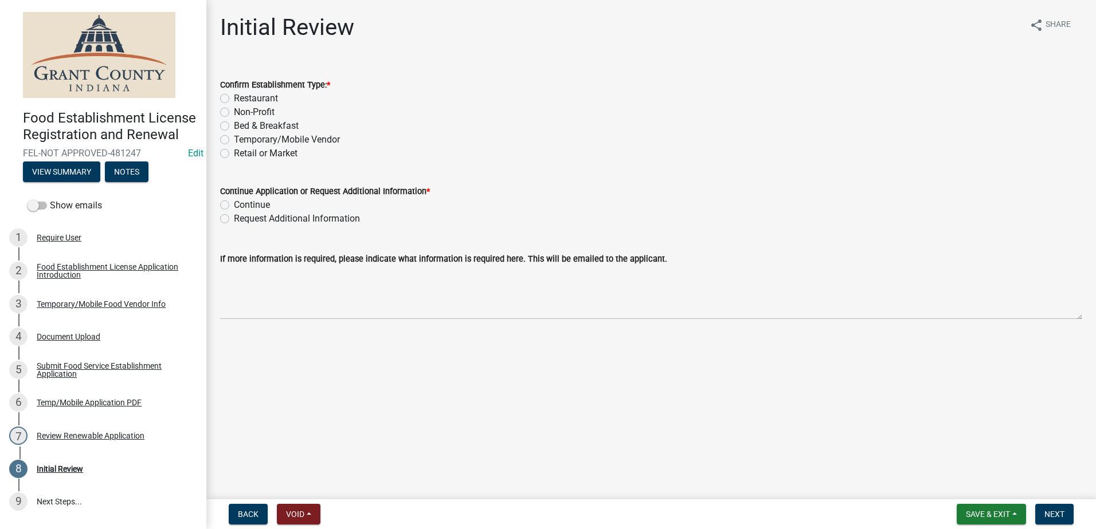
click at [234, 137] on label "Temporary/Mobile Vendor" at bounding box center [287, 140] width 106 height 14
click at [234, 137] on input "Temporary/Mobile Vendor" at bounding box center [237, 136] width 7 height 7
radio input "true"
click at [234, 202] on label "Continue" at bounding box center [252, 205] width 36 height 14
click at [234, 202] on input "Continue" at bounding box center [237, 201] width 7 height 7
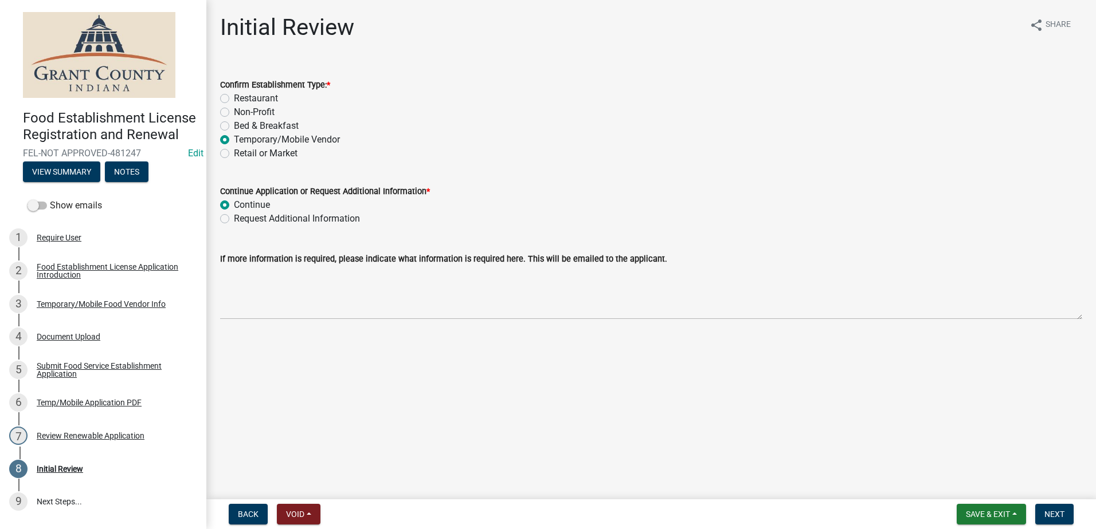
radio input "true"
click at [1047, 516] on span "Next" at bounding box center [1054, 514] width 20 height 9
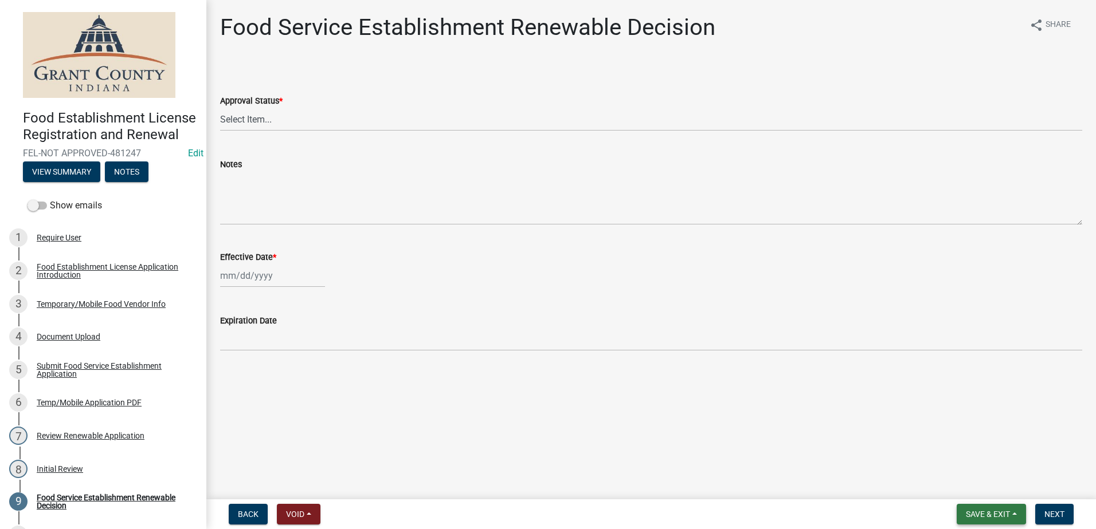
click at [990, 510] on span "Save & Exit" at bounding box center [988, 514] width 44 height 9
click at [966, 481] on button "Save & Exit" at bounding box center [980, 485] width 92 height 28
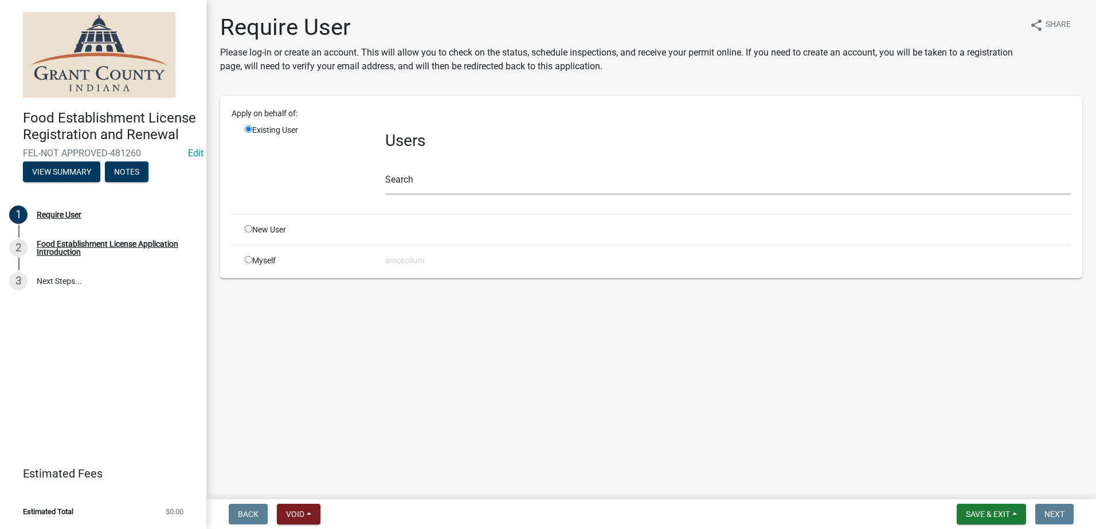
click at [249, 230] on input "radio" at bounding box center [248, 228] width 7 height 7
radio input "true"
radio input "false"
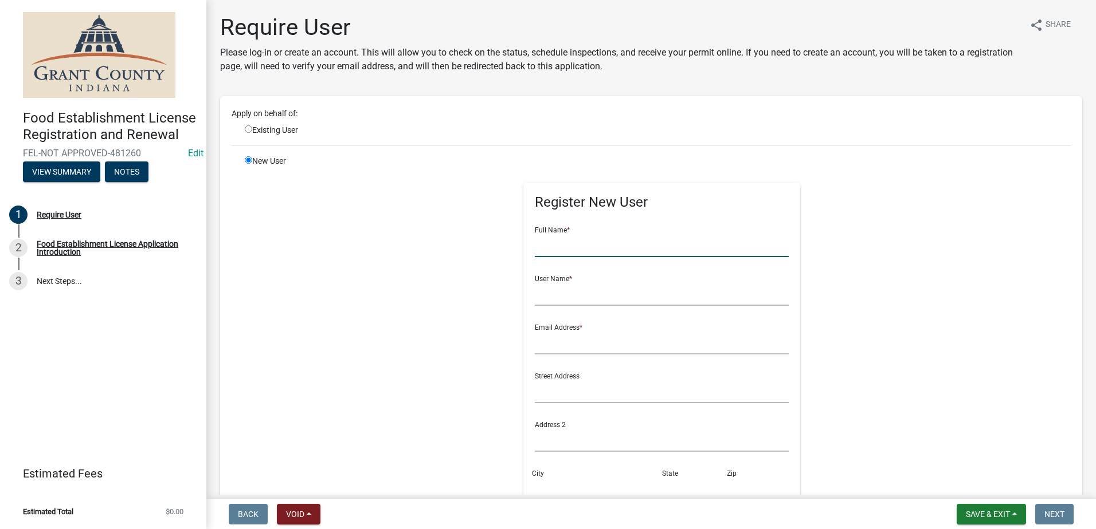
click at [585, 249] on input "text" at bounding box center [662, 245] width 254 height 23
type input "Twisted Drinks and Food"
type input "[PERSON_NAME]"
type input "[EMAIL_ADDRESS][DOMAIN_NAME]"
type input "IN"
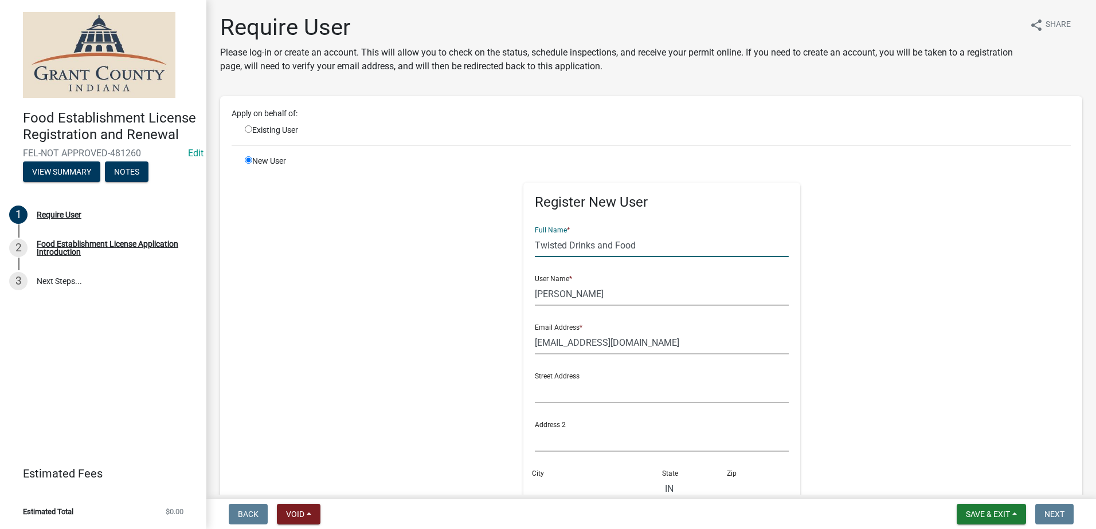
type input "47302"
type input "[PHONE_NUMBER]"
type input "Twisted Drinks and Food #1"
click at [609, 393] on input "text" at bounding box center [662, 391] width 254 height 23
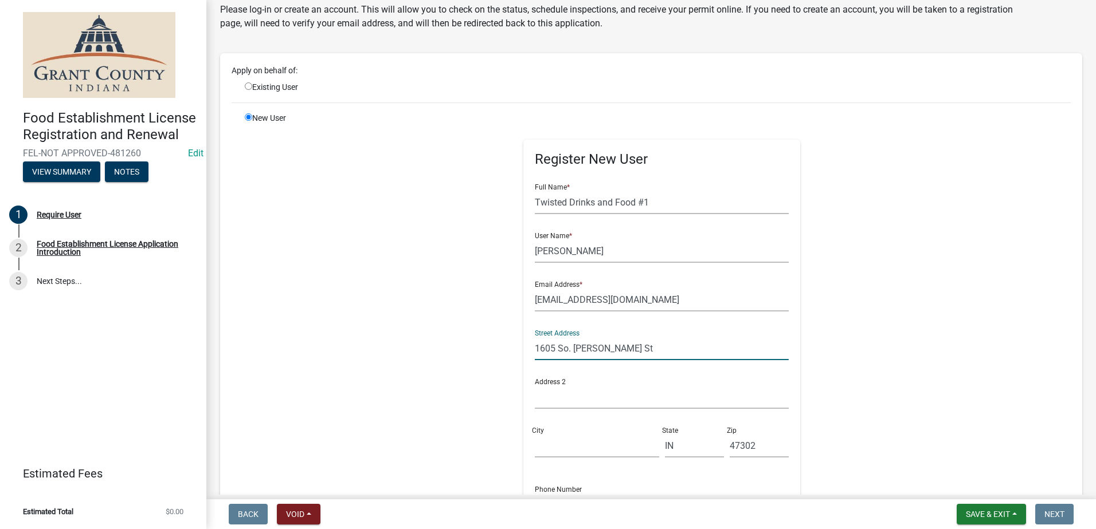
scroll to position [172, 0]
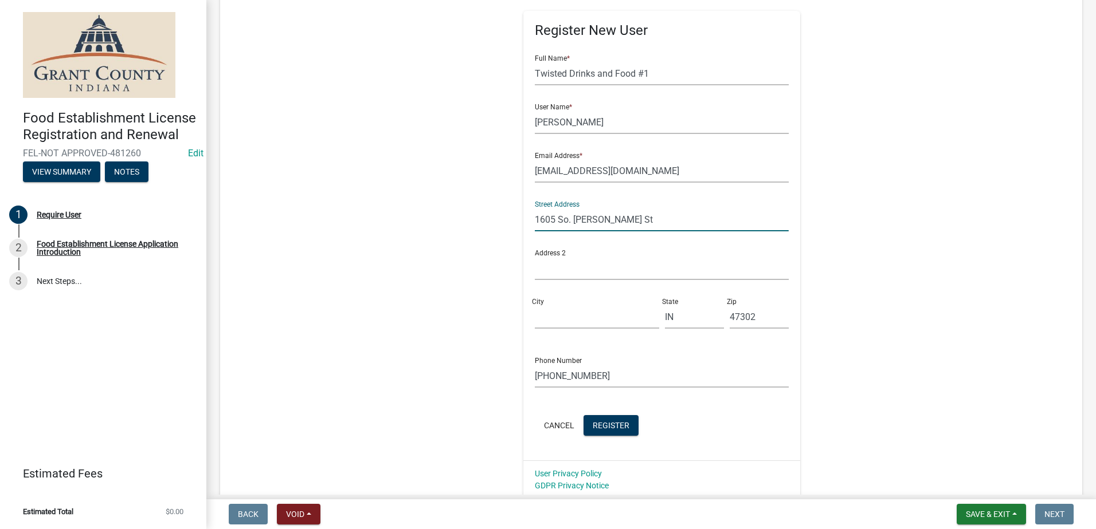
type input "1605 So. [PERSON_NAME] St"
click at [548, 313] on input "City" at bounding box center [597, 316] width 124 height 23
type input "Muncie"
click at [444, 307] on div "Register New User Full Name * Twisted Drinks and Food #1 User Name * [PERSON_NA…" at bounding box center [661, 241] width 587 height 516
click at [607, 414] on form "Full Name * Twisted Drinks and Food #1 User Name * [PERSON_NAME] Email Address …" at bounding box center [662, 242] width 254 height 393
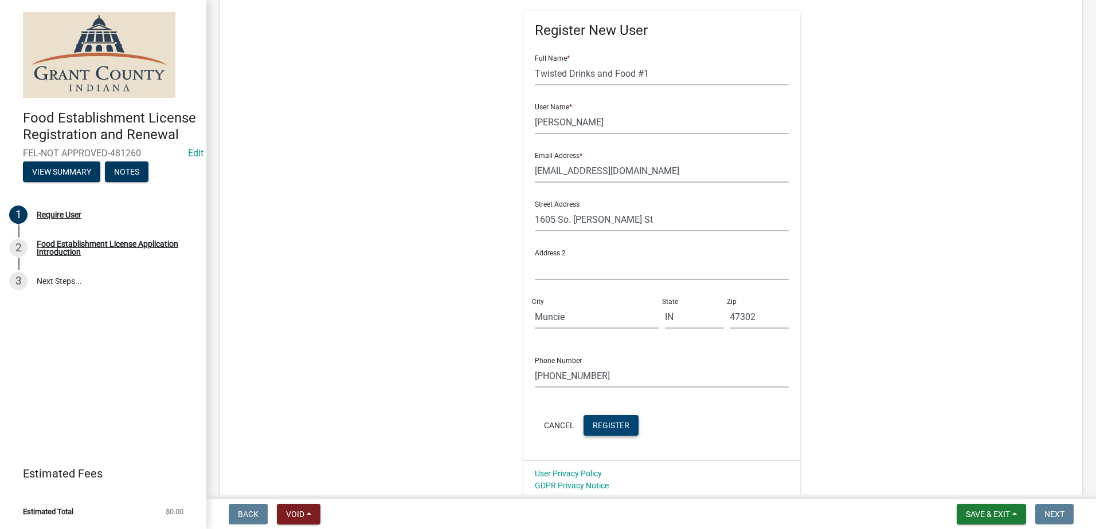
click at [610, 424] on span "Register" at bounding box center [611, 425] width 37 height 9
type input "[PERSON_NAME]"
click at [453, 158] on div "Register New User Full Name * Twisted Drinks and Food #1 User Name * [PERSON_NA…" at bounding box center [661, 241] width 587 height 516
click at [607, 419] on button "Register" at bounding box center [610, 425] width 55 height 21
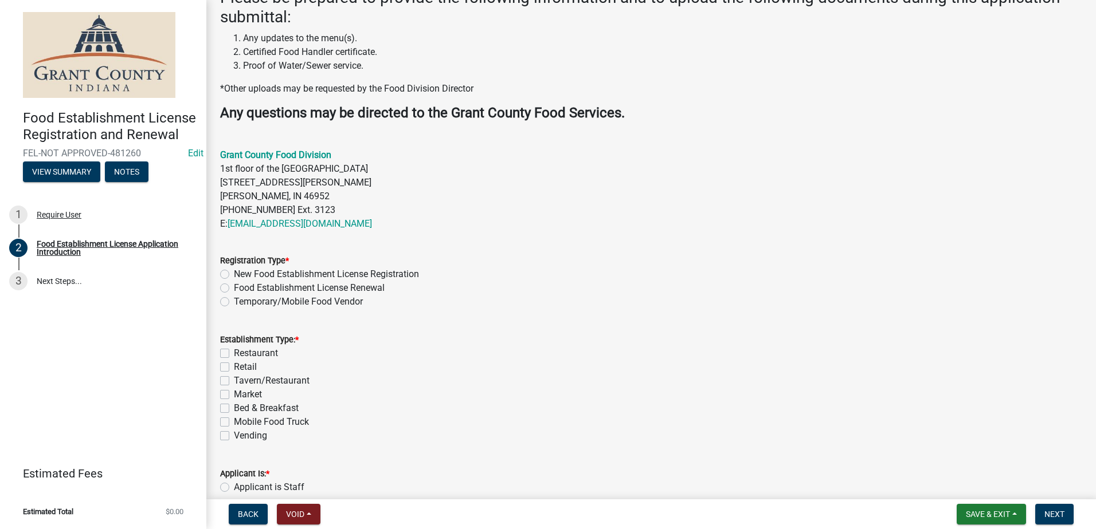
scroll to position [354, 0]
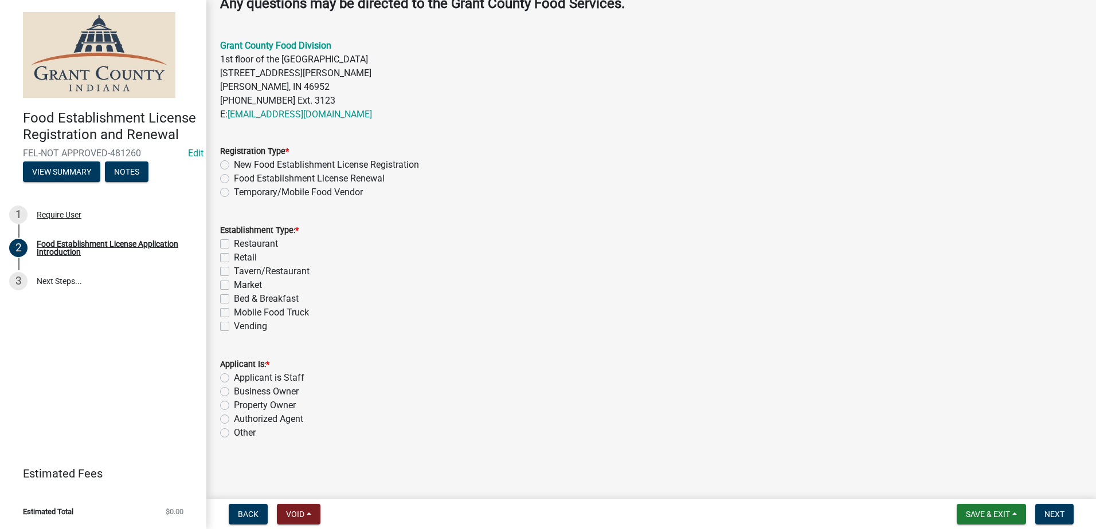
click at [234, 192] on label "Temporary/Mobile Food Vendor" at bounding box center [298, 193] width 129 height 14
click at [234, 192] on input "Temporary/Mobile Food Vendor" at bounding box center [237, 189] width 7 height 7
radio input "true"
click at [234, 312] on label "Mobile Food Truck" at bounding box center [271, 313] width 75 height 14
click at [234, 312] on input "Mobile Food Truck" at bounding box center [237, 309] width 7 height 7
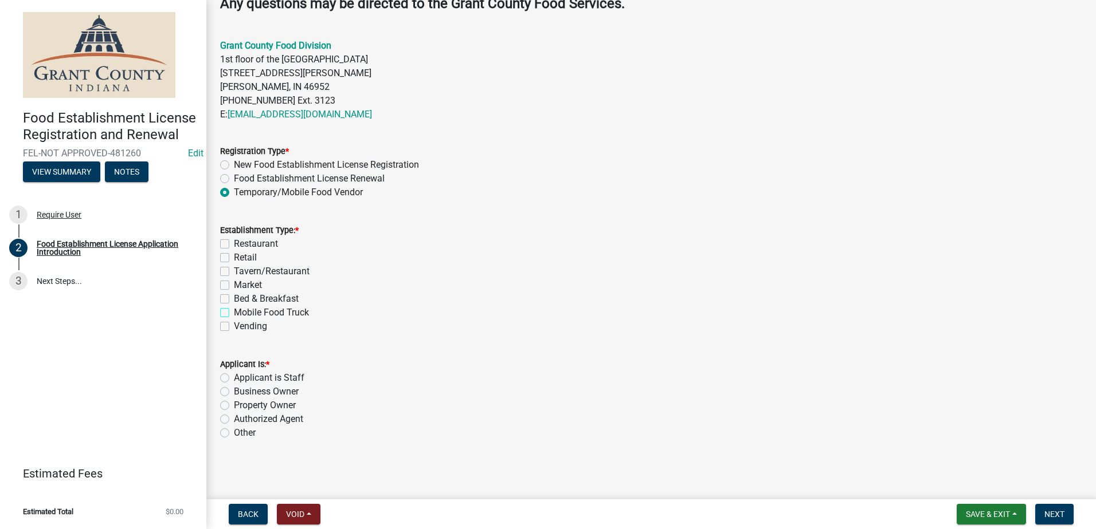
checkbox input "true"
checkbox input "false"
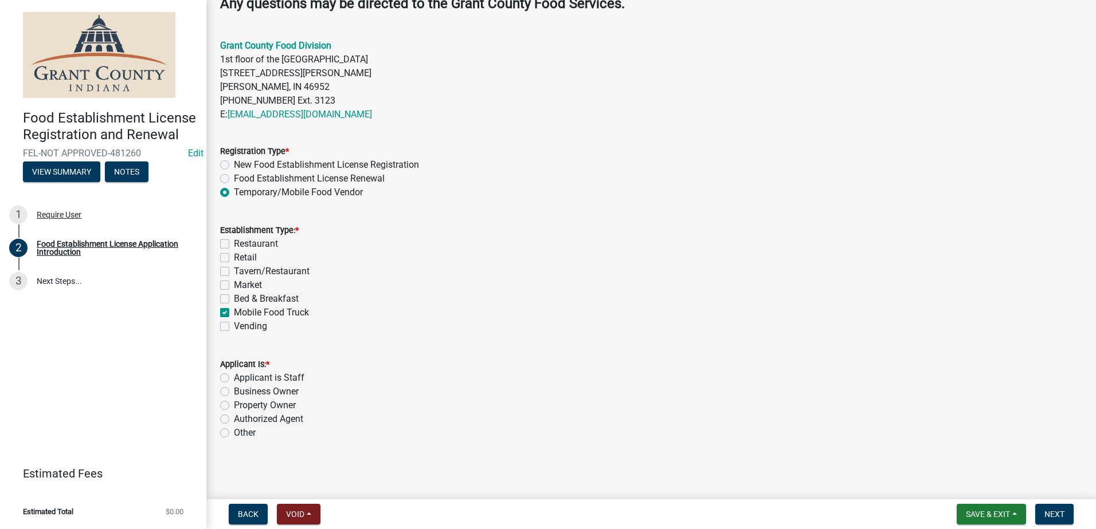
checkbox input "false"
checkbox input "true"
checkbox input "false"
click at [234, 419] on label "Authorized Agent" at bounding box center [268, 420] width 69 height 14
click at [234, 419] on input "Authorized Agent" at bounding box center [237, 416] width 7 height 7
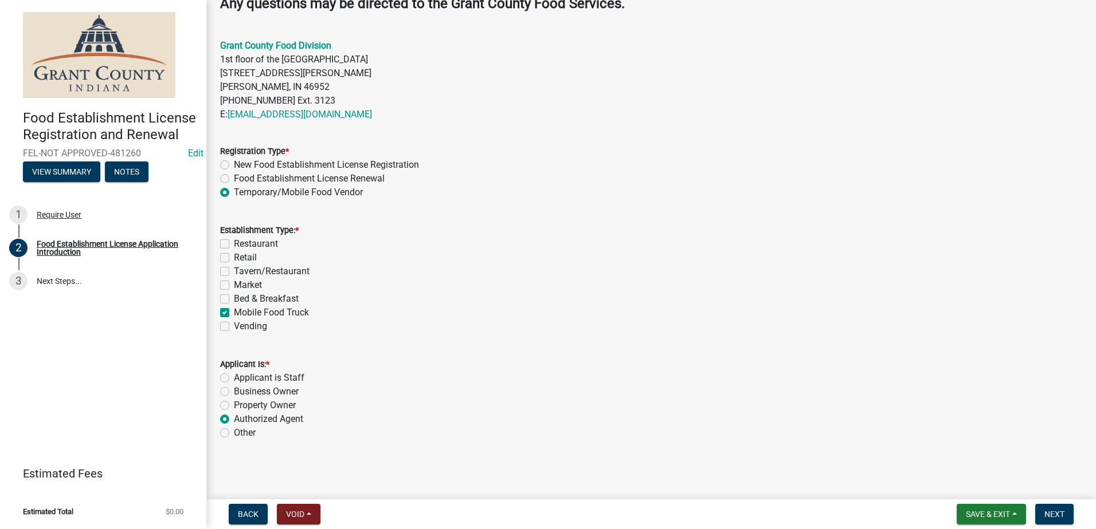
radio input "true"
click at [781, 328] on div "Vending" at bounding box center [651, 327] width 862 height 14
click at [1059, 513] on span "Next" at bounding box center [1054, 514] width 20 height 9
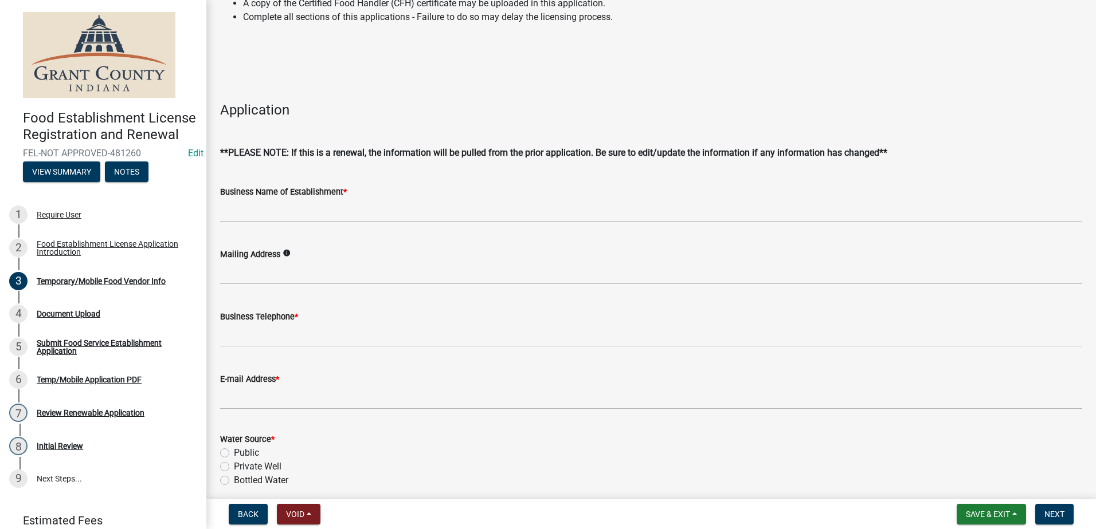
scroll to position [172, 0]
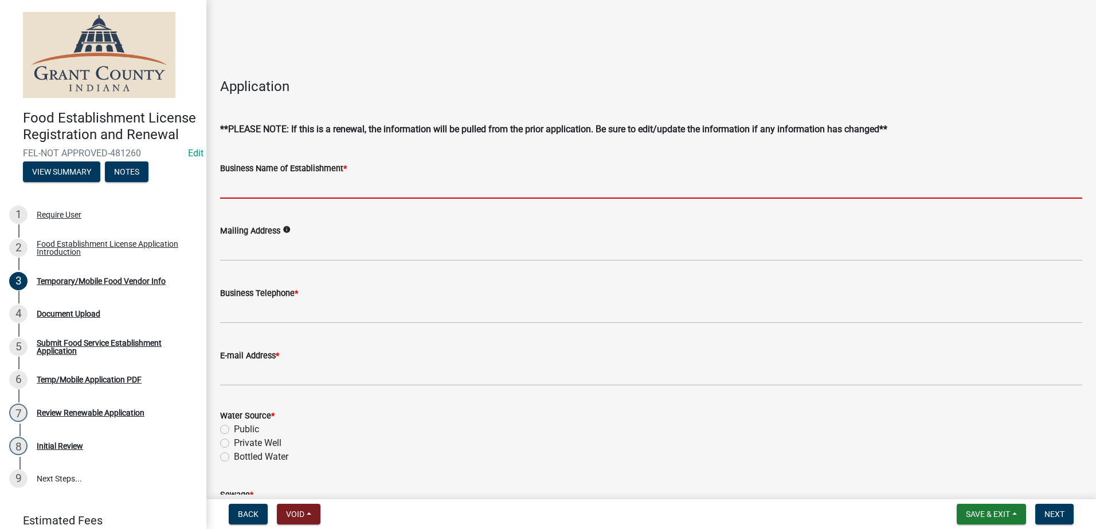
click at [335, 183] on input "Business Name of Establishment *" at bounding box center [651, 186] width 862 height 23
type input "Twisted Drinks and Food"
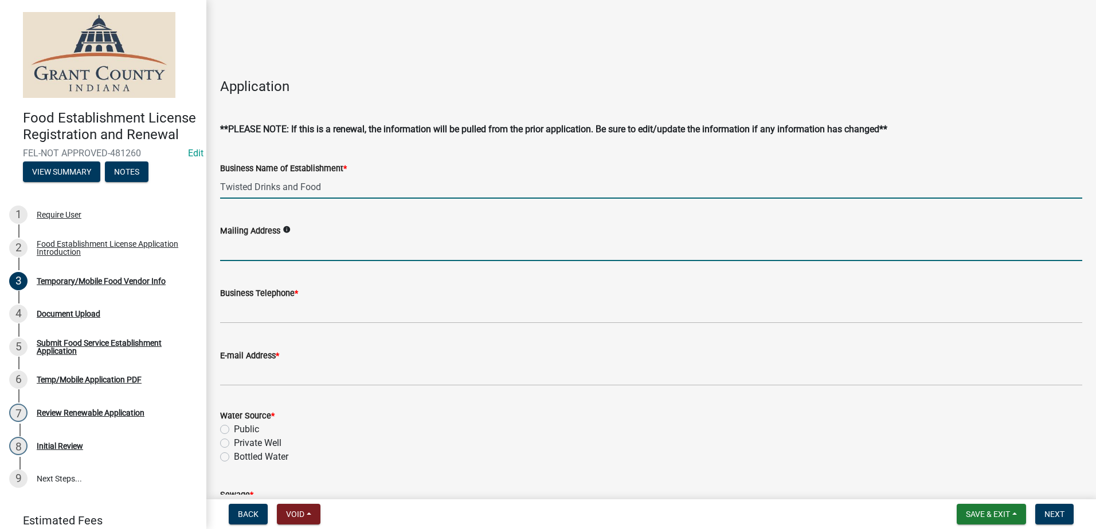
type input "1604 So. Pierce St., Muncie IN 47302"
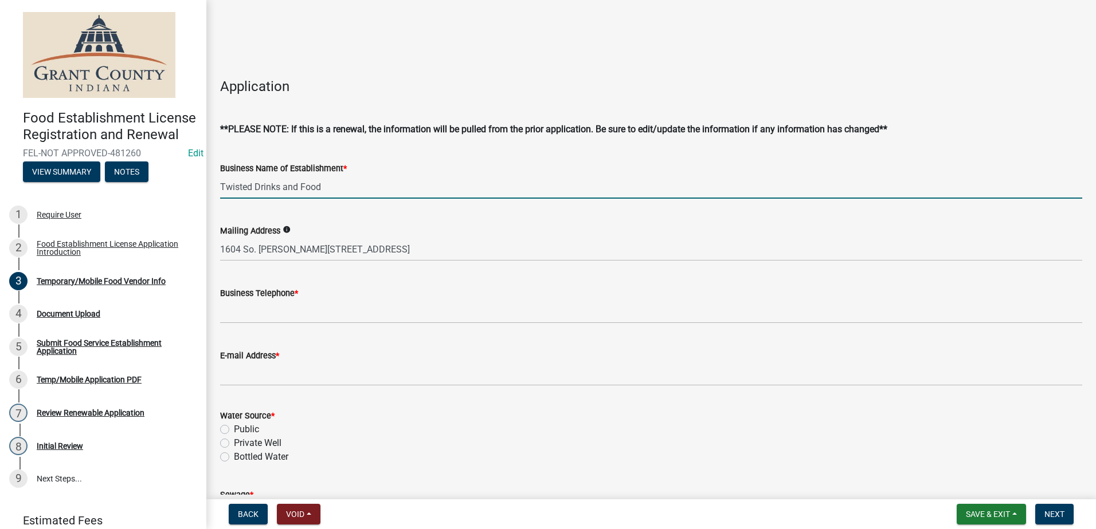
type input "(765)212-8380"
type input "twisteddrinksandfood@gmail.com"
type input "Anthony Goodwin"
type input "165 So. Pierce St., Muncie IN"
type input "47302"
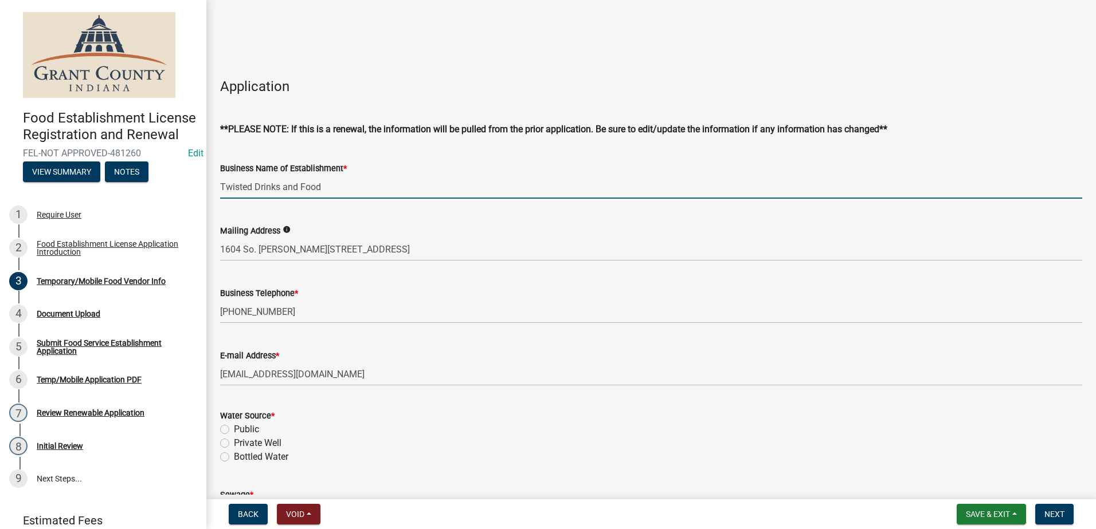
type input "(765)212-8380"
type input "Anthony Goodwin"
type input "03/04/2021"
select select "9"
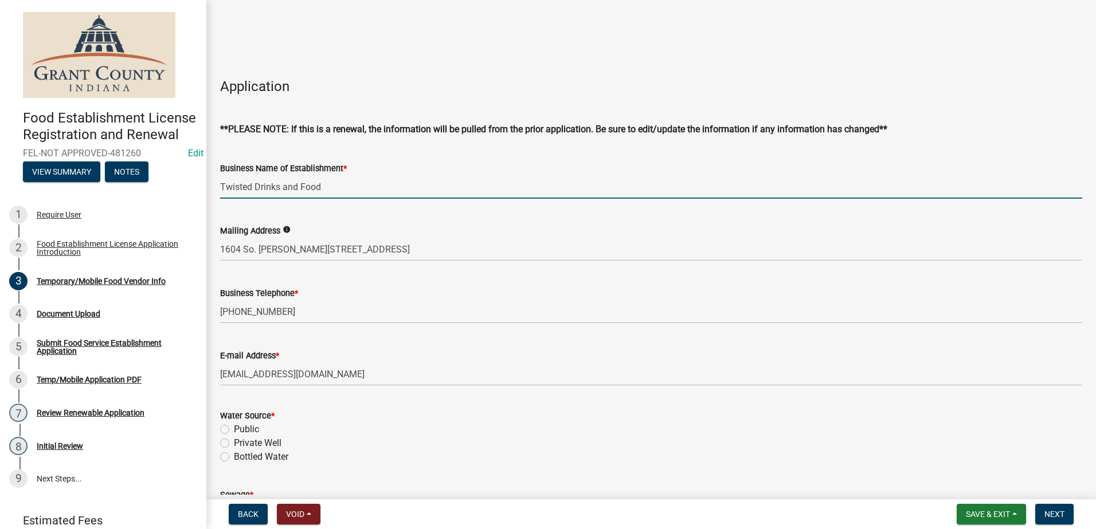
select select "2025"
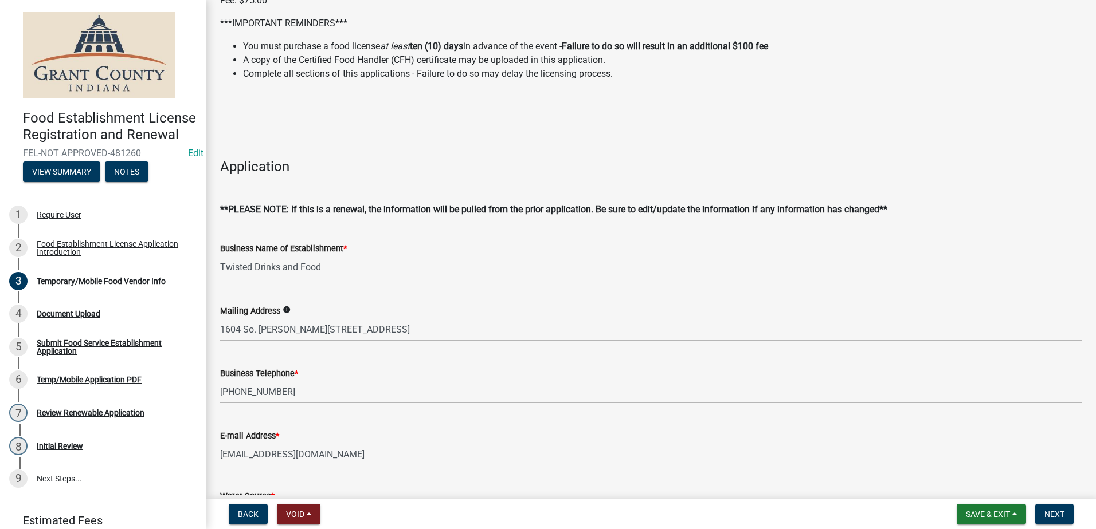
scroll to position [0, 0]
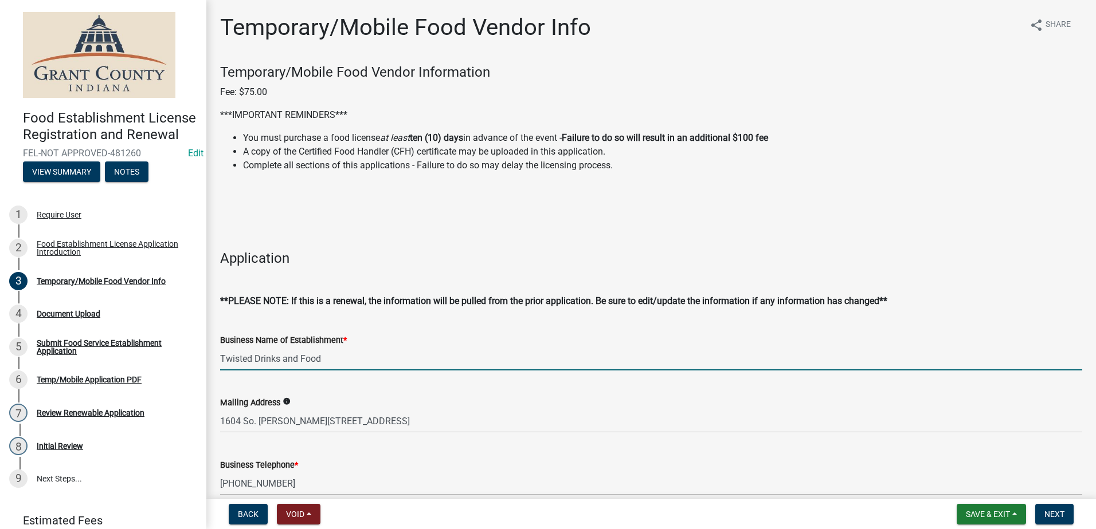
click at [343, 357] on input "Twisted Drinks and Food" at bounding box center [651, 358] width 862 height 23
type input "Twisted Drinks and Food #1"
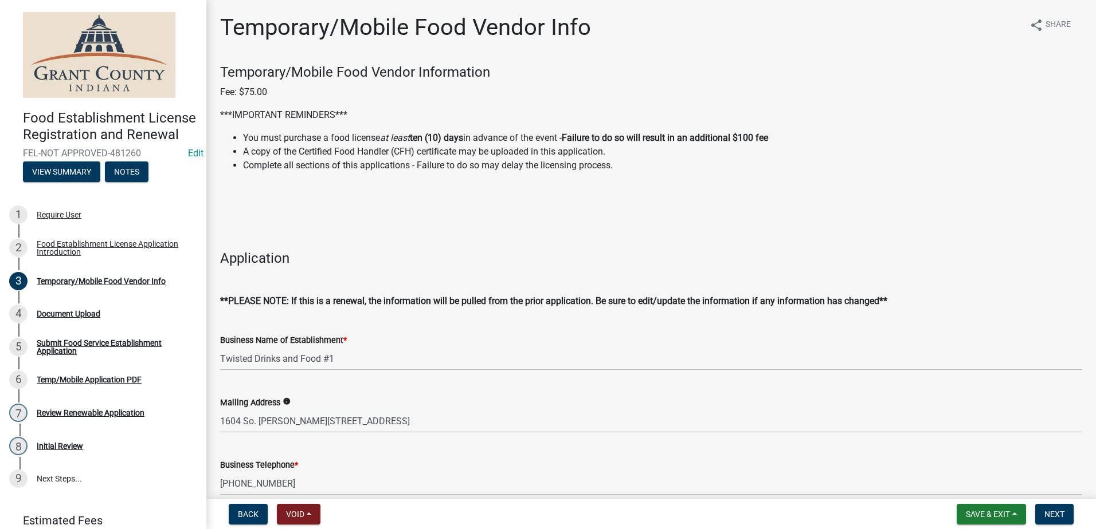
click at [382, 377] on wm-data-entity-input "Business Name of Establishment * Twisted Drinks and Food #1" at bounding box center [651, 348] width 862 height 62
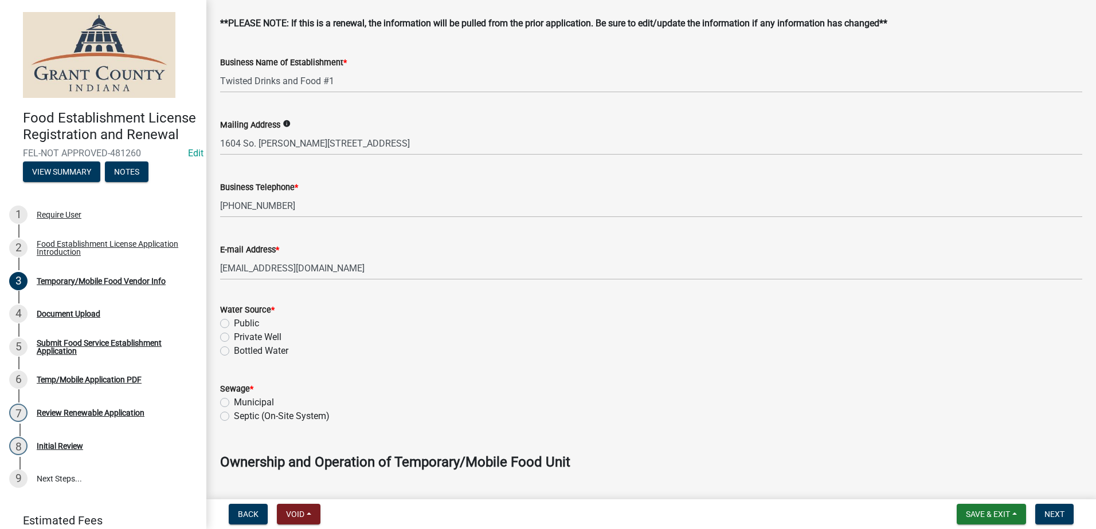
scroll to position [287, 0]
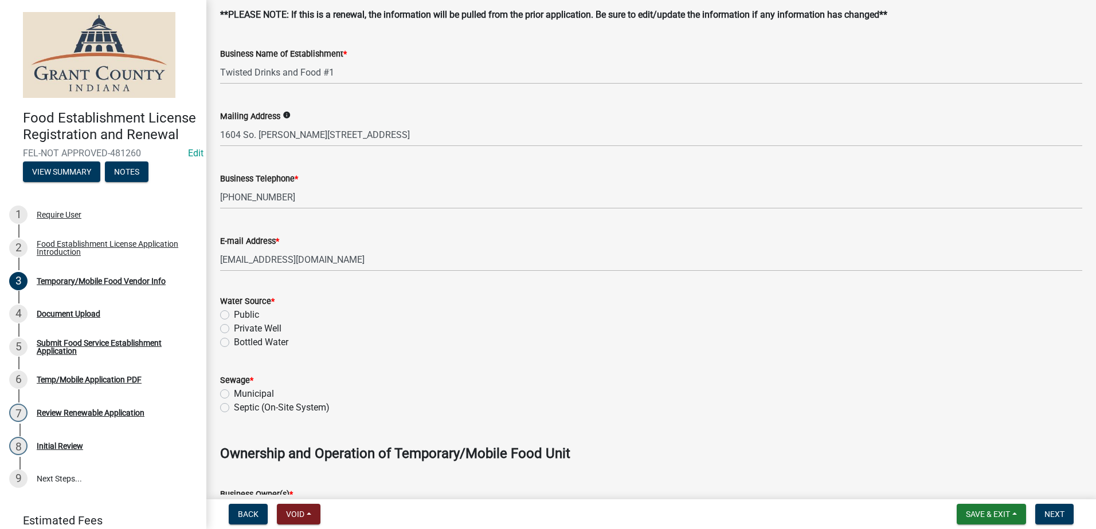
click at [224, 309] on div "Public" at bounding box center [651, 315] width 862 height 14
click at [234, 314] on label "Public" at bounding box center [246, 315] width 25 height 14
click at [234, 314] on input "Public" at bounding box center [237, 311] width 7 height 7
radio input "true"
click at [221, 390] on div "Sewage * Municipal Septic (On-Site System)" at bounding box center [650, 387] width 879 height 55
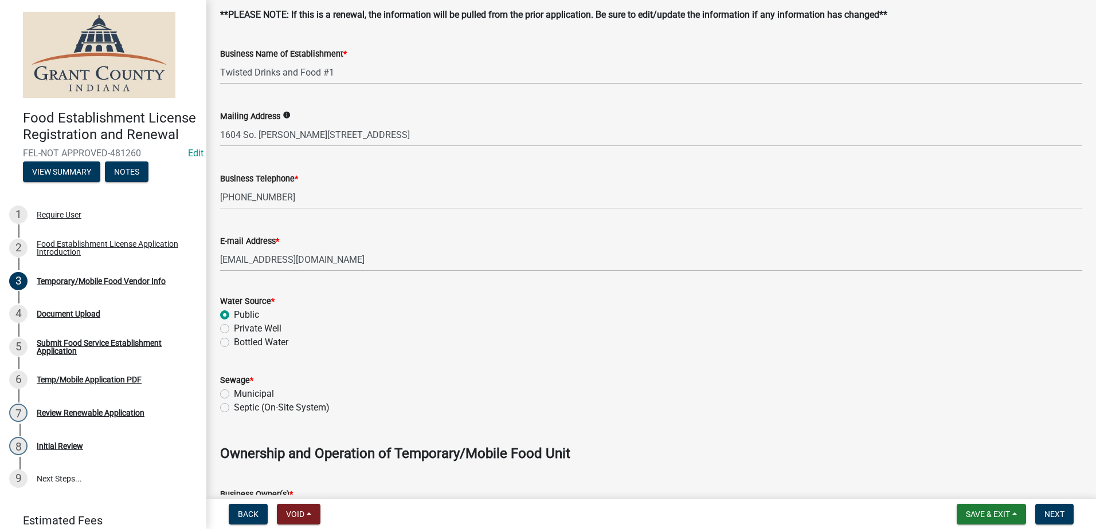
drag, startPoint x: 221, startPoint y: 390, endPoint x: 348, endPoint y: 376, distance: 127.9
click at [351, 378] on div "Sewage *" at bounding box center [651, 381] width 862 height 14
click at [234, 395] on label "Municipal" at bounding box center [254, 394] width 40 height 14
click at [234, 395] on input "Municipal" at bounding box center [237, 390] width 7 height 7
radio input "true"
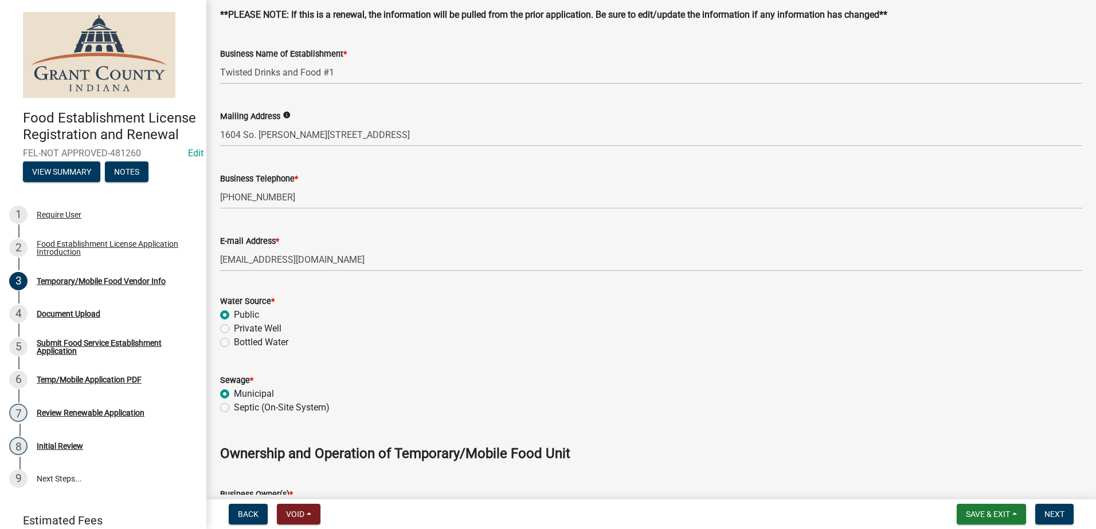
click at [348, 370] on form "Sewage * Municipal Septic (On-Site System)" at bounding box center [651, 387] width 862 height 55
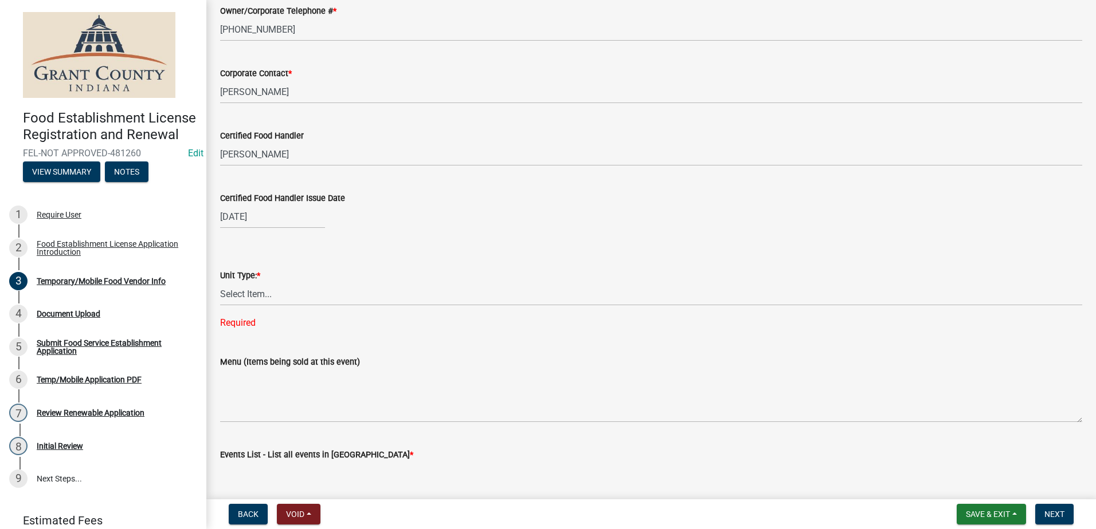
scroll to position [974, 0]
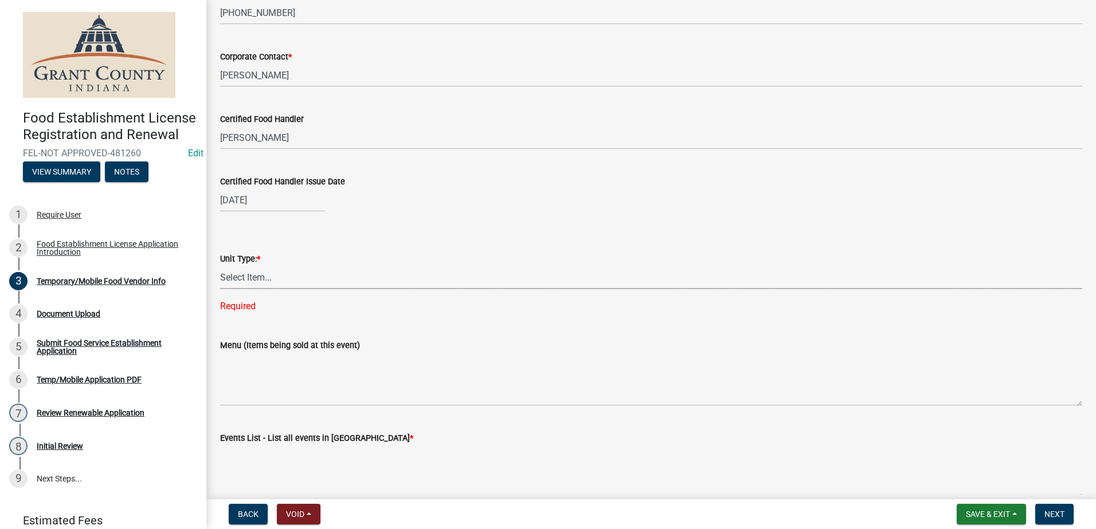
click at [290, 280] on select "Select Item... Mobile Trailer Stand Tent Cart Truck" at bounding box center [651, 277] width 862 height 23
click at [220, 266] on select "Select Item... Mobile Trailer Stand Tent Cart Truck" at bounding box center [651, 277] width 862 height 23
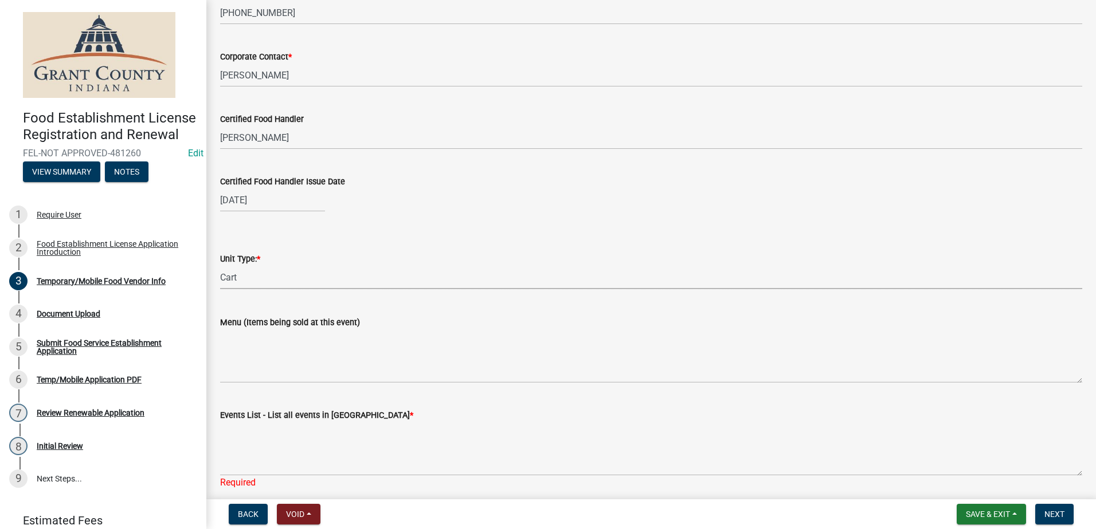
click at [237, 273] on select "Select Item... Mobile Trailer Stand Tent Cart Truck" at bounding box center [651, 277] width 862 height 23
click at [220, 266] on select "Select Item... Mobile Trailer Stand Tent Cart Truck" at bounding box center [651, 277] width 862 height 23
select select "3bb9885e-2350-489f-895e-358cefbf4621"
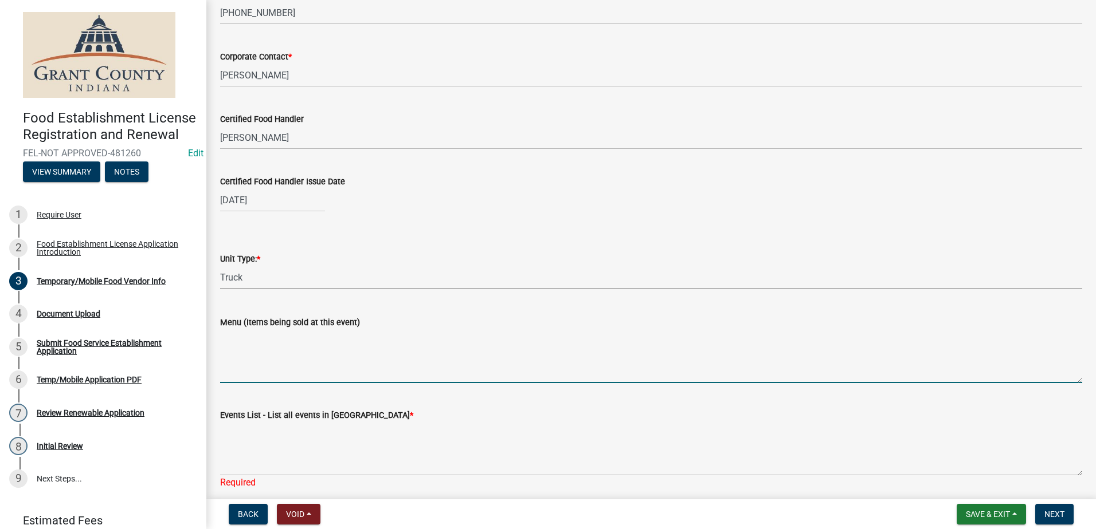
click at [288, 351] on textarea "Menu (Items being sold at this event)" at bounding box center [651, 356] width 862 height 54
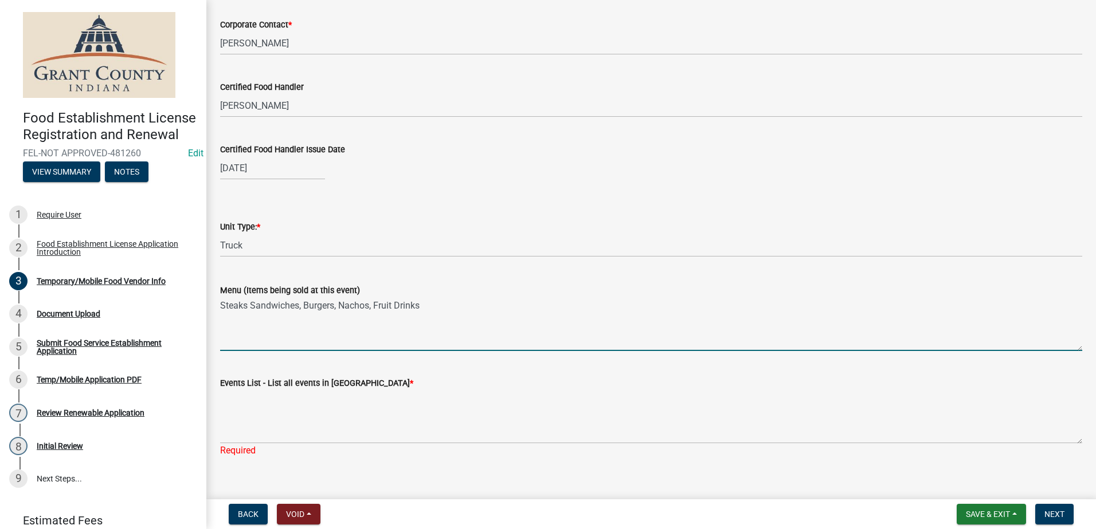
scroll to position [1023, 0]
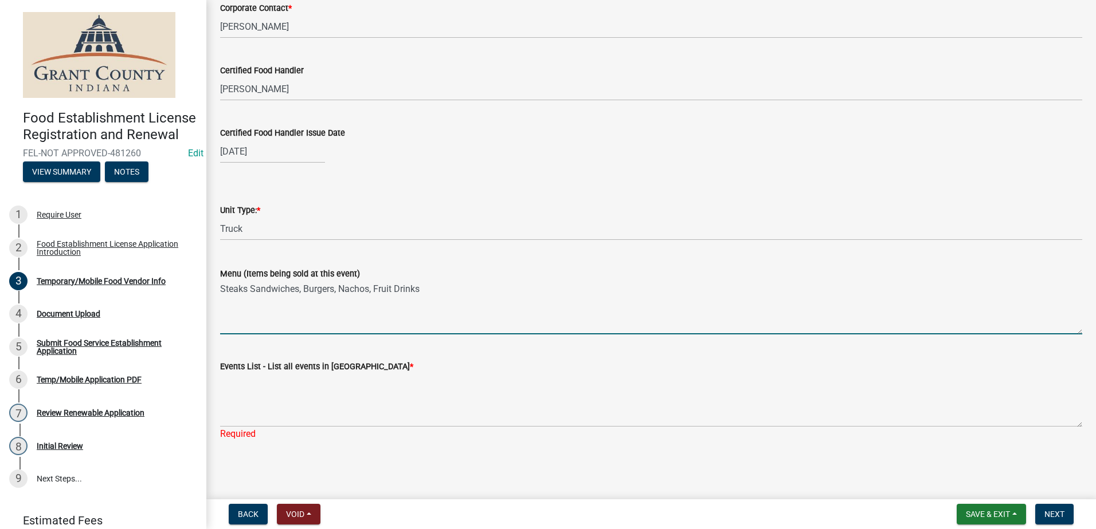
type textarea "Steaks Sandwiches, Burgers, Nachos, Fruit Drinks"
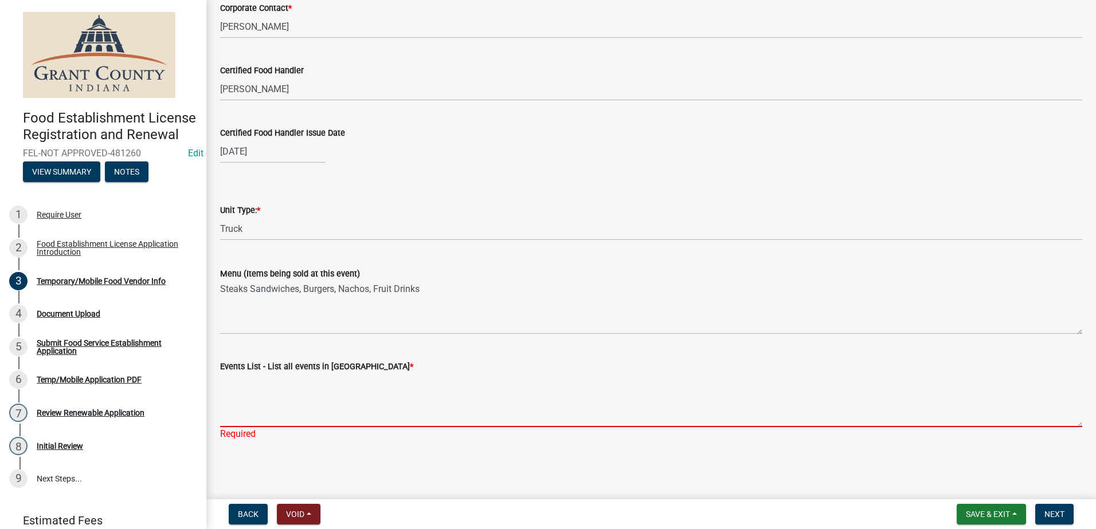
click at [354, 406] on textarea "Events List - List all events in Grant County *" at bounding box center [651, 401] width 862 height 54
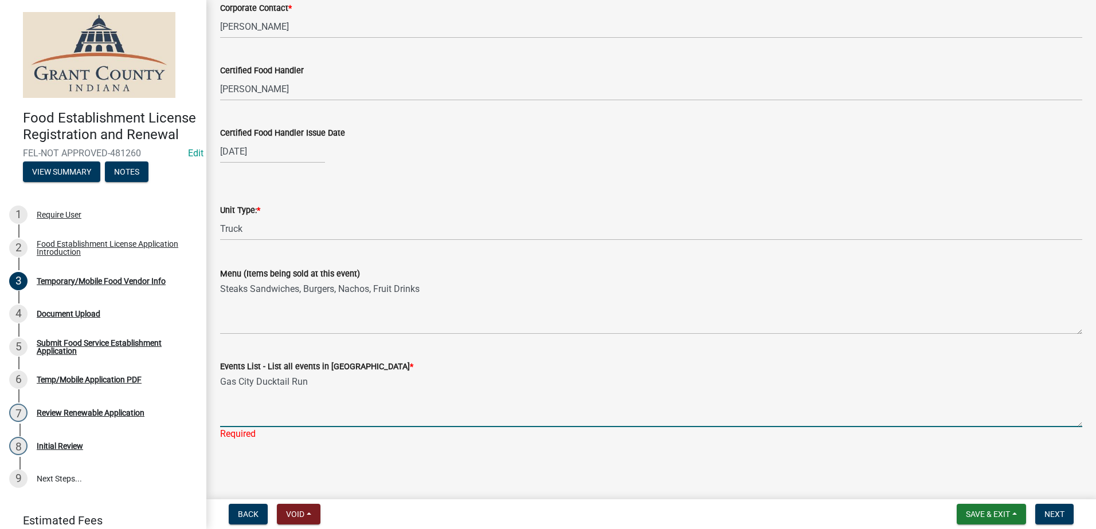
click at [347, 403] on textarea "Gas City Ducktail Run" at bounding box center [651, 401] width 862 height 54
type textarea "Gas City Ducktail Run"
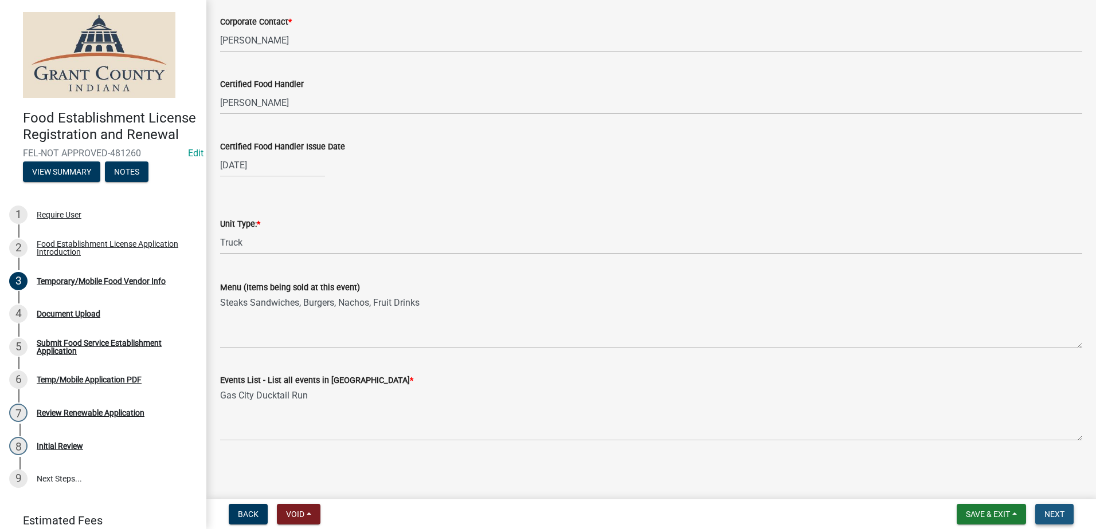
scroll to position [1009, 0]
click at [1050, 511] on span "Next" at bounding box center [1054, 514] width 20 height 9
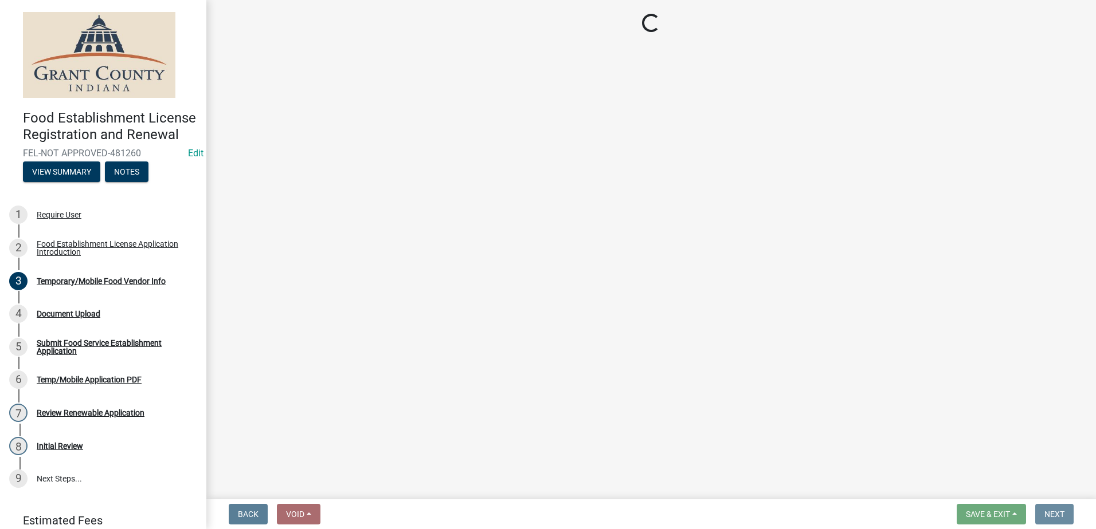
scroll to position [0, 0]
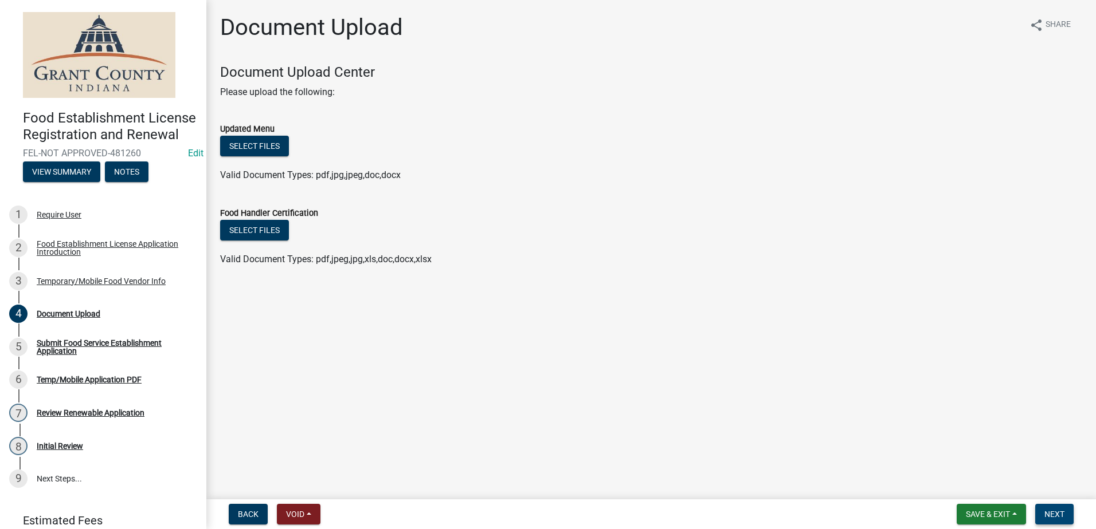
click at [1041, 512] on button "Next" at bounding box center [1054, 514] width 38 height 21
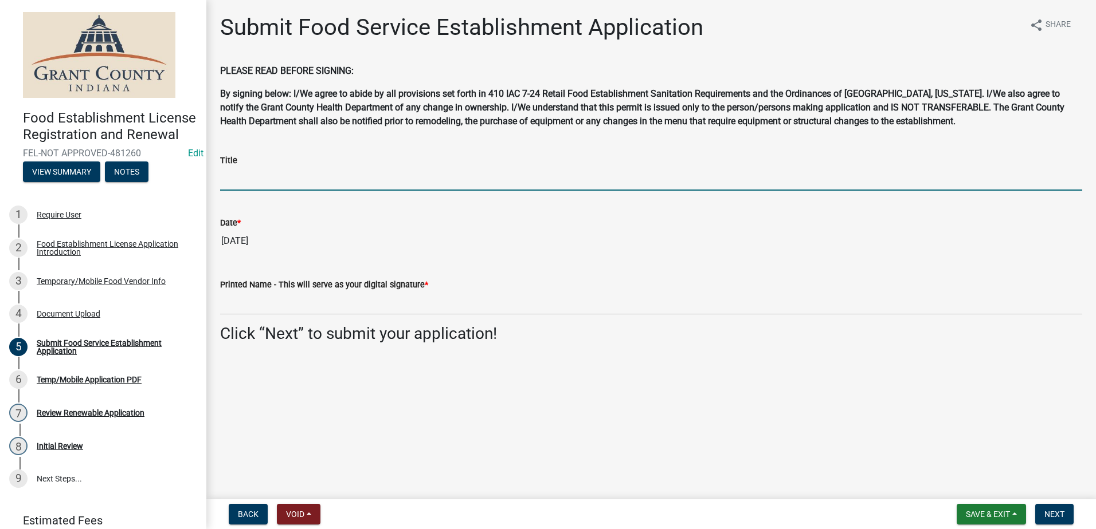
click at [311, 172] on input "Title" at bounding box center [651, 178] width 862 height 23
type input "Owner"
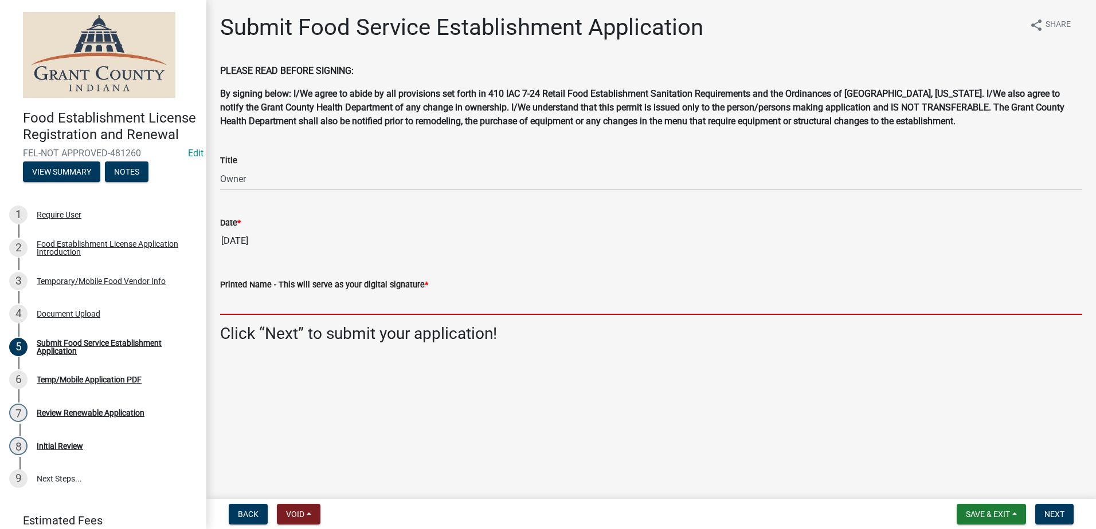
click at [338, 304] on input "Printed Name - This will serve as your digital signature *" at bounding box center [651, 303] width 862 height 23
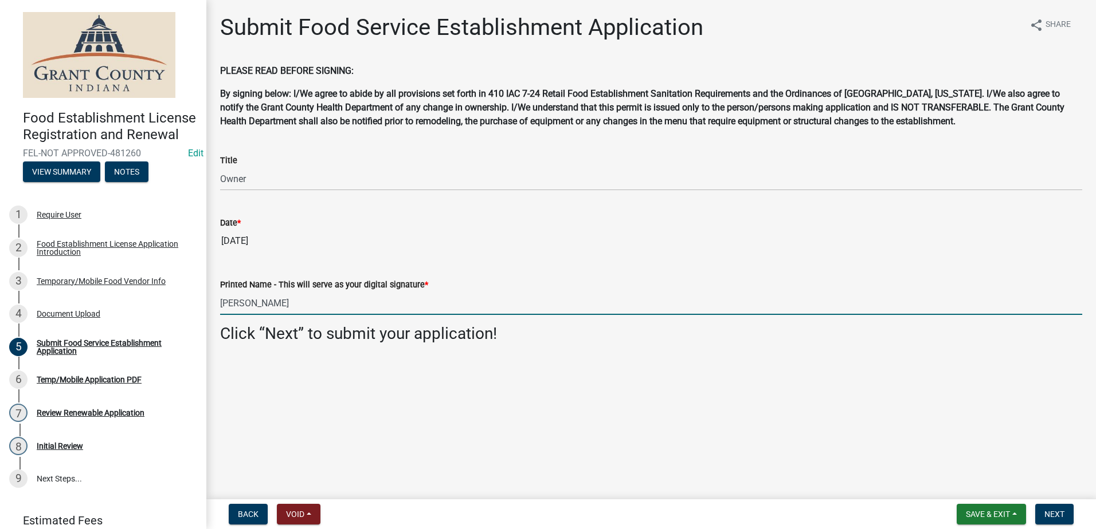
type input "Anthony Goodwin"
click at [417, 391] on main "Submit Food Service Establishment Application share Share PLEASE READ BEFORE SI…" at bounding box center [650, 247] width 889 height 495
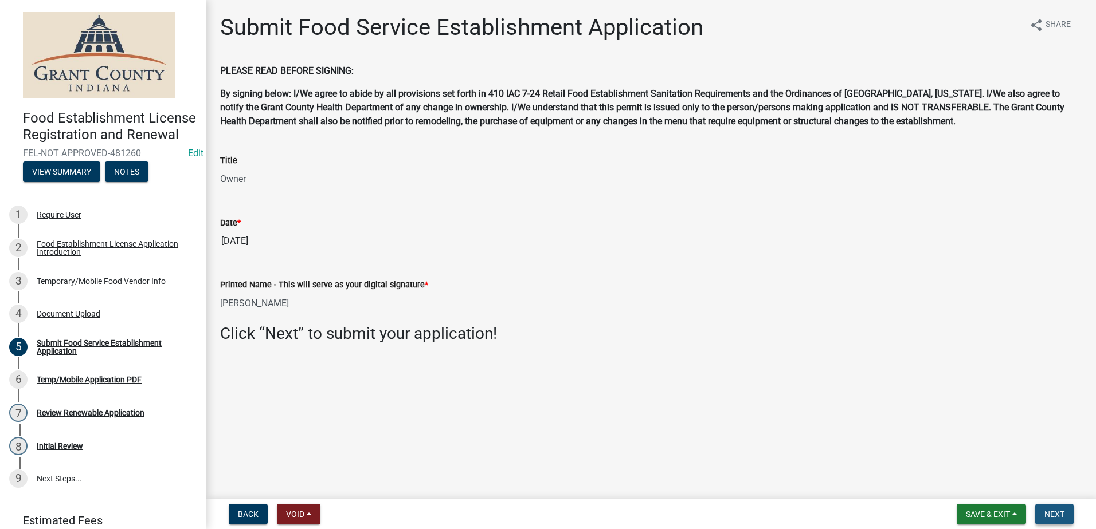
click at [1042, 507] on button "Next" at bounding box center [1054, 514] width 38 height 21
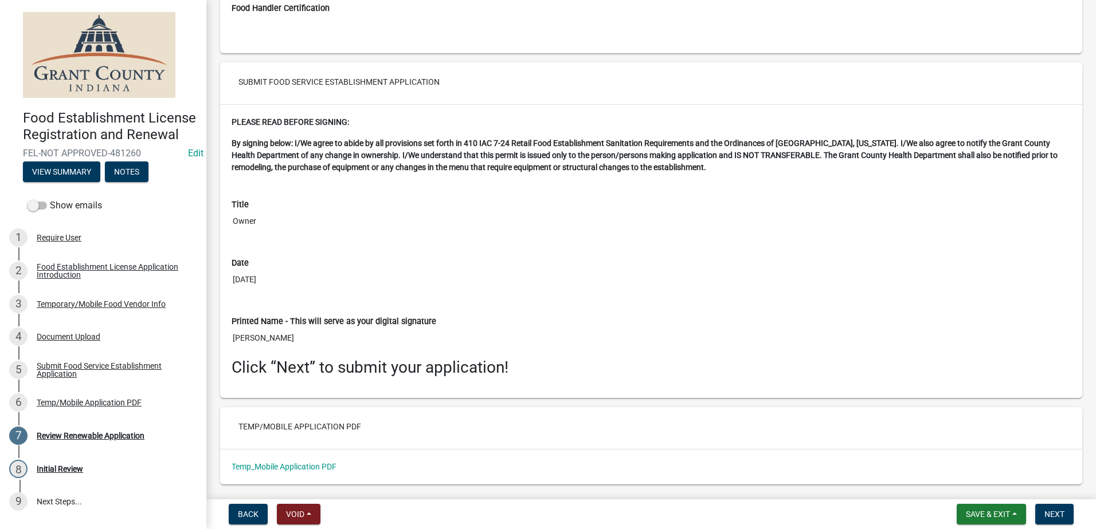
scroll to position [2257, 0]
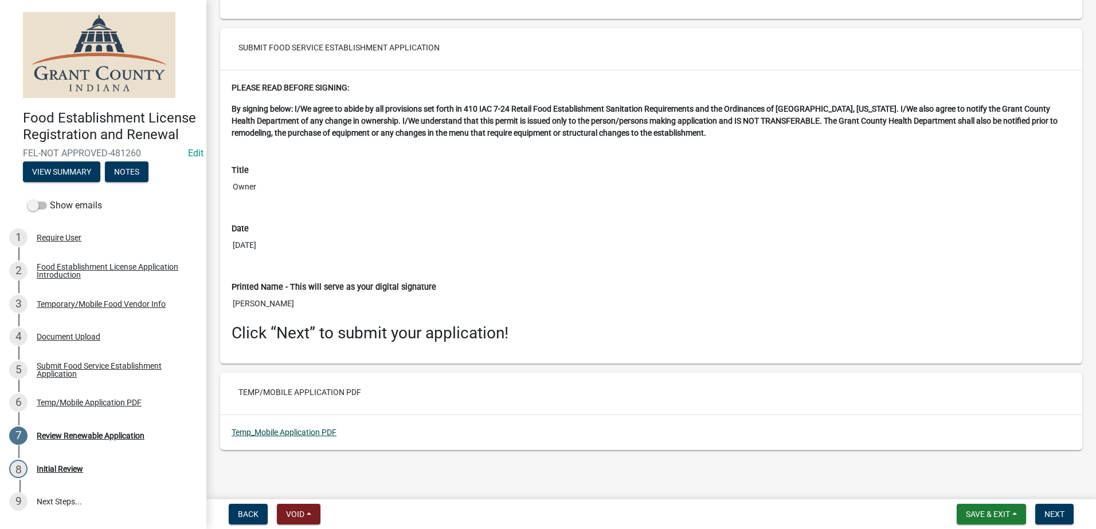
click at [285, 429] on link "Temp_Mobile Application PDF" at bounding box center [283, 432] width 105 height 9
click at [1058, 515] on span "Next" at bounding box center [1054, 514] width 20 height 9
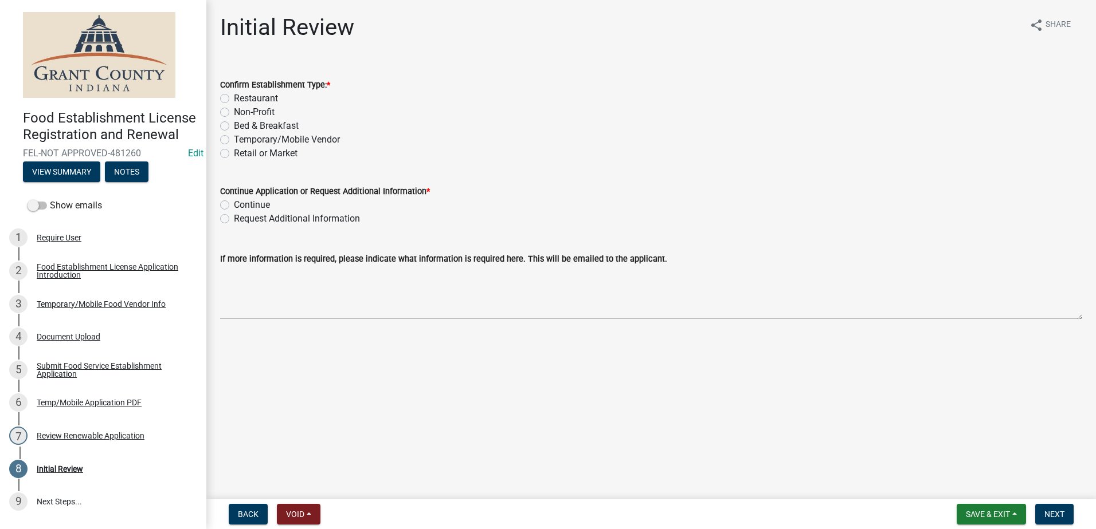
click at [234, 140] on label "Temporary/Mobile Vendor" at bounding box center [287, 140] width 106 height 14
click at [234, 140] on input "Temporary/Mobile Vendor" at bounding box center [237, 136] width 7 height 7
radio input "true"
click at [234, 204] on label "Continue" at bounding box center [252, 205] width 36 height 14
click at [234, 204] on input "Continue" at bounding box center [237, 201] width 7 height 7
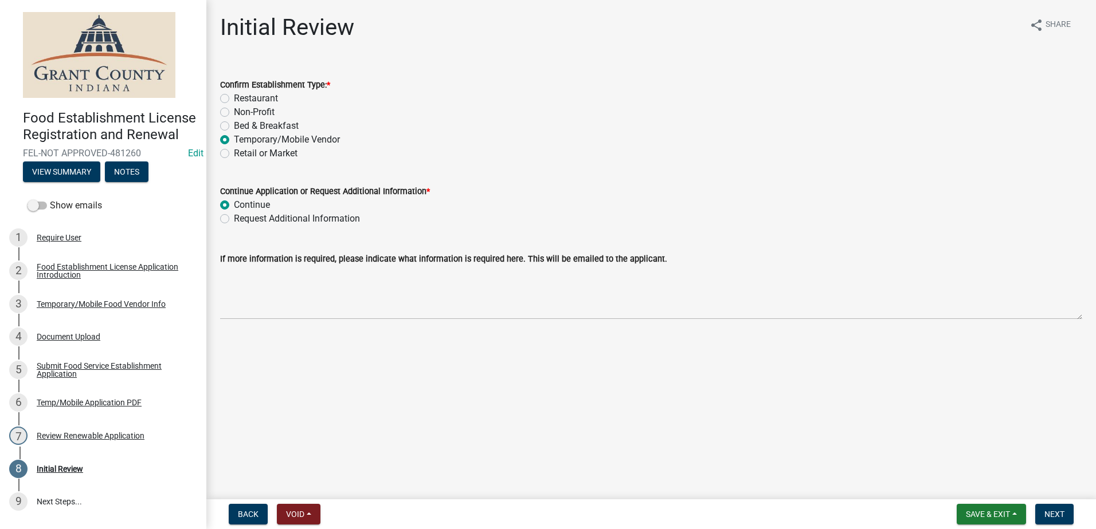
radio input "true"
click at [470, 366] on main "Initial Review share Share Confirm Establishment Type: * Restaurant Non-Profit …" at bounding box center [650, 247] width 889 height 495
click at [1057, 515] on span "Next" at bounding box center [1054, 514] width 20 height 9
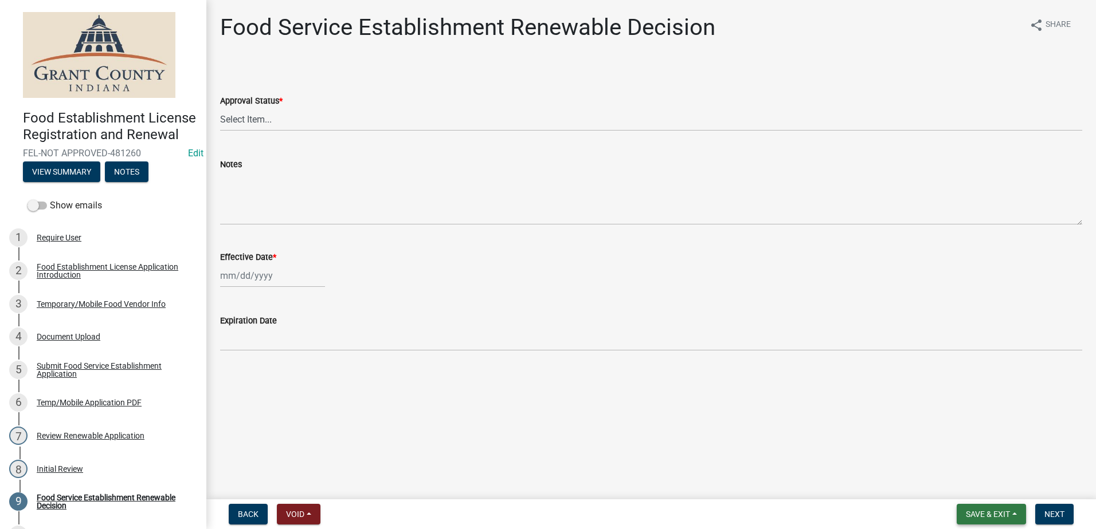
click at [977, 509] on button "Save & Exit" at bounding box center [990, 514] width 69 height 21
click at [975, 484] on button "Save & Exit" at bounding box center [980, 485] width 92 height 28
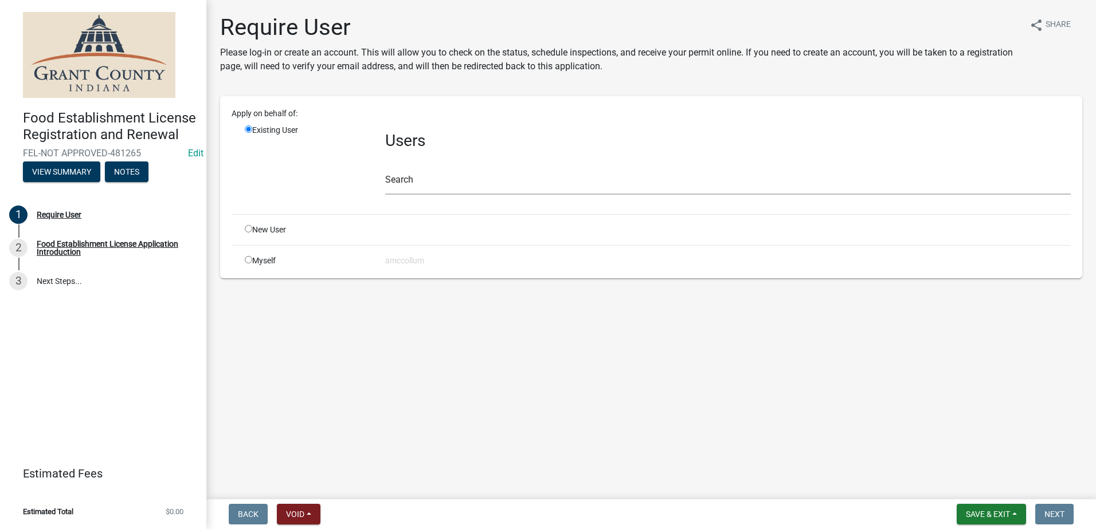
click at [247, 230] on input "radio" at bounding box center [248, 228] width 7 height 7
radio input "true"
radio input "false"
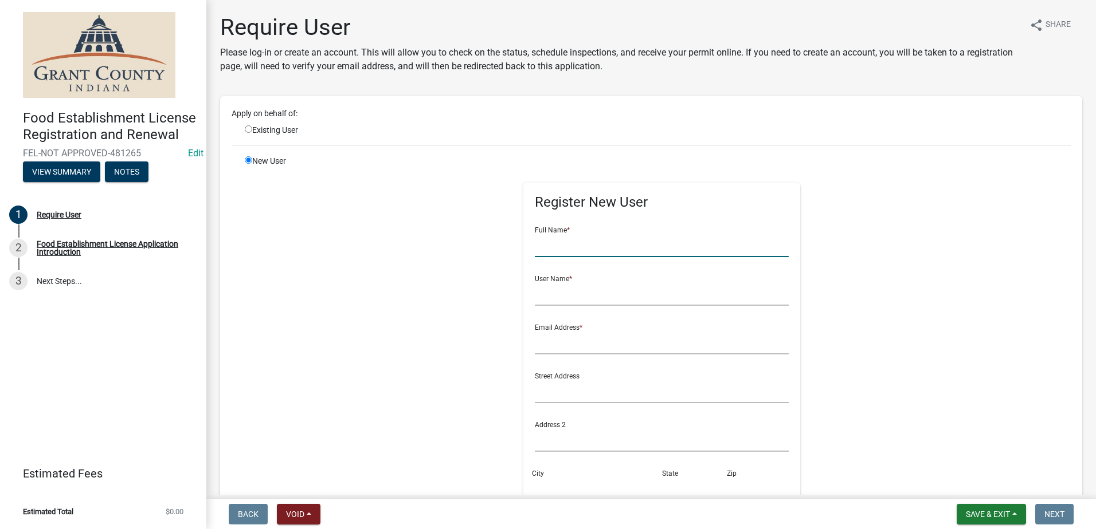
click at [584, 249] on input "text" at bounding box center [662, 245] width 254 height 23
type input "S&W Concession"
